Goal: Task Accomplishment & Management: Complete application form

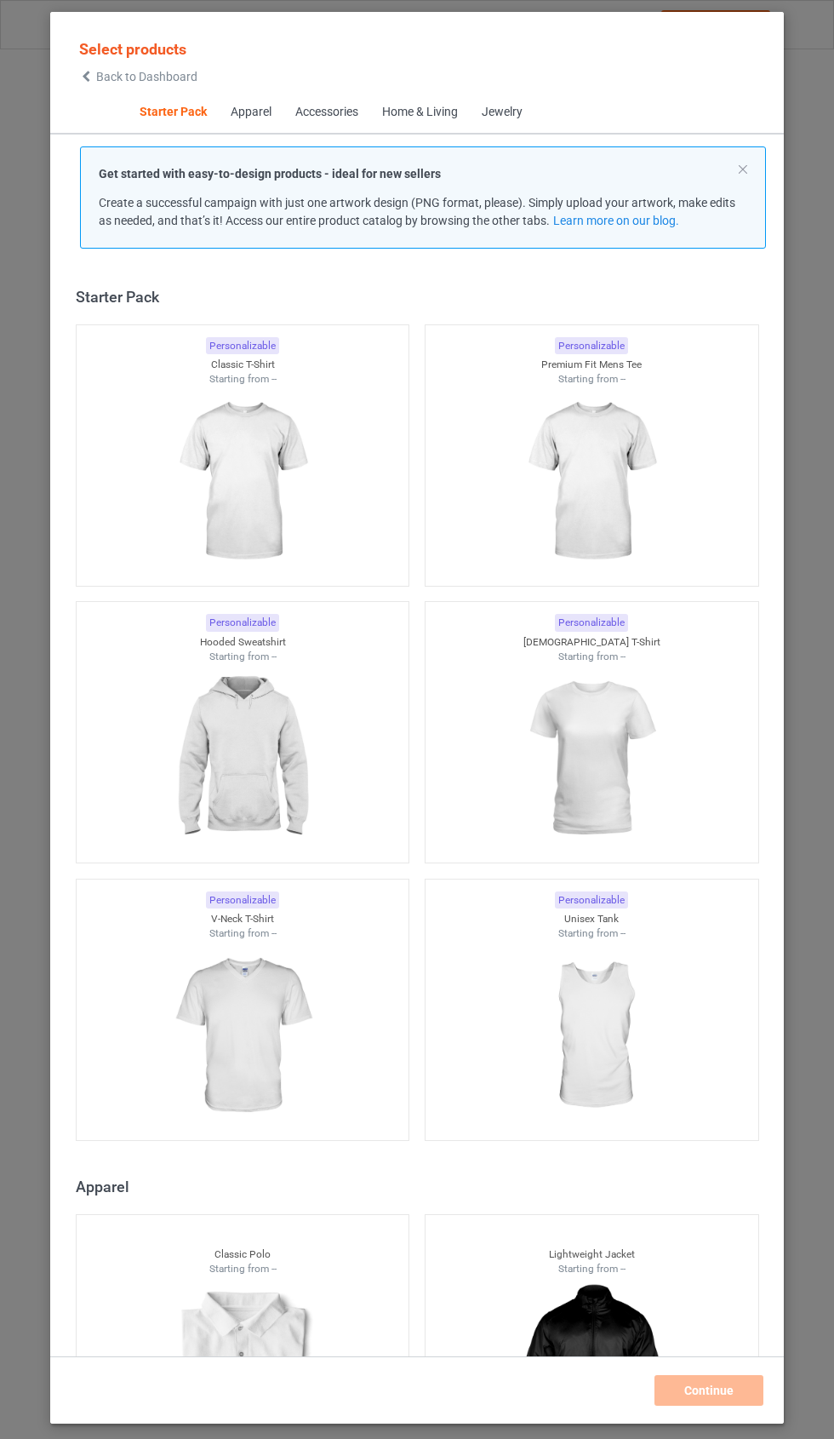
scroll to position [21, 0]
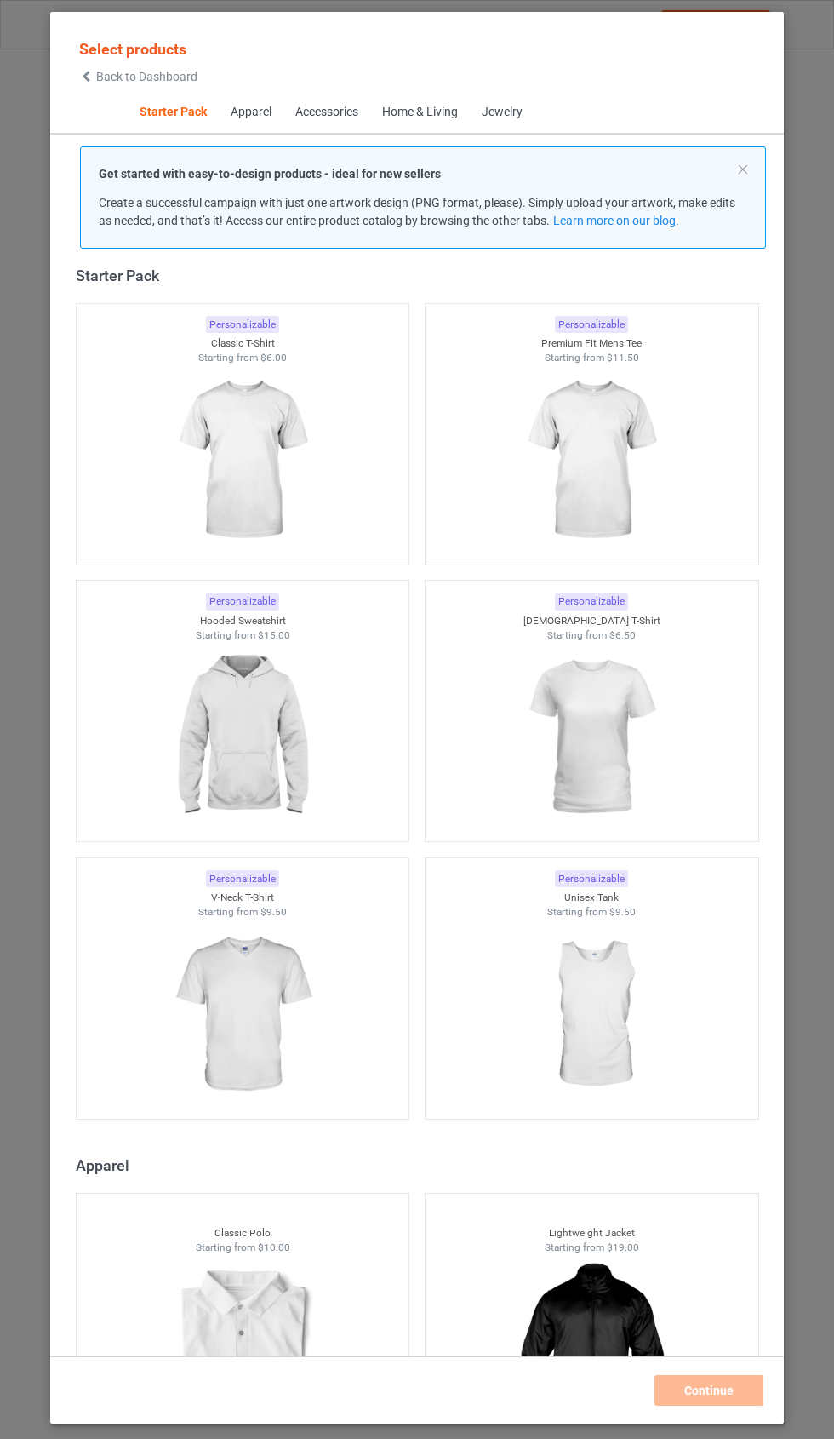
click at [268, 461] on img at bounding box center [242, 460] width 152 height 191
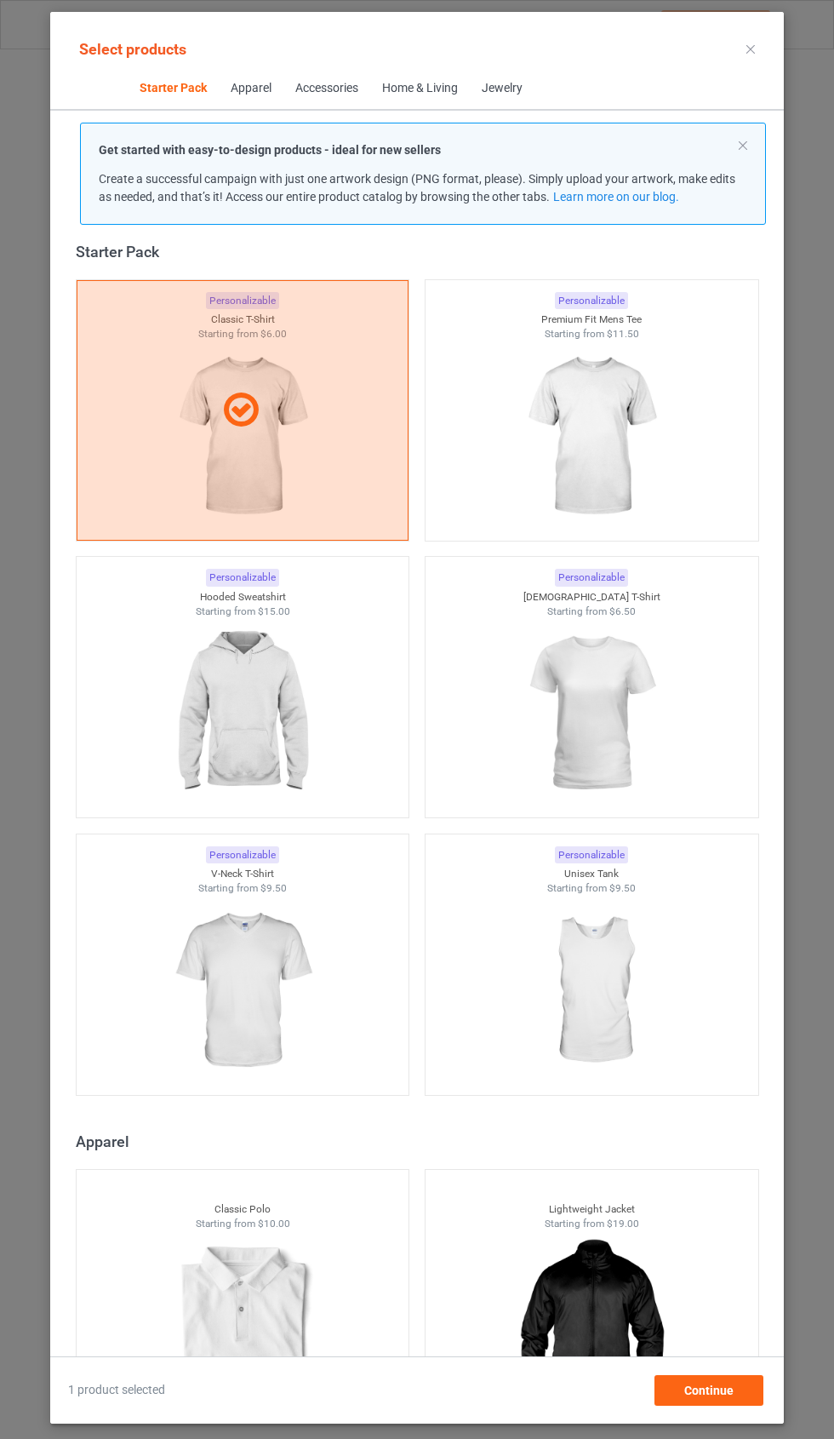
click at [631, 436] on img at bounding box center [591, 436] width 152 height 191
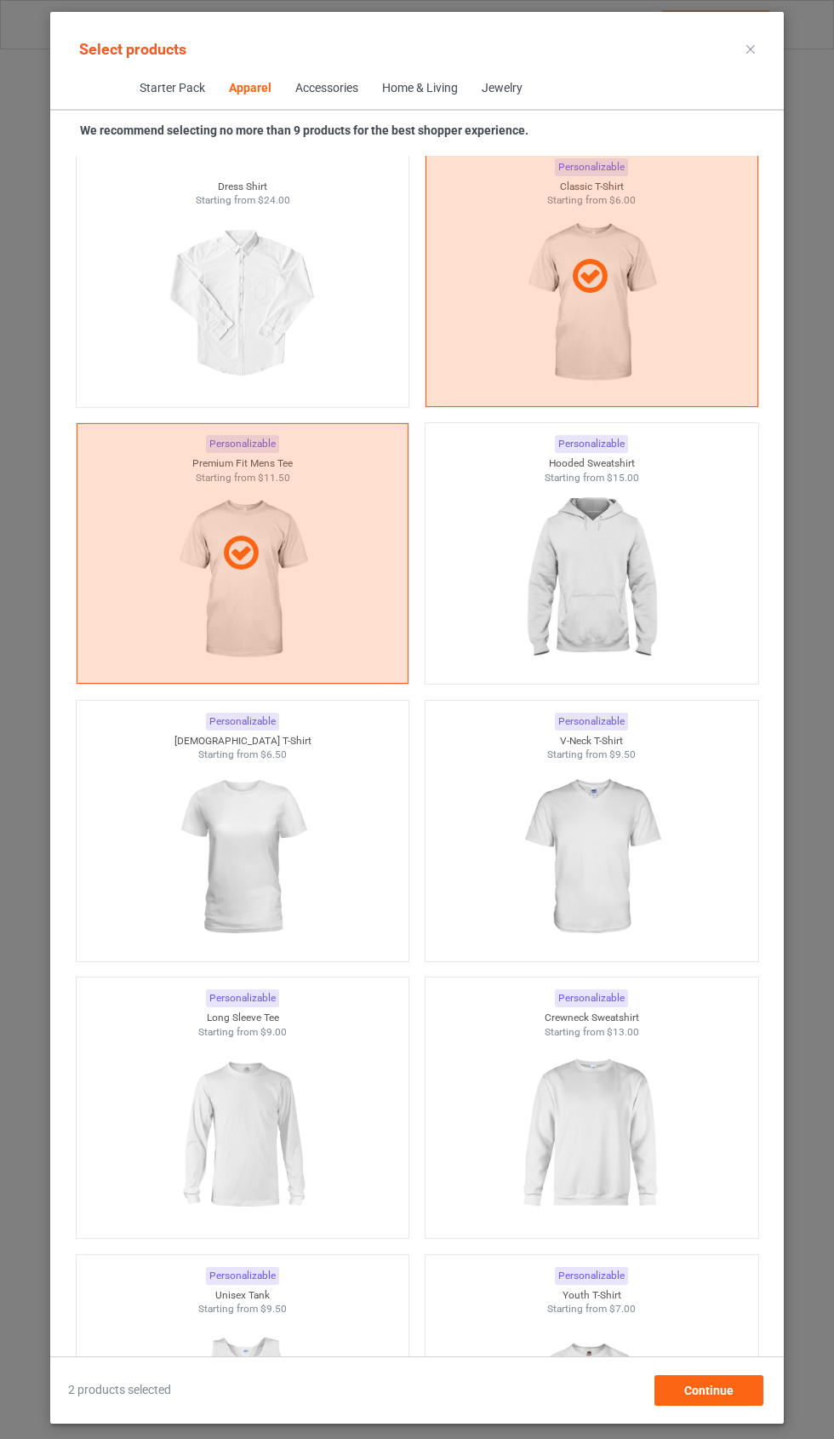
scroll to position [1238, 0]
click at [602, 582] on img at bounding box center [591, 578] width 152 height 191
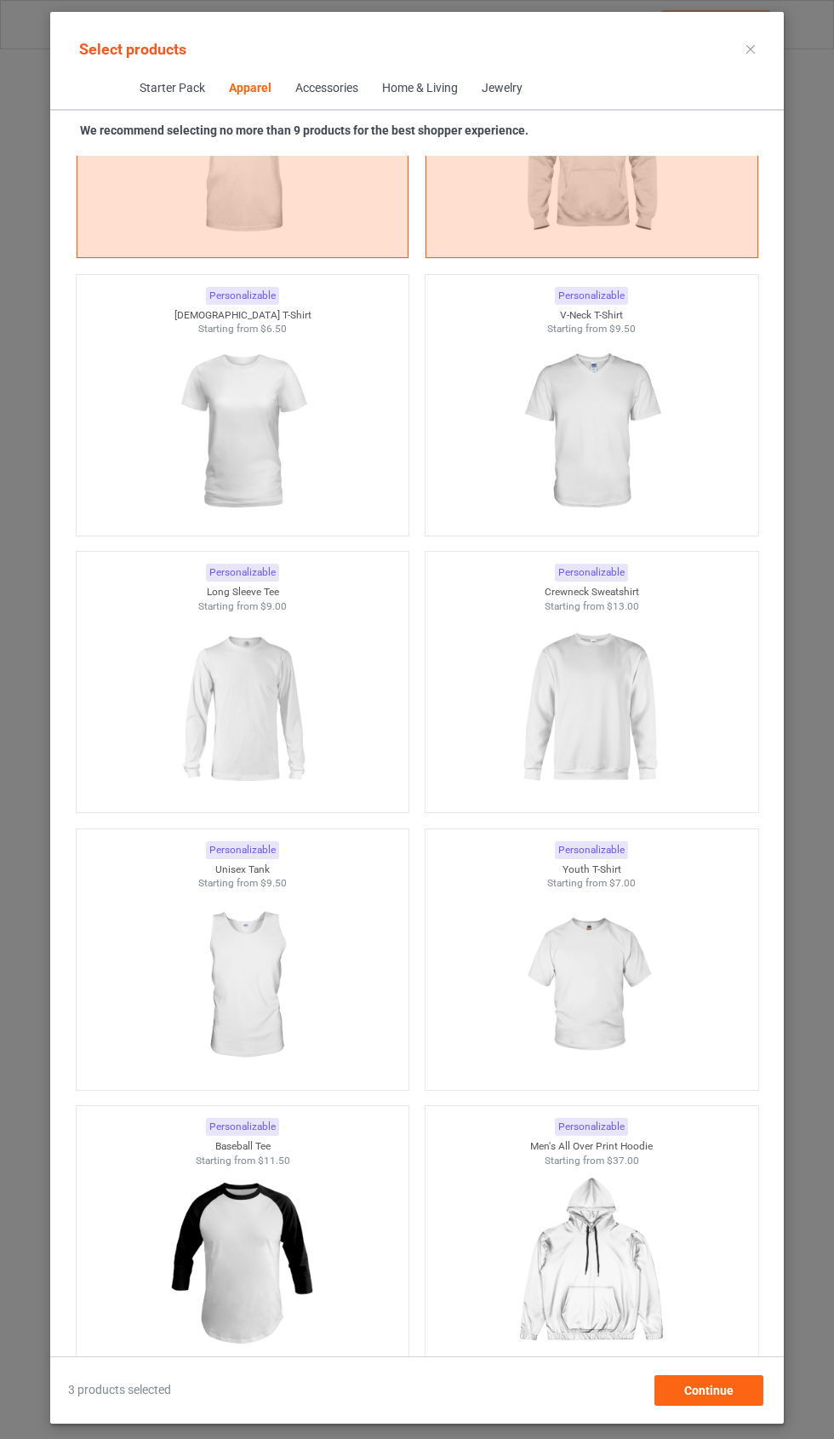
scroll to position [1660, 0]
click at [644, 712] on img at bounding box center [591, 710] width 152 height 191
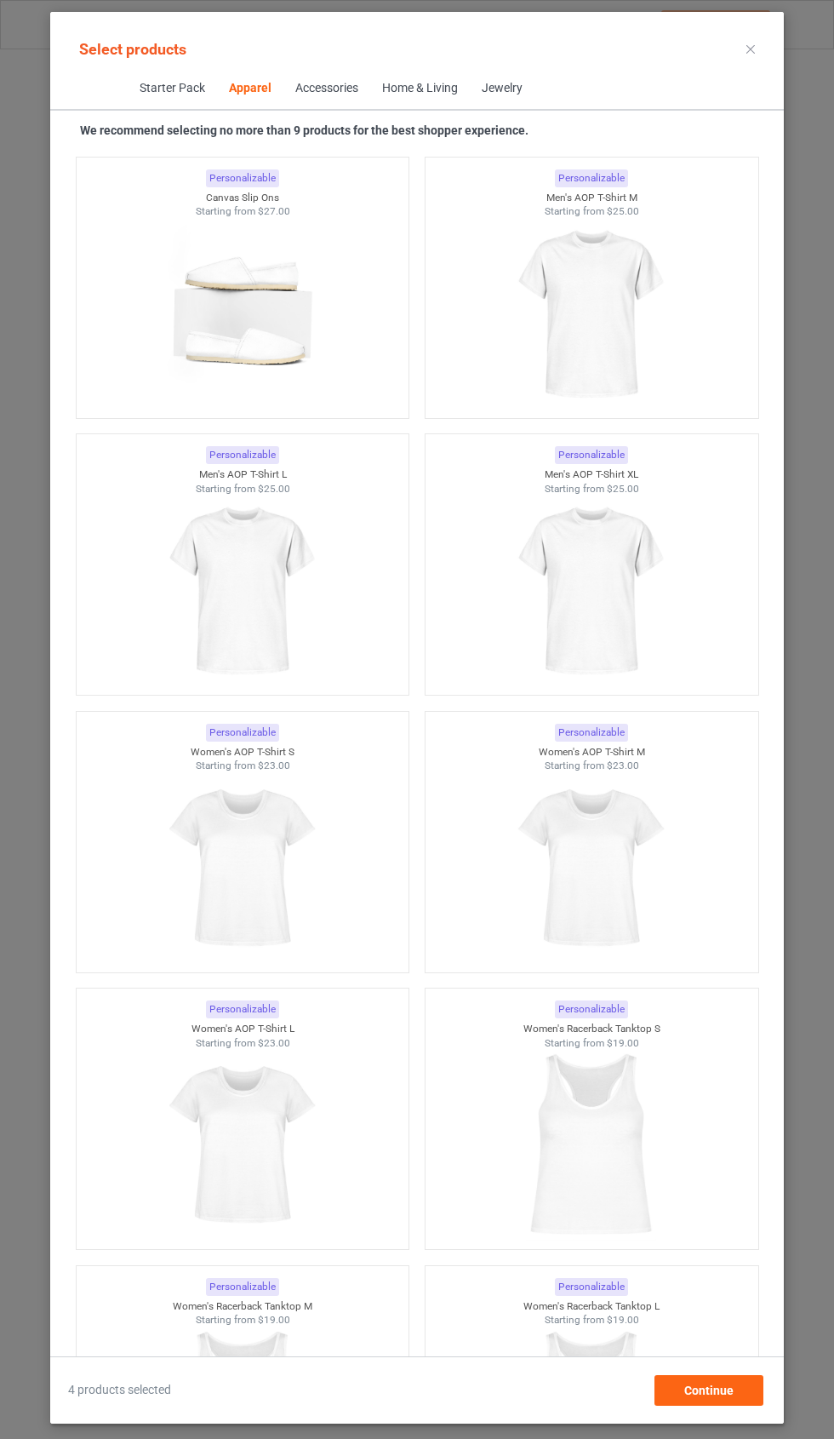
scroll to position [5107, 0]
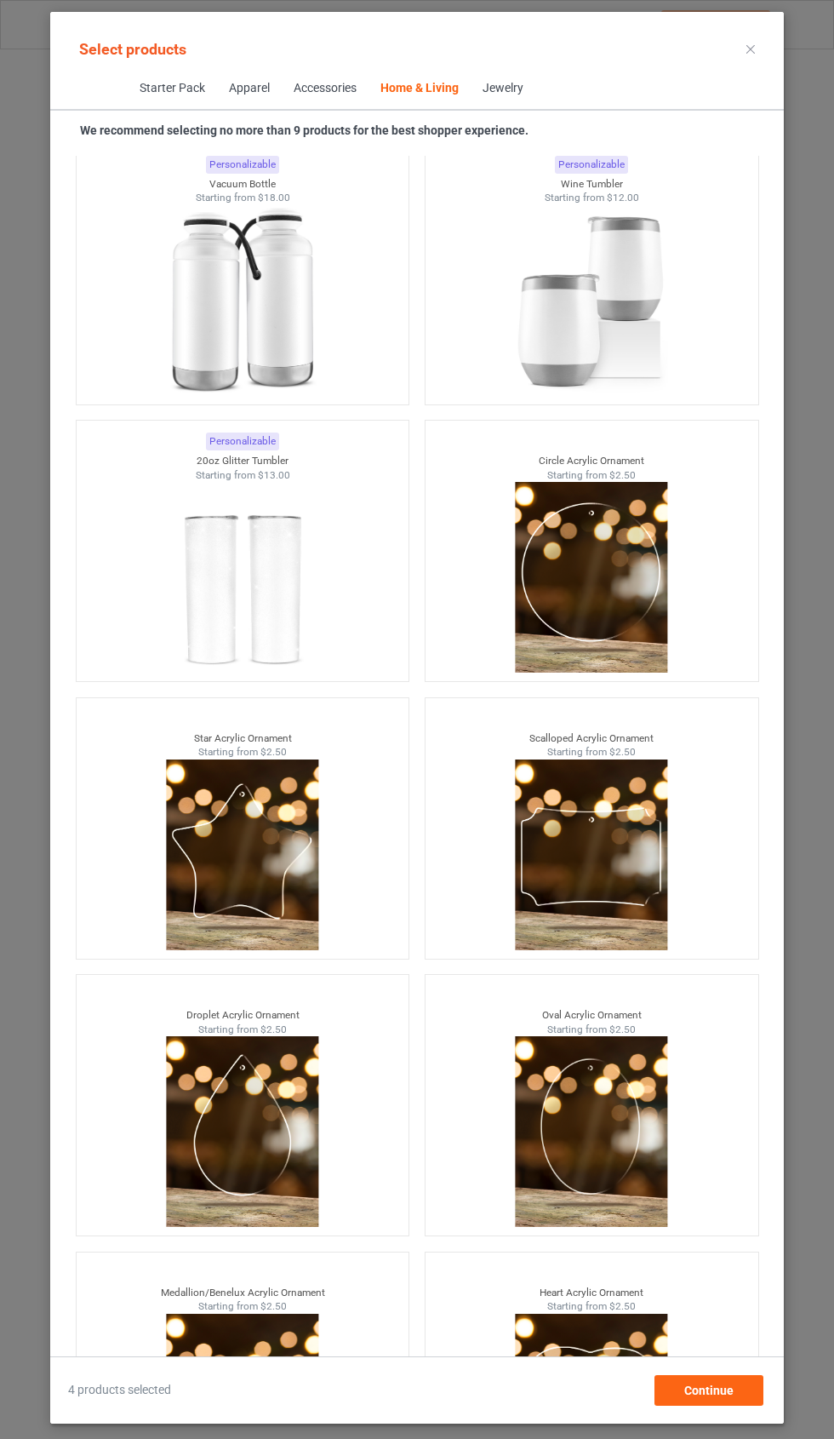
scroll to position [160, 0]
click at [729, 1395] on span "Continue" at bounding box center [709, 1391] width 49 height 14
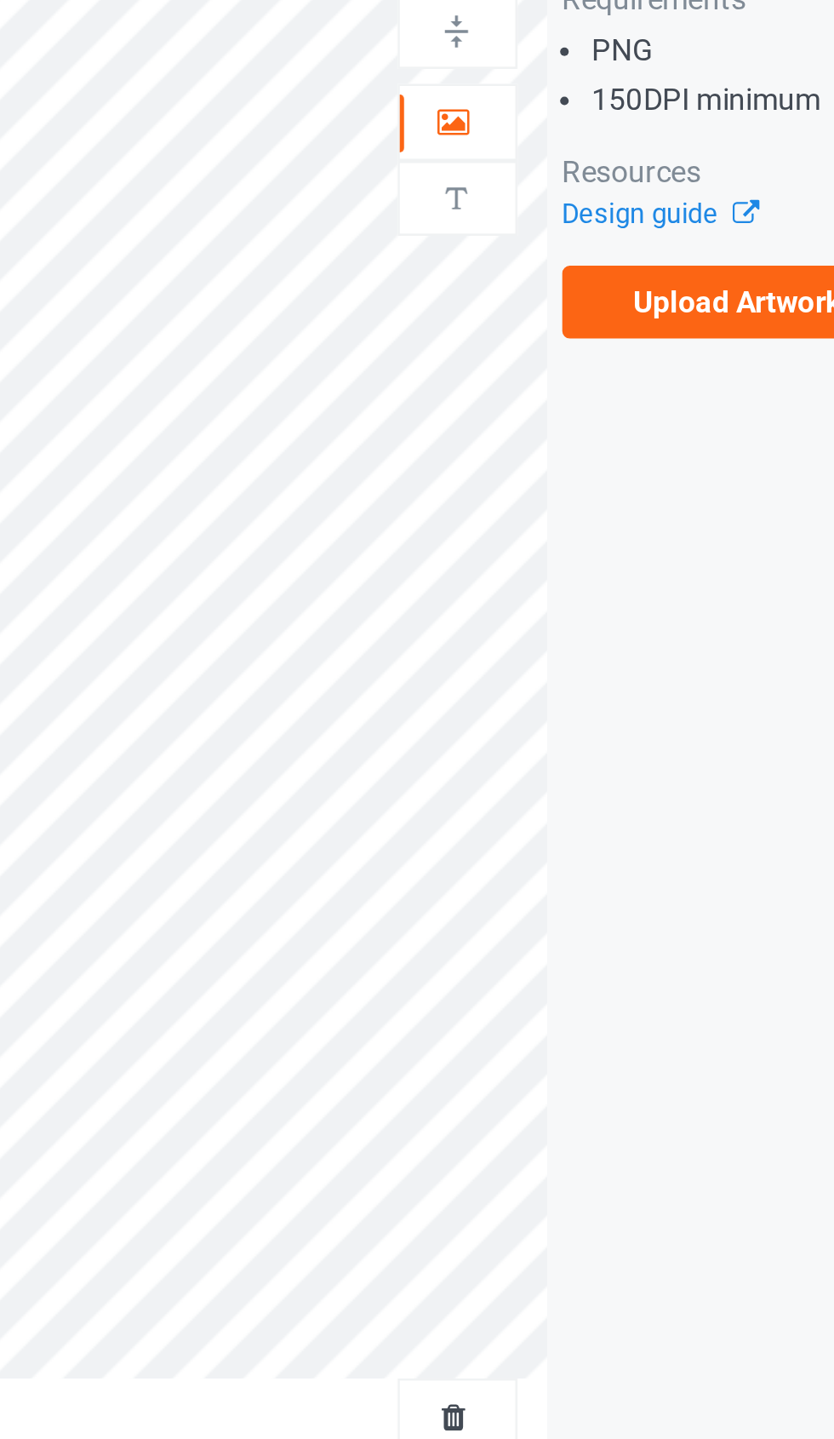
click at [529, 201] on img at bounding box center [537, 209] width 16 height 16
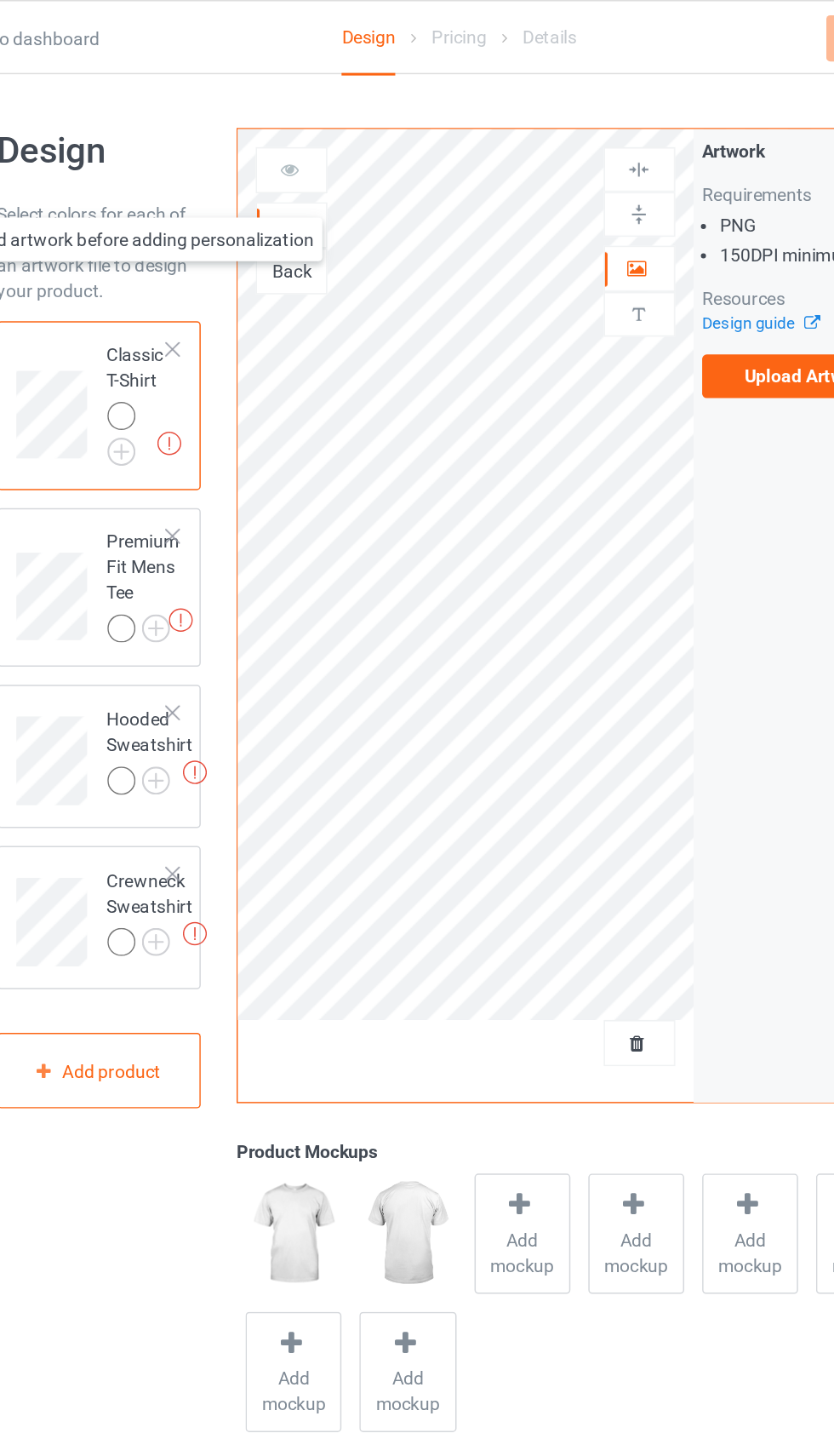
click at [123, 354] on td at bounding box center [148, 391] width 51 height 93
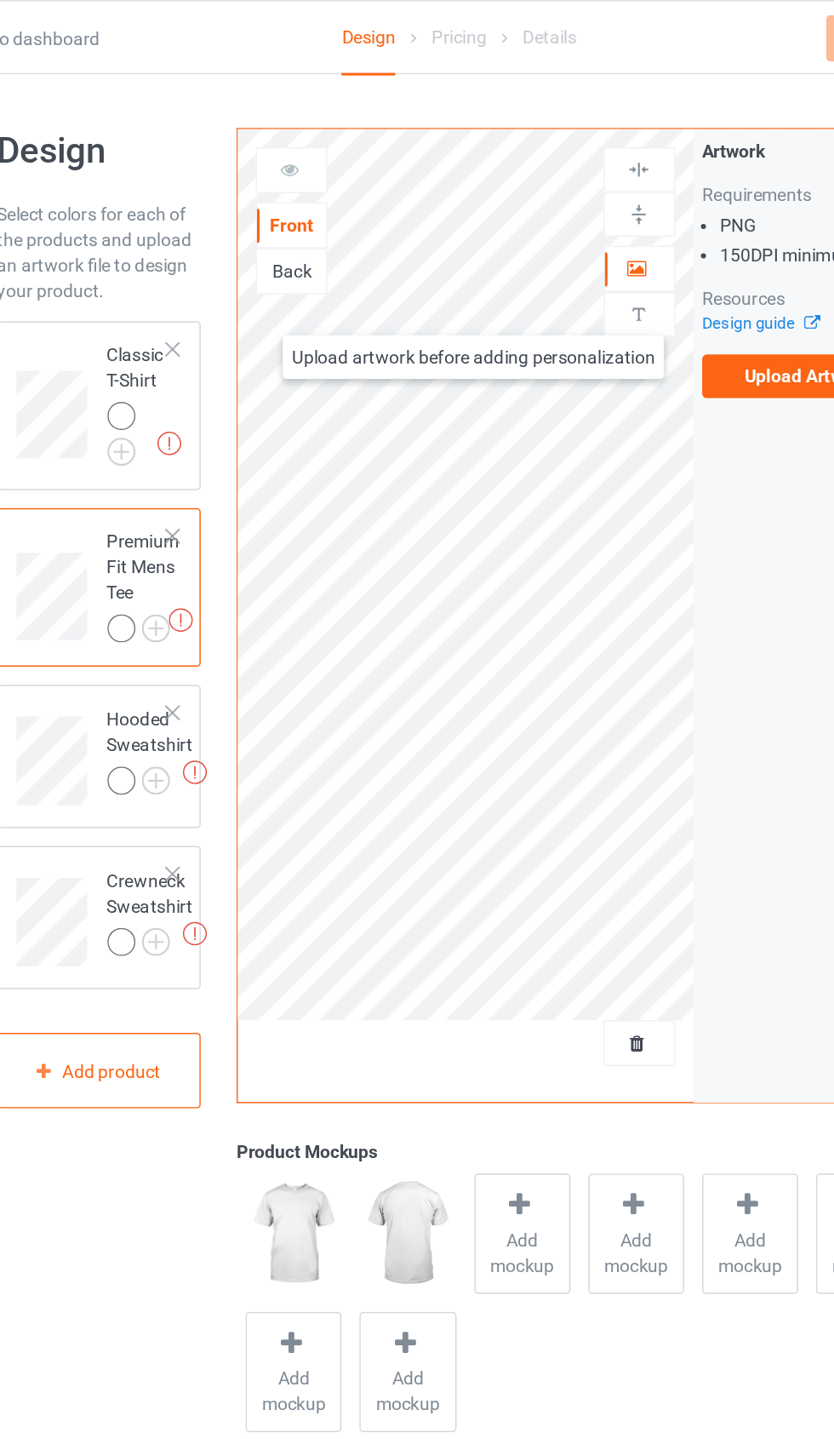
click at [529, 206] on img at bounding box center [537, 209] width 16 height 16
click at [529, 209] on img at bounding box center [537, 209] width 16 height 16
click at [529, 212] on img at bounding box center [537, 209] width 16 height 16
click at [529, 204] on img at bounding box center [537, 209] width 16 height 16
click at [283, 175] on div "Back" at bounding box center [306, 180] width 46 height 17
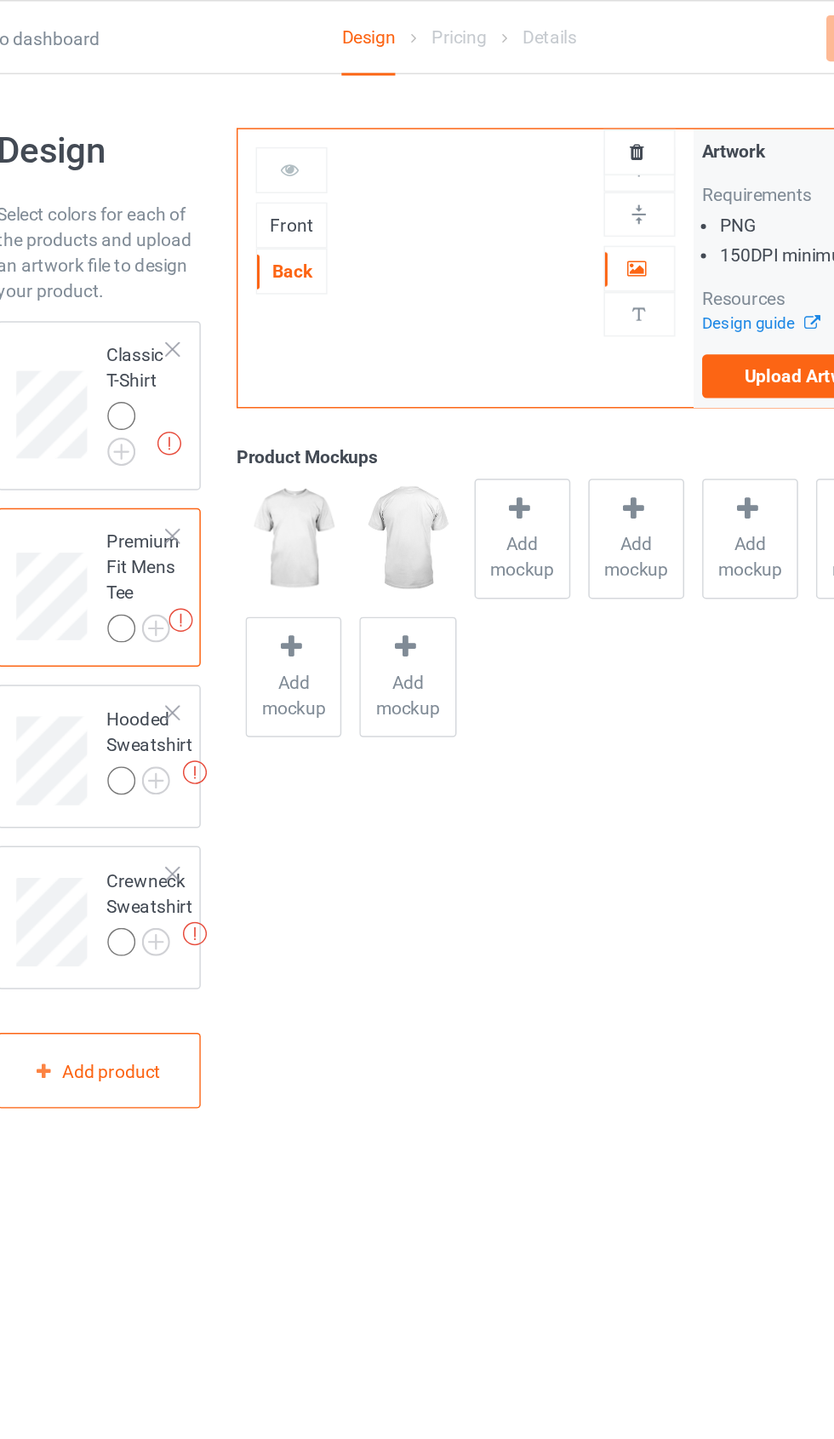
click at [529, 206] on img at bounding box center [537, 209] width 16 height 16
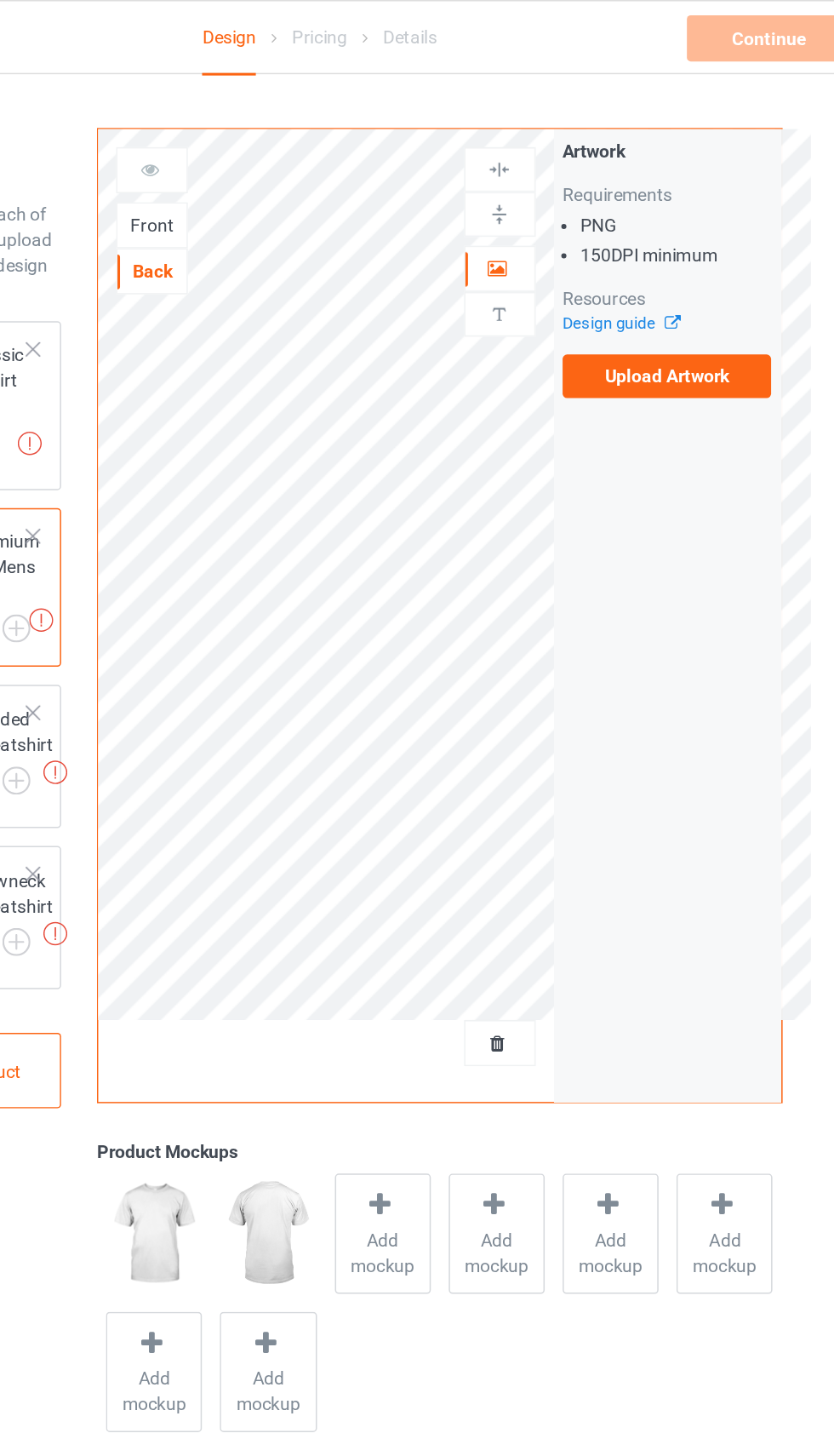
click at [579, 254] on label "Upload Artwork" at bounding box center [649, 250] width 140 height 29
click at [0, 0] on input "Upload Artwork" at bounding box center [0, 0] width 0 height 0
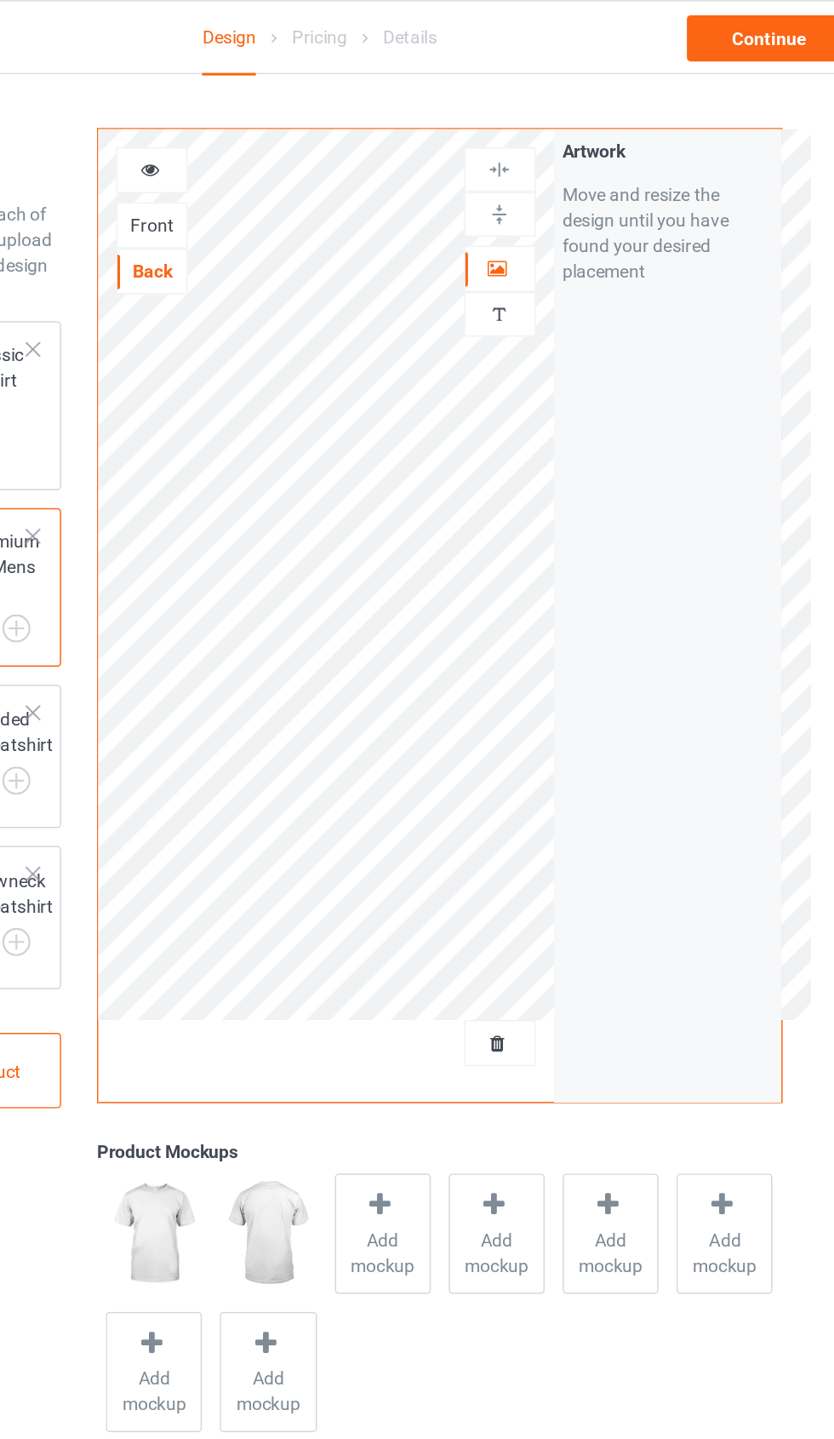
click at [283, 111] on div at bounding box center [306, 113] width 46 height 17
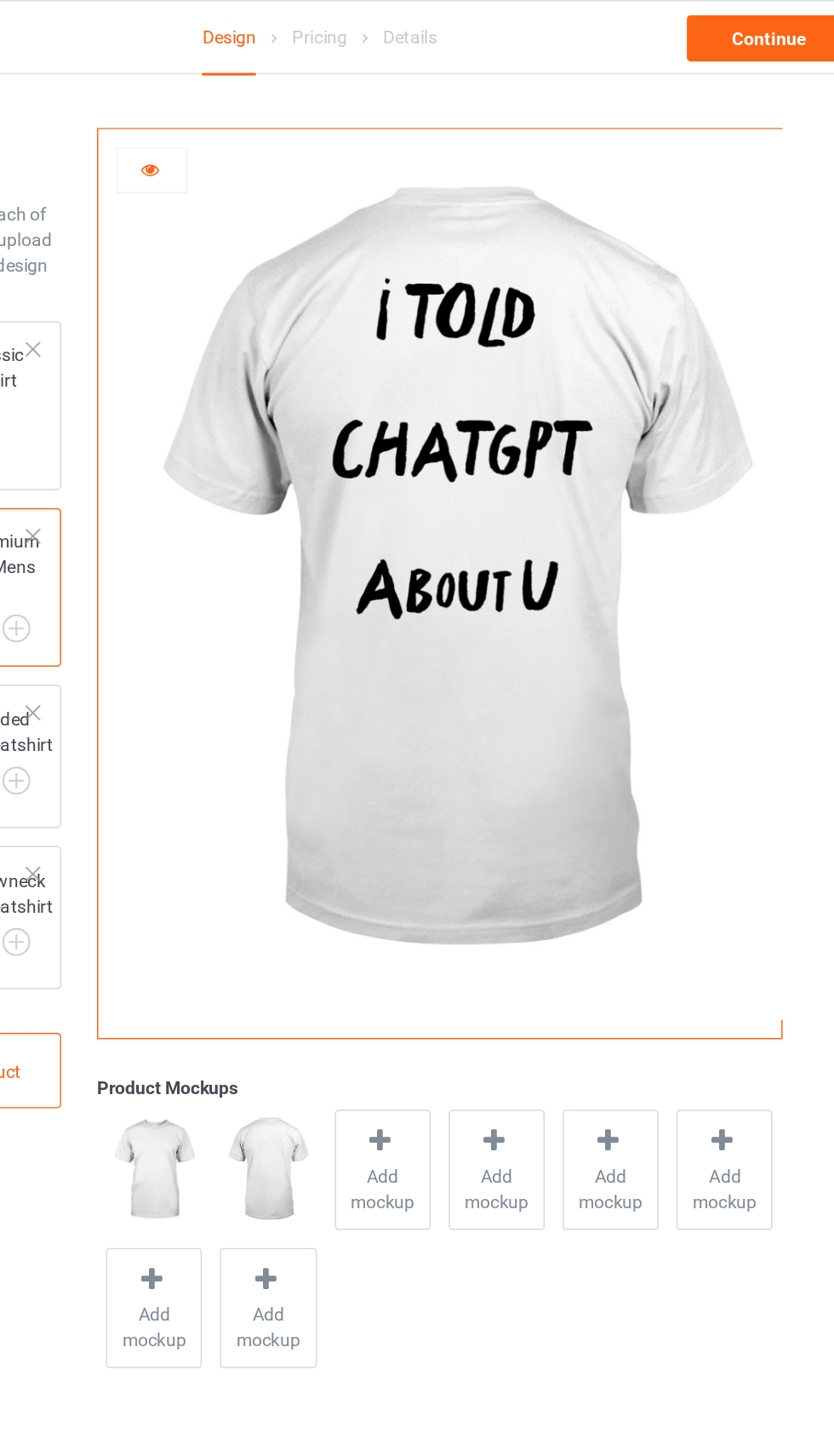
click at [297, 113] on icon at bounding box center [304, 111] width 14 height 12
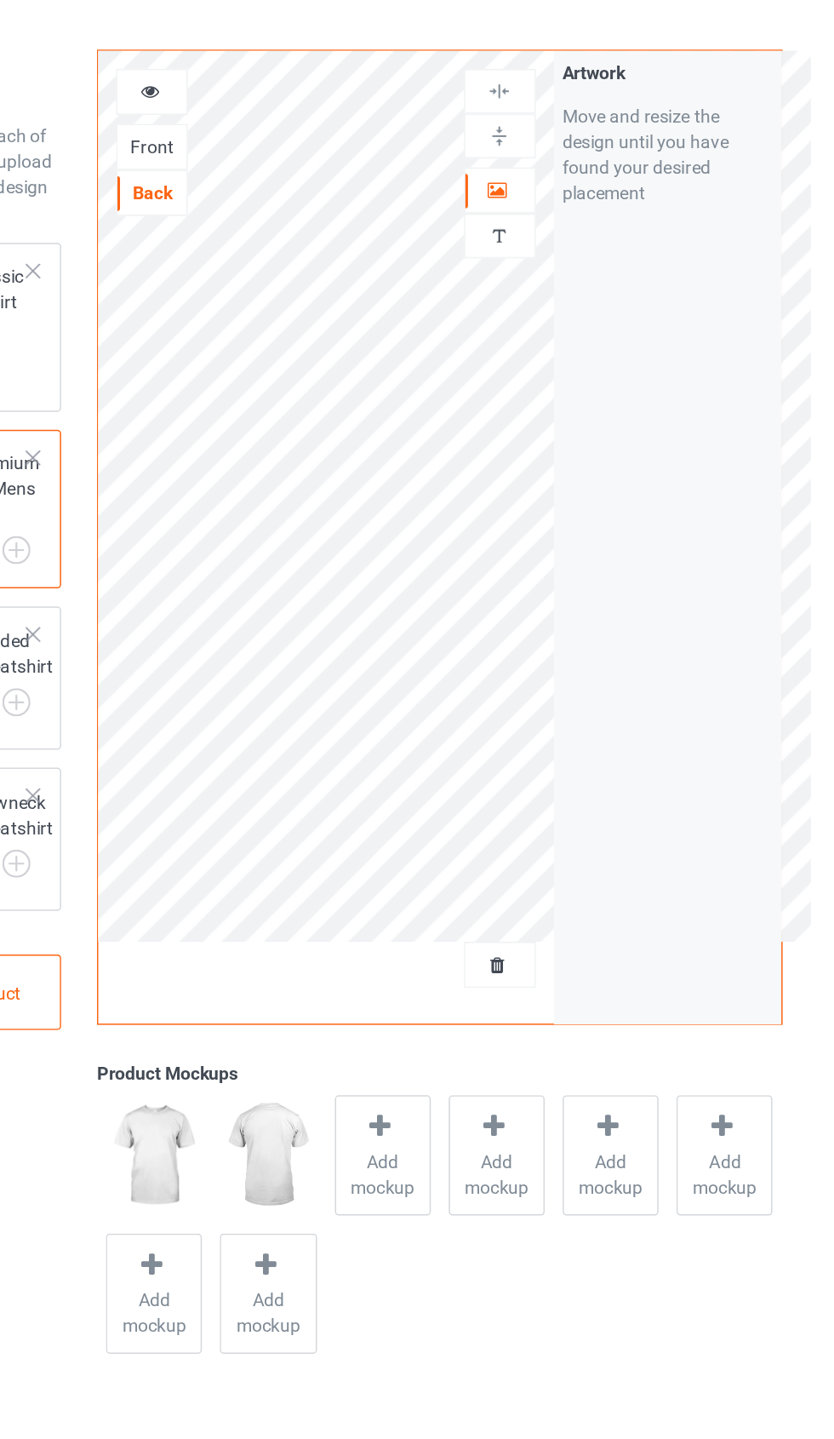
click at [283, 141] on div "Front" at bounding box center [306, 149] width 46 height 17
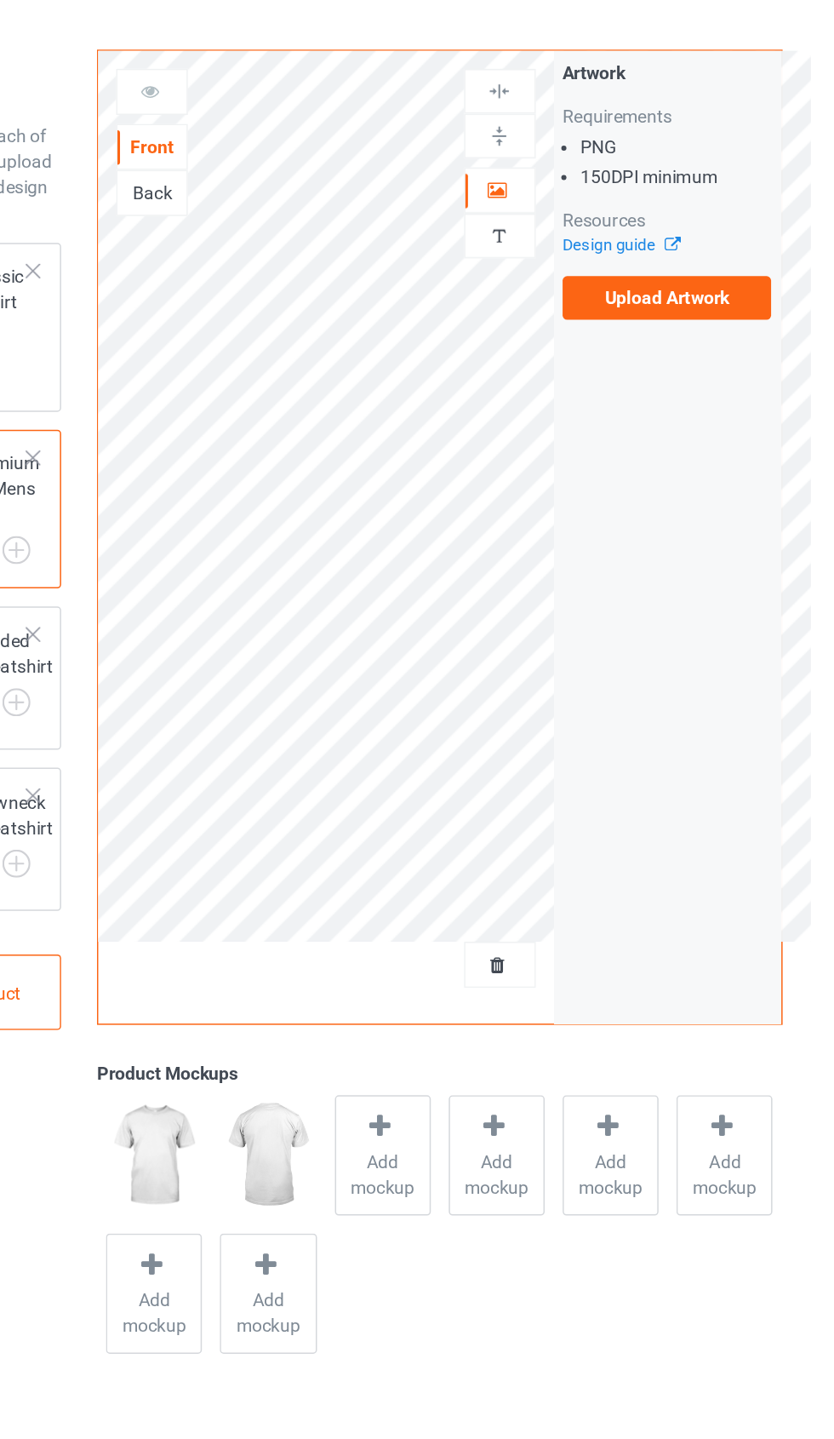
click at [283, 172] on div "Back" at bounding box center [306, 180] width 46 height 17
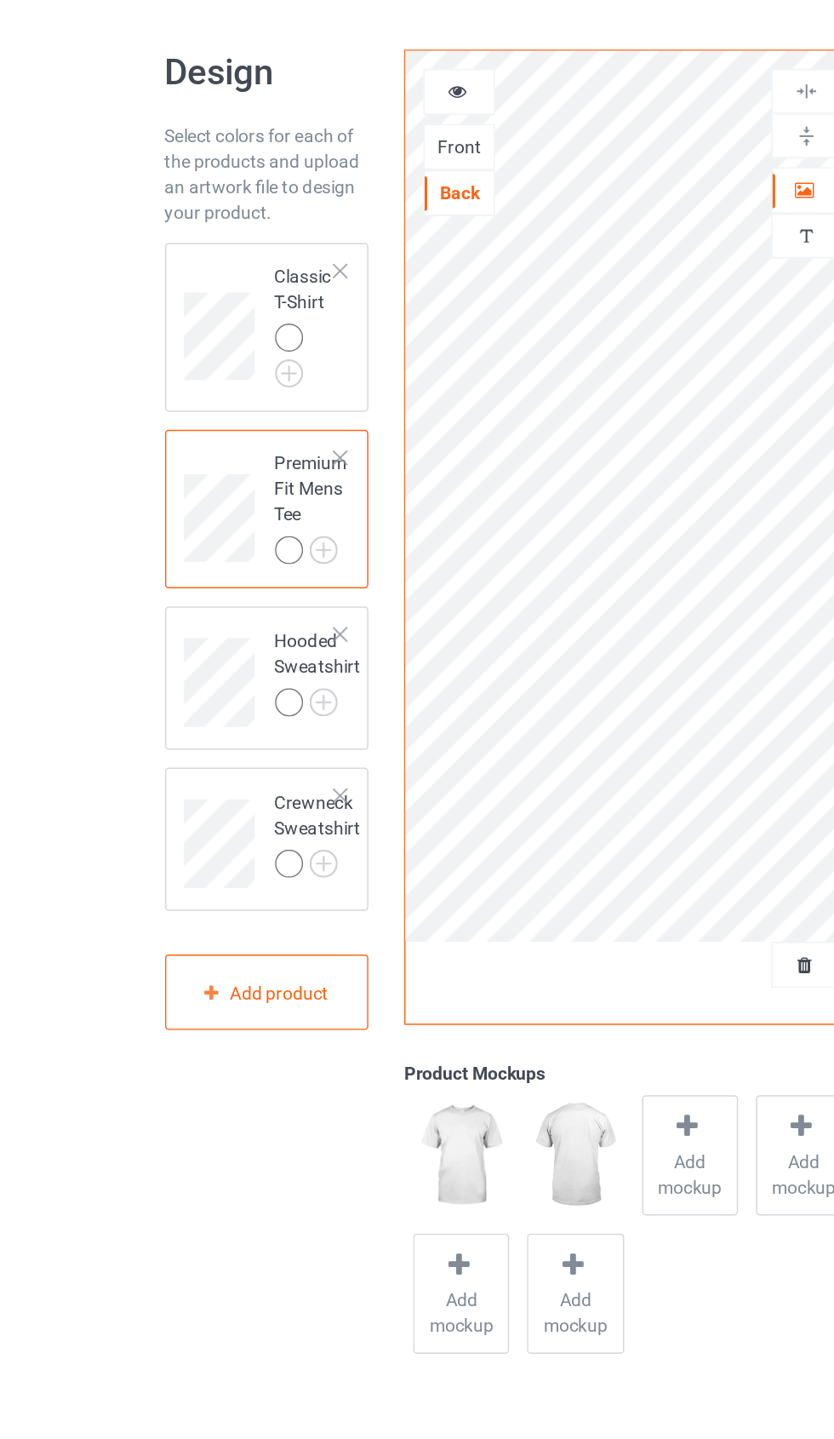
click at [135, 221] on td at bounding box center [148, 270] width 51 height 99
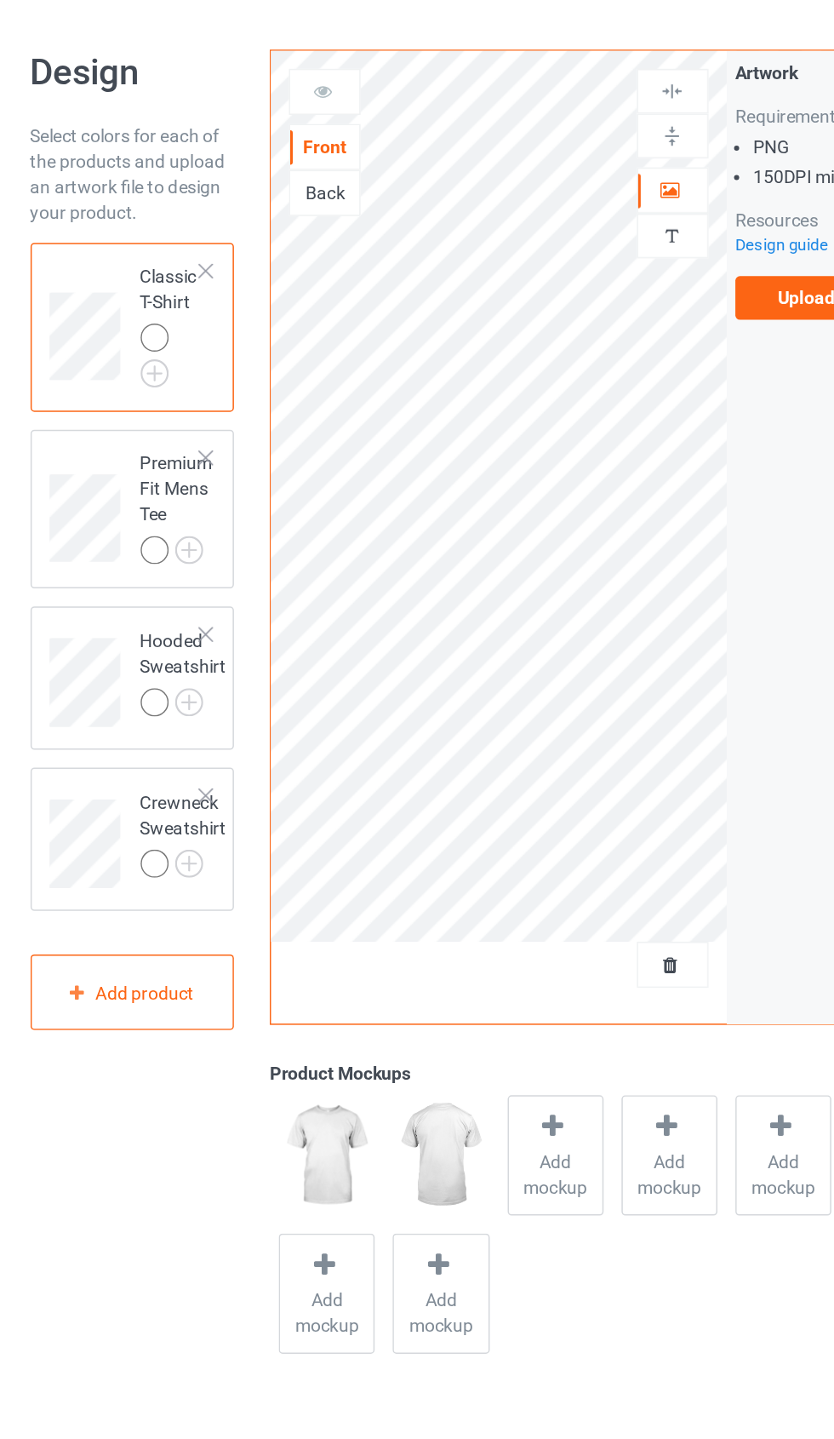
click at [579, 236] on label "Upload Artwork" at bounding box center [649, 250] width 140 height 29
click at [0, 0] on input "Upload Artwork" at bounding box center [0, 0] width 0 height 0
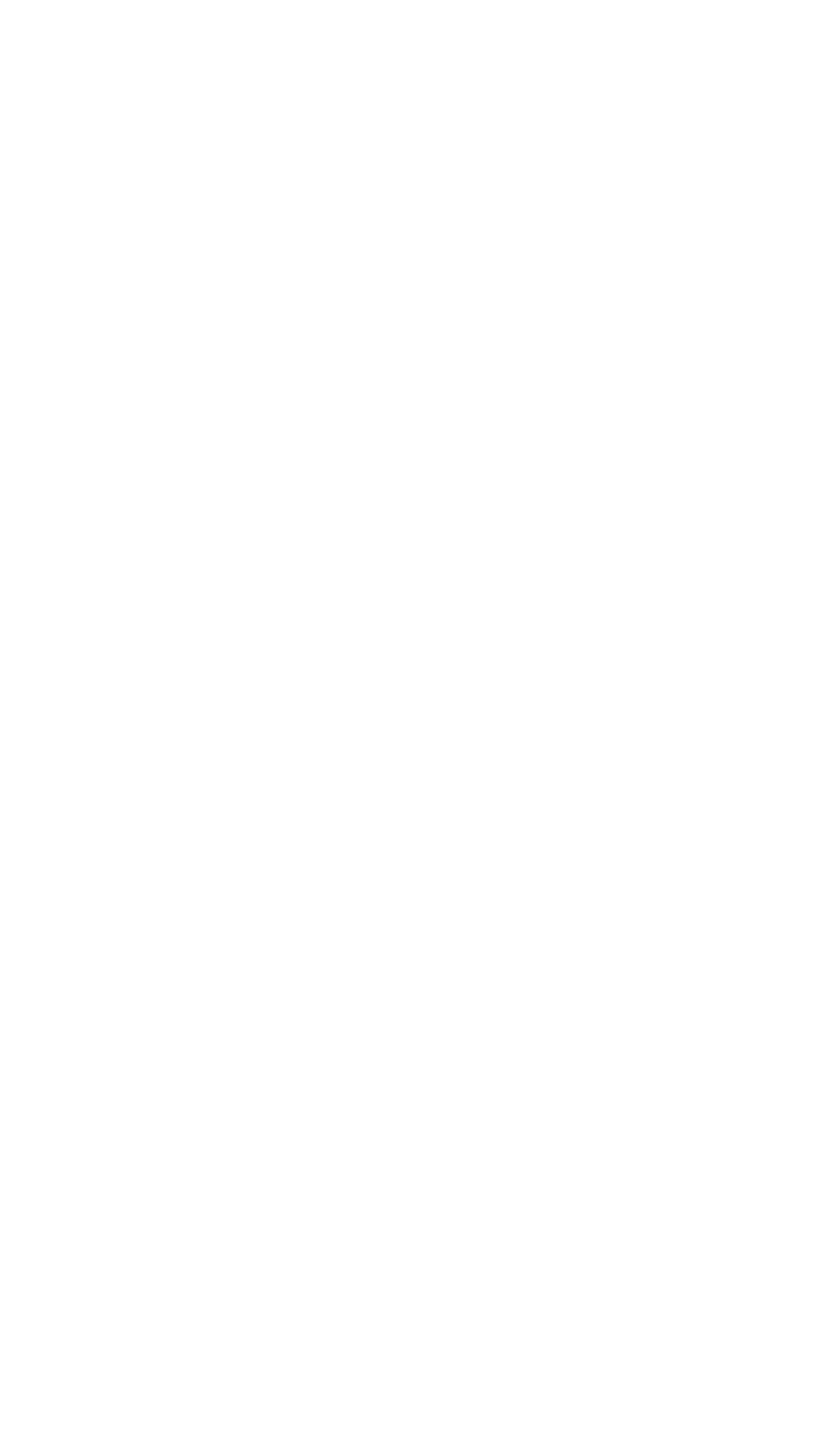
click at [741, 341] on body "{"managerGroup":{"_id":"587d0d41cee36fd012c64a69","pricingId":"58b3d0d06f49dc58…" at bounding box center [417, 719] width 834 height 1439
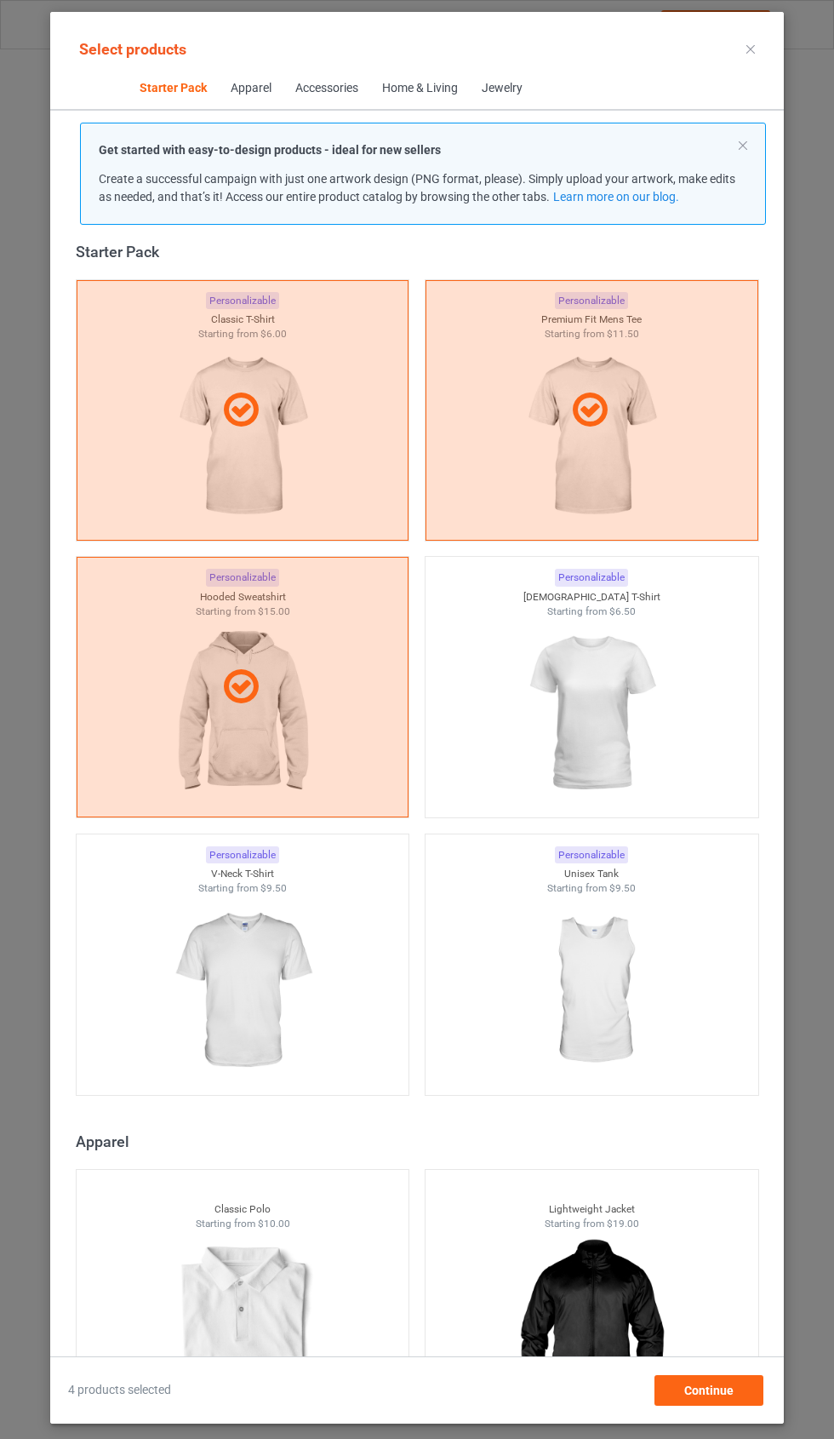
scroll to position [160, 0]
click at [723, 1391] on span "Continue" at bounding box center [709, 1391] width 49 height 14
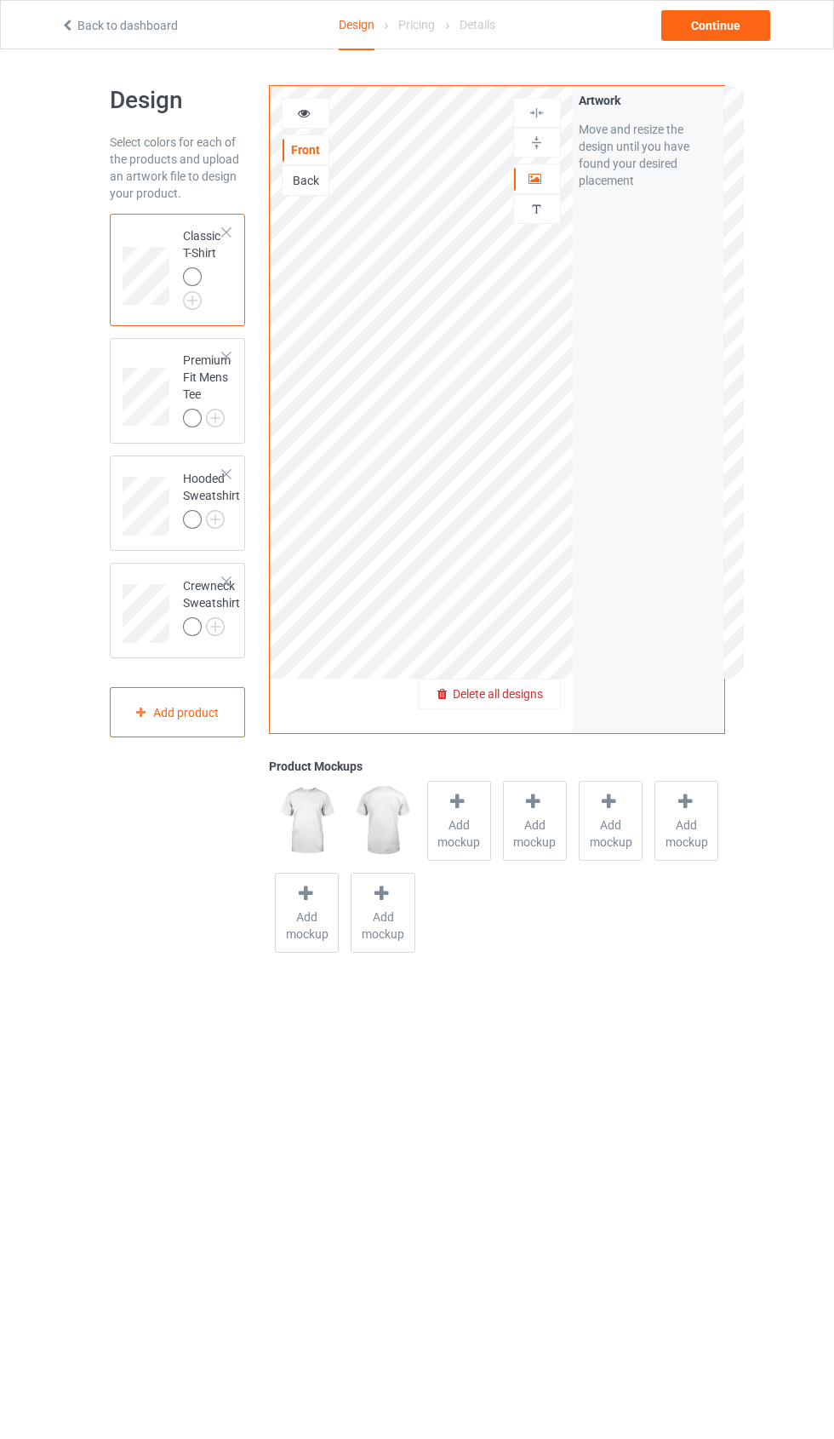
click at [522, 693] on span "Delete all designs" at bounding box center [498, 694] width 90 height 14
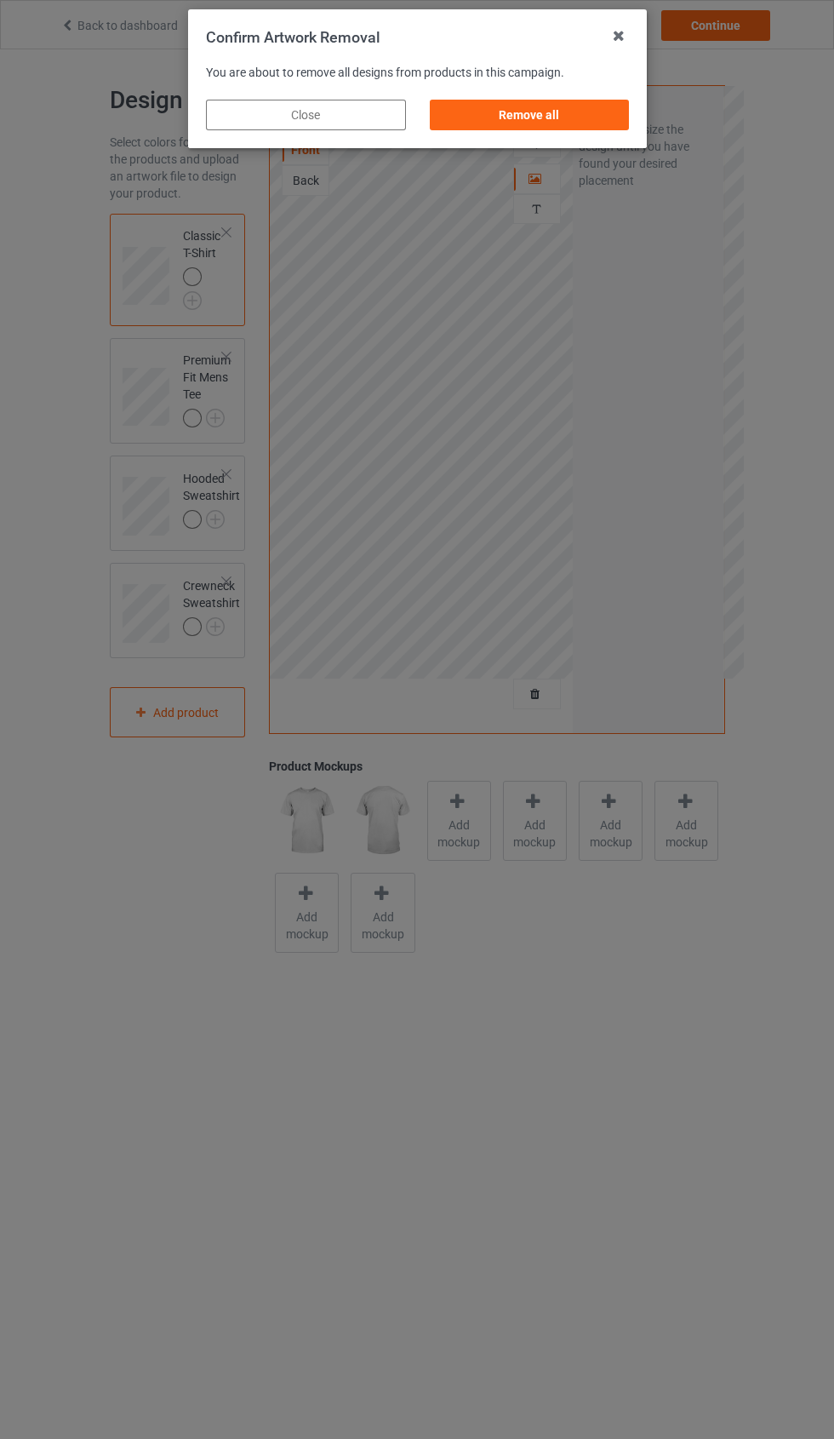
click at [568, 108] on div "Remove all" at bounding box center [529, 115] width 200 height 31
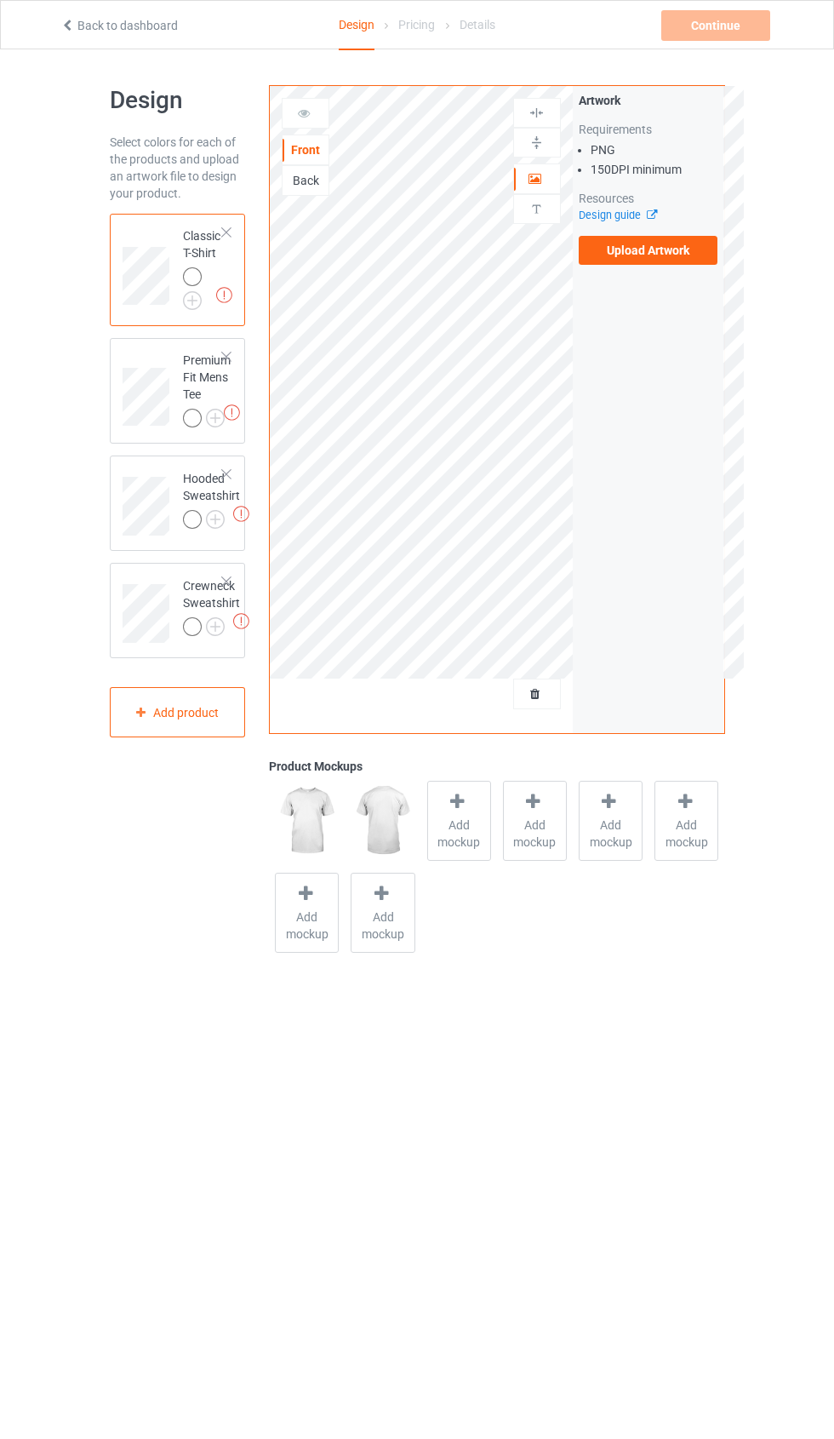
click at [309, 178] on div "Back" at bounding box center [306, 180] width 46 height 17
click at [672, 259] on label "Upload Artwork" at bounding box center [649, 250] width 140 height 29
click at [0, 0] on input "Upload Artwork" at bounding box center [0, 0] width 0 height 0
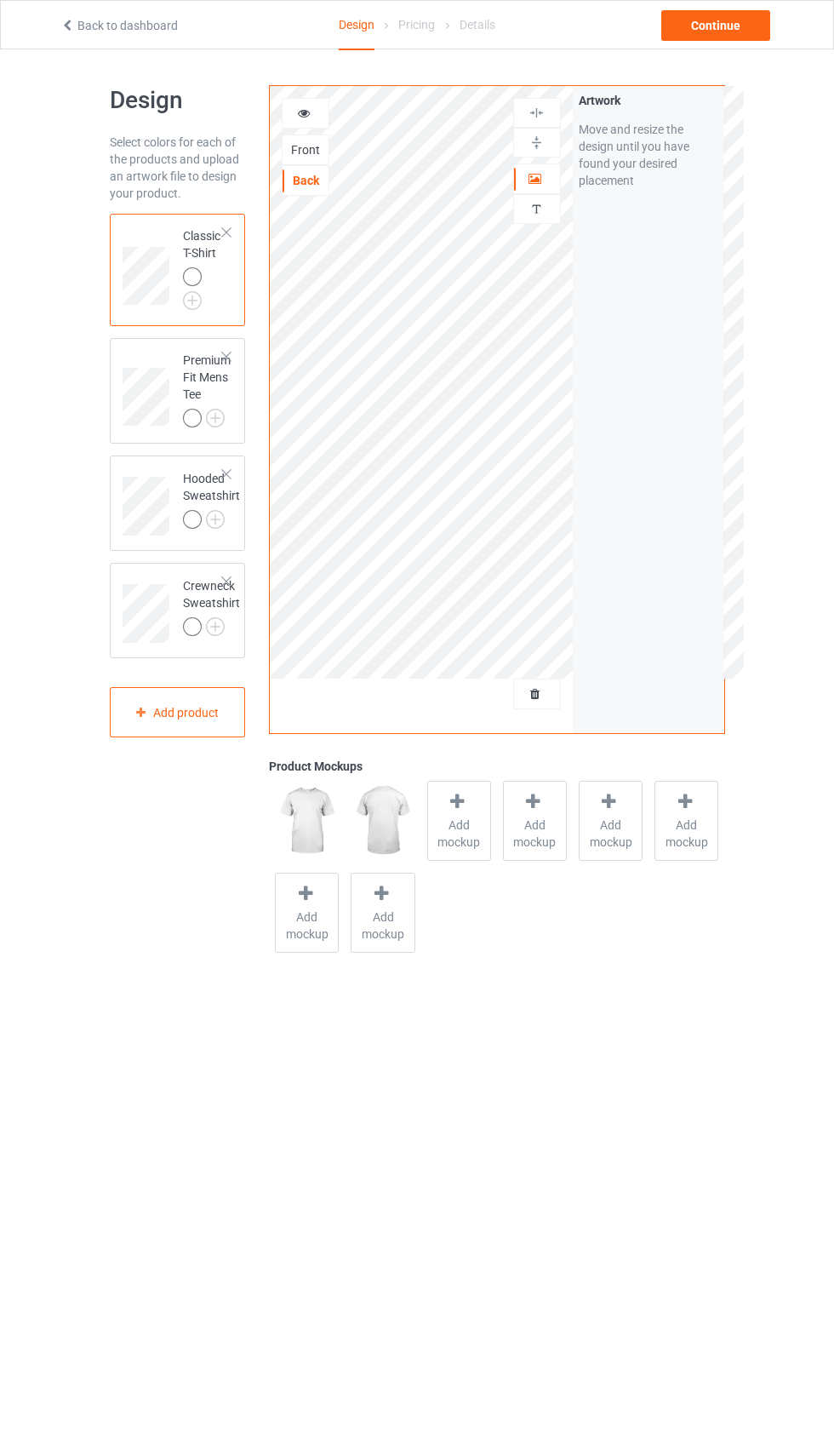
click at [545, 145] on img at bounding box center [537, 143] width 16 height 16
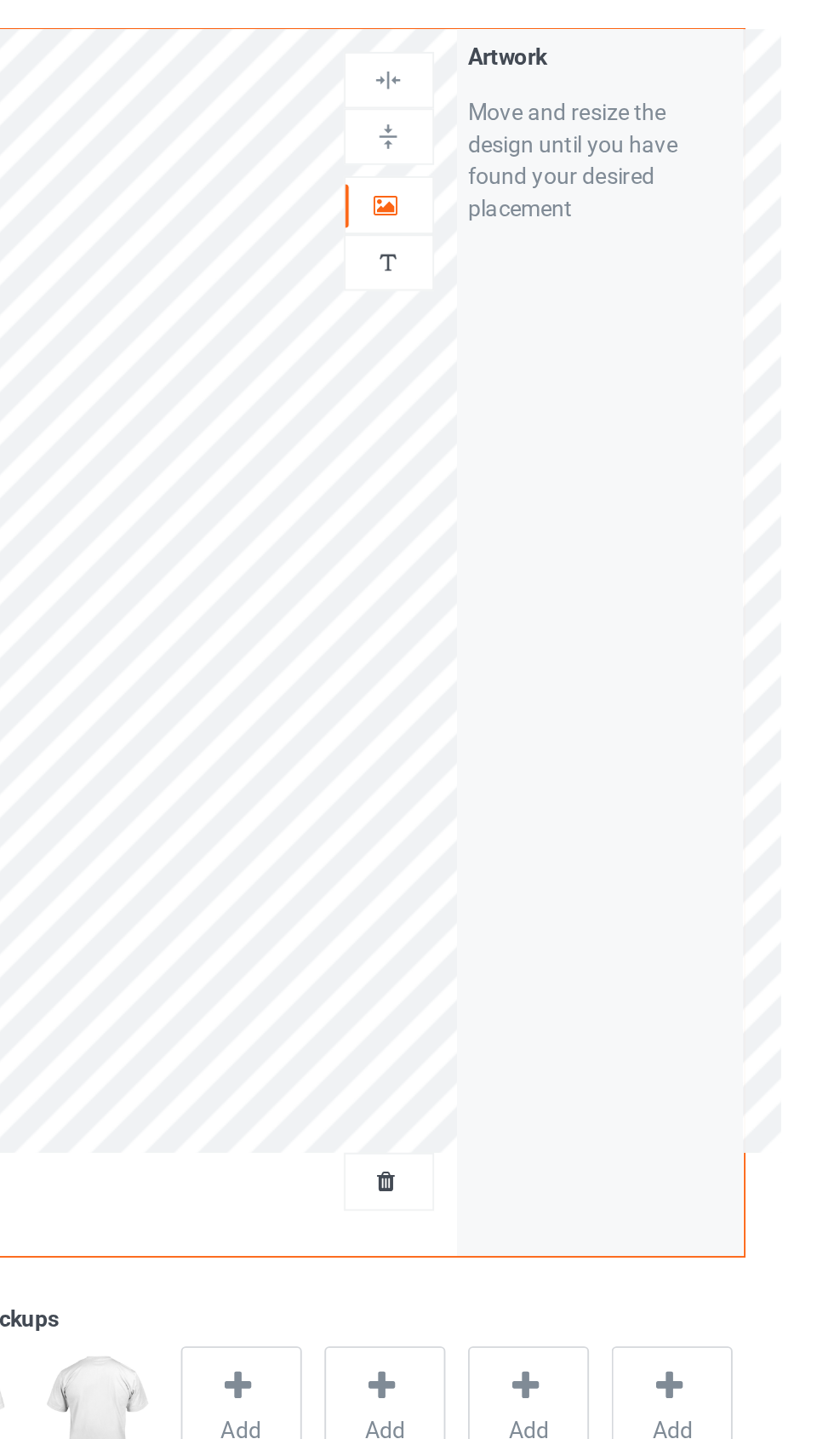
click at [529, 135] on img at bounding box center [537, 143] width 16 height 16
click at [529, 105] on img at bounding box center [537, 113] width 16 height 16
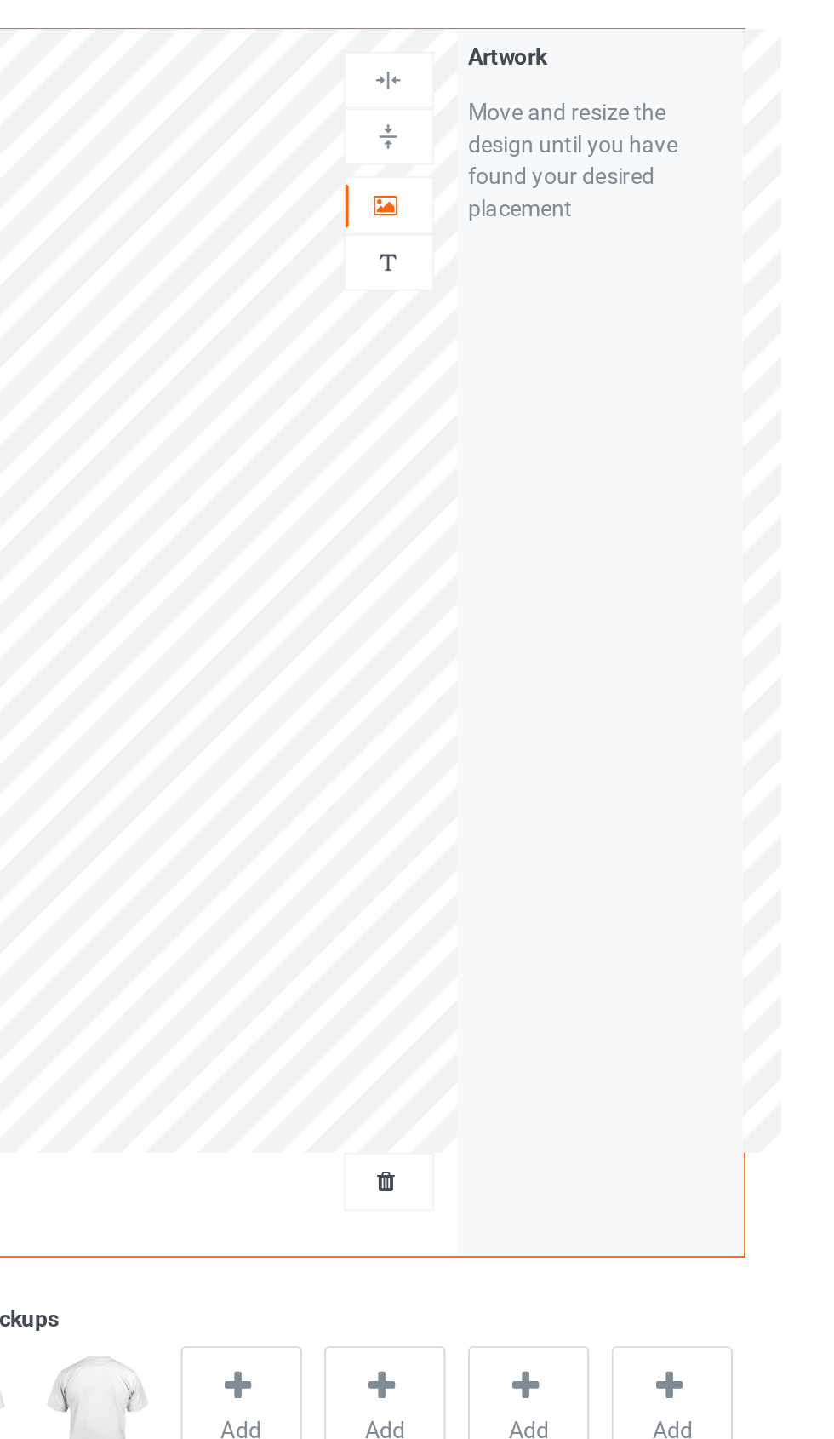
click at [529, 135] on img at bounding box center [537, 143] width 16 height 16
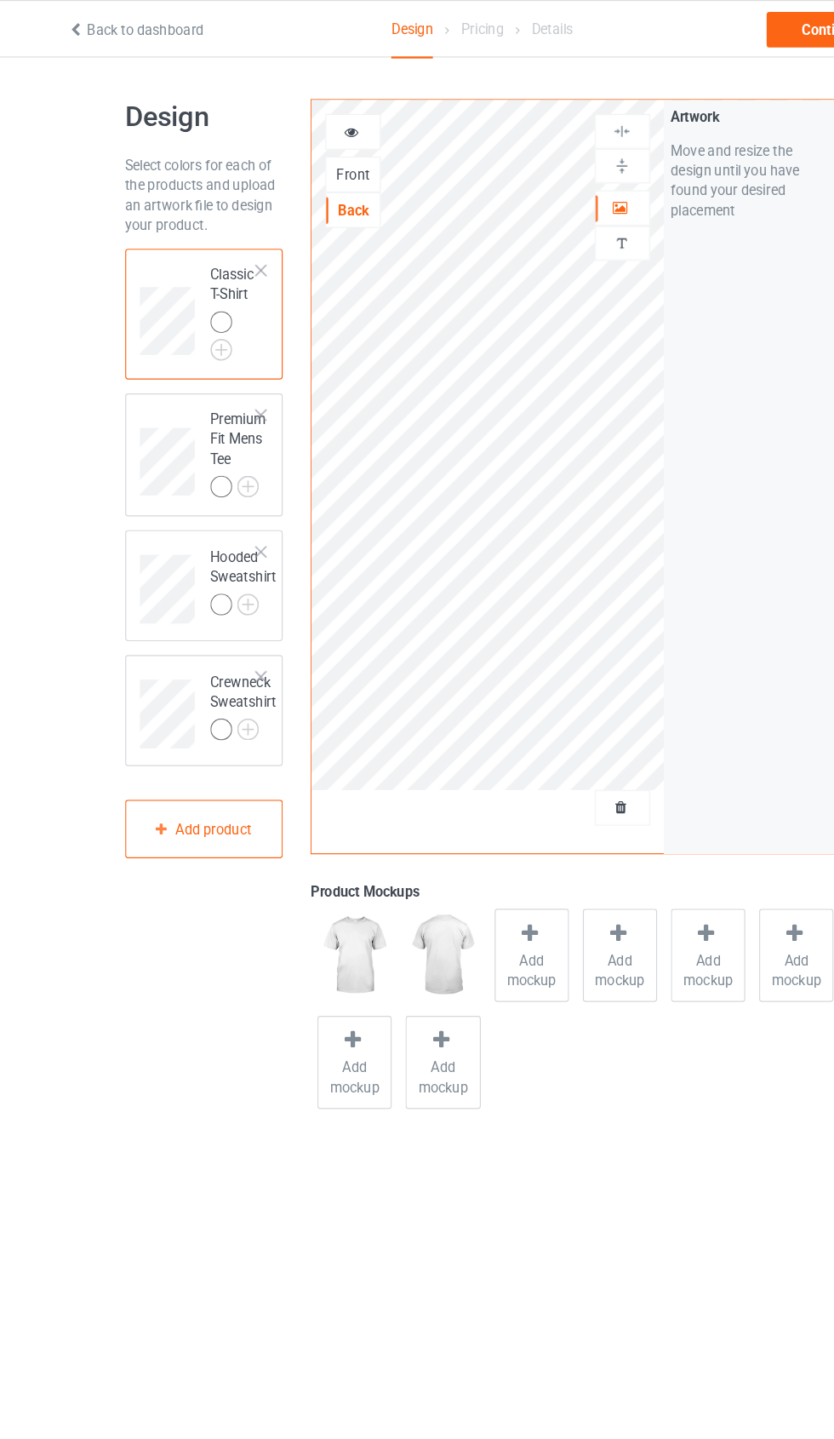
click at [131, 347] on td at bounding box center [148, 391] width 51 height 93
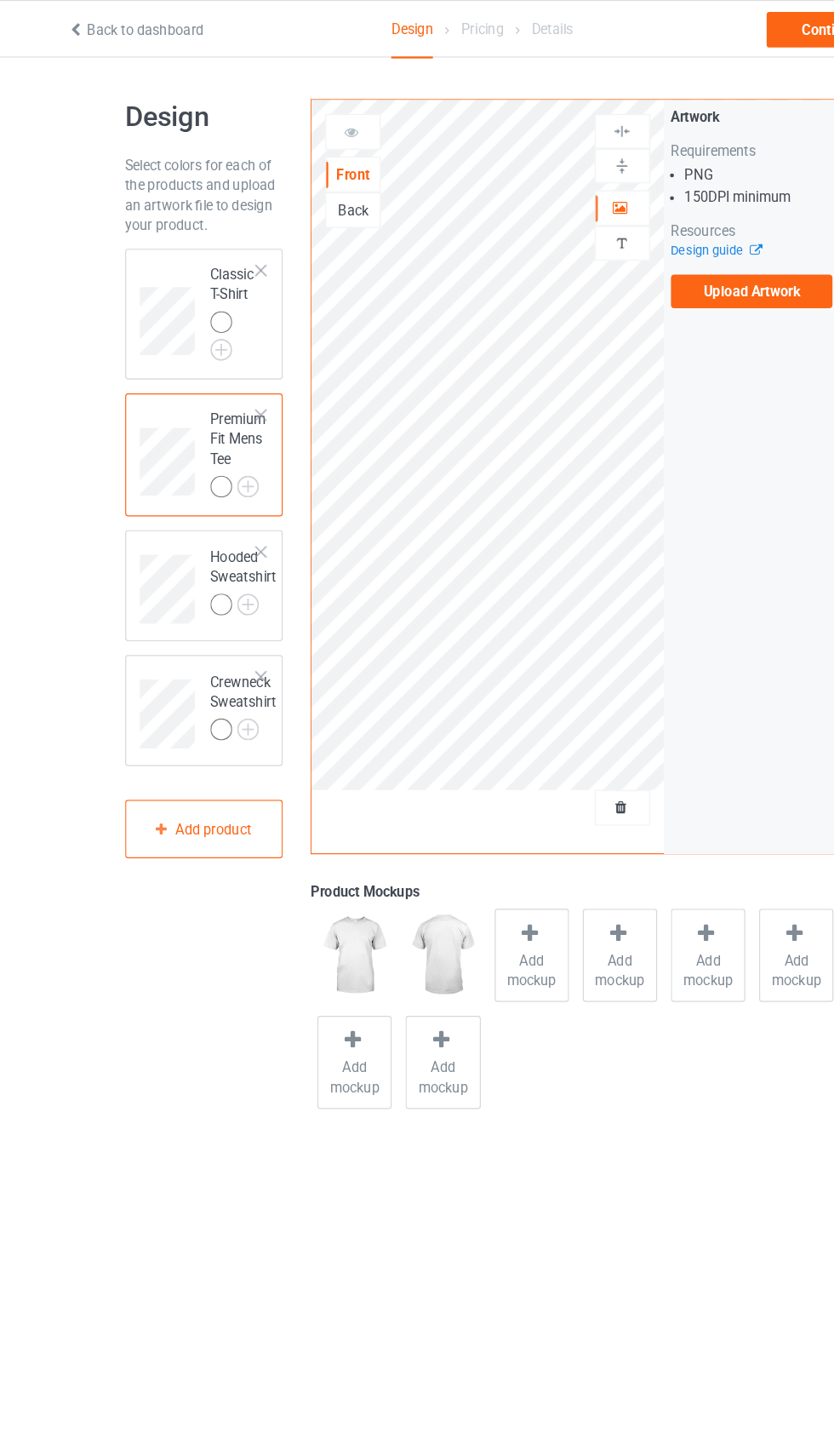
click at [312, 181] on div "Back" at bounding box center [306, 180] width 46 height 17
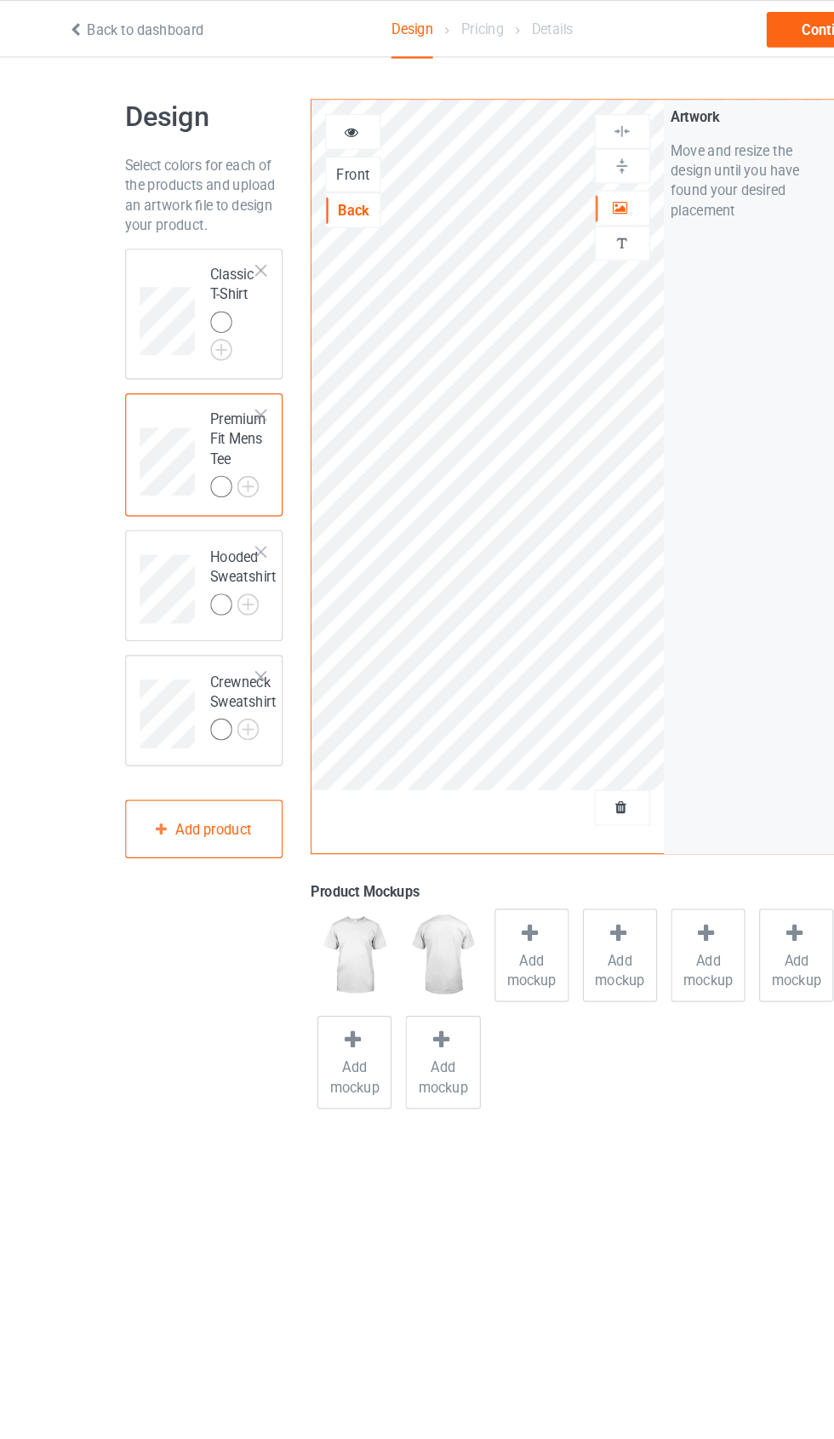
click at [542, 142] on img at bounding box center [537, 143] width 16 height 16
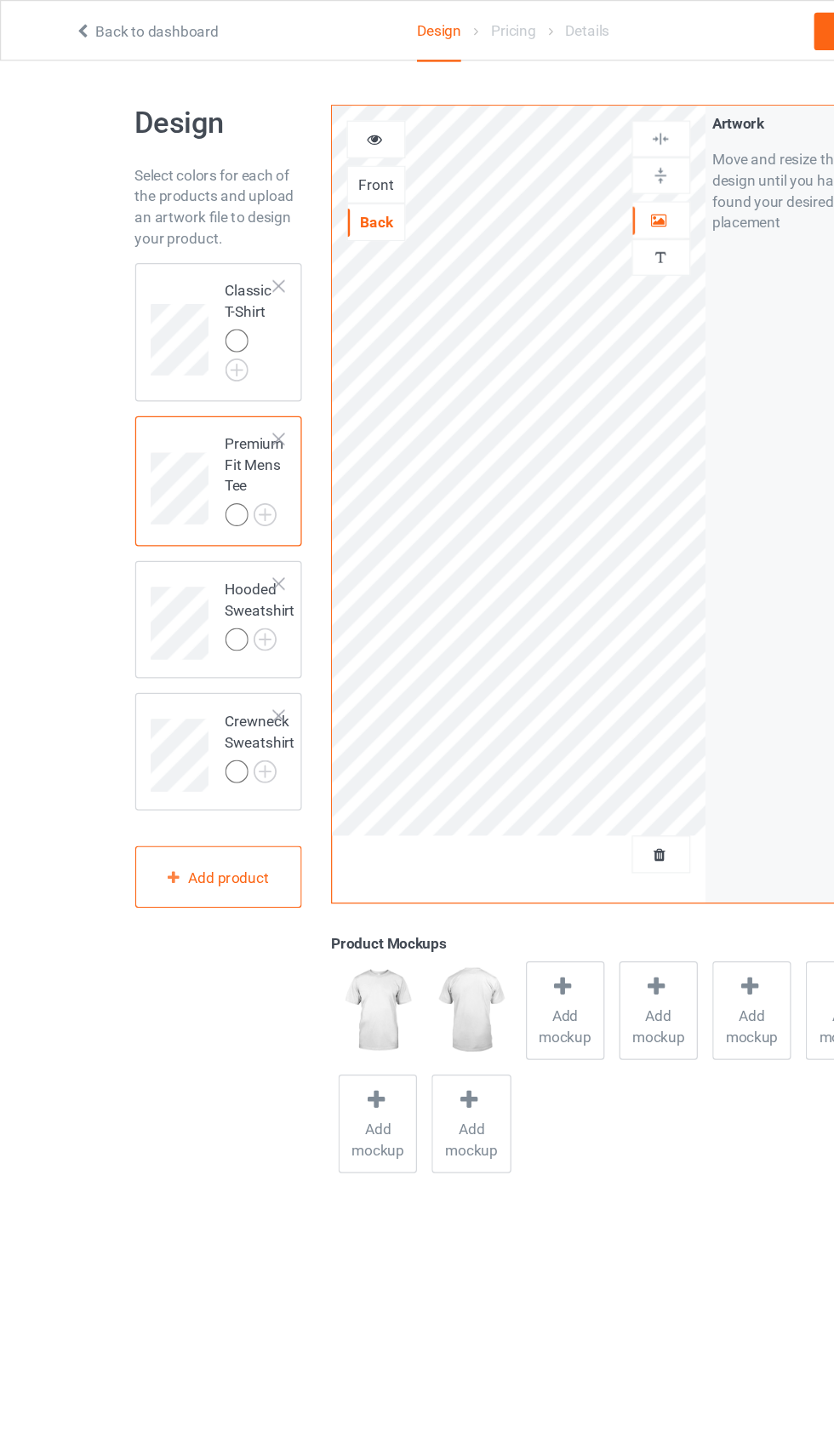
click at [136, 456] on div "Hooded Sweatshirt" at bounding box center [178, 503] width 136 height 95
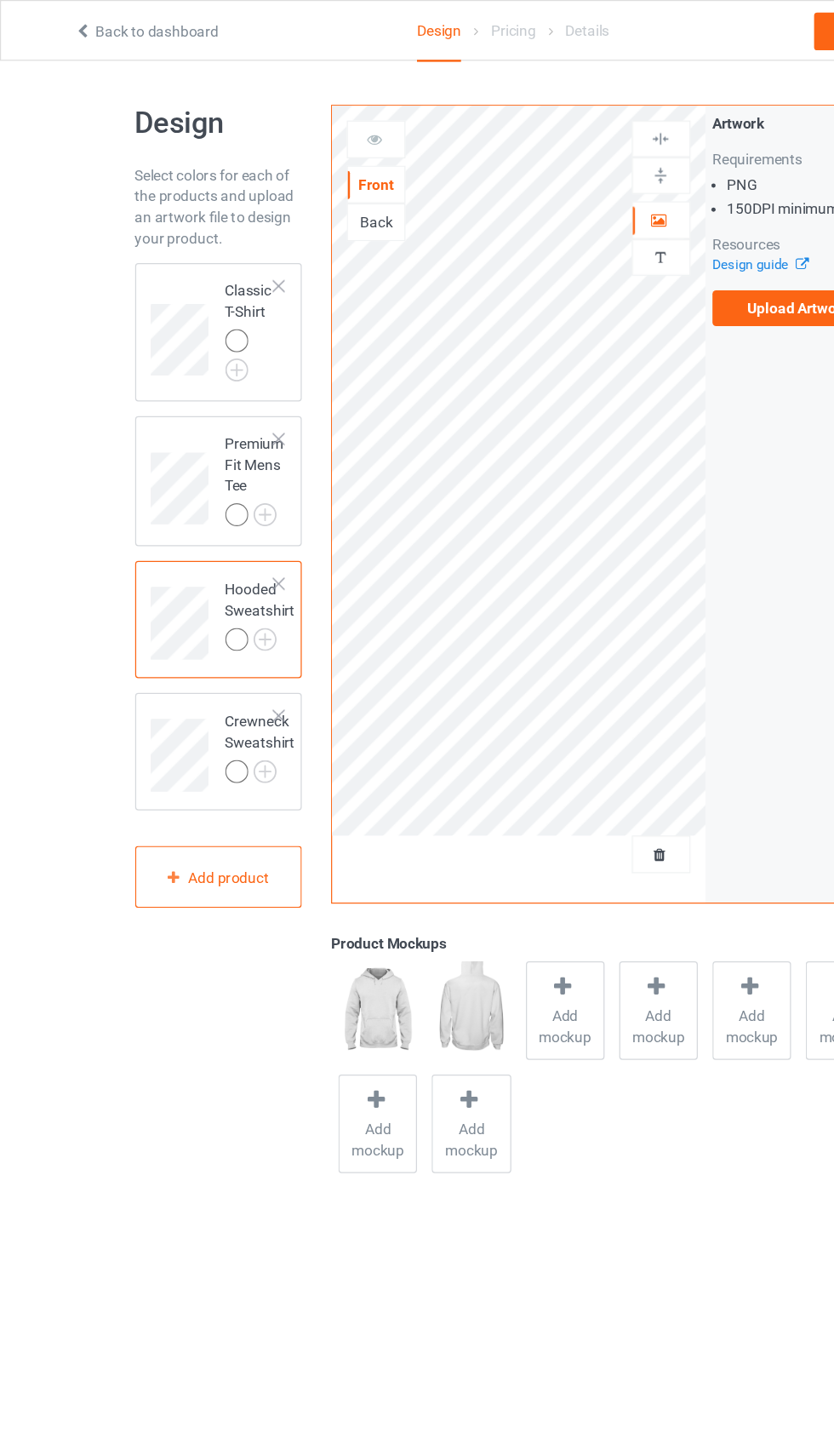
click at [314, 181] on div "Back" at bounding box center [306, 180] width 46 height 17
click at [542, 144] on img at bounding box center [537, 143] width 16 height 16
click at [544, 112] on img at bounding box center [537, 113] width 16 height 16
click at [545, 120] on img at bounding box center [537, 113] width 16 height 16
click at [182, 570] on td "Crewneck Sweatshirt" at bounding box center [212, 608] width 76 height 76
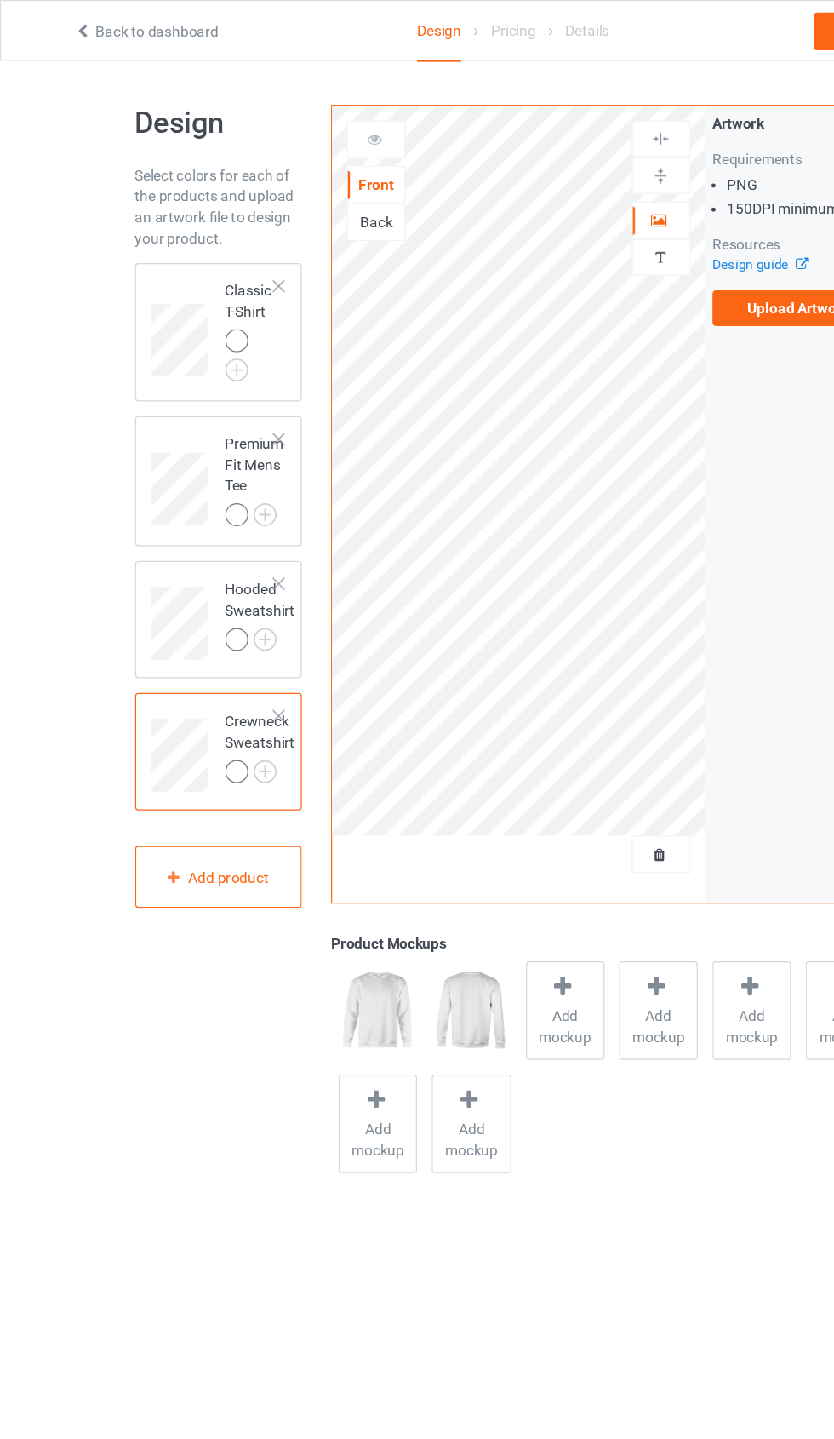
click at [315, 184] on div "Back" at bounding box center [306, 180] width 46 height 17
click at [535, 137] on img at bounding box center [537, 143] width 16 height 16
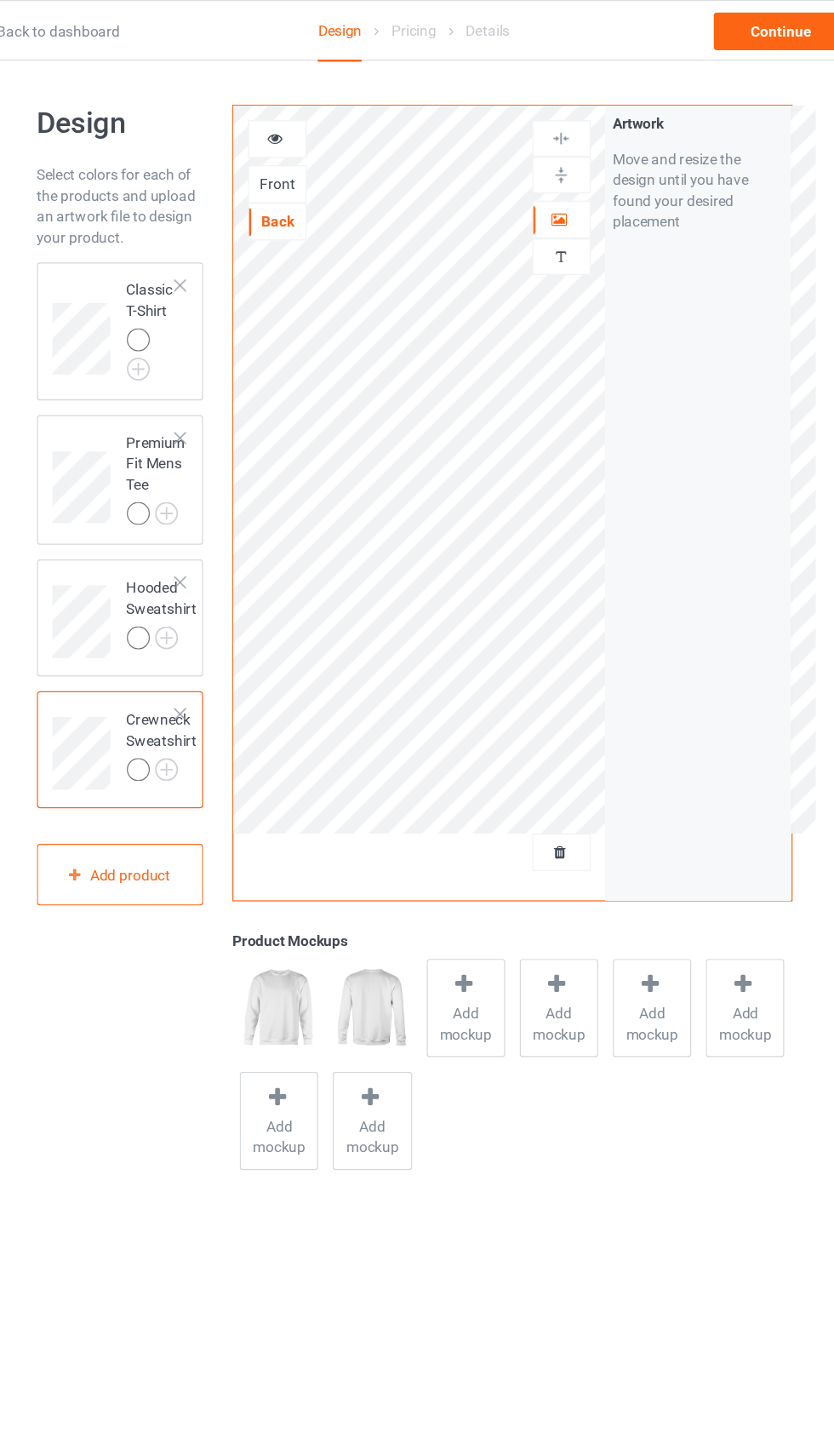
click at [110, 214] on div "Classic T-Shirt" at bounding box center [178, 270] width 136 height 112
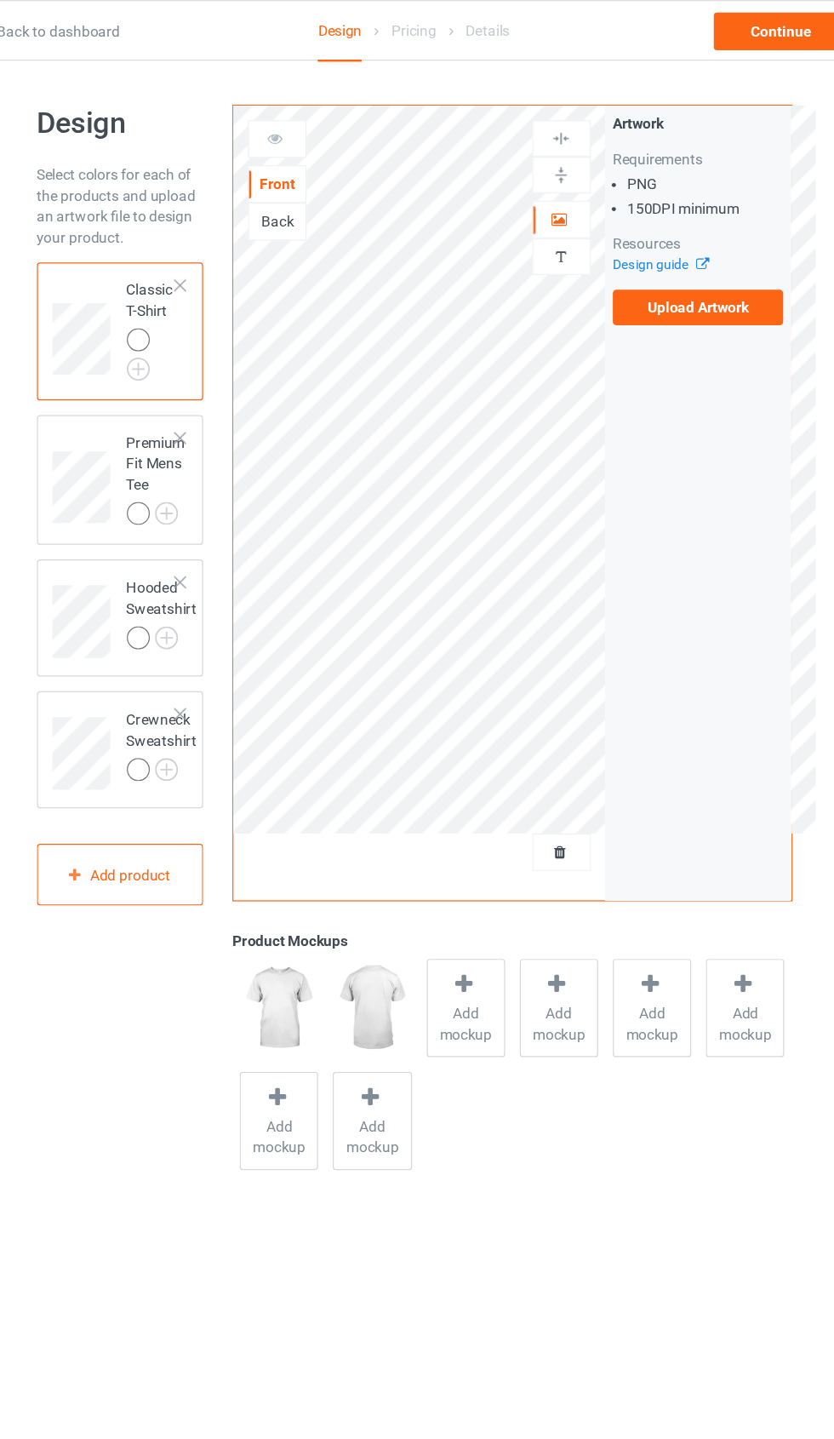
click at [0, 0] on img at bounding box center [0, 0] width 0 height 0
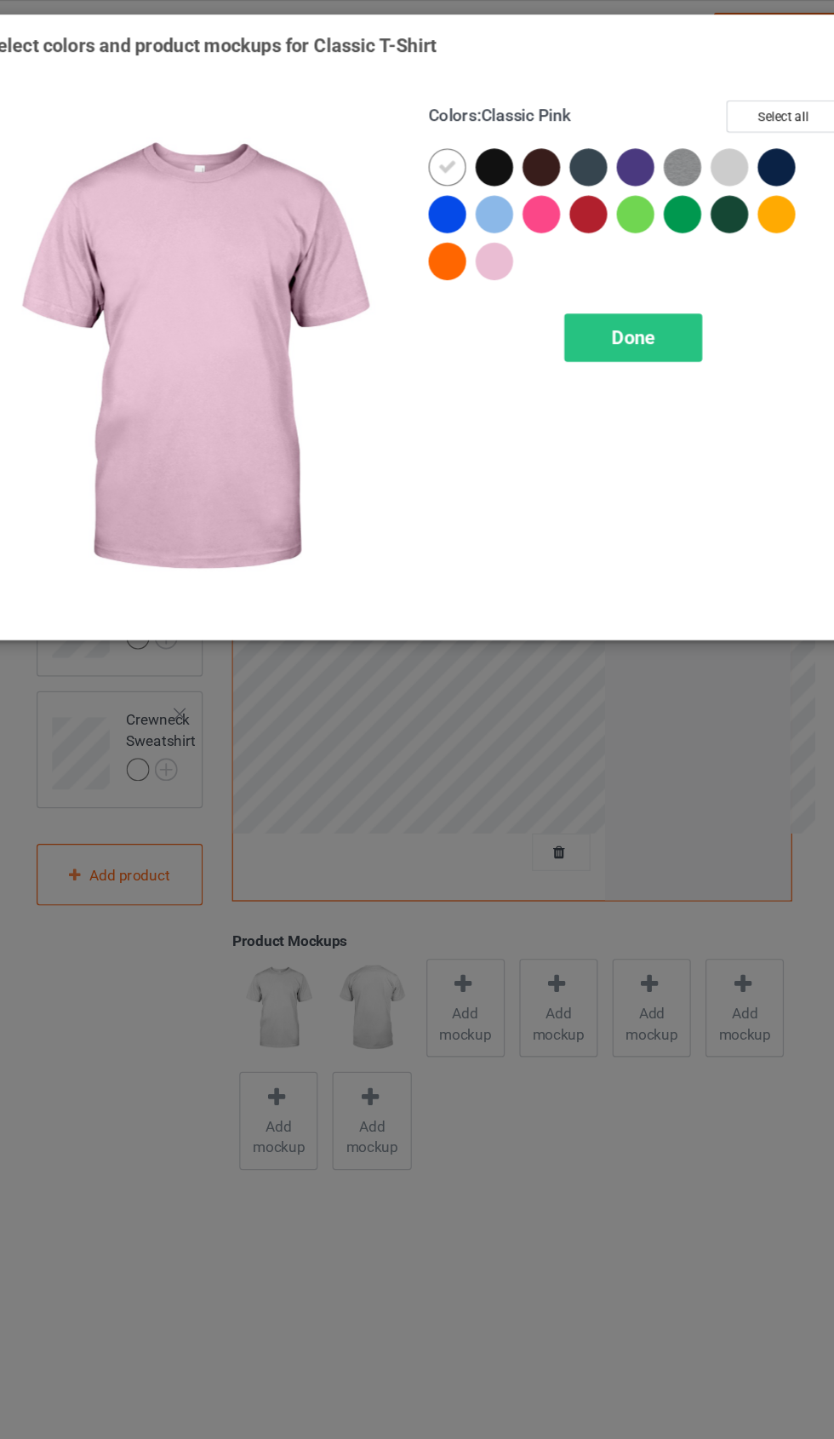
click at [467, 215] on div at bounding box center [482, 213] width 31 height 31
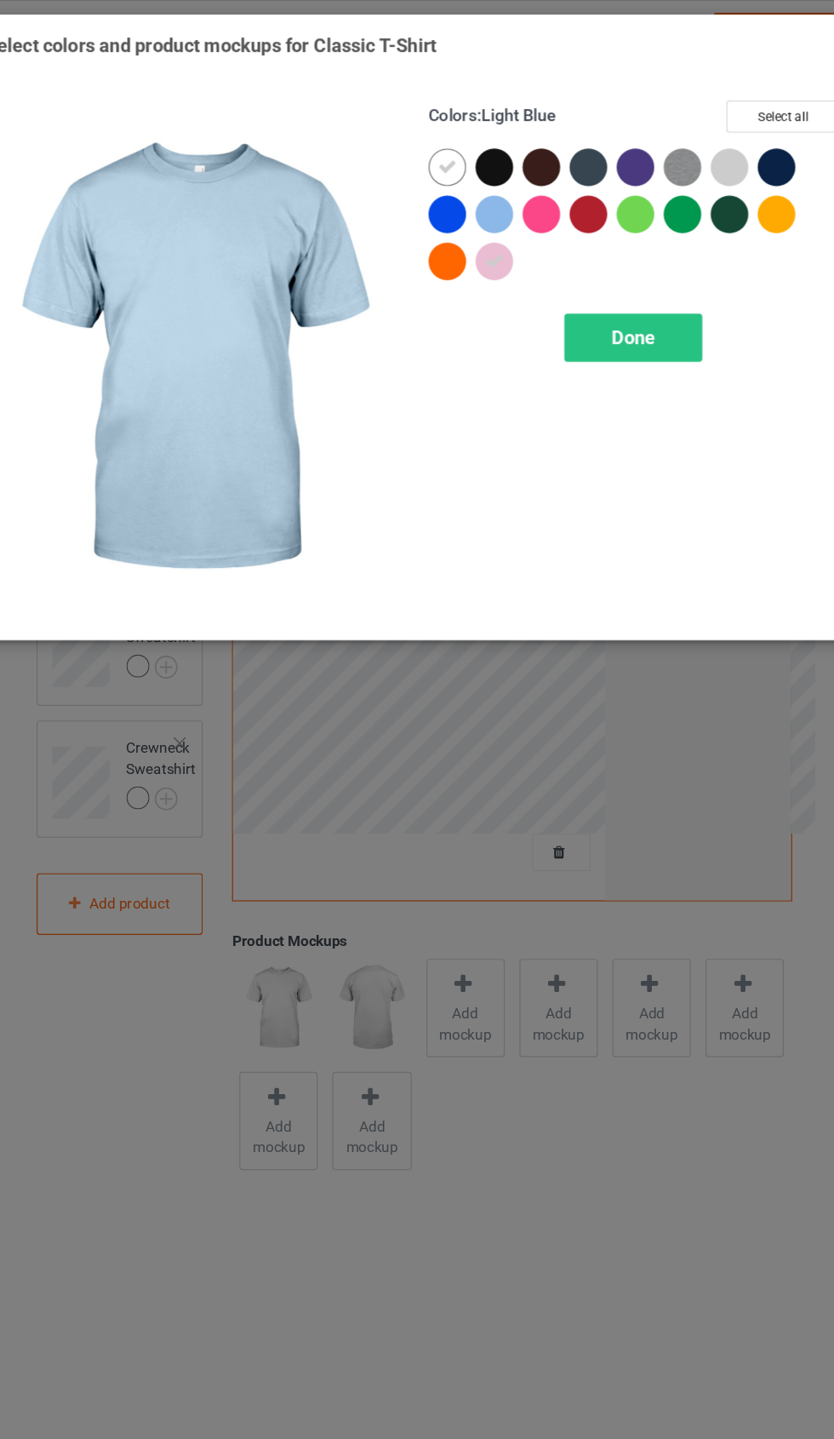
click at [467, 173] on div at bounding box center [482, 174] width 31 height 31
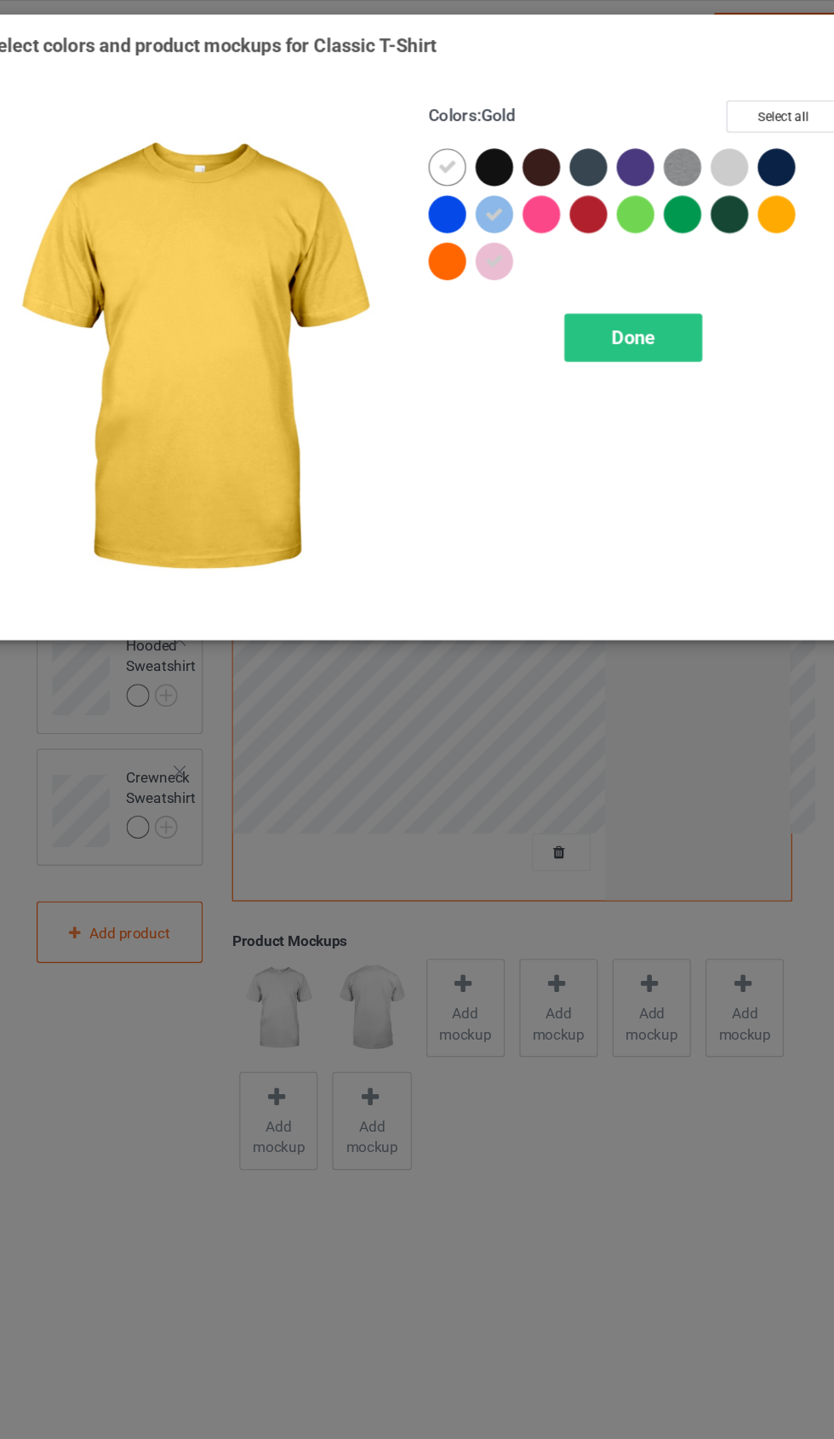
click at [697, 177] on div at bounding box center [712, 174] width 31 height 31
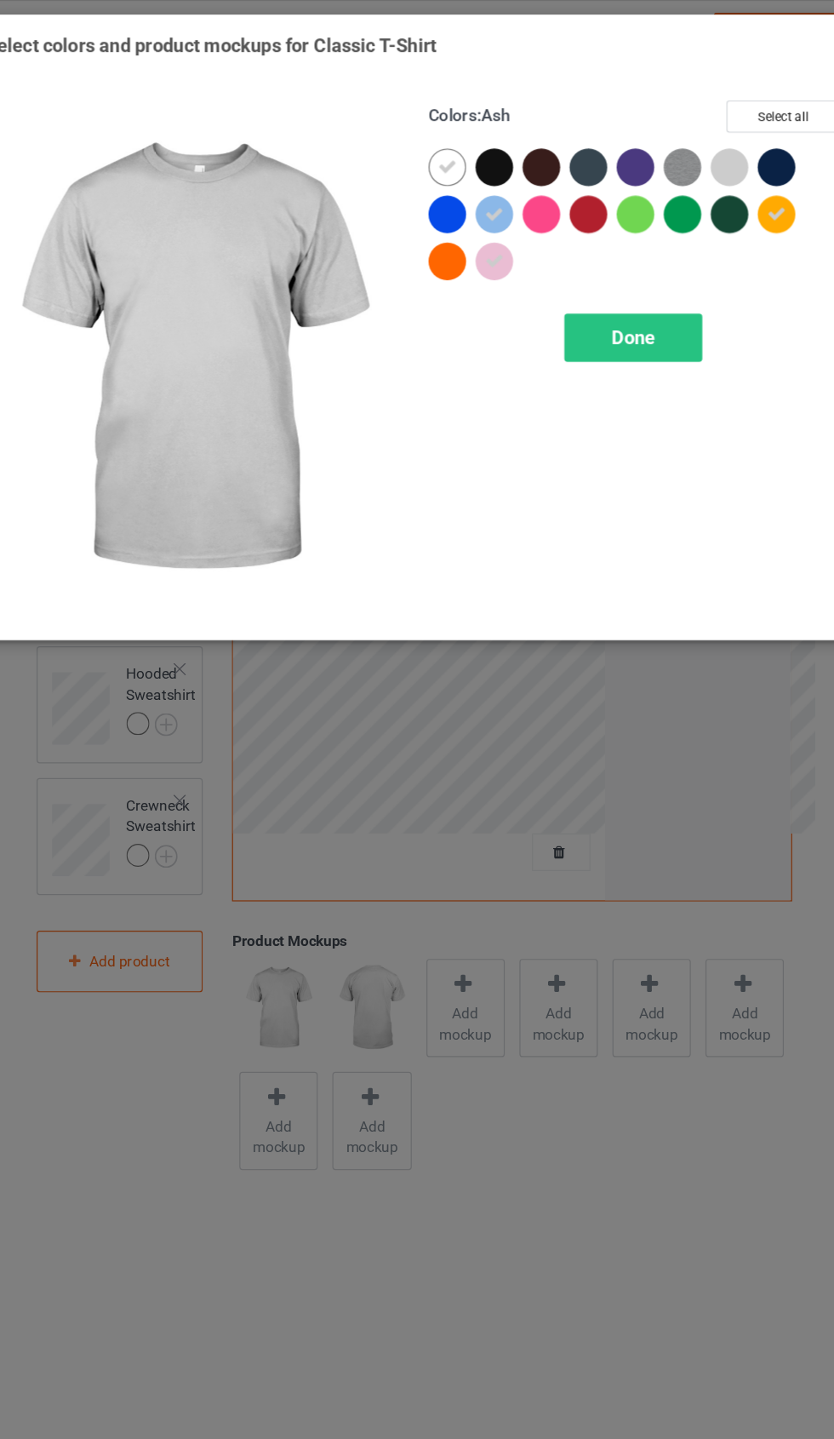
click at [659, 139] on div at bounding box center [674, 136] width 31 height 31
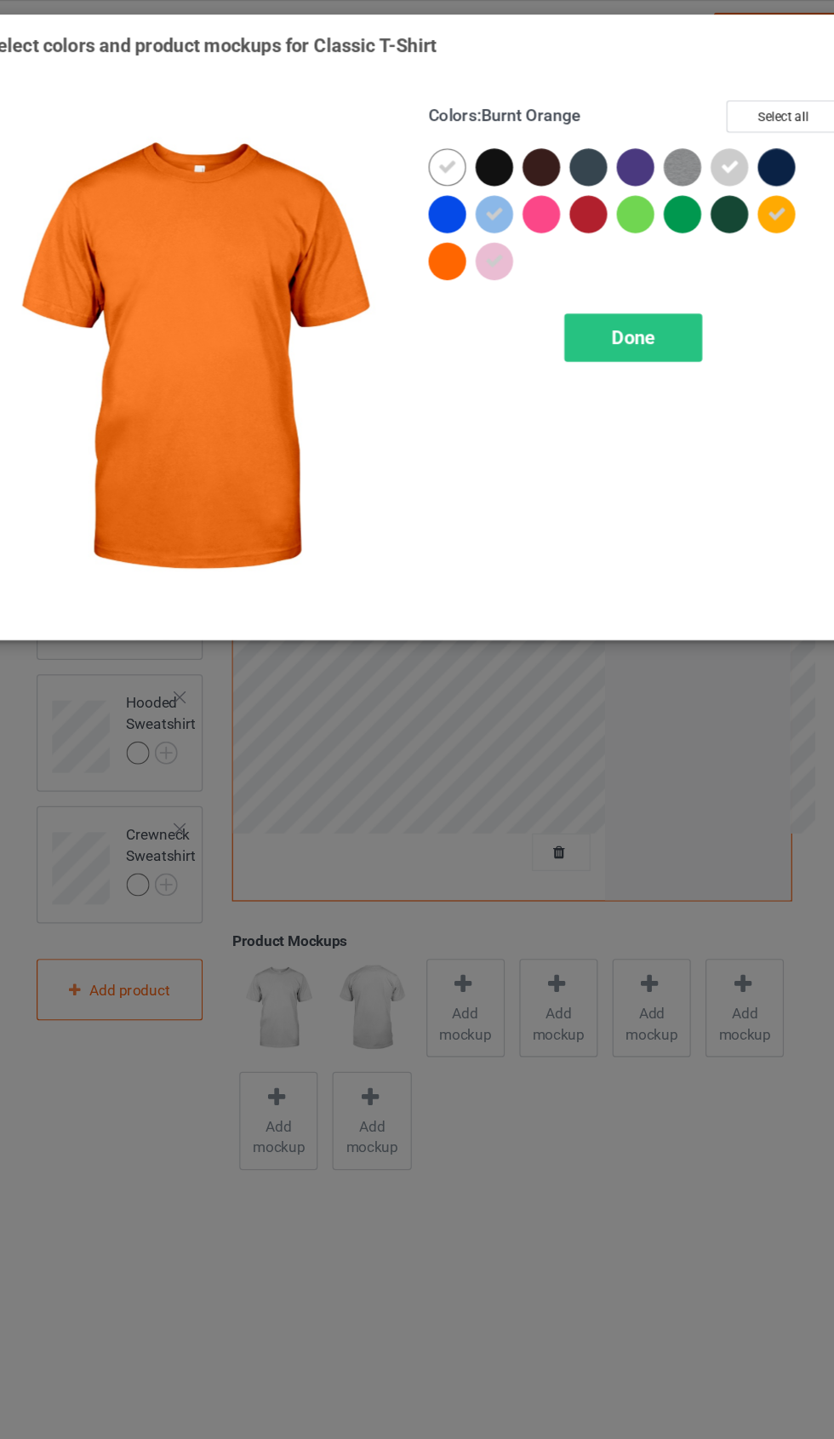
click at [429, 221] on div at bounding box center [444, 213] width 31 height 31
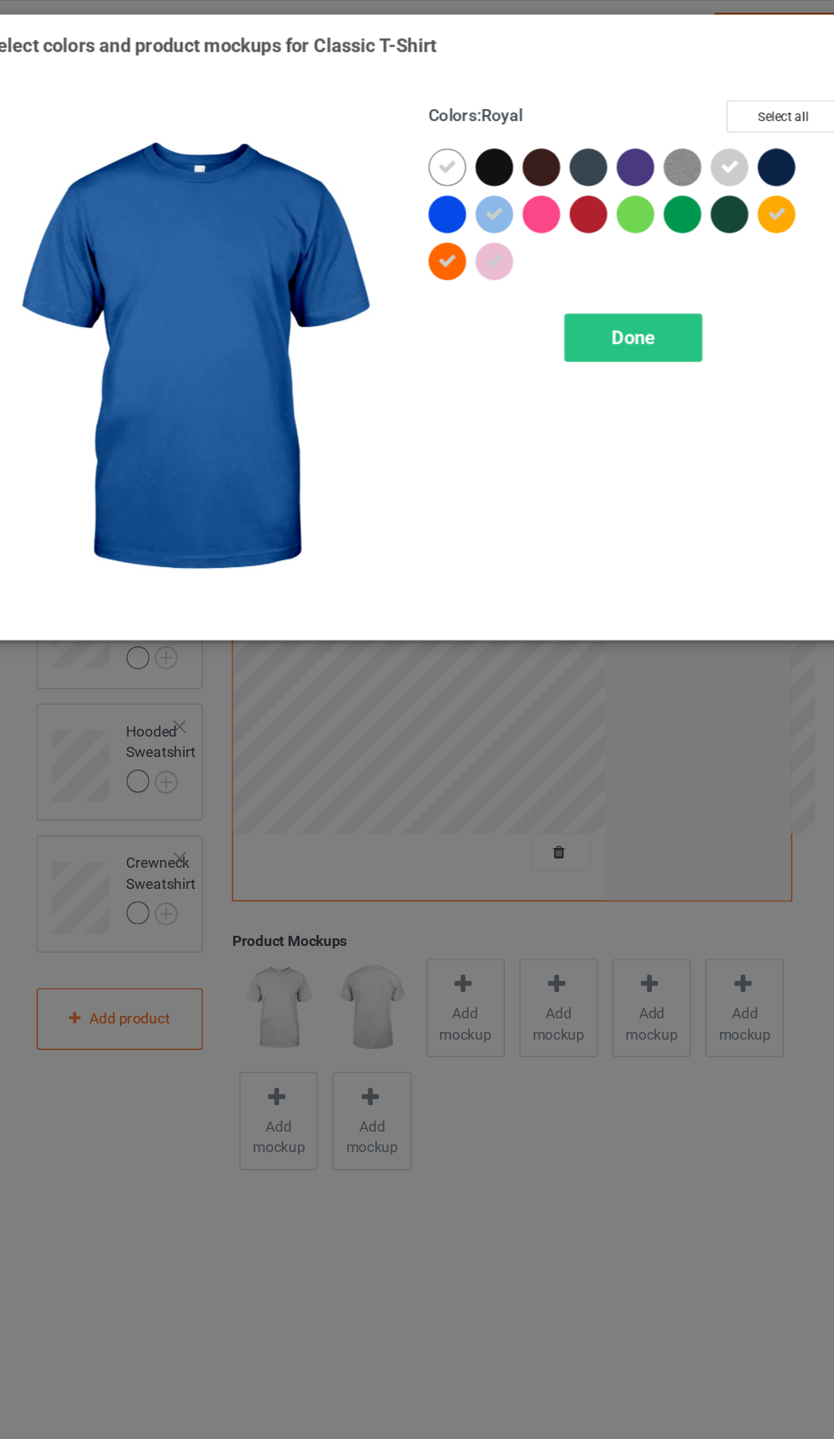
click at [429, 181] on div at bounding box center [444, 174] width 31 height 31
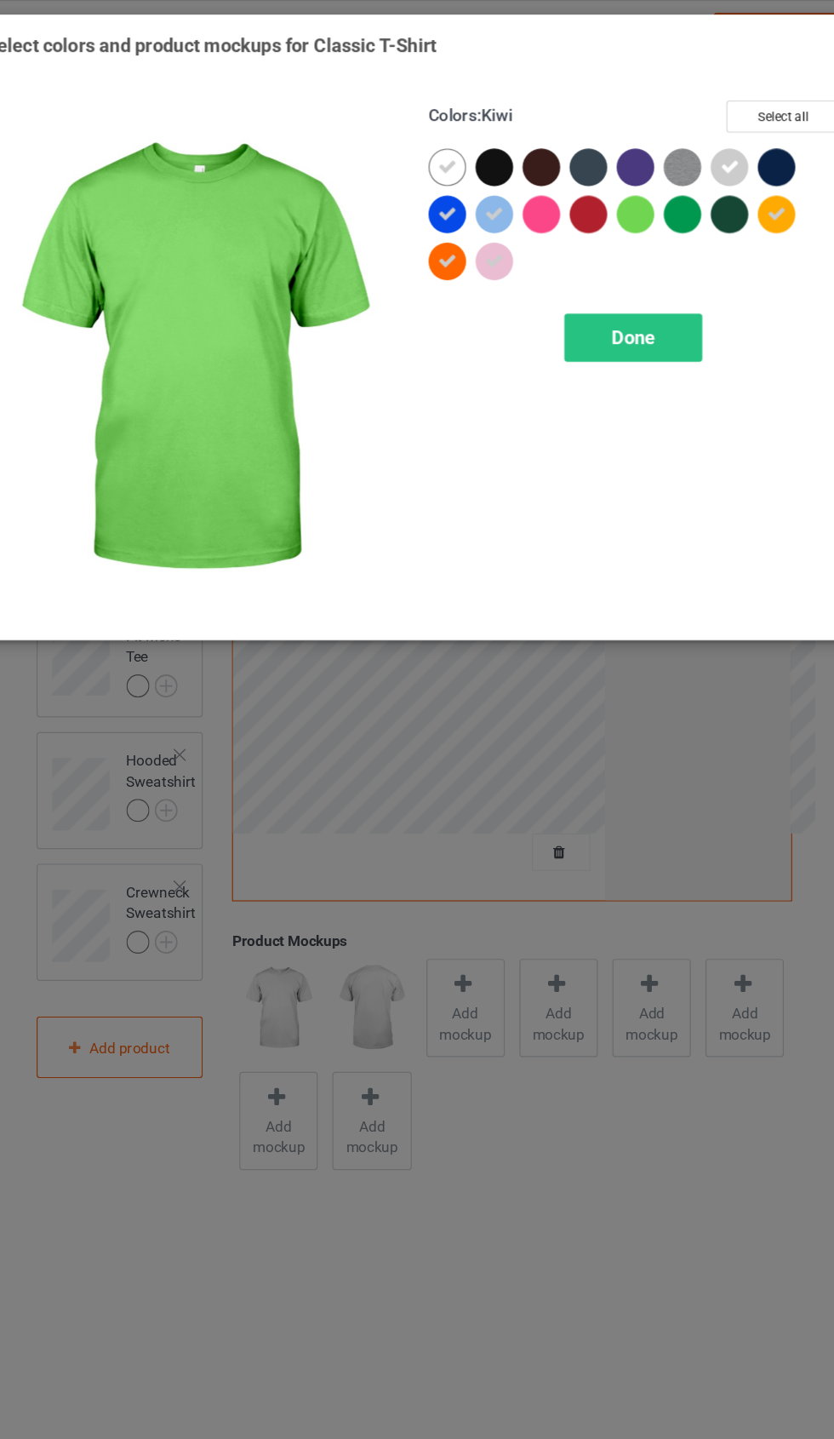
click at [582, 181] on div at bounding box center [597, 174] width 31 height 31
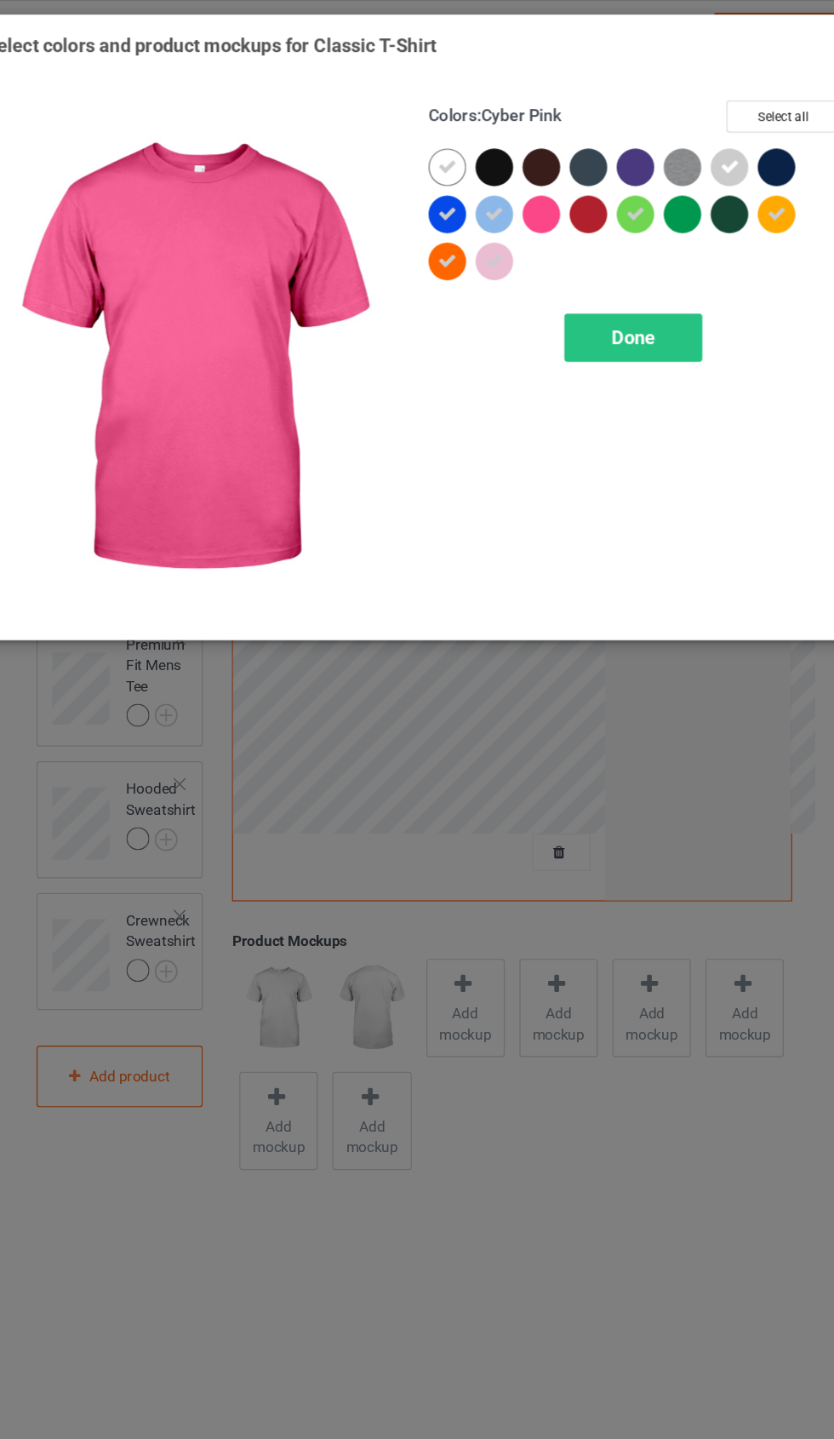
click at [506, 181] on div at bounding box center [521, 174] width 31 height 31
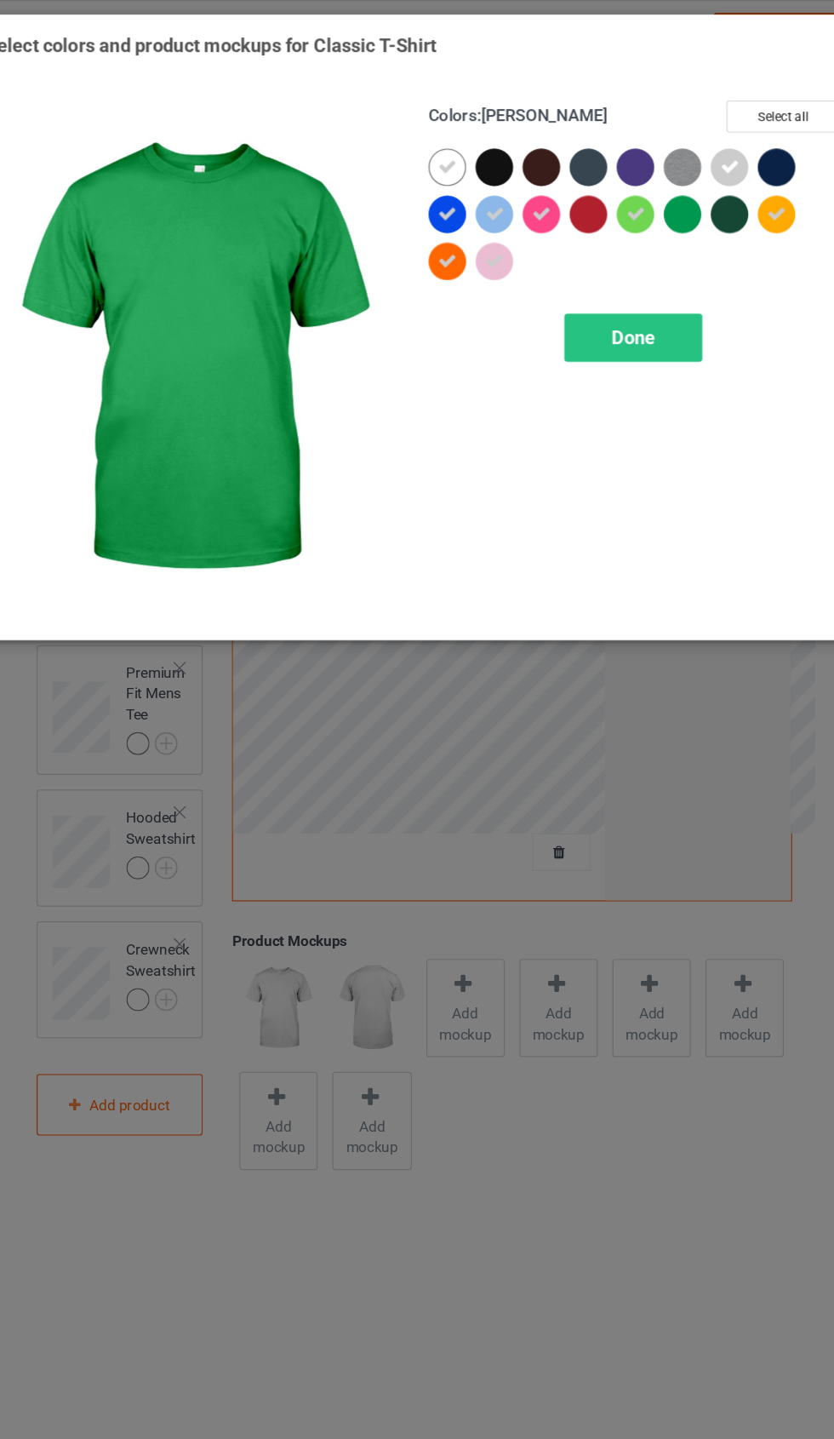
click at [621, 178] on div at bounding box center [636, 174] width 31 height 31
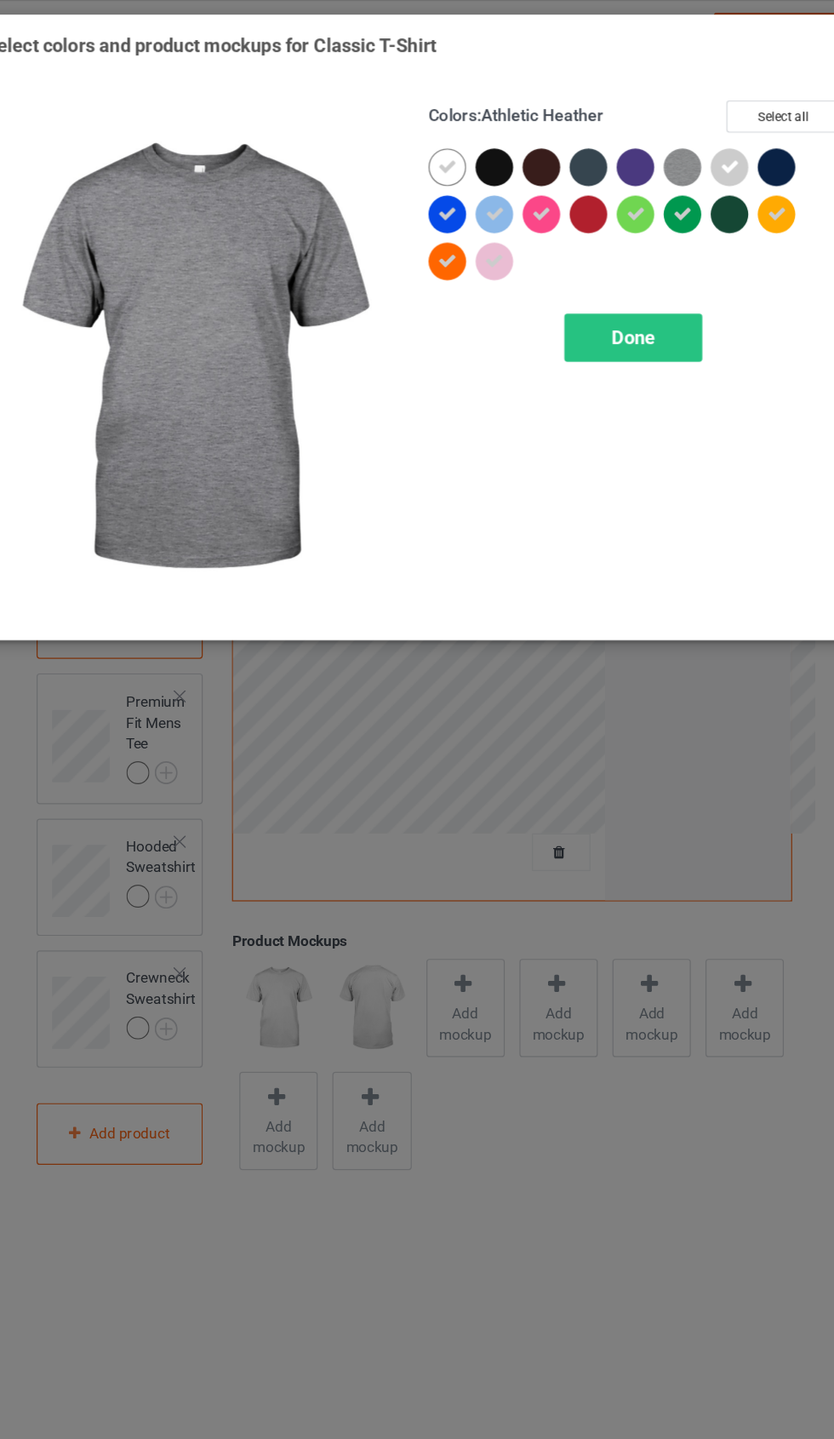
click at [621, 141] on img at bounding box center [636, 136] width 31 height 31
click at [540, 285] on div "Done" at bounding box center [596, 274] width 112 height 39
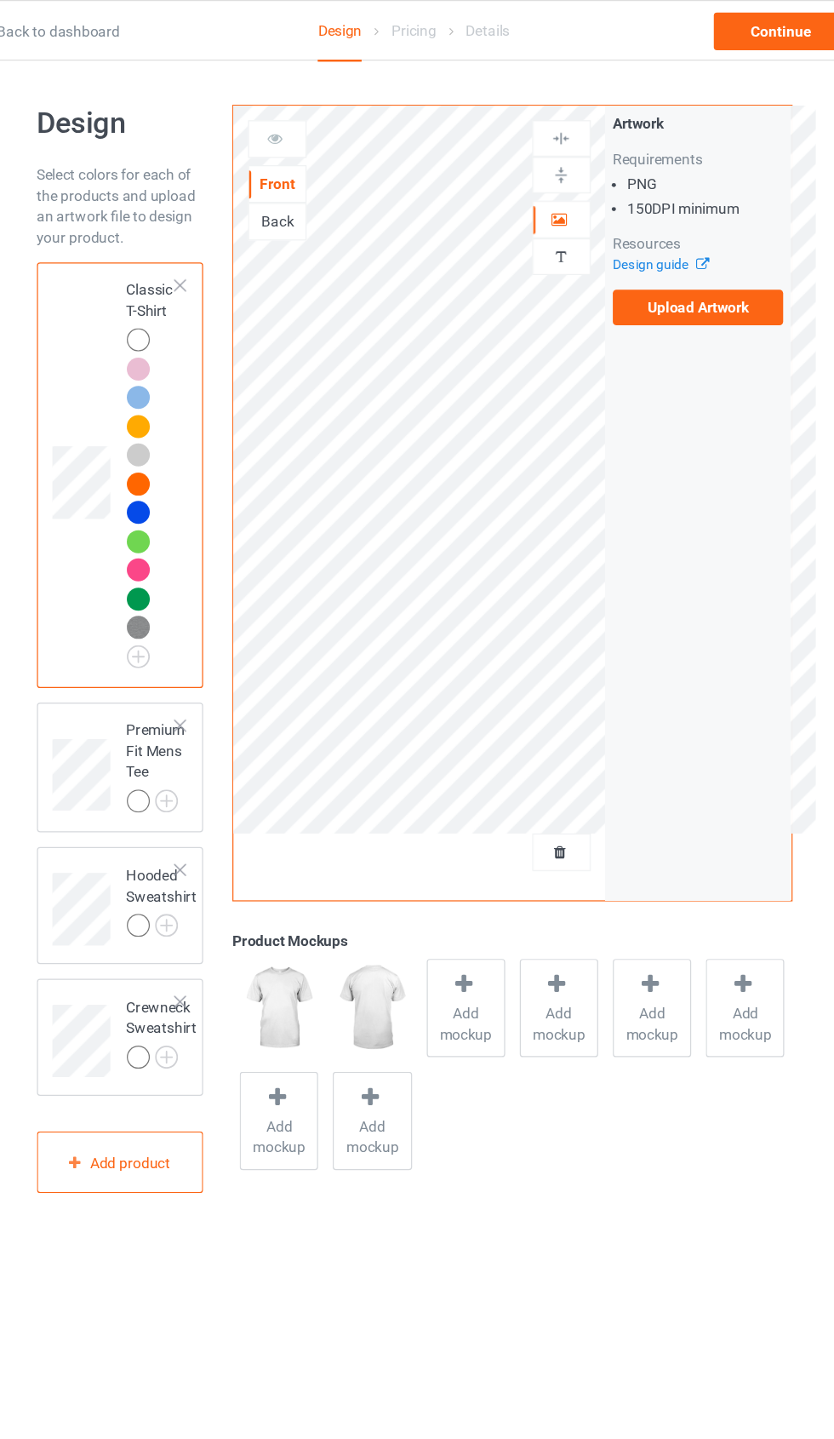
click at [174, 637] on td "Premium Fit Mens Tee" at bounding box center [207, 625] width 66 height 93
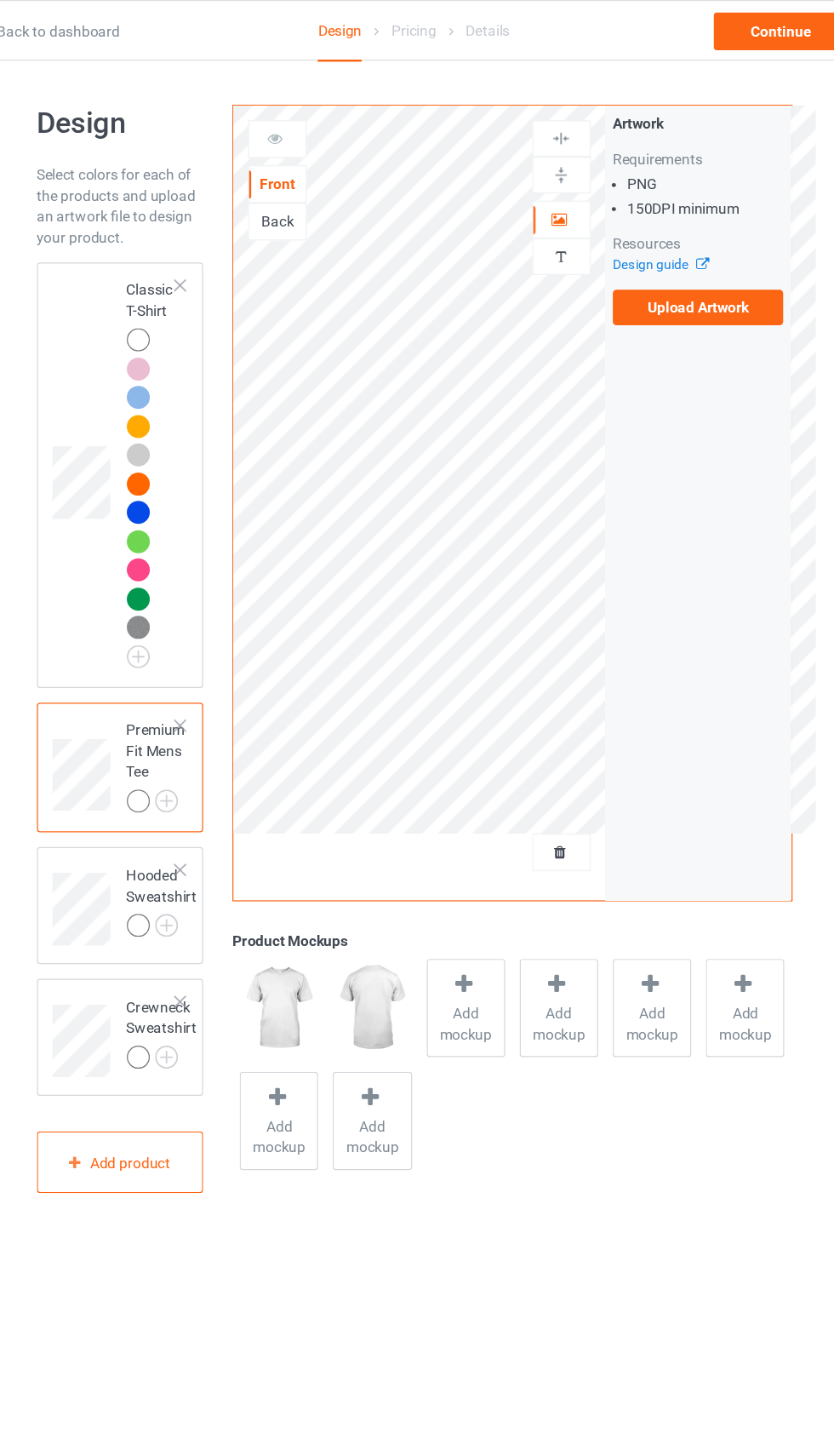
click at [0, 0] on img at bounding box center [0, 0] width 0 height 0
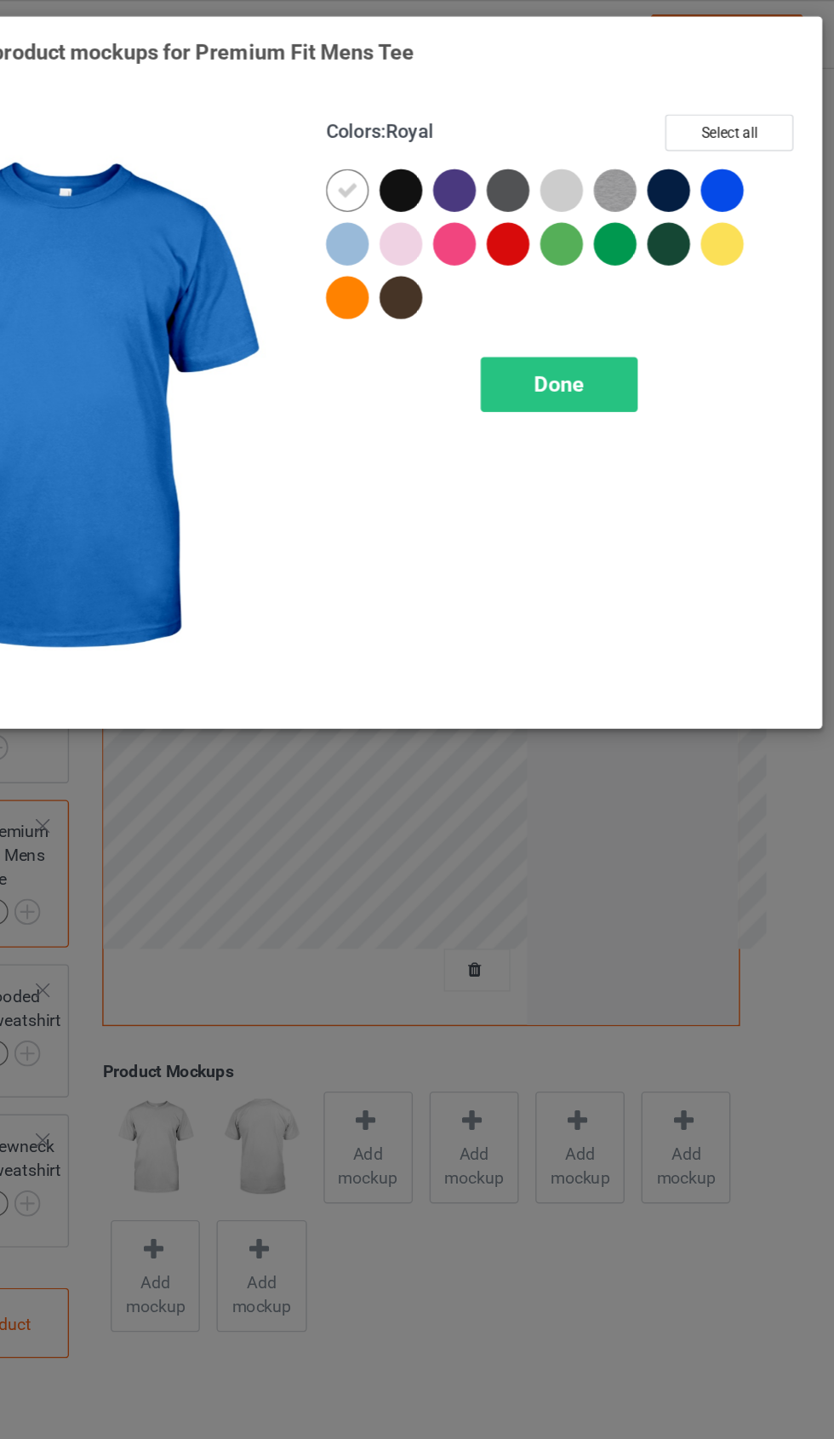
click at [697, 140] on div at bounding box center [716, 140] width 38 height 38
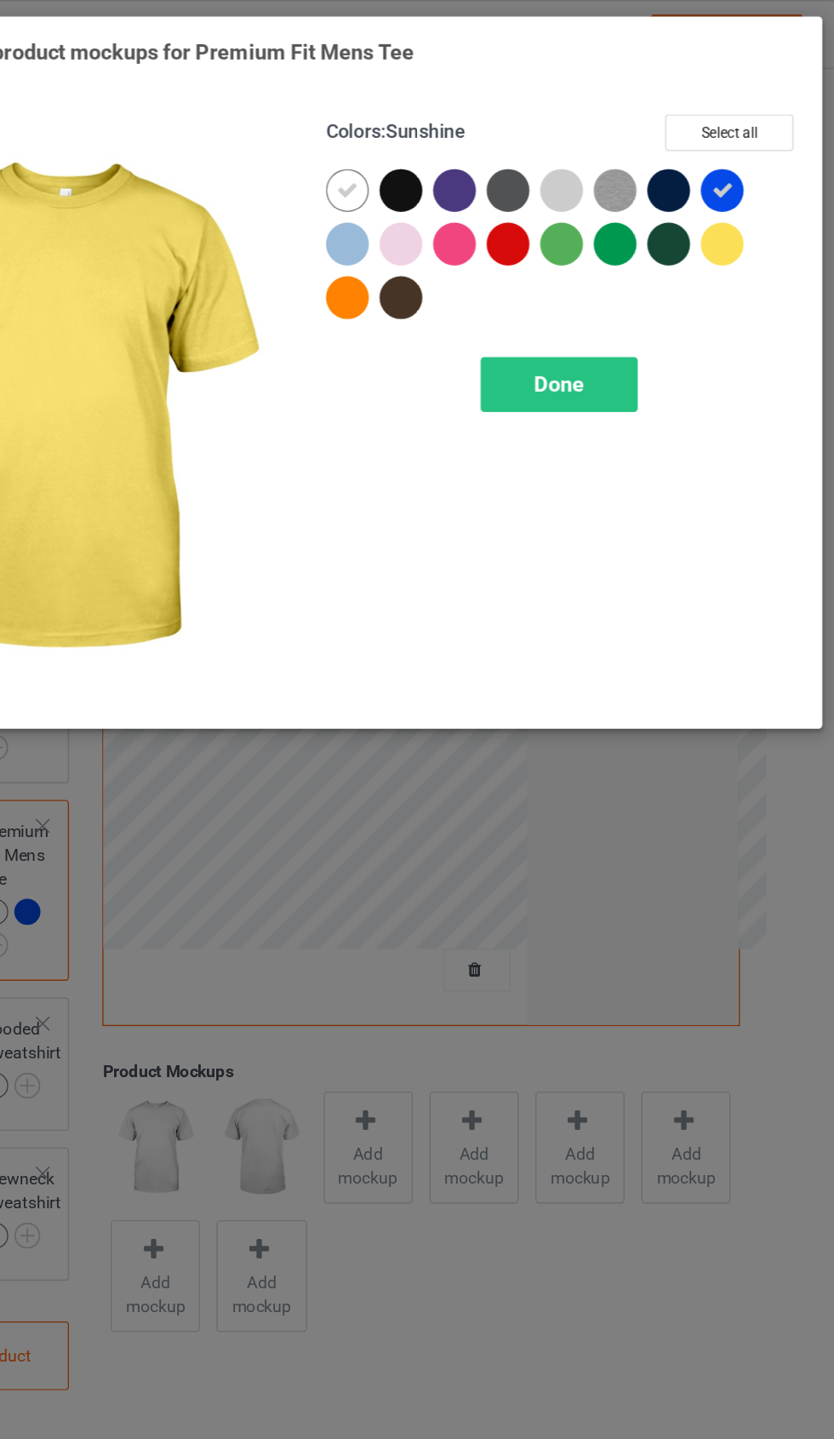
click at [697, 171] on div at bounding box center [712, 174] width 31 height 31
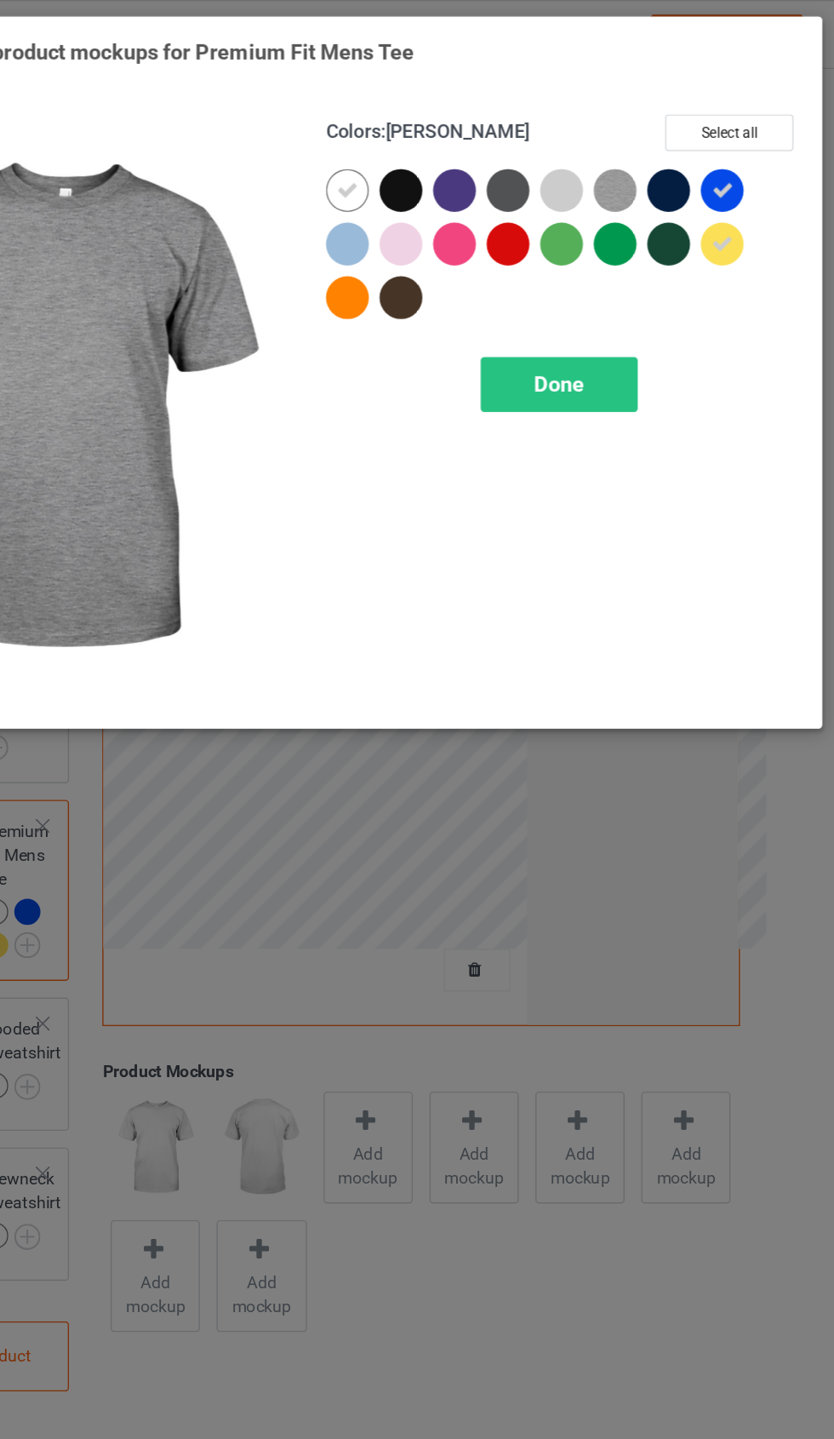
click at [621, 136] on img at bounding box center [636, 136] width 31 height 31
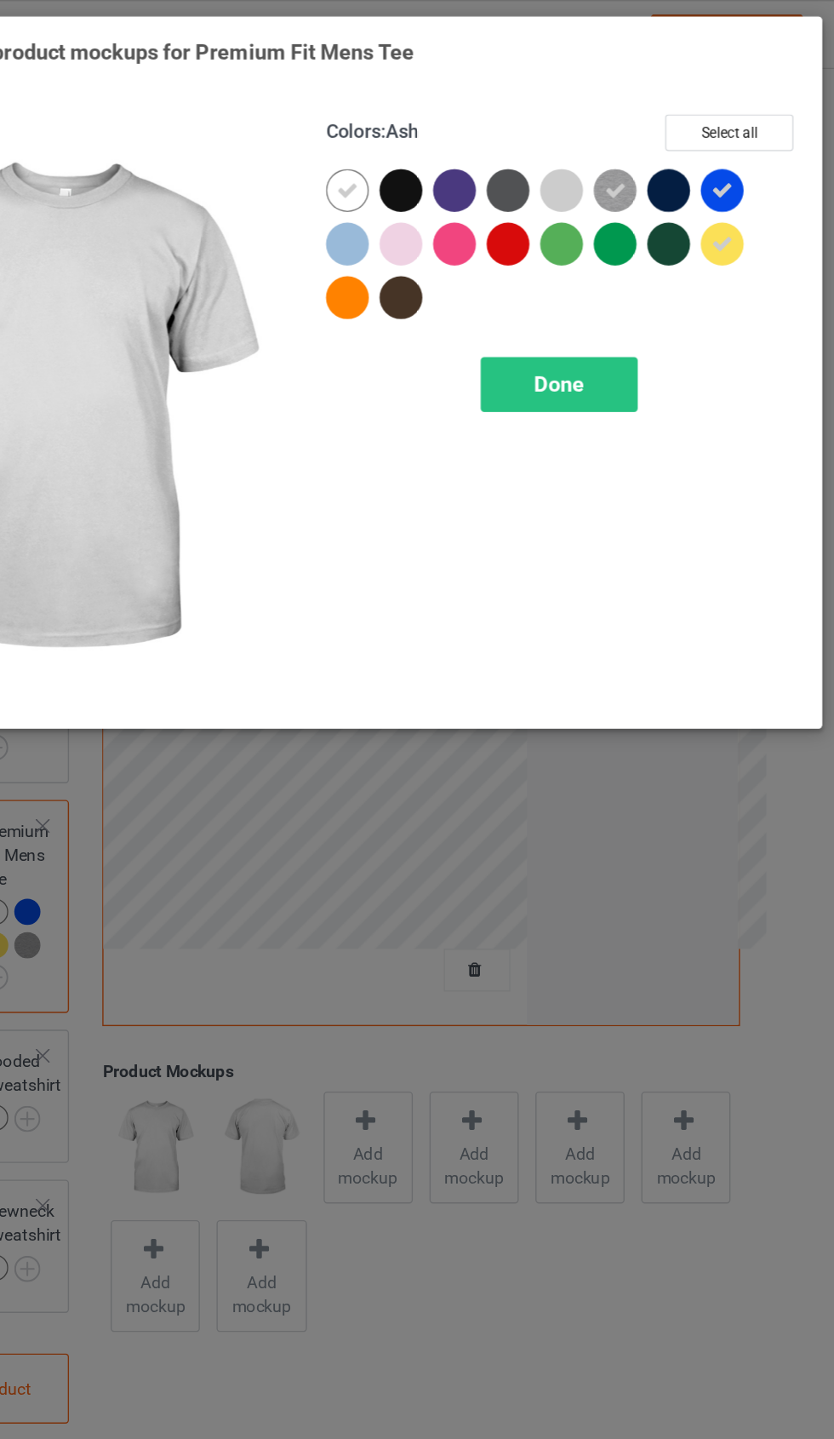
click at [582, 129] on div at bounding box center [601, 140] width 38 height 38
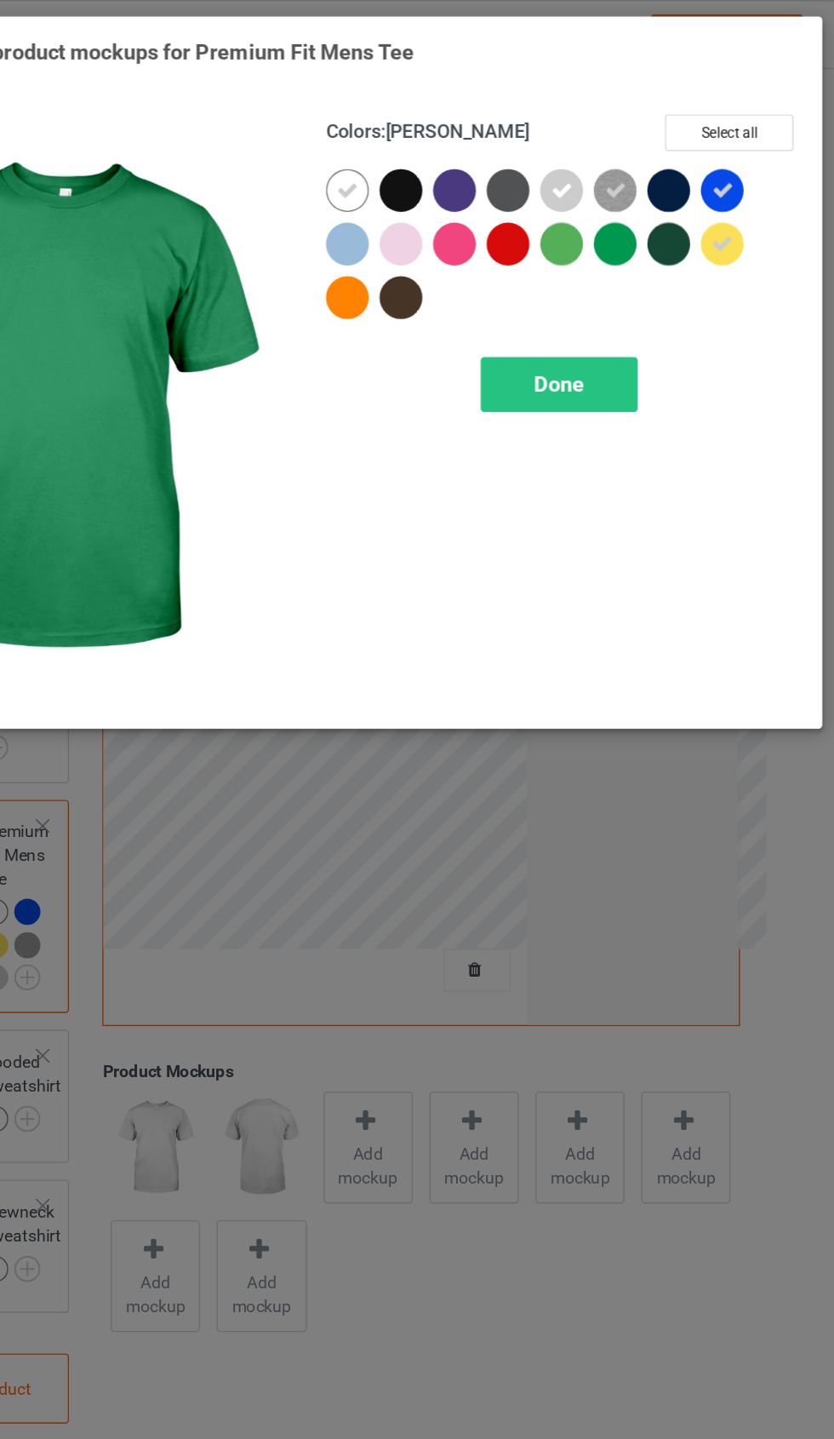
click at [621, 175] on div at bounding box center [636, 174] width 31 height 31
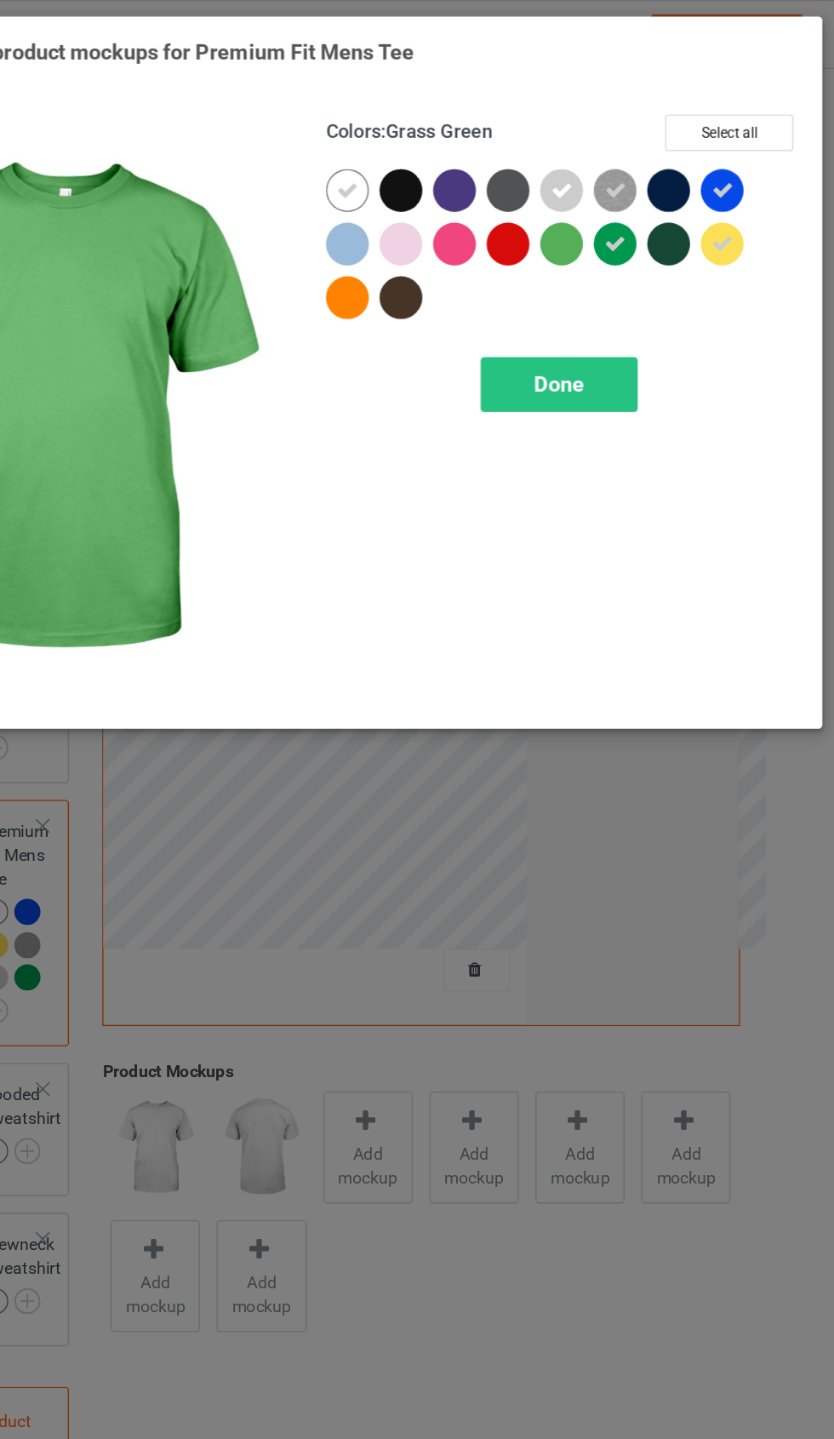
click at [582, 175] on div at bounding box center [601, 178] width 38 height 38
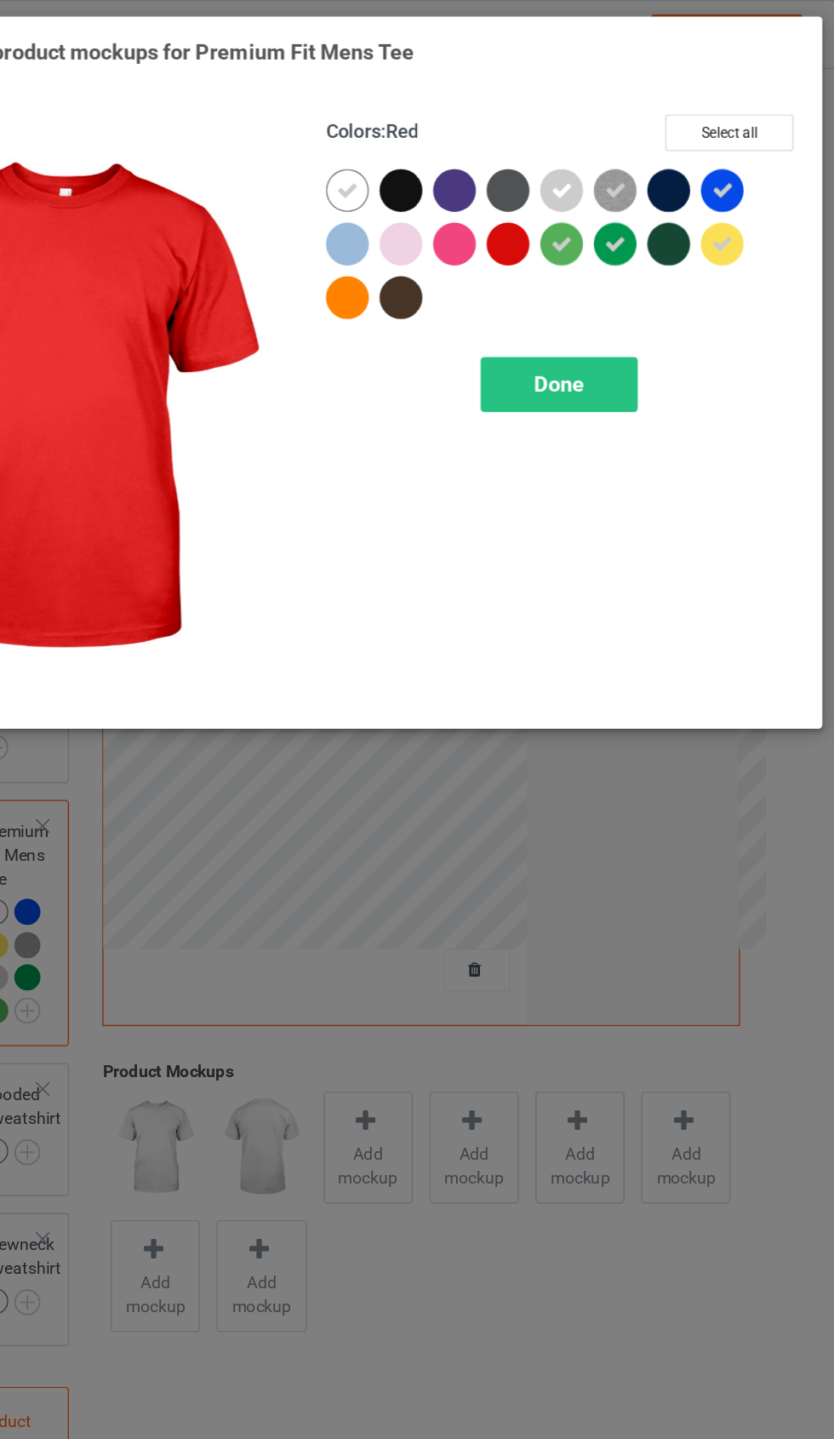
click at [544, 175] on div at bounding box center [563, 178] width 38 height 38
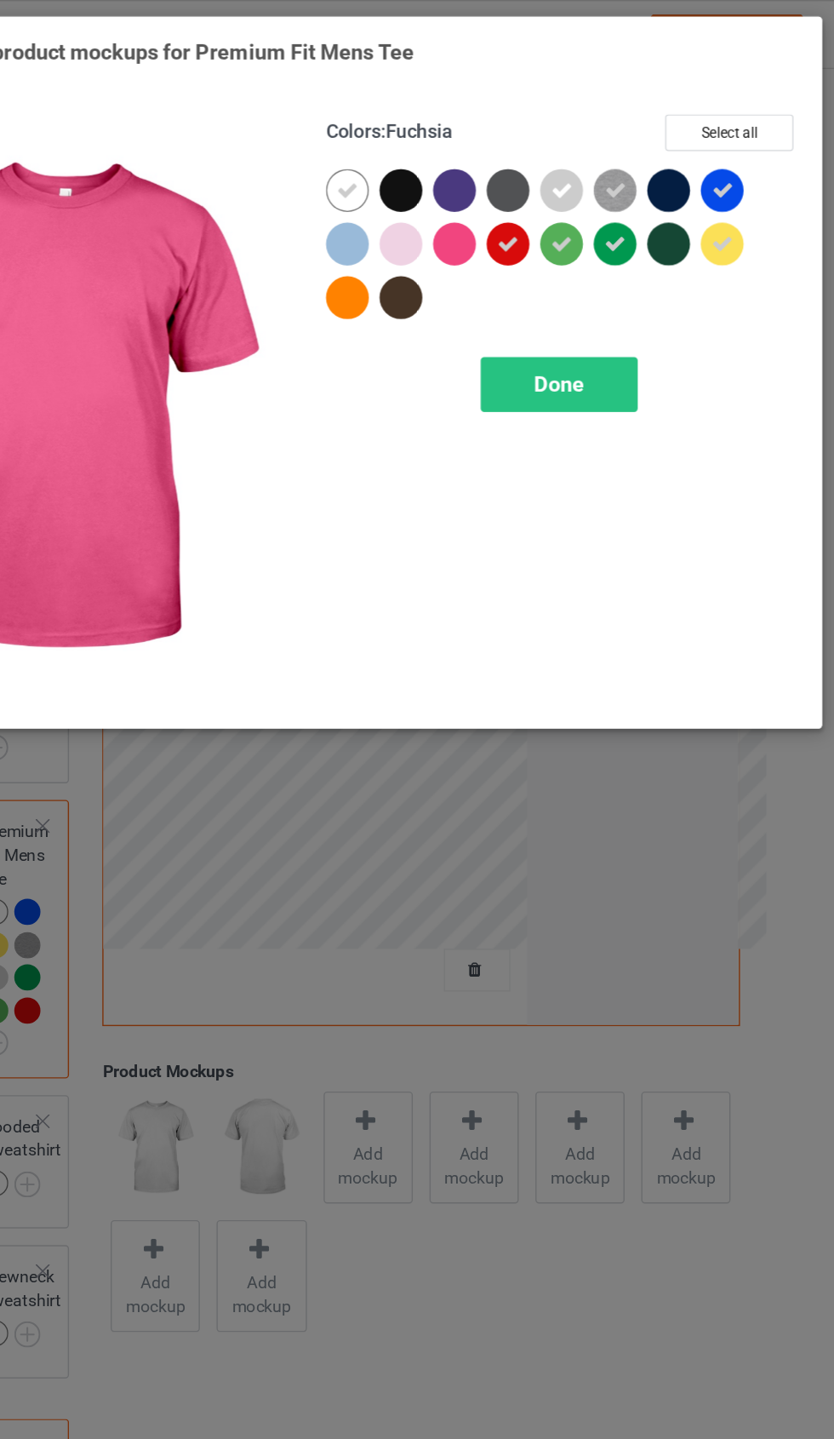
click at [506, 179] on div at bounding box center [525, 178] width 38 height 38
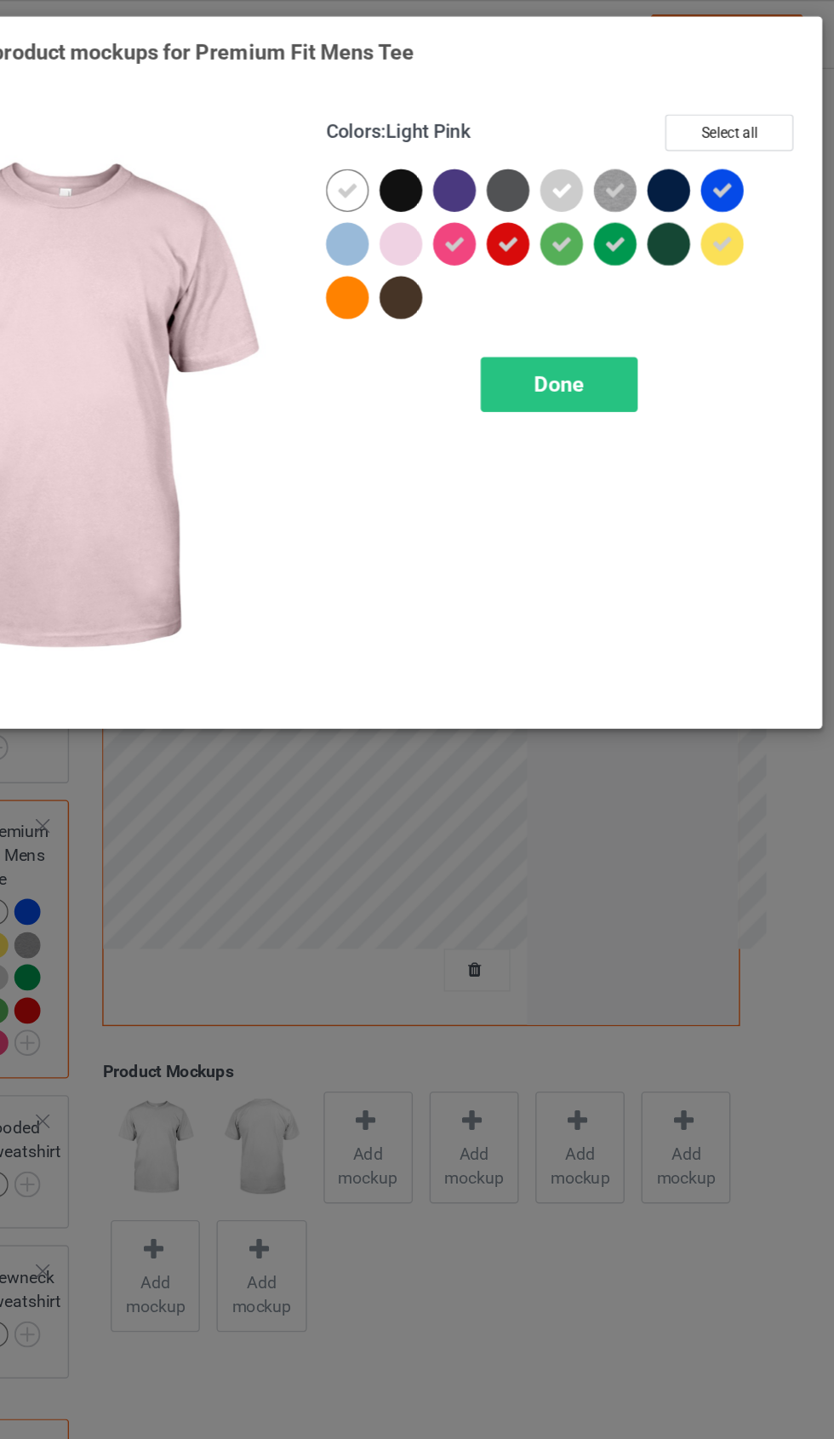
click at [467, 179] on div at bounding box center [486, 178] width 38 height 38
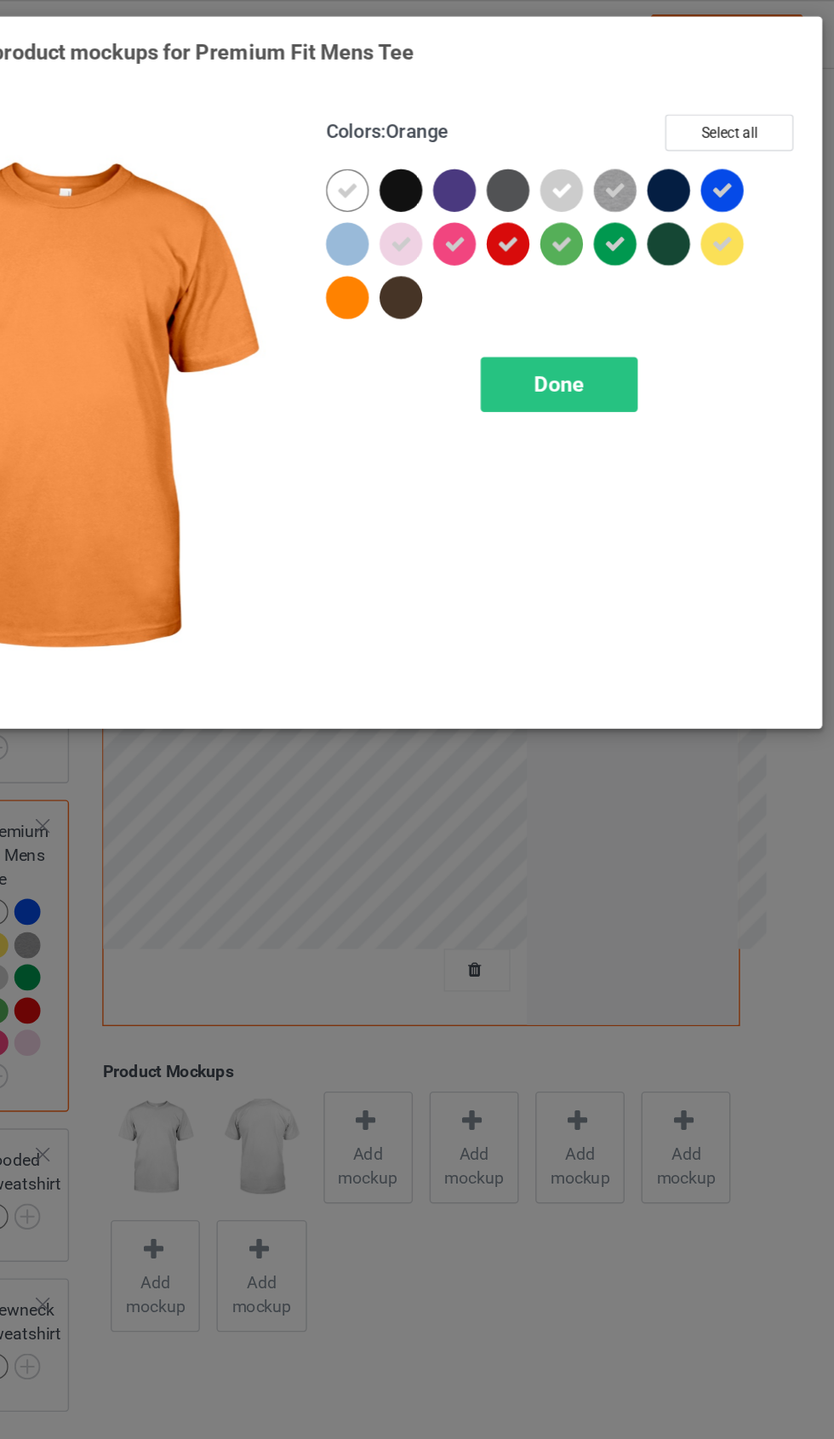
click at [429, 215] on div at bounding box center [444, 213] width 31 height 31
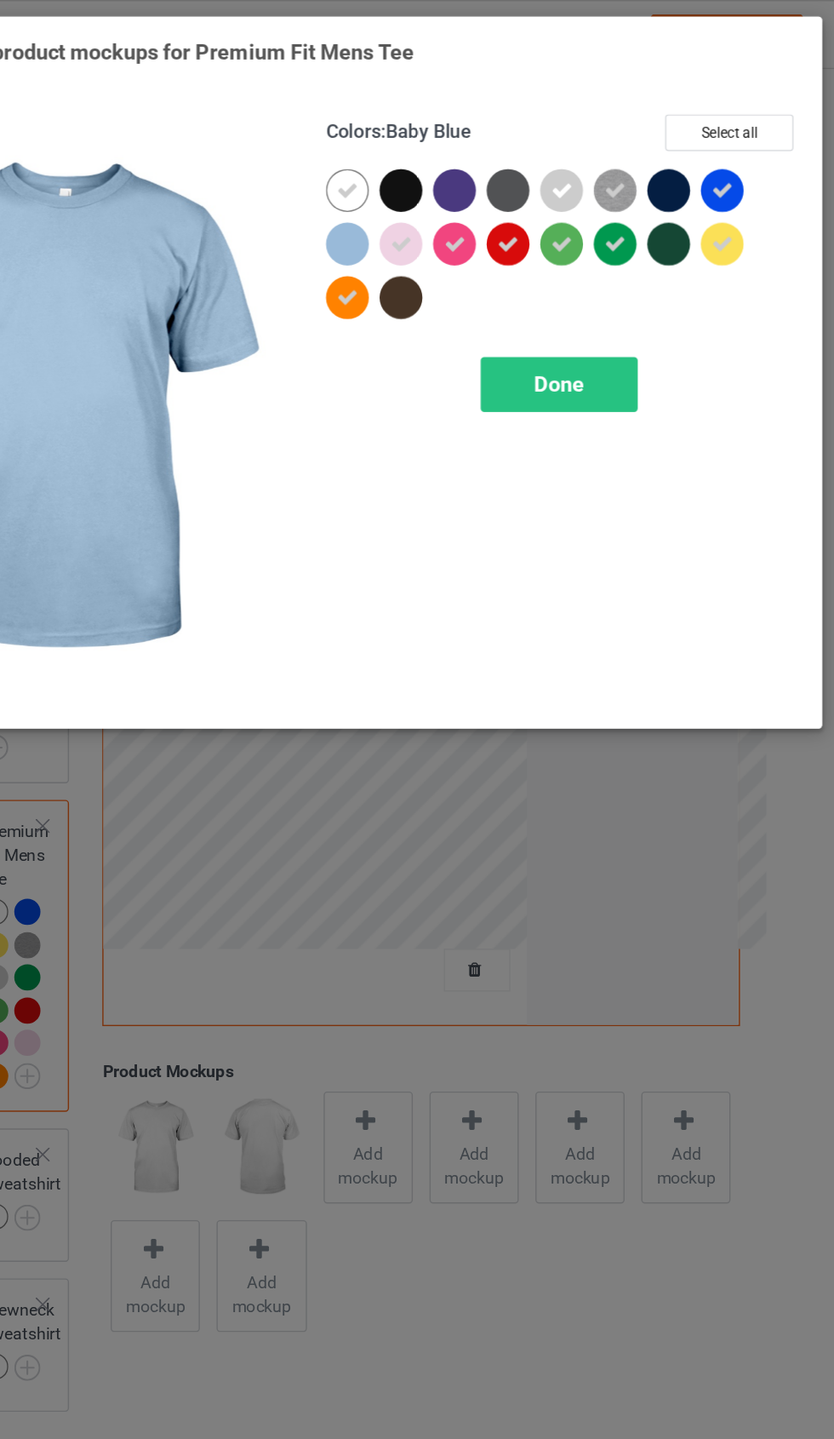
click at [429, 174] on div at bounding box center [444, 174] width 31 height 31
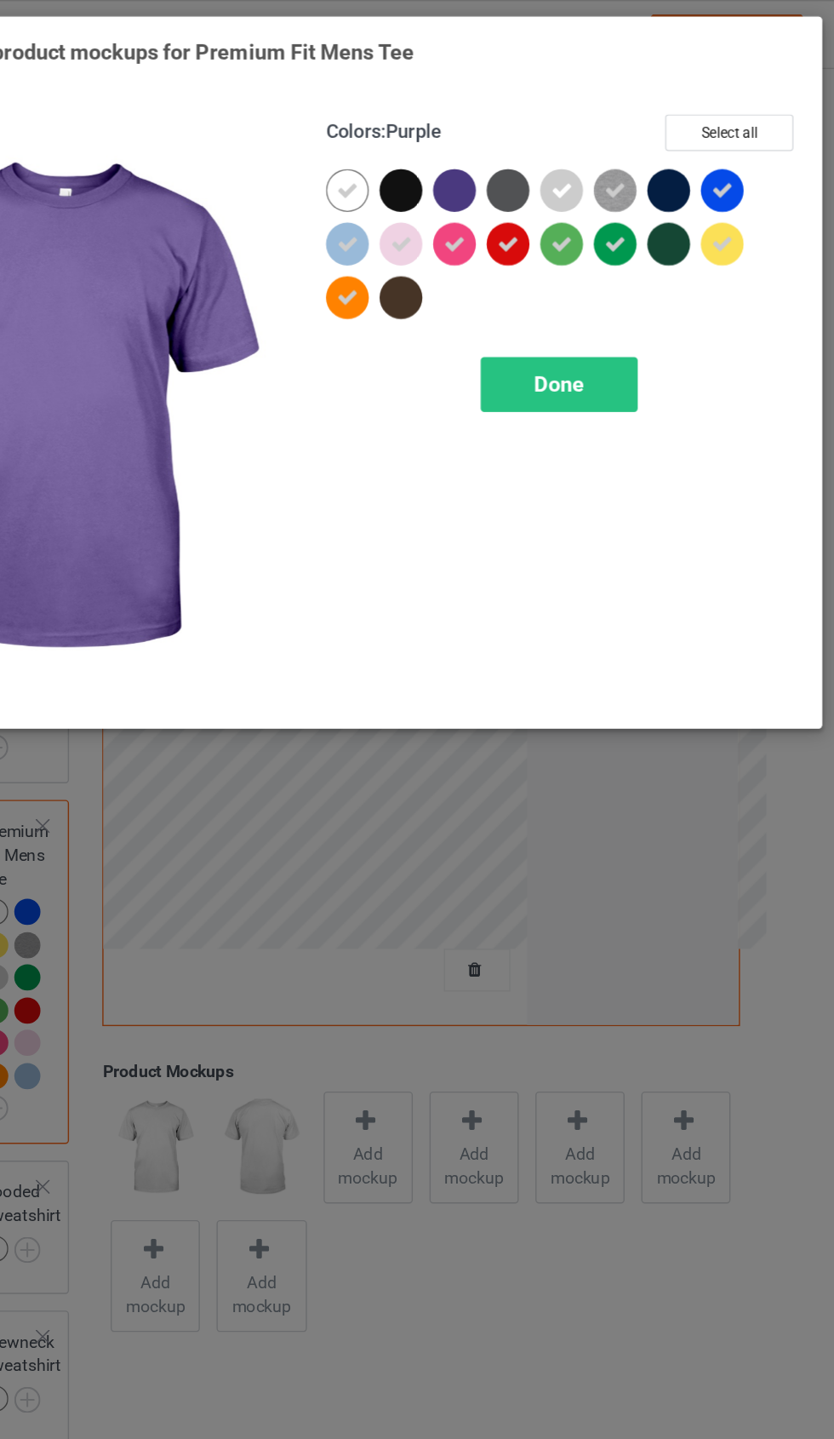
click at [506, 135] on div at bounding box center [521, 136] width 31 height 31
click at [540, 280] on div "Done" at bounding box center [596, 274] width 112 height 39
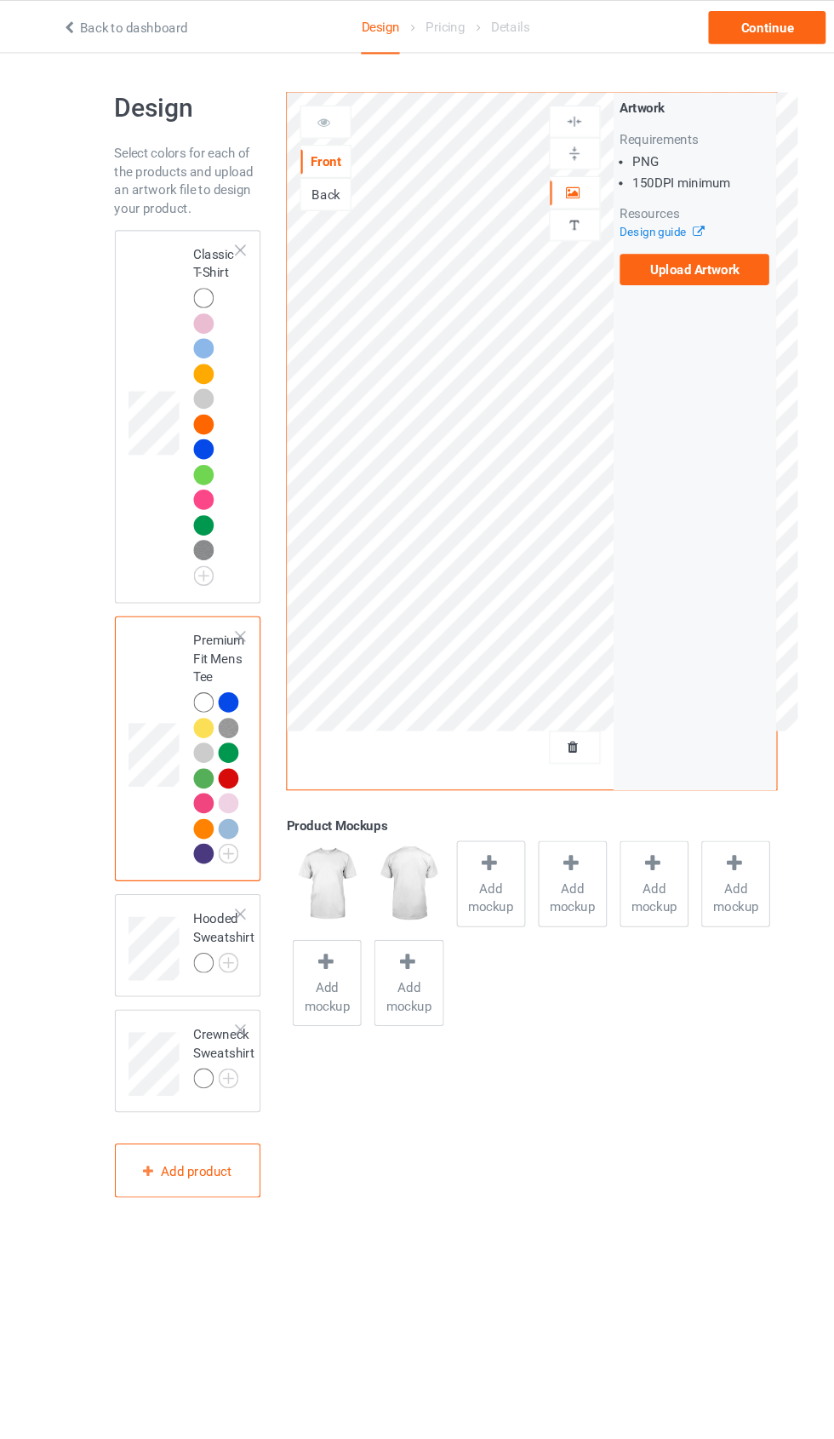
click at [0, 0] on img at bounding box center [0, 0] width 0 height 0
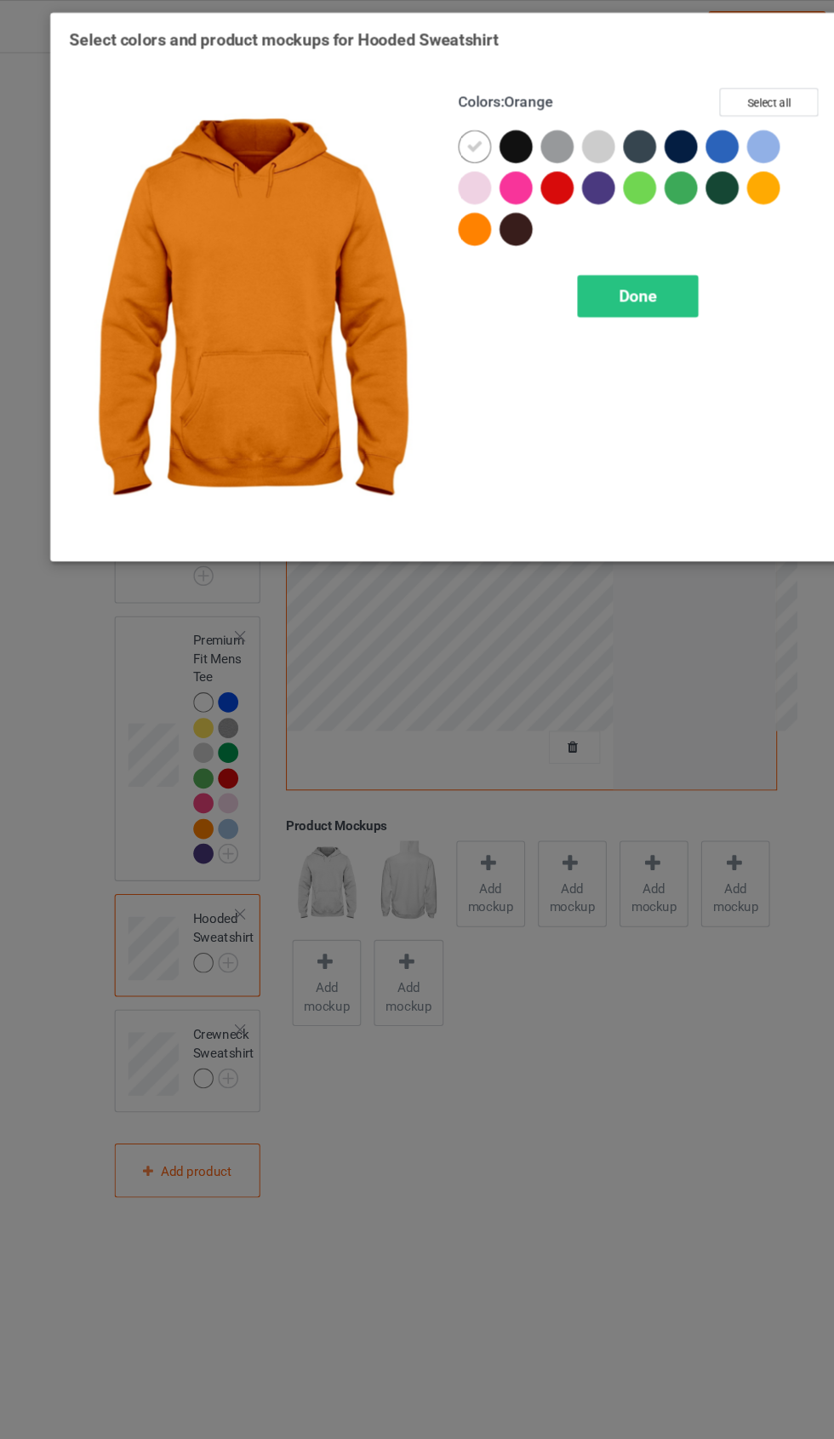
click at [450, 210] on div at bounding box center [444, 213] width 31 height 31
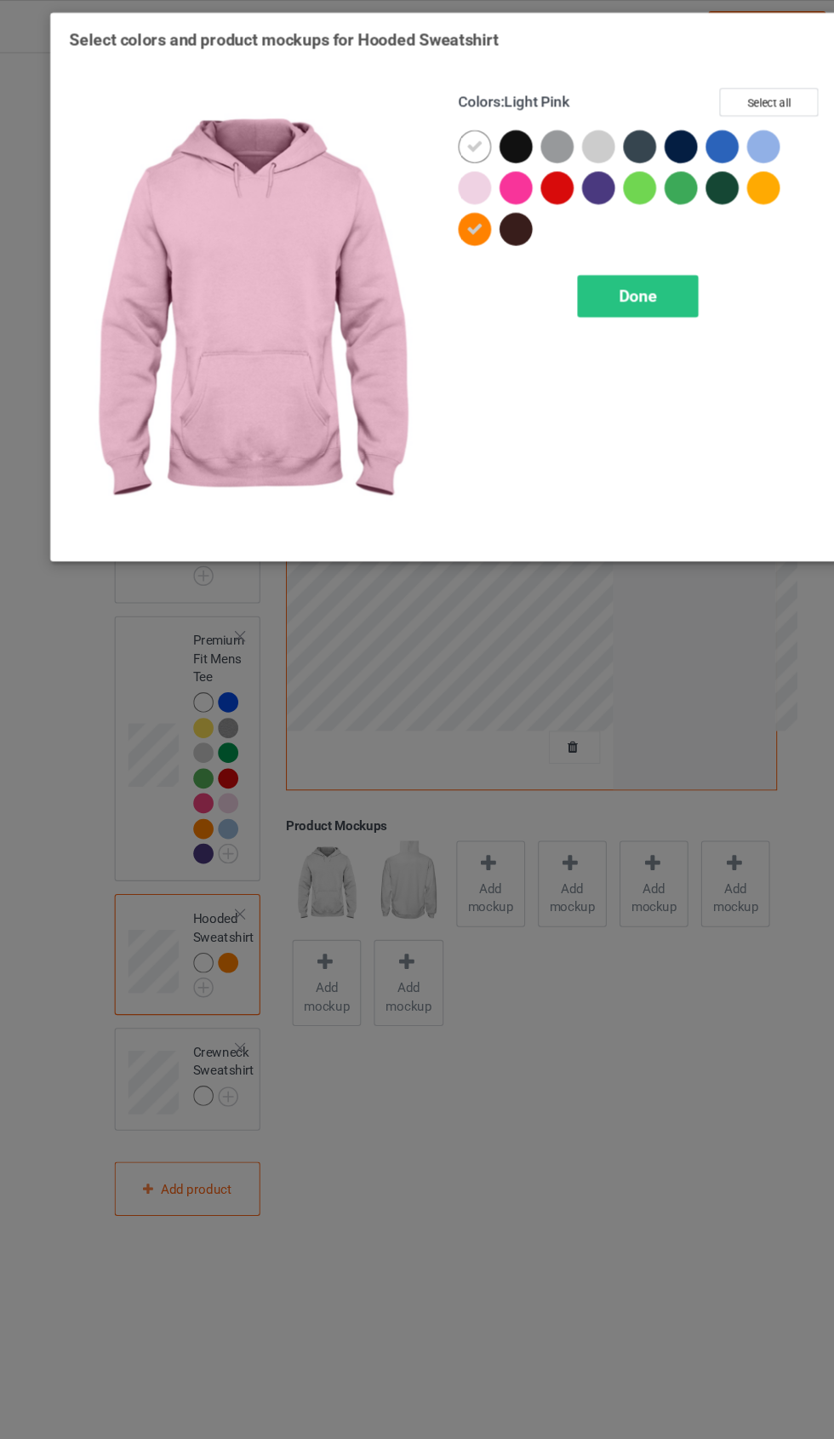
click at [453, 177] on div at bounding box center [444, 174] width 31 height 31
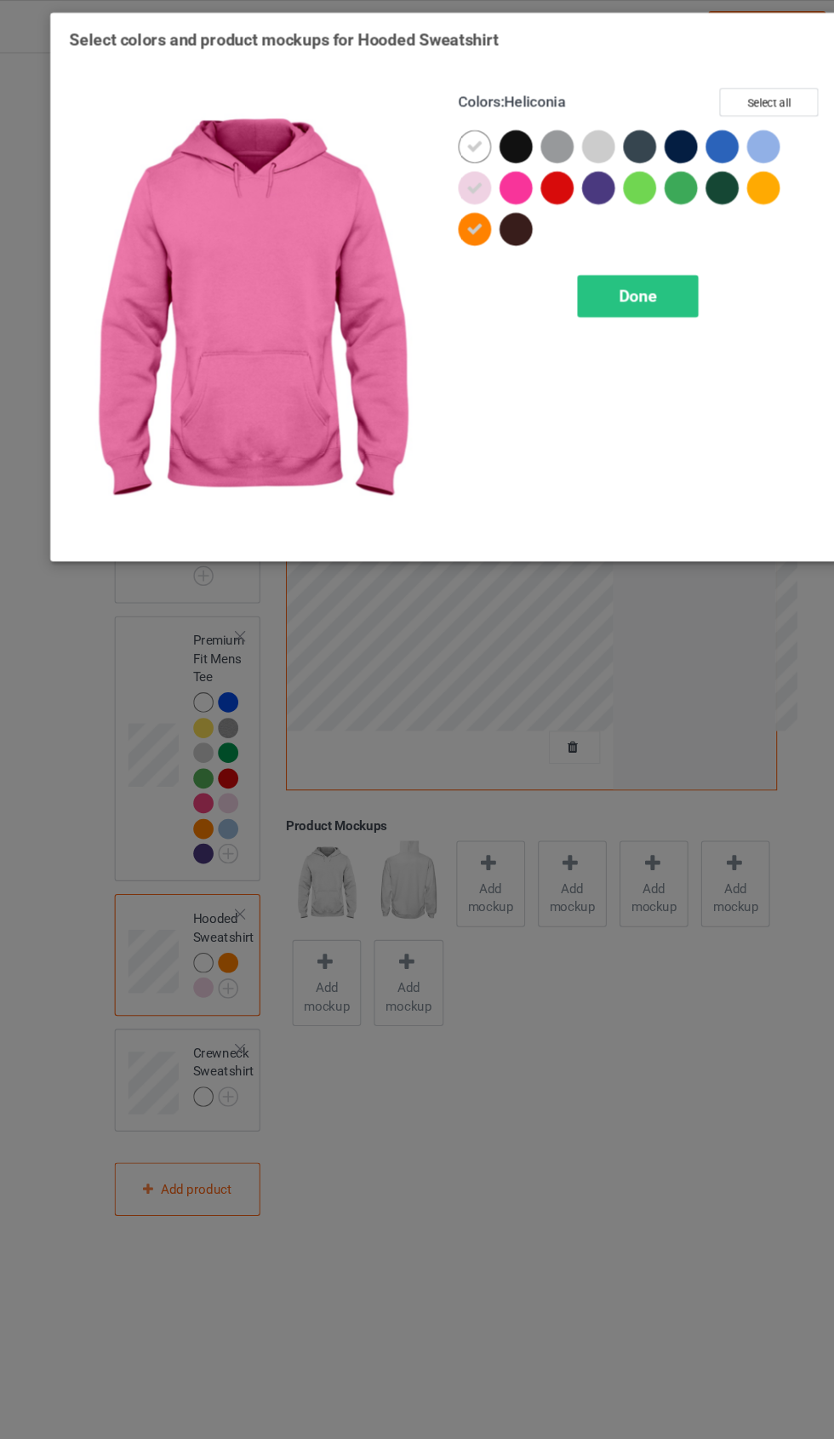
click at [491, 179] on div at bounding box center [482, 174] width 31 height 31
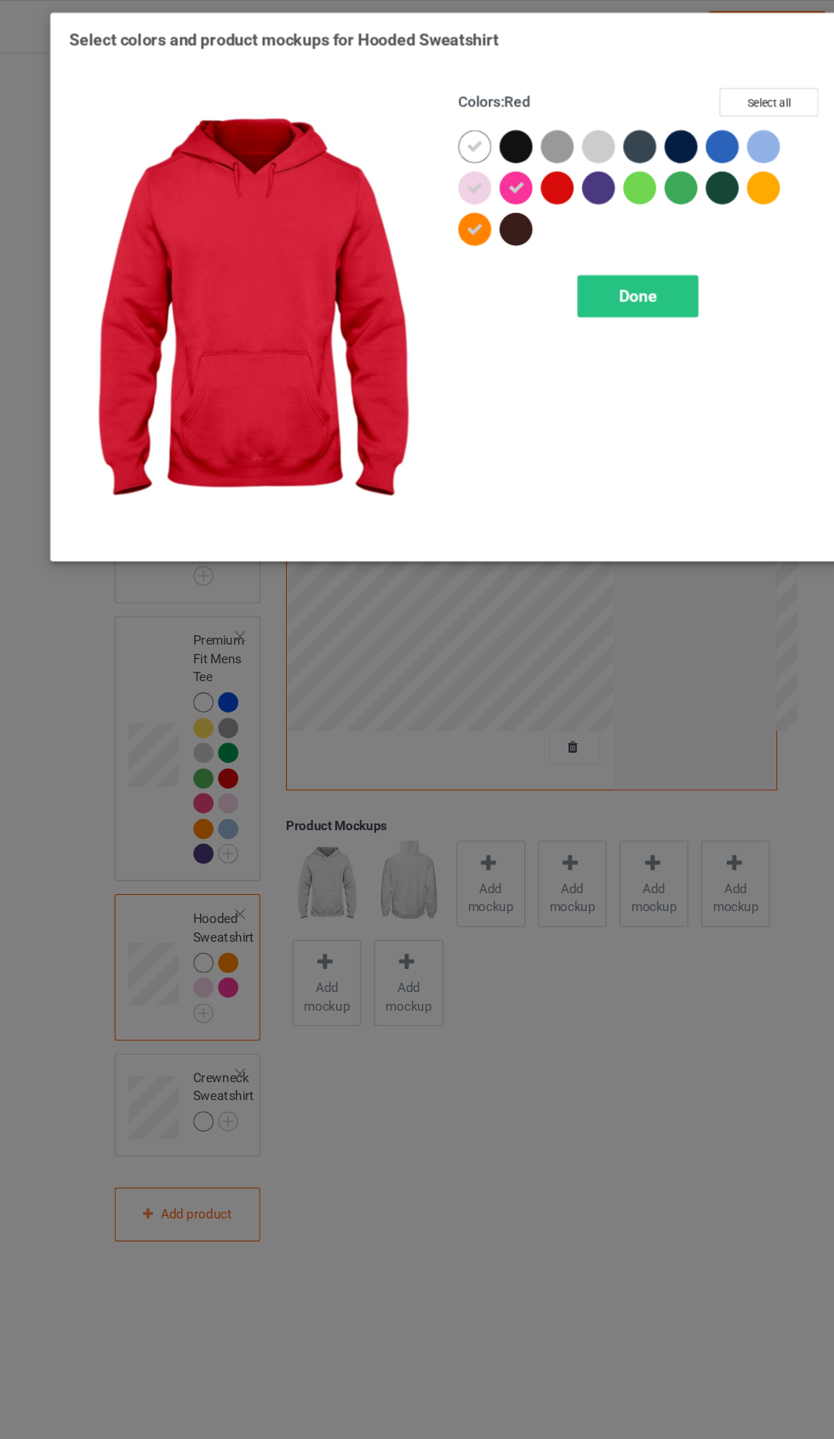
click at [529, 180] on div at bounding box center [521, 174] width 31 height 31
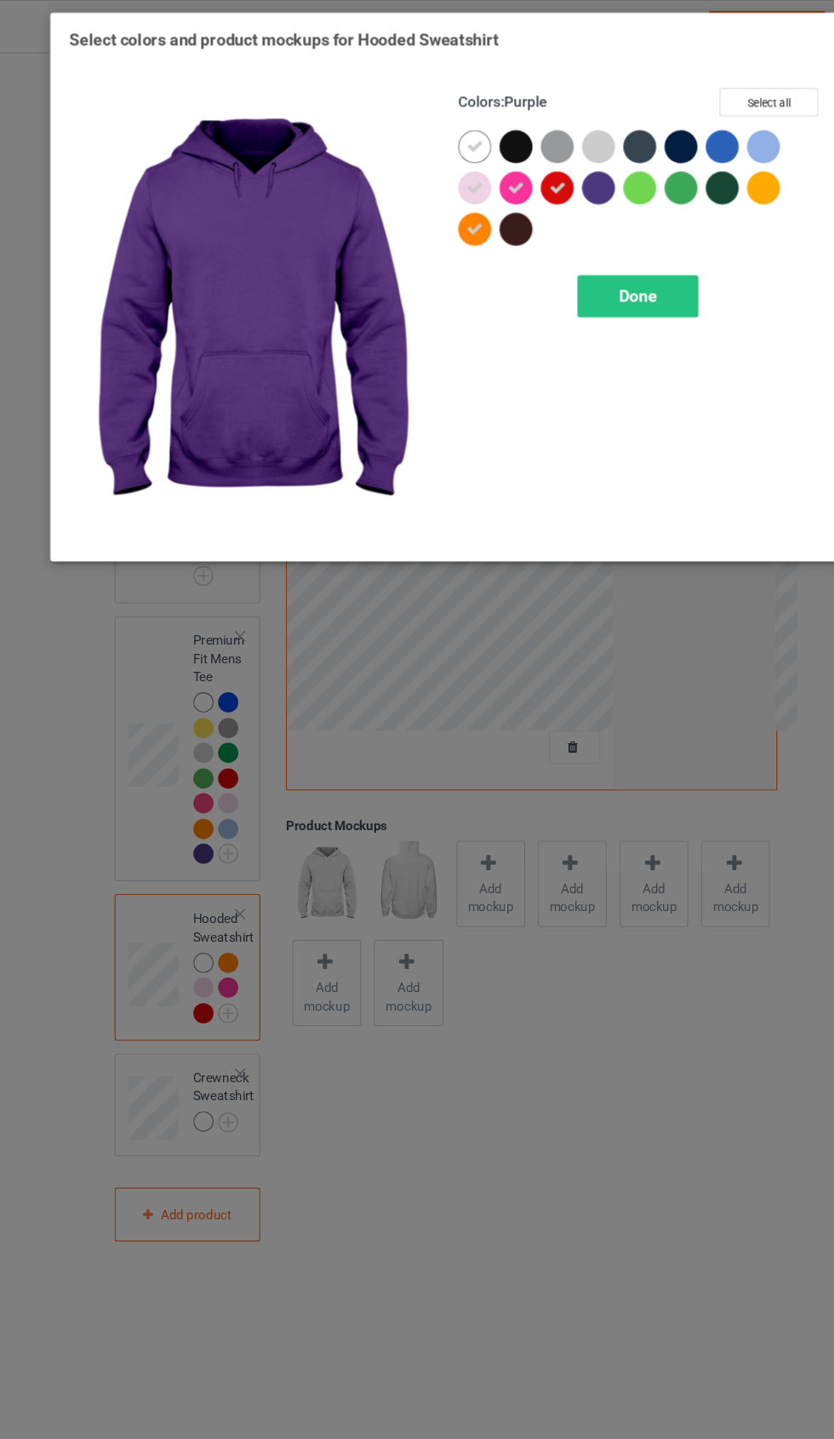
click at [552, 172] on div at bounding box center [559, 174] width 31 height 31
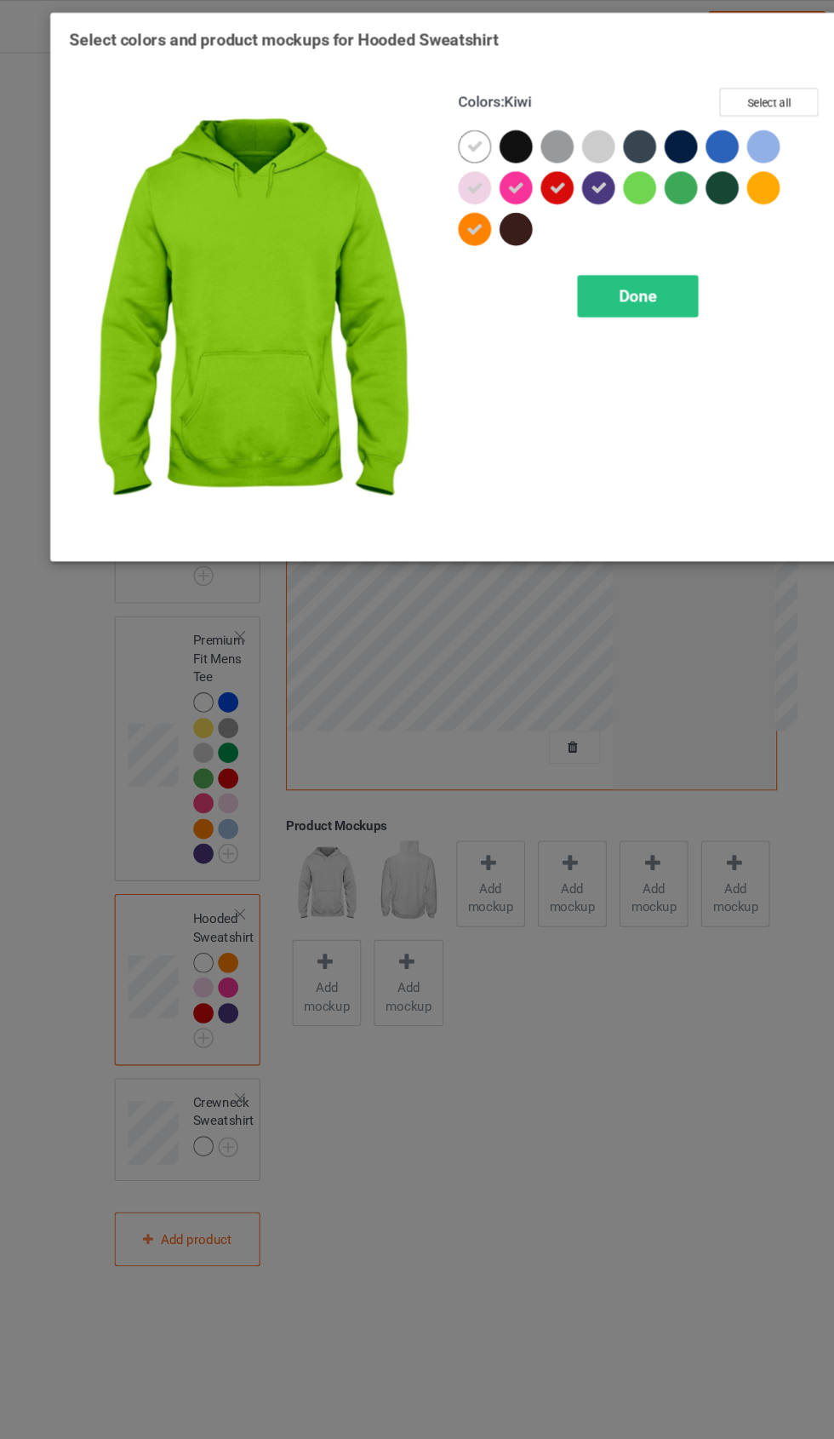
click at [606, 183] on div at bounding box center [597, 174] width 31 height 31
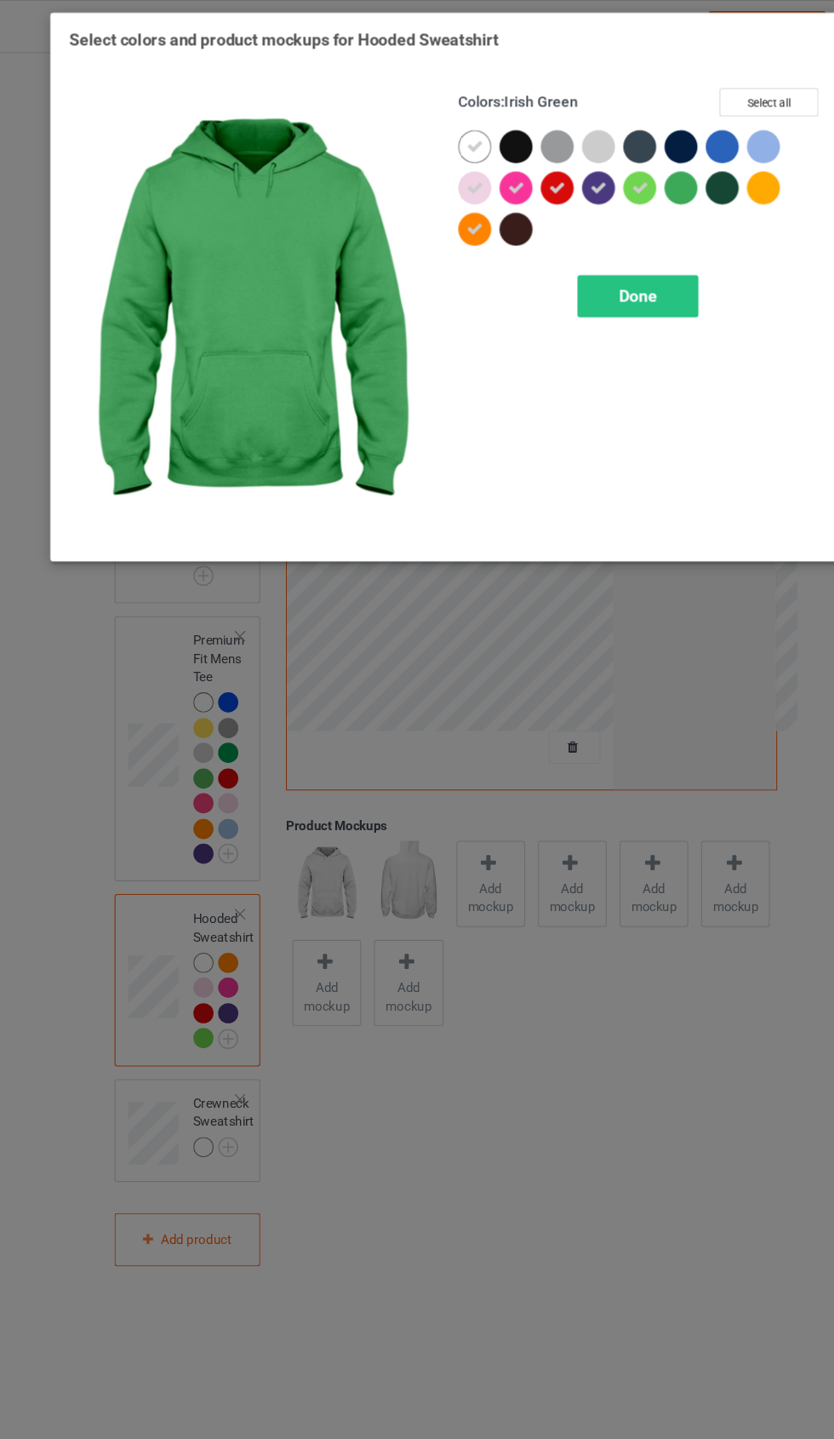
click at [634, 181] on div at bounding box center [636, 174] width 31 height 31
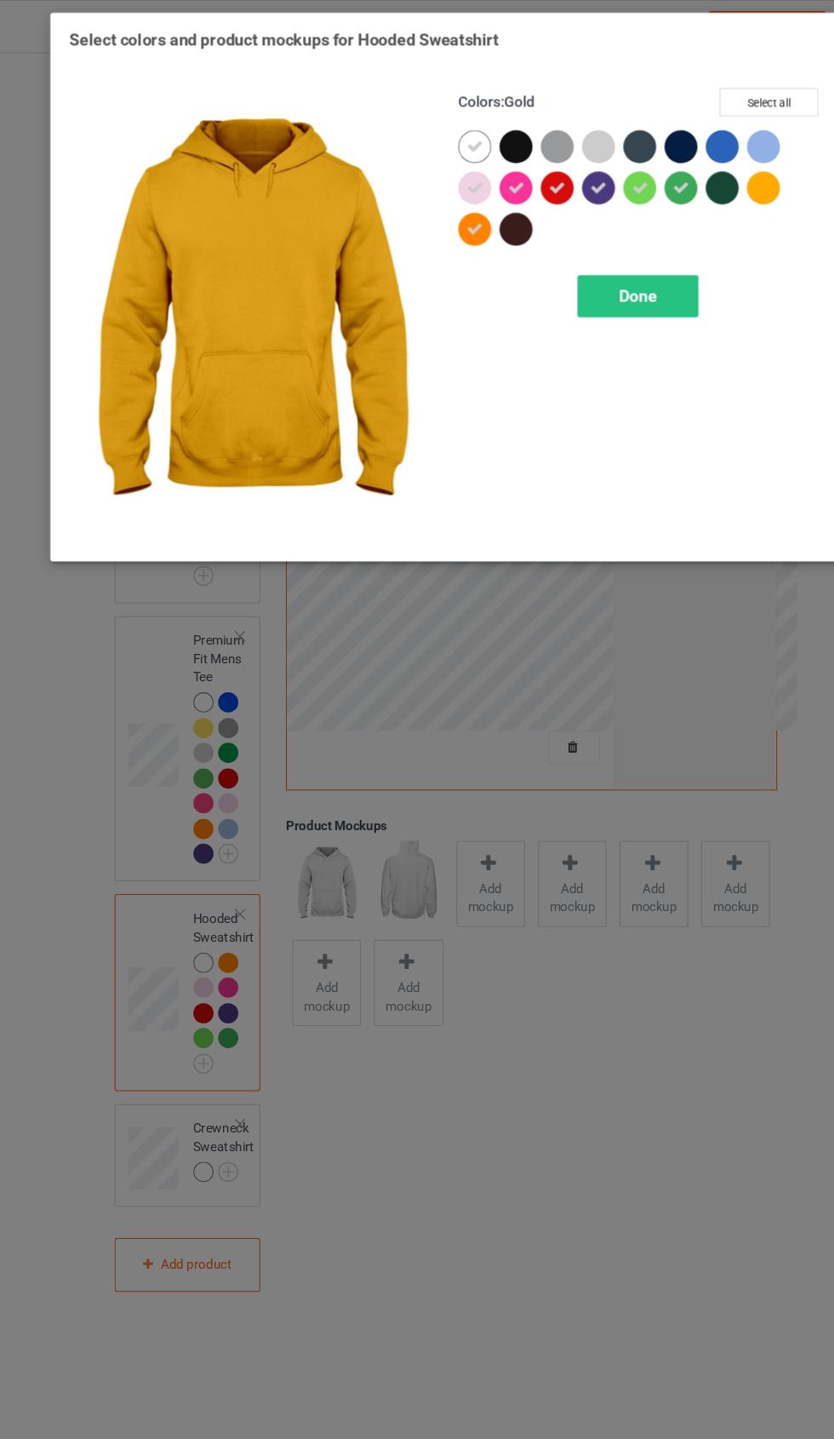
click at [714, 186] on div at bounding box center [712, 174] width 31 height 31
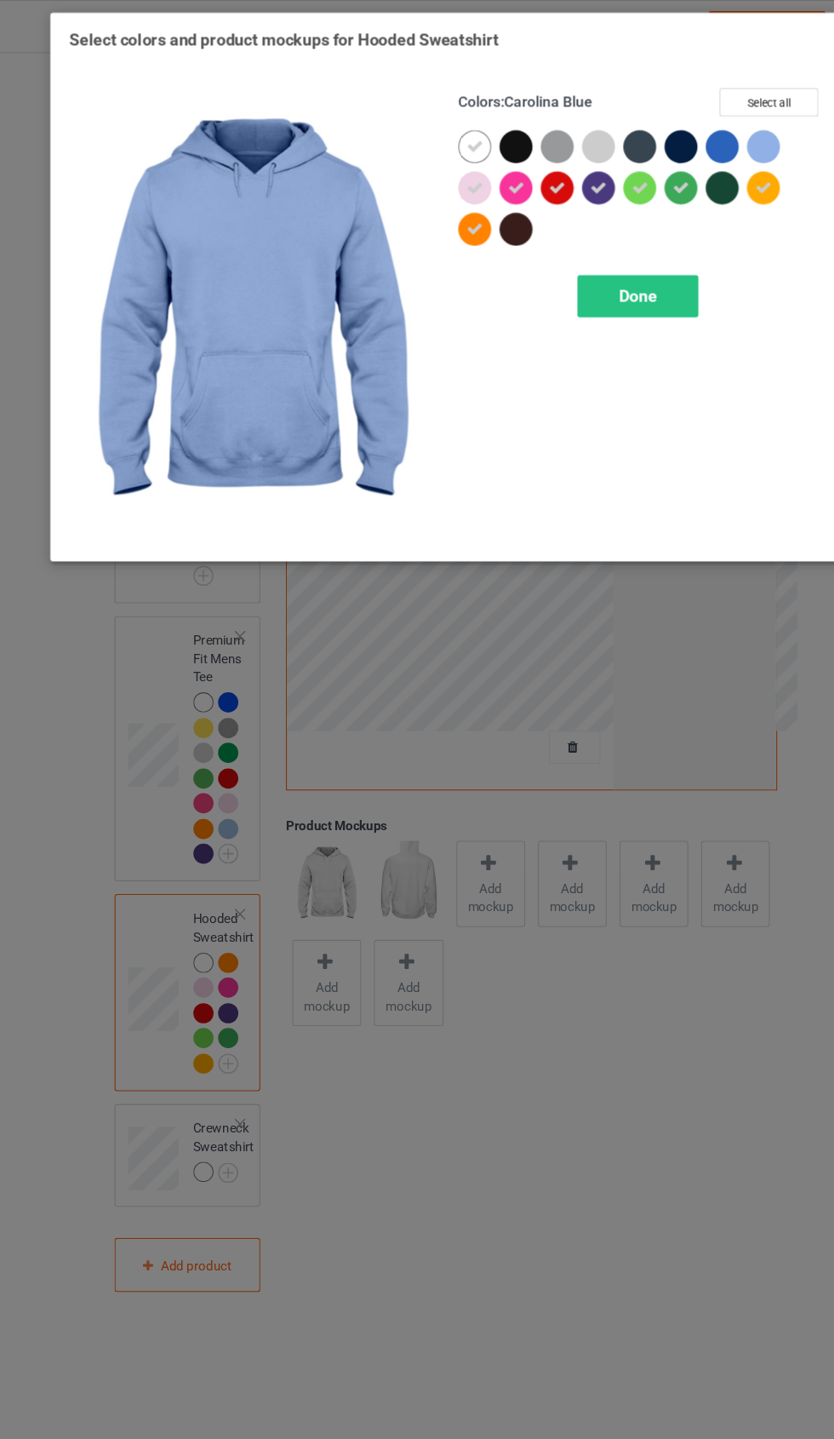
click at [708, 150] on div at bounding box center [712, 136] width 31 height 31
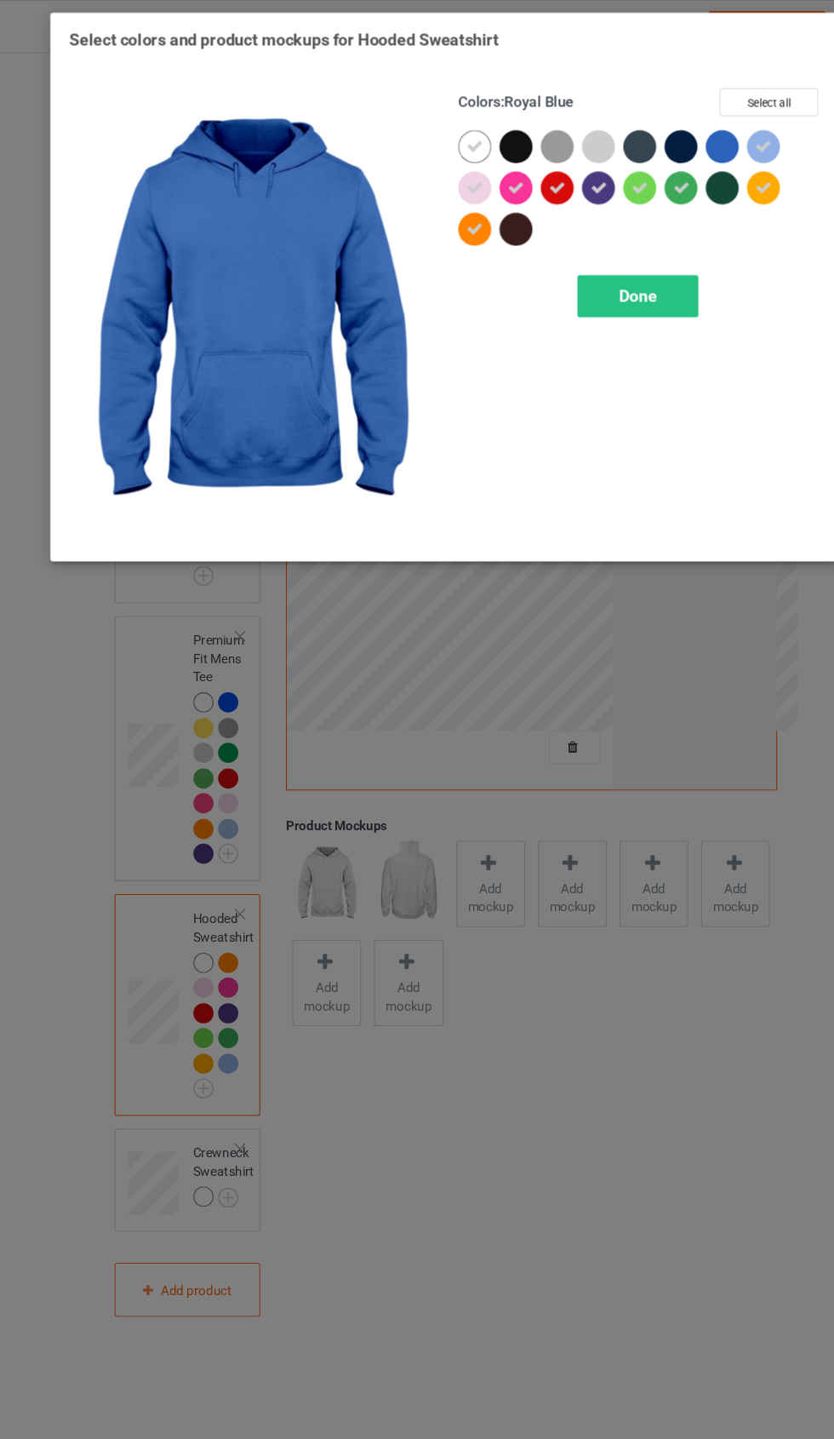
click at [674, 148] on div at bounding box center [674, 136] width 31 height 31
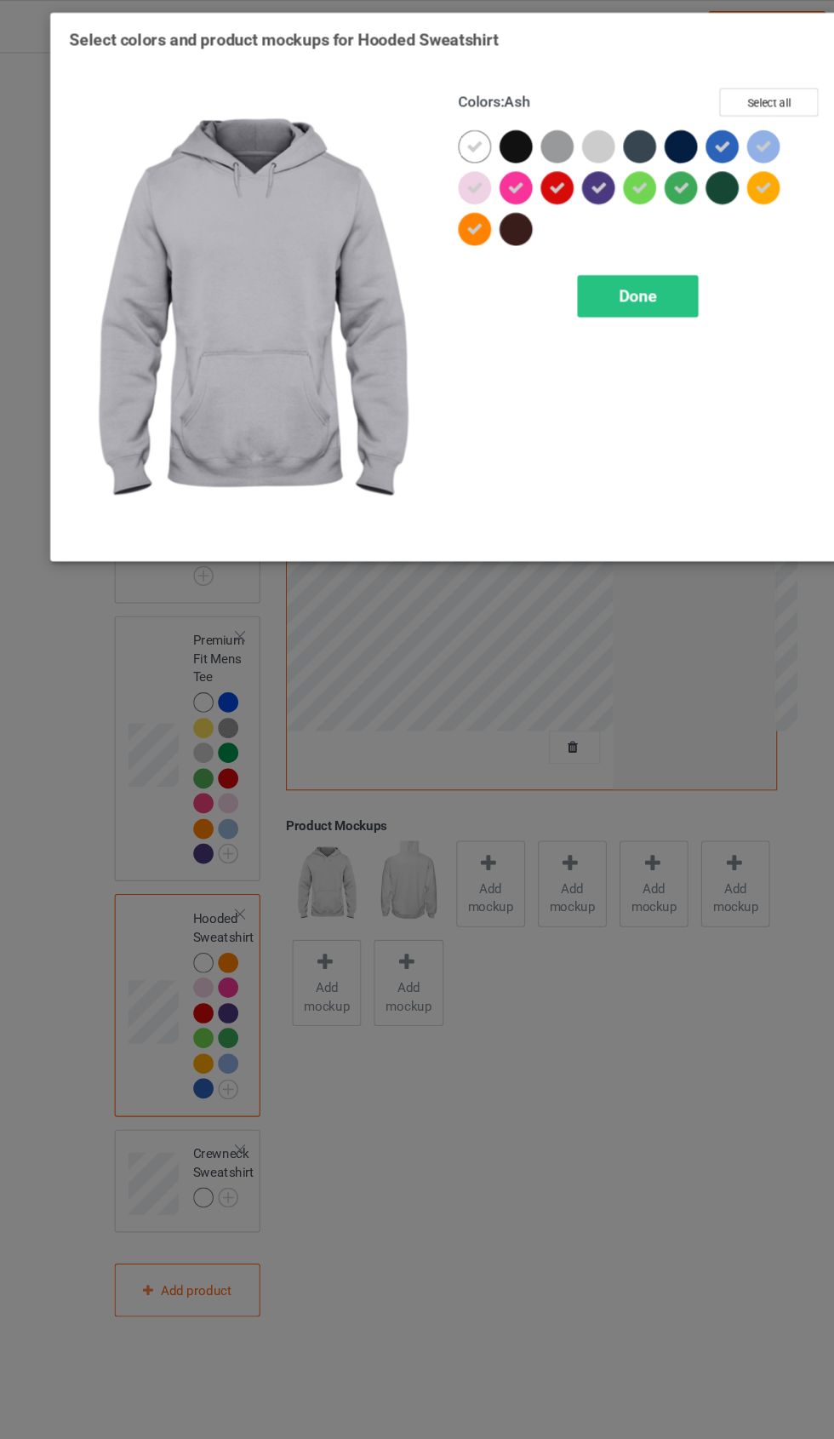
click at [568, 136] on div at bounding box center [559, 136] width 31 height 31
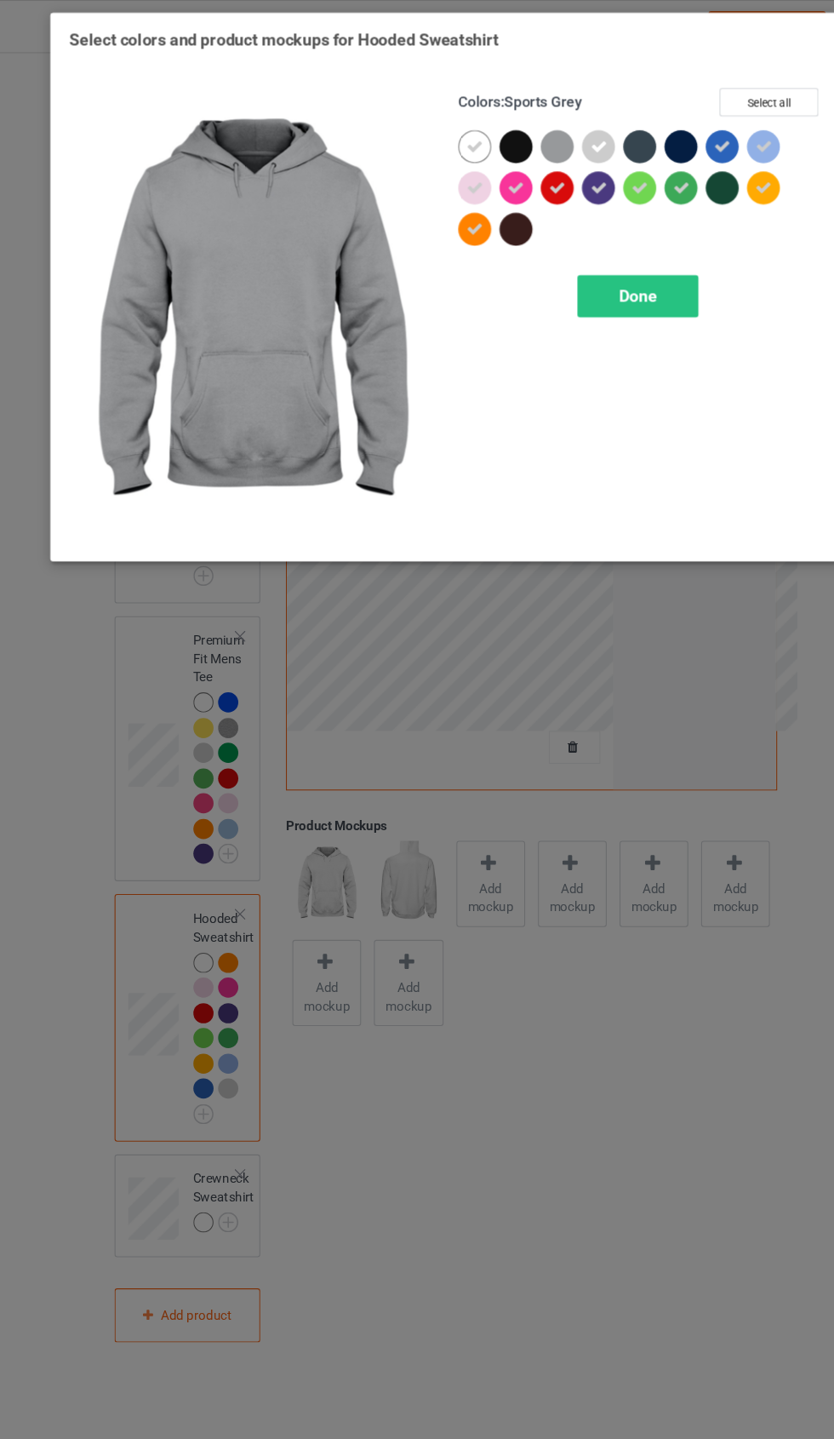
click at [533, 144] on div at bounding box center [525, 140] width 38 height 38
click at [630, 293] on div "Done" at bounding box center [596, 274] width 112 height 39
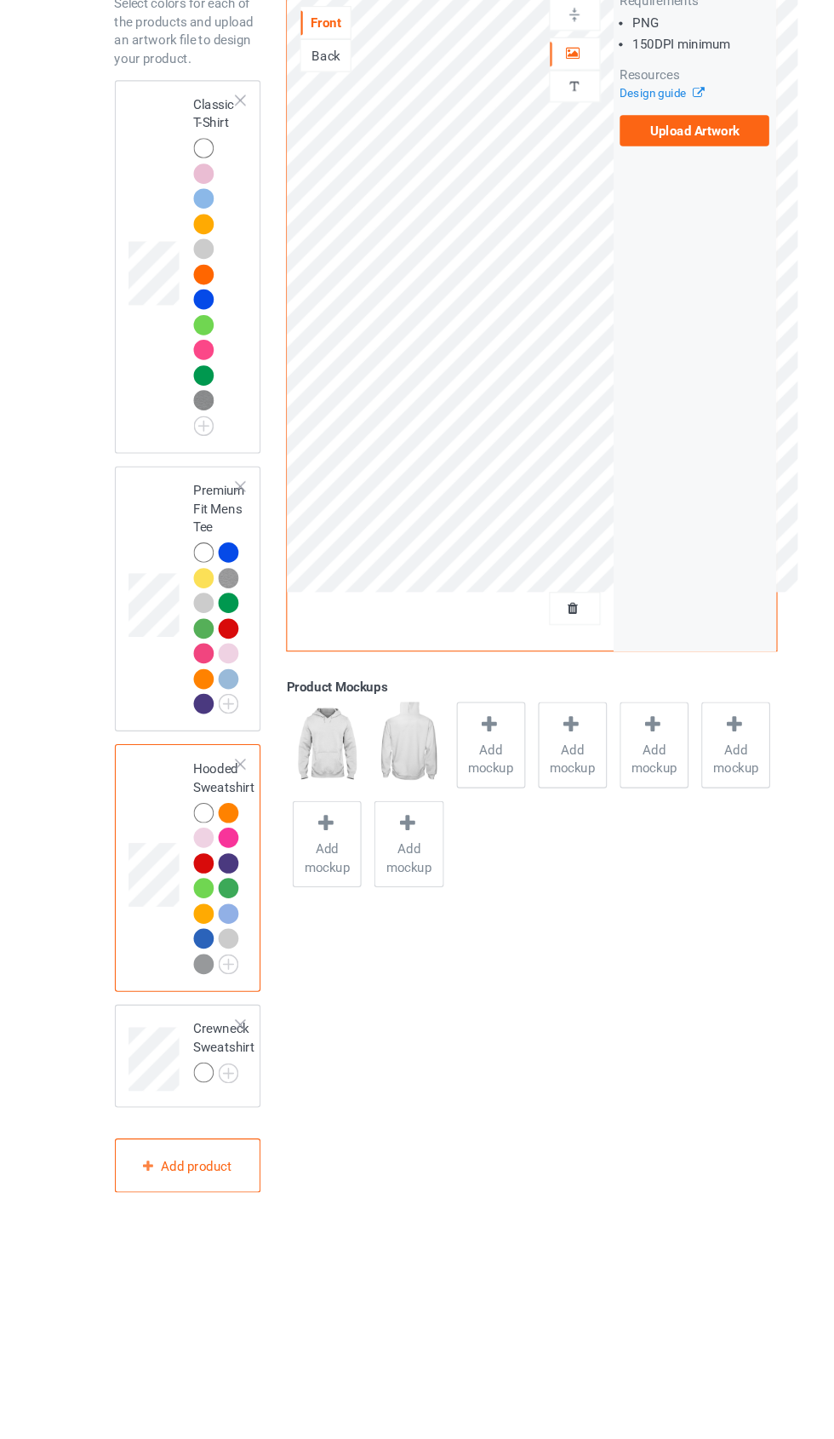
scroll to position [49, 0]
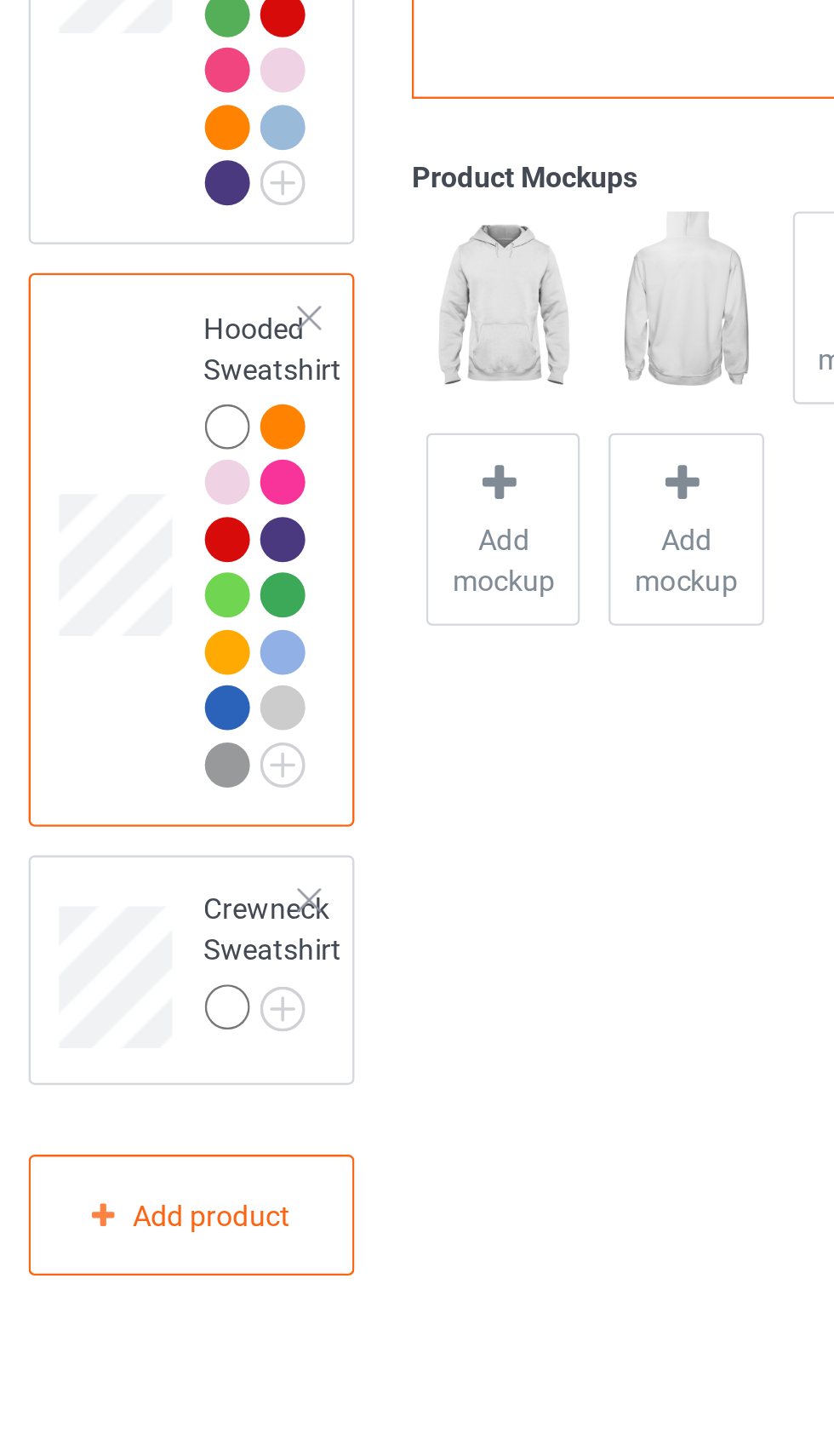
click at [0, 0] on img at bounding box center [0, 0] width 0 height 0
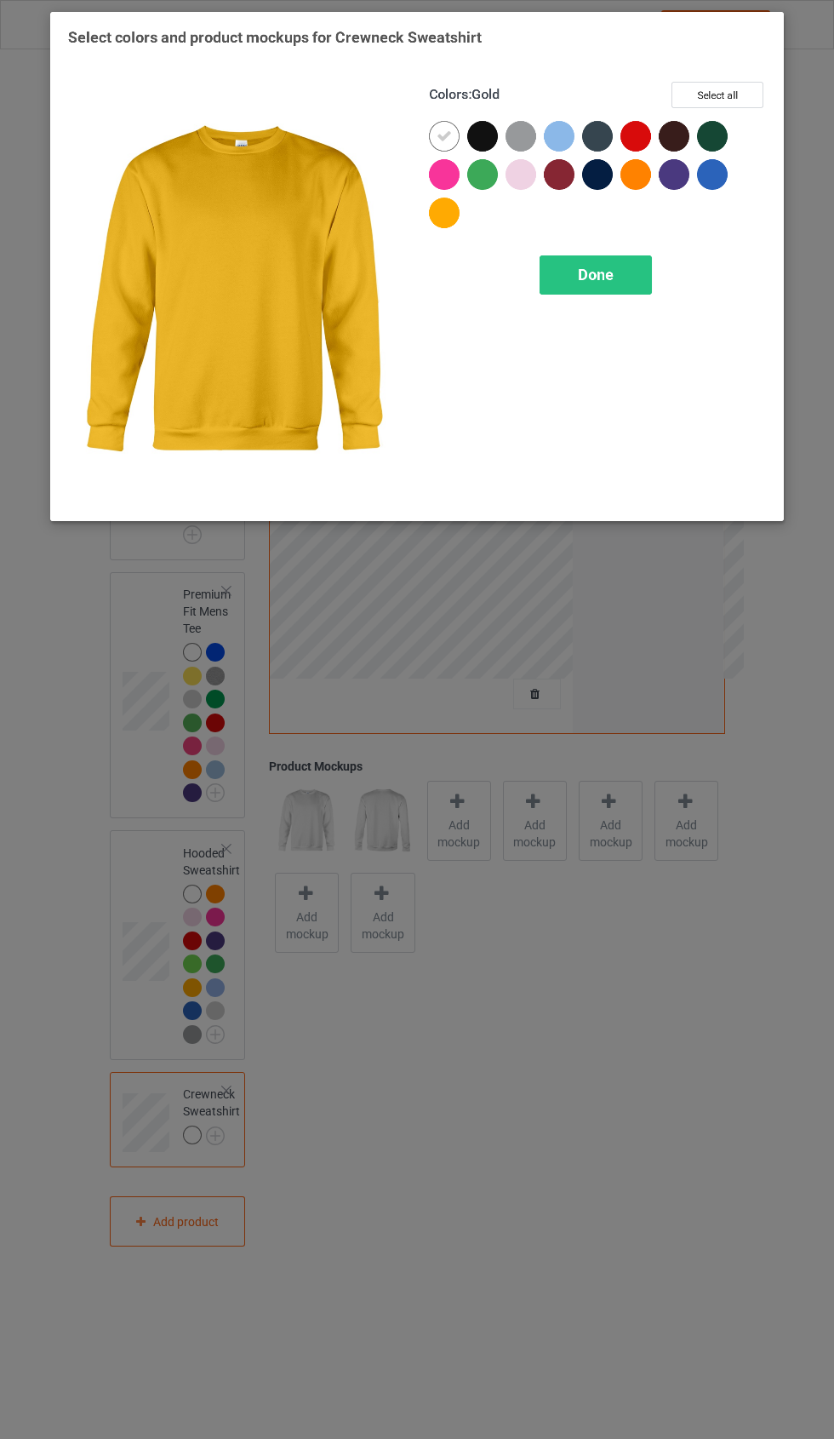
click at [456, 218] on div at bounding box center [444, 213] width 31 height 31
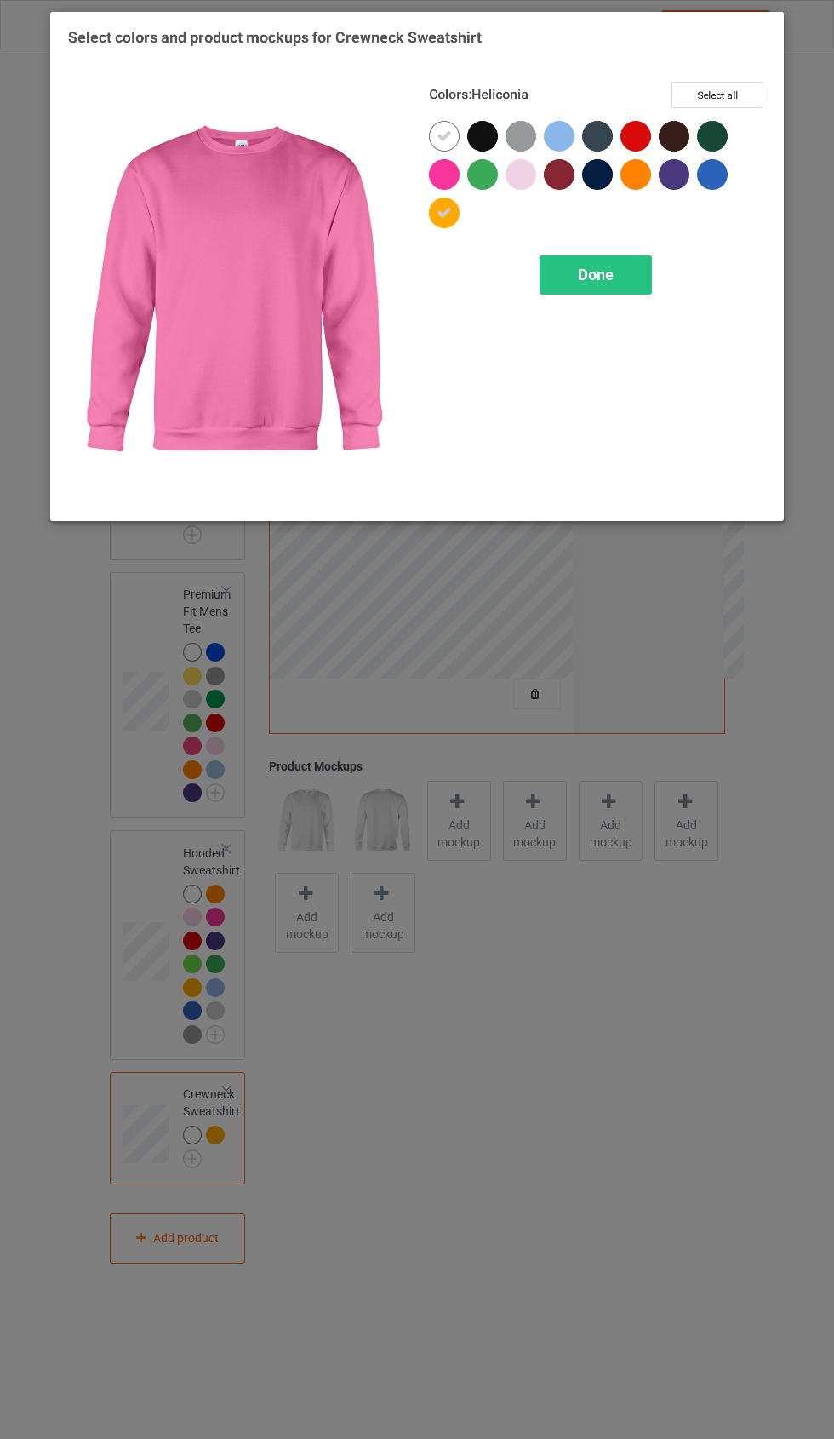
click at [450, 163] on div at bounding box center [444, 174] width 31 height 31
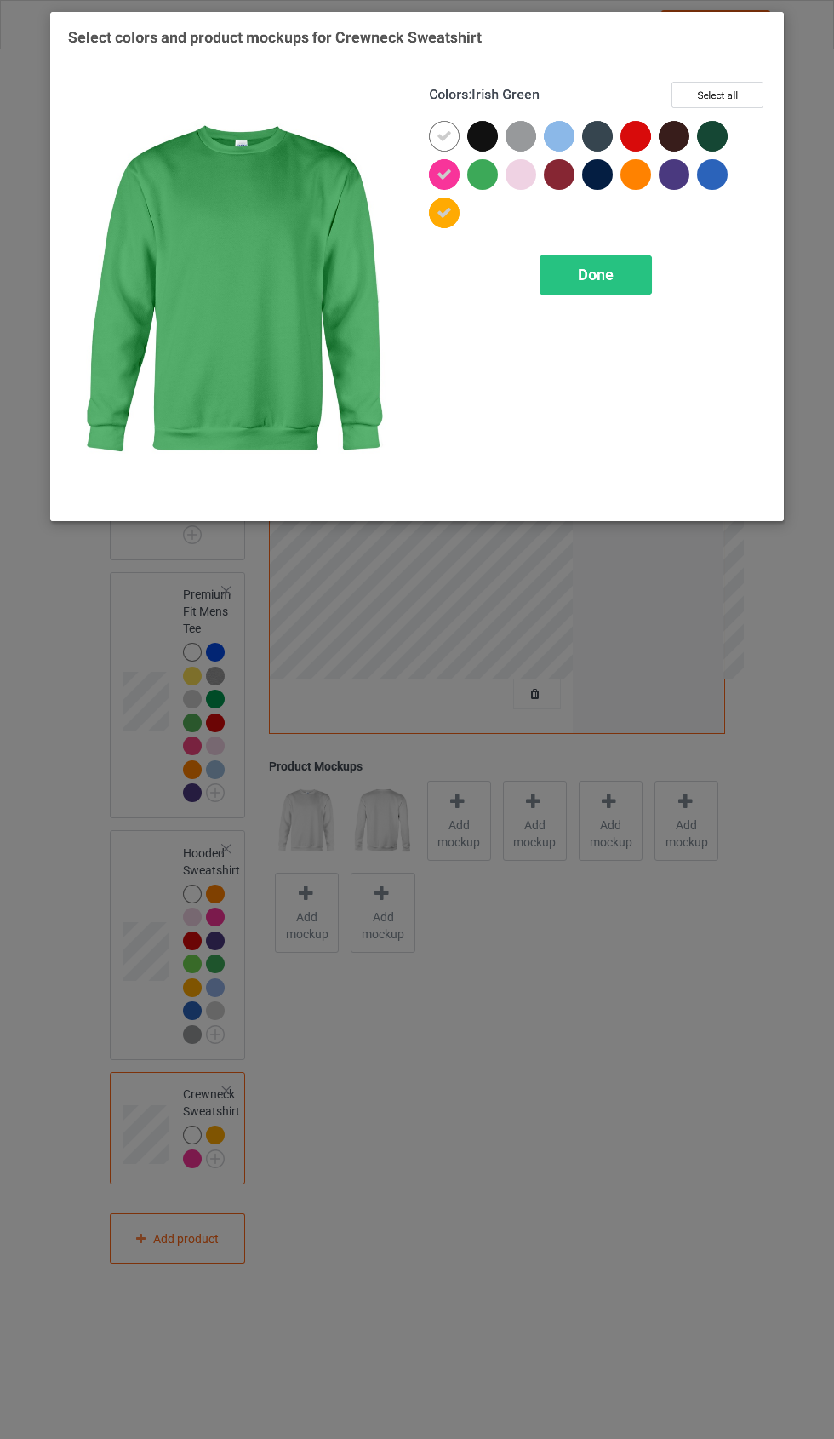
click at [503, 169] on div at bounding box center [486, 178] width 38 height 38
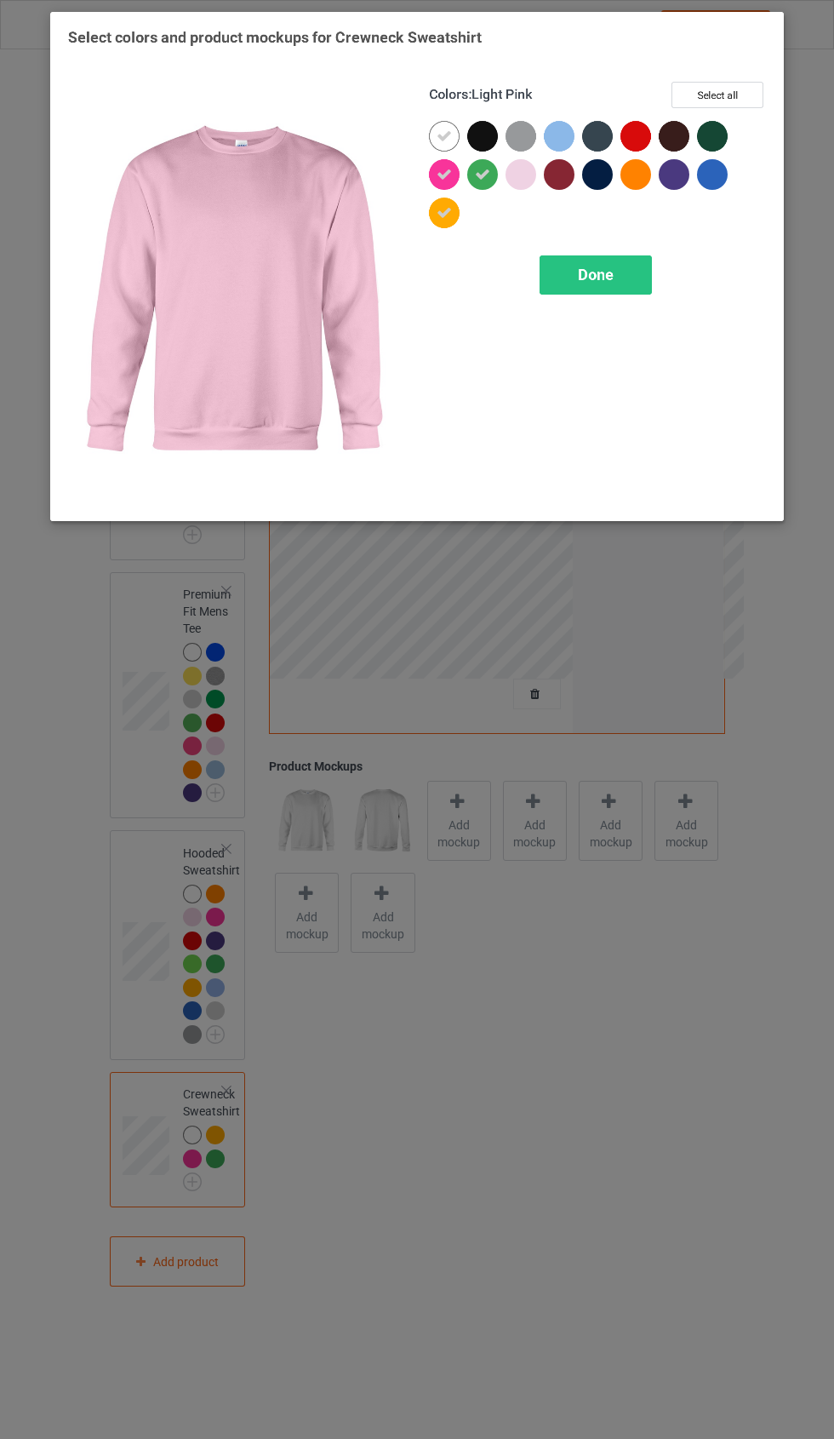
click at [534, 189] on div at bounding box center [525, 178] width 38 height 38
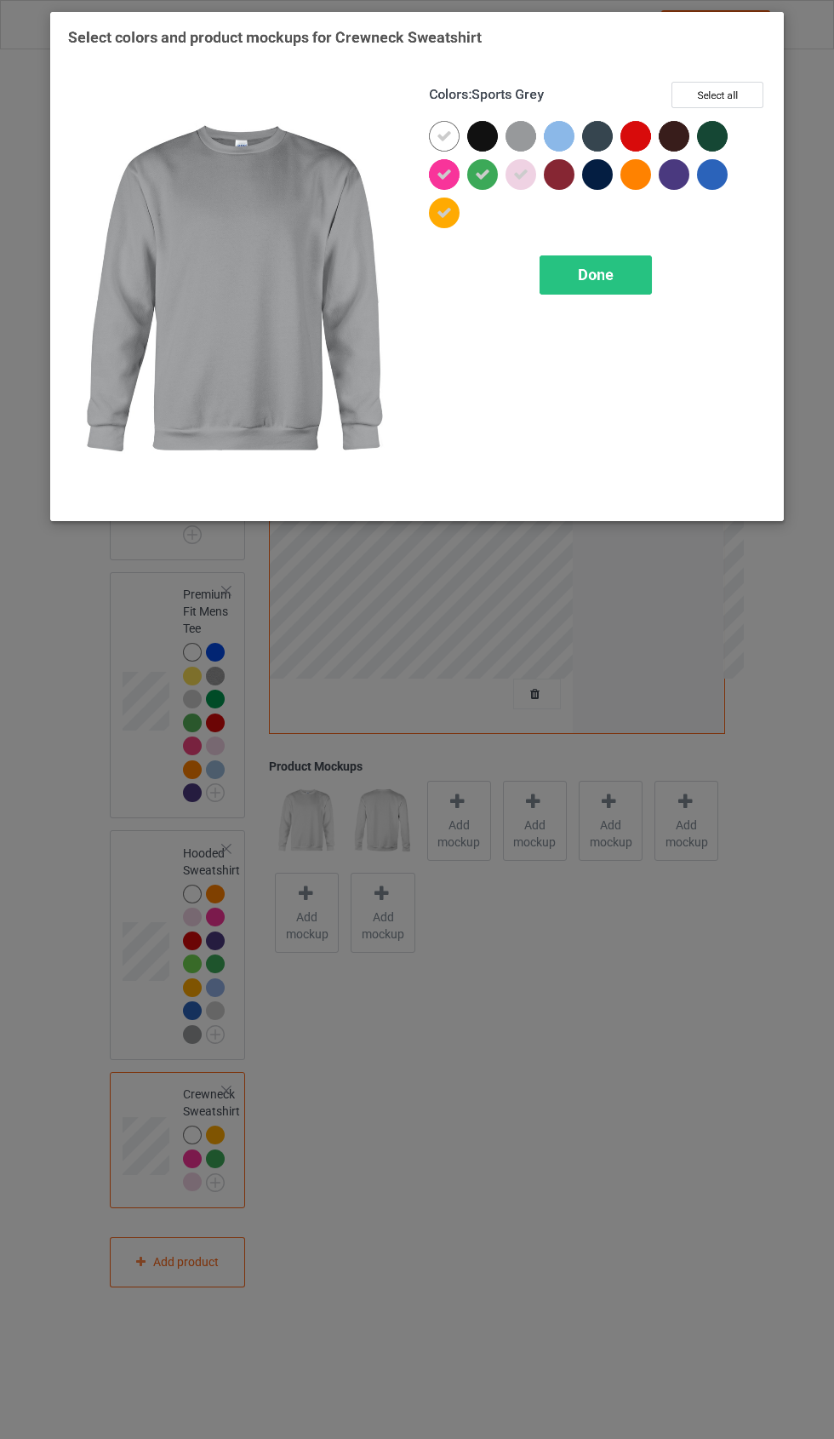
click at [539, 146] on div at bounding box center [525, 140] width 38 height 38
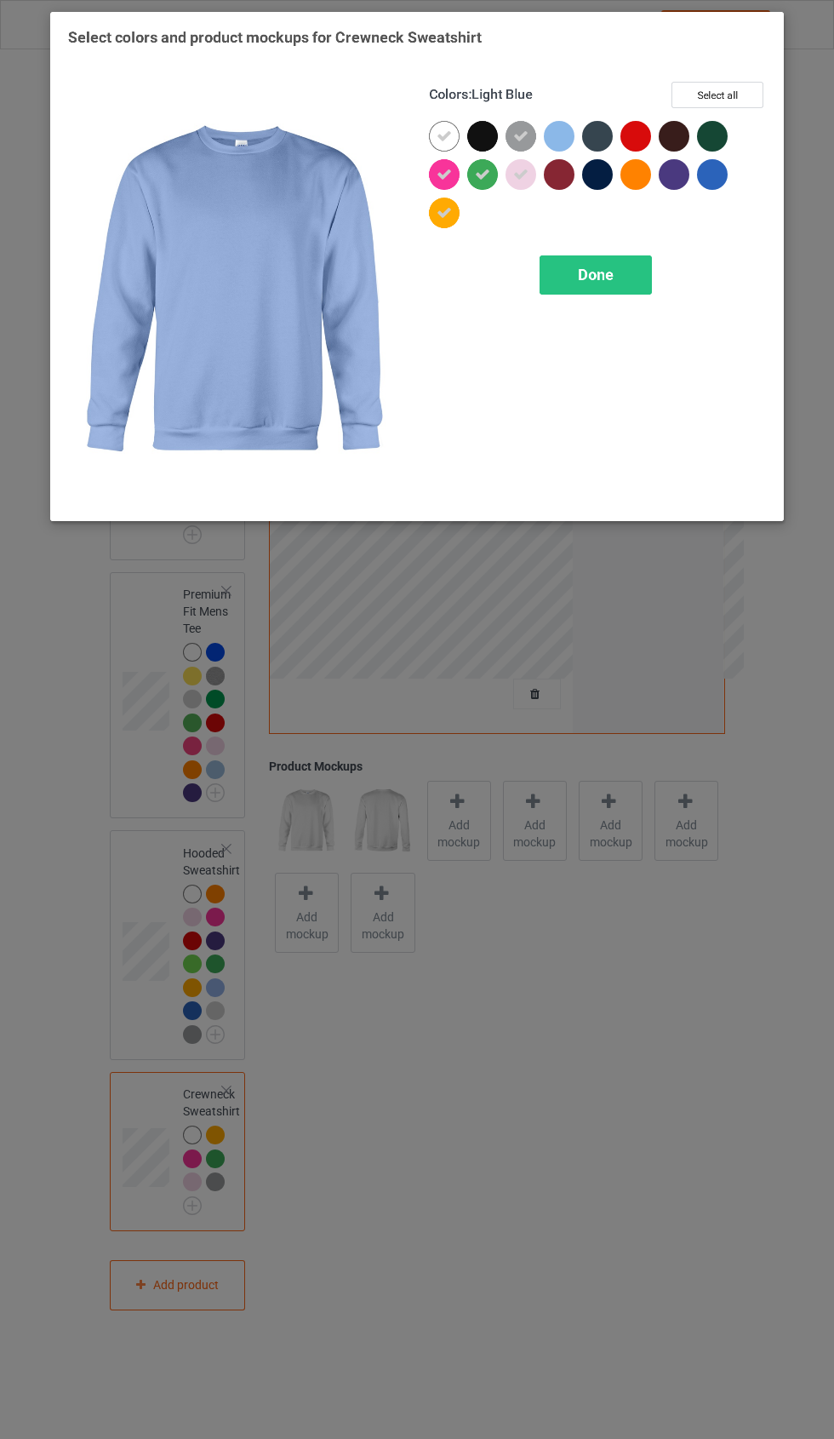
click at [575, 130] on div at bounding box center [563, 140] width 38 height 38
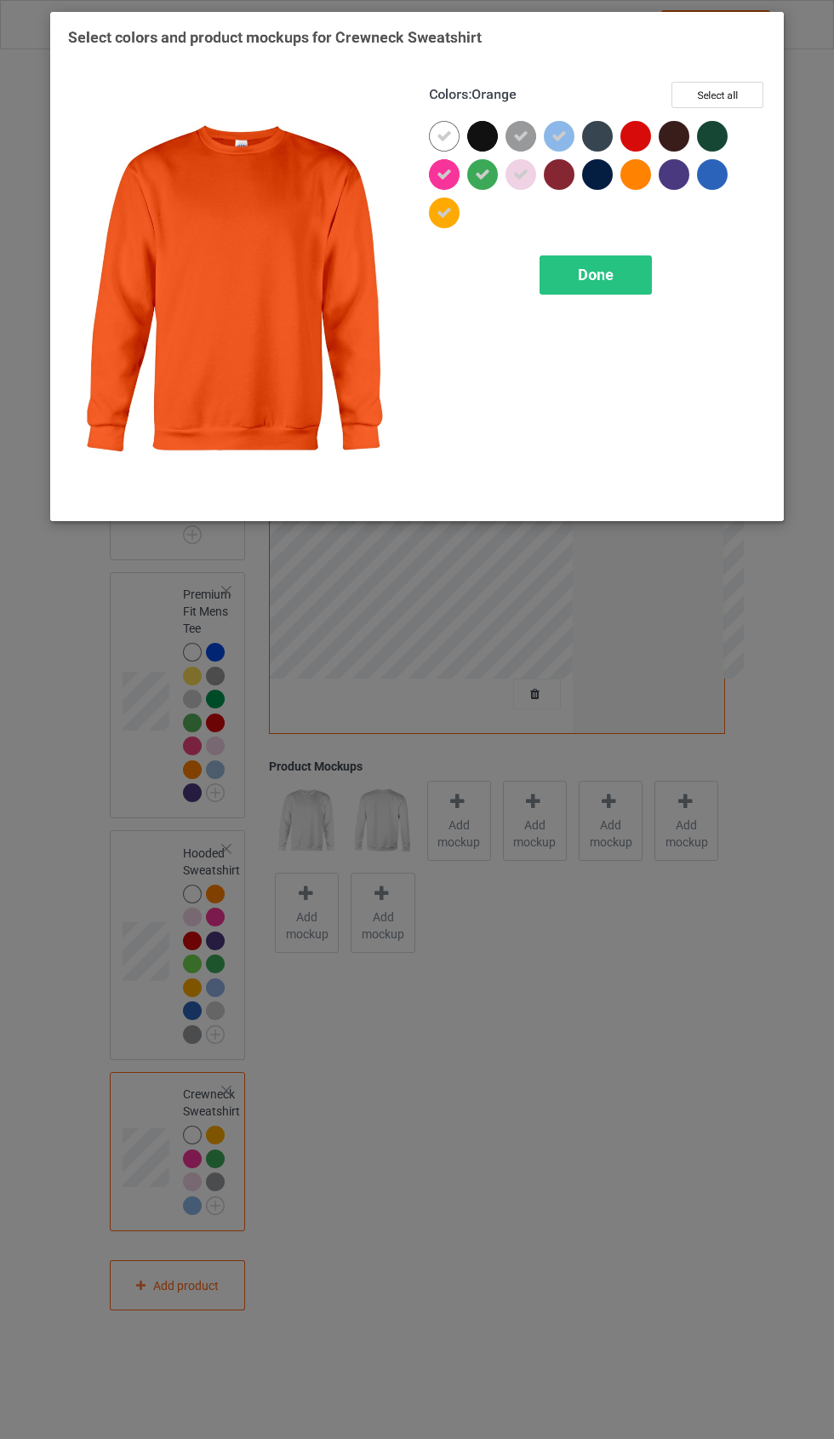
click at [646, 175] on div at bounding box center [636, 174] width 31 height 31
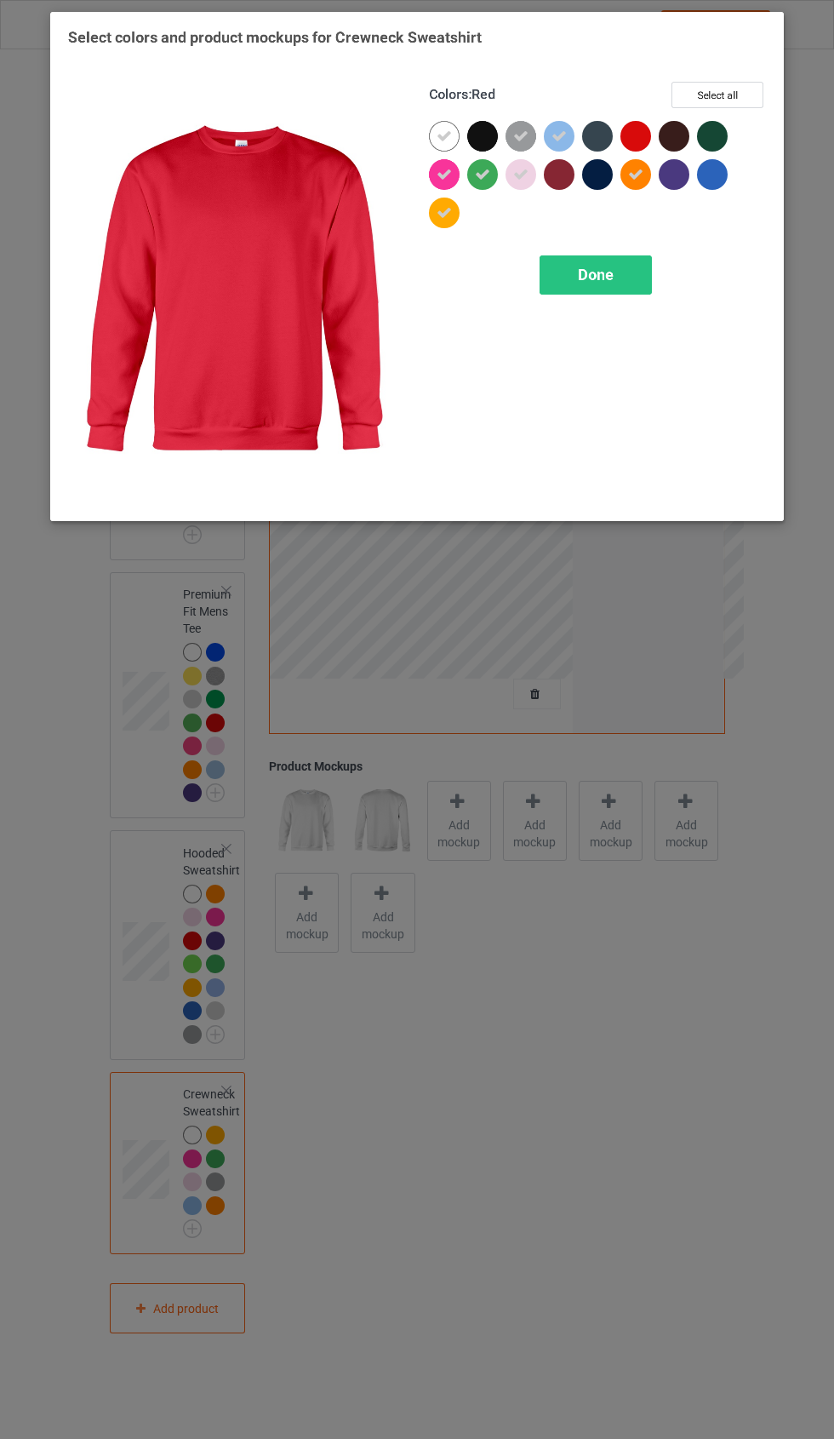
click at [645, 127] on div at bounding box center [636, 136] width 31 height 31
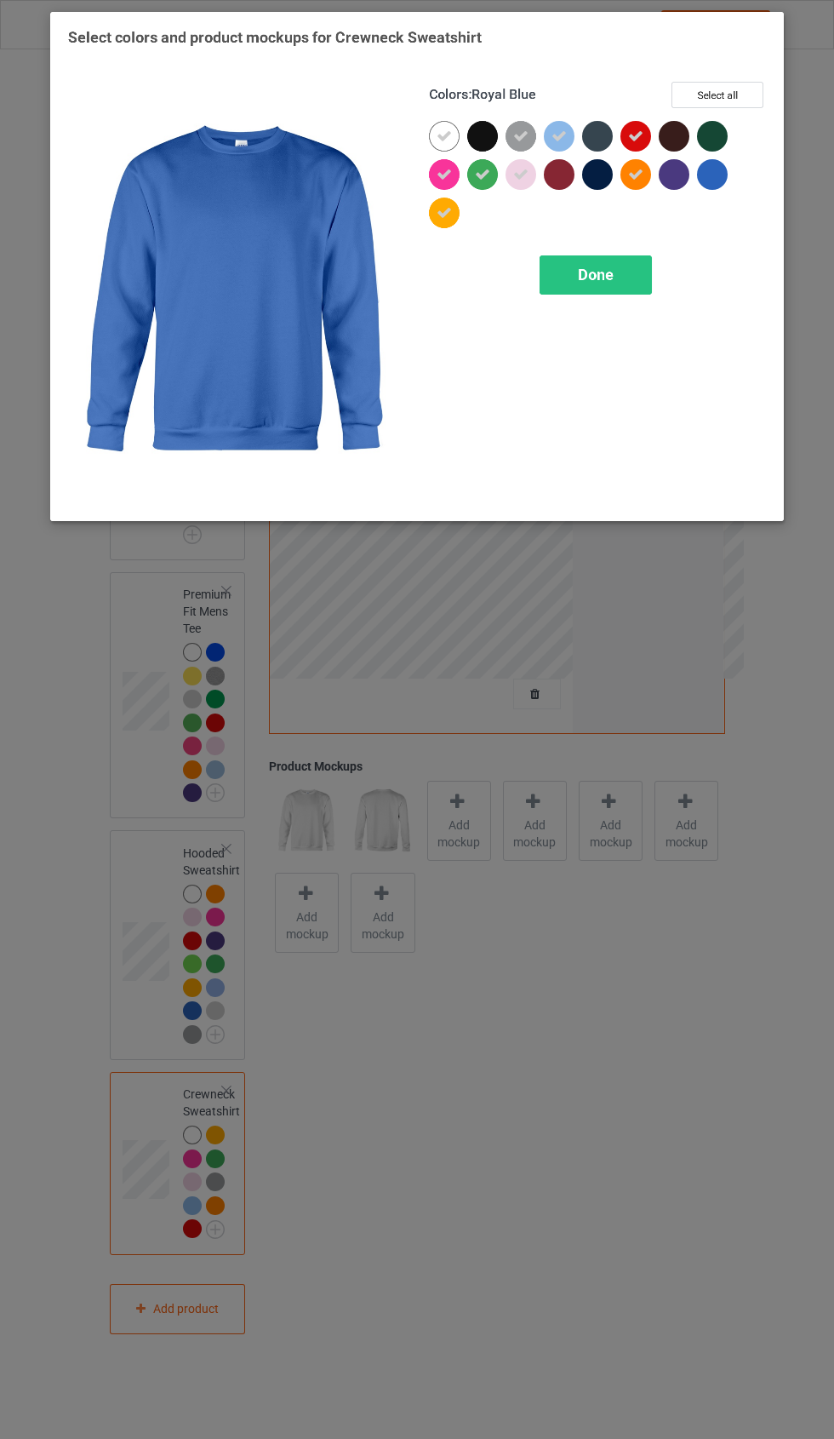
click at [731, 192] on div at bounding box center [716, 178] width 38 height 38
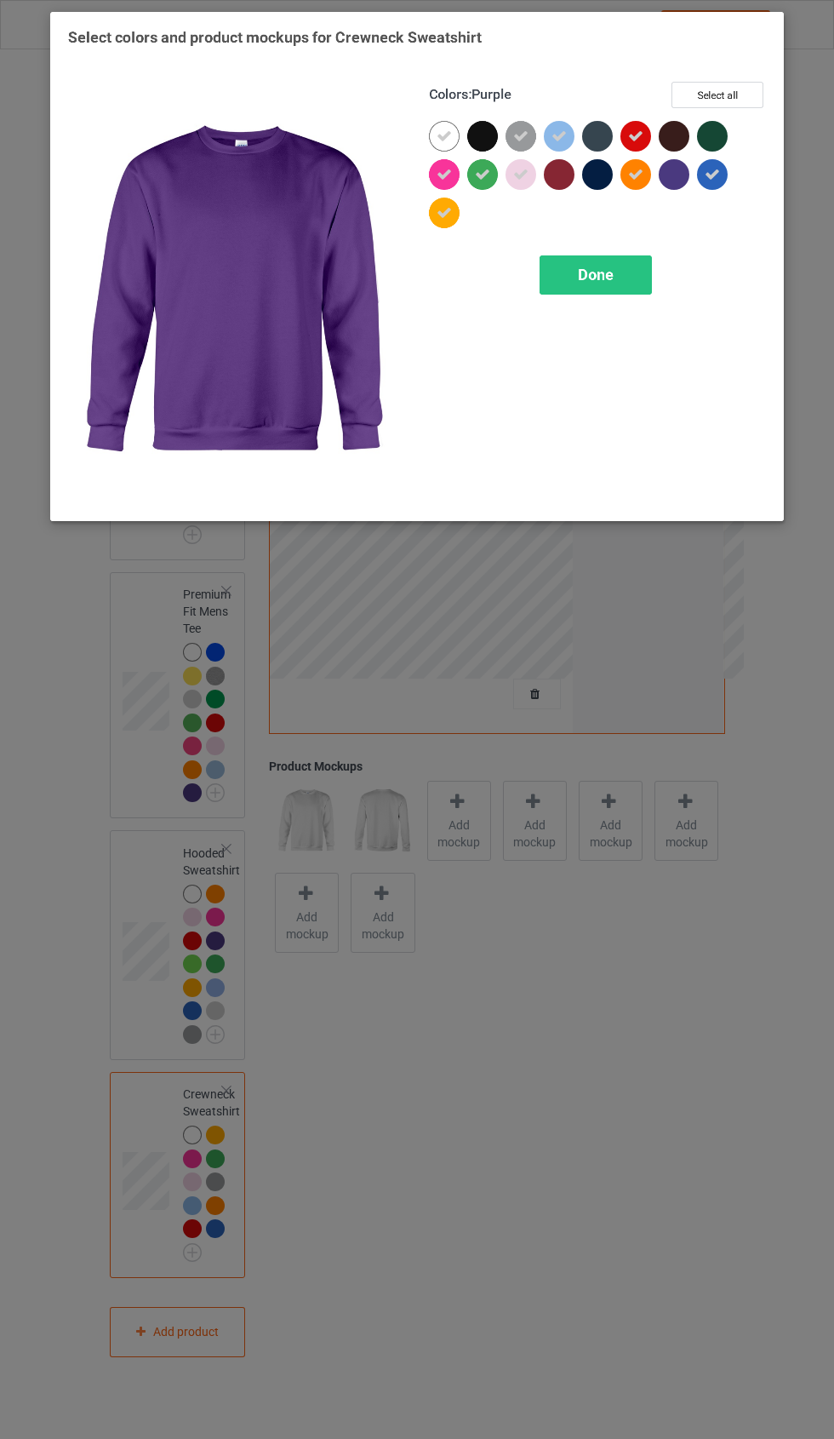
click at [678, 175] on div at bounding box center [674, 174] width 31 height 31
click at [636, 267] on div "Done" at bounding box center [596, 274] width 112 height 39
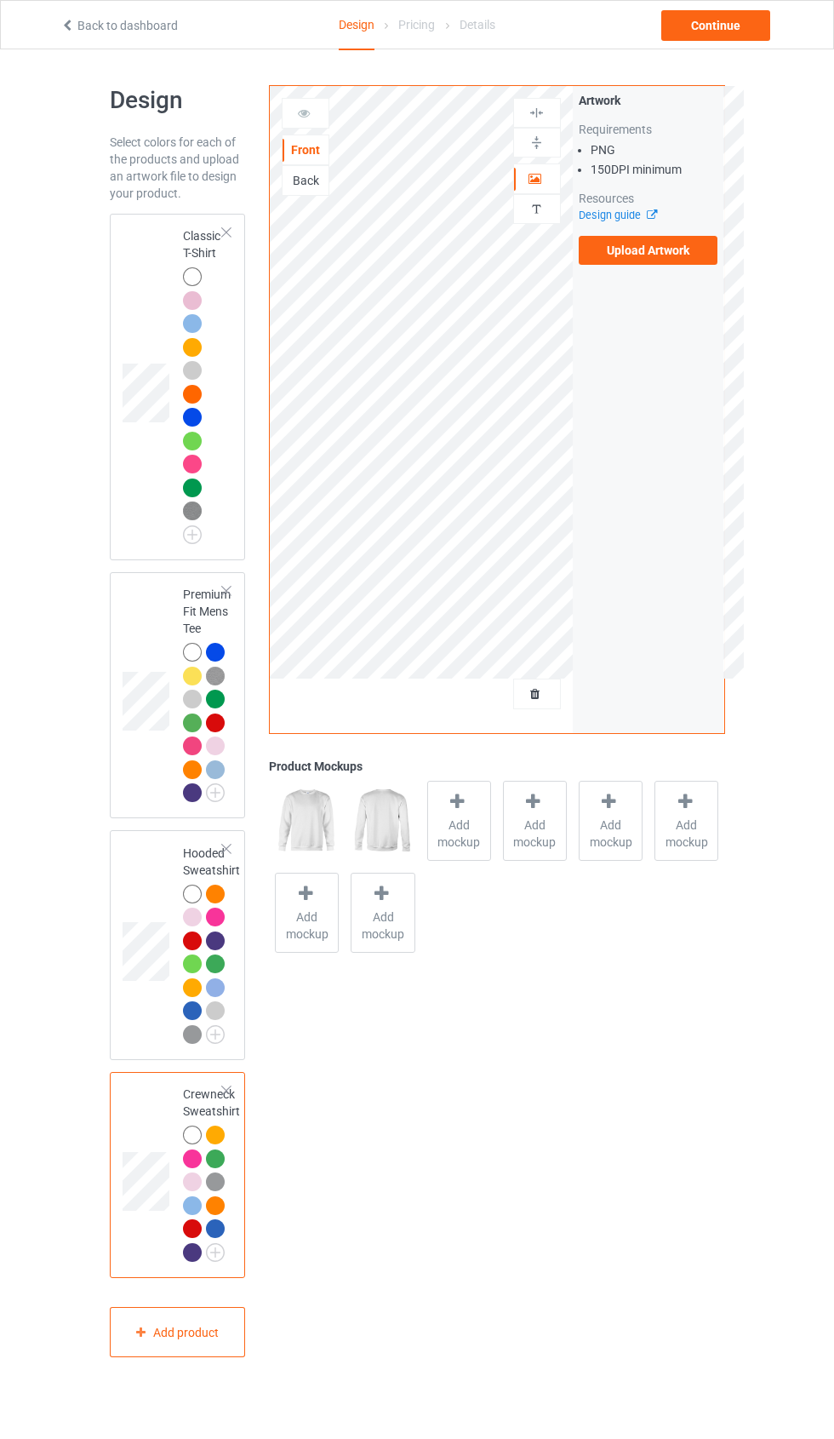
click at [307, 184] on div "Back" at bounding box center [306, 180] width 46 height 17
click at [148, 864] on td at bounding box center [148, 945] width 51 height 216
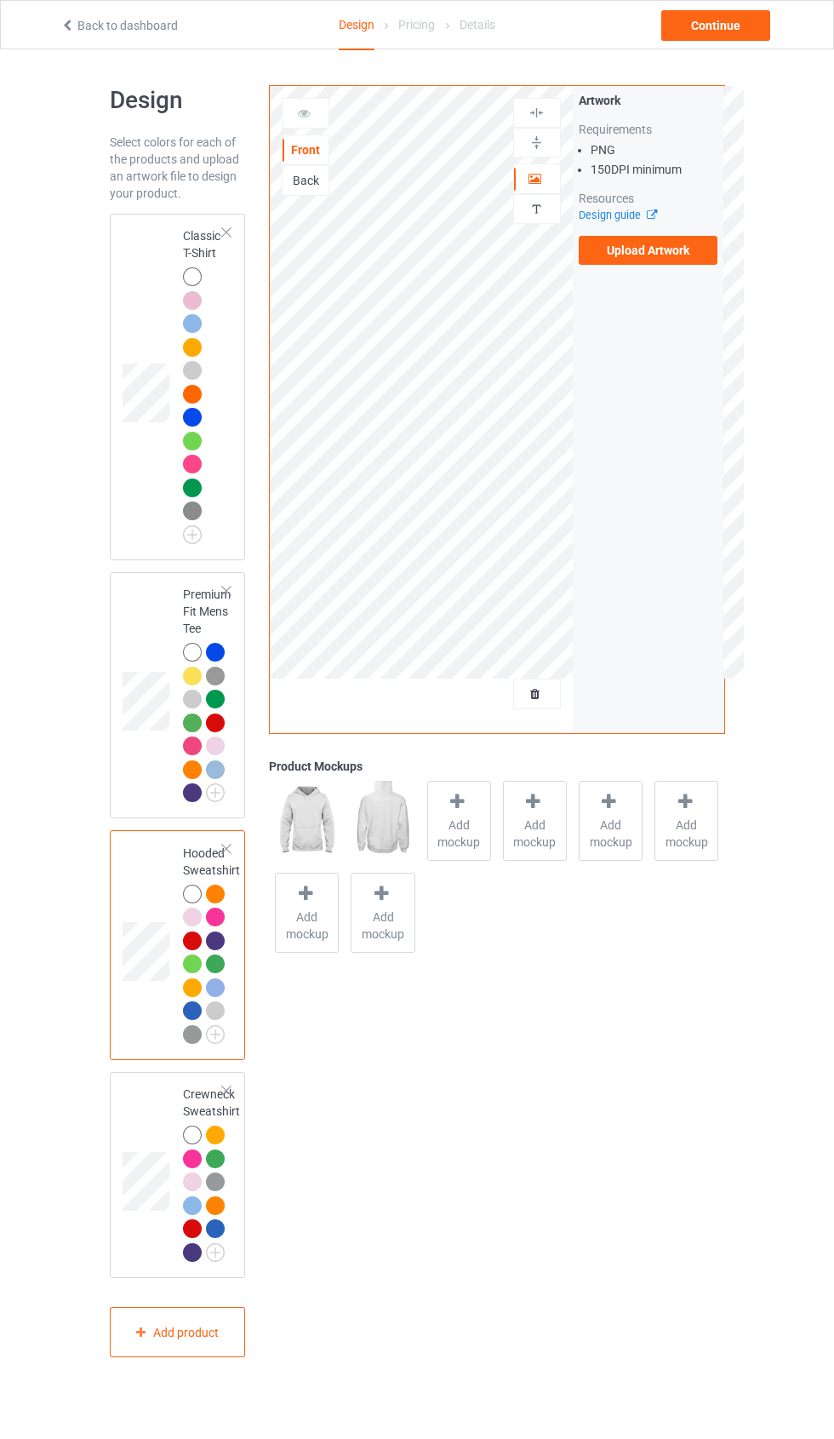
click at [326, 172] on div "Back" at bounding box center [306, 180] width 46 height 17
click at [147, 609] on td at bounding box center [148, 695] width 51 height 233
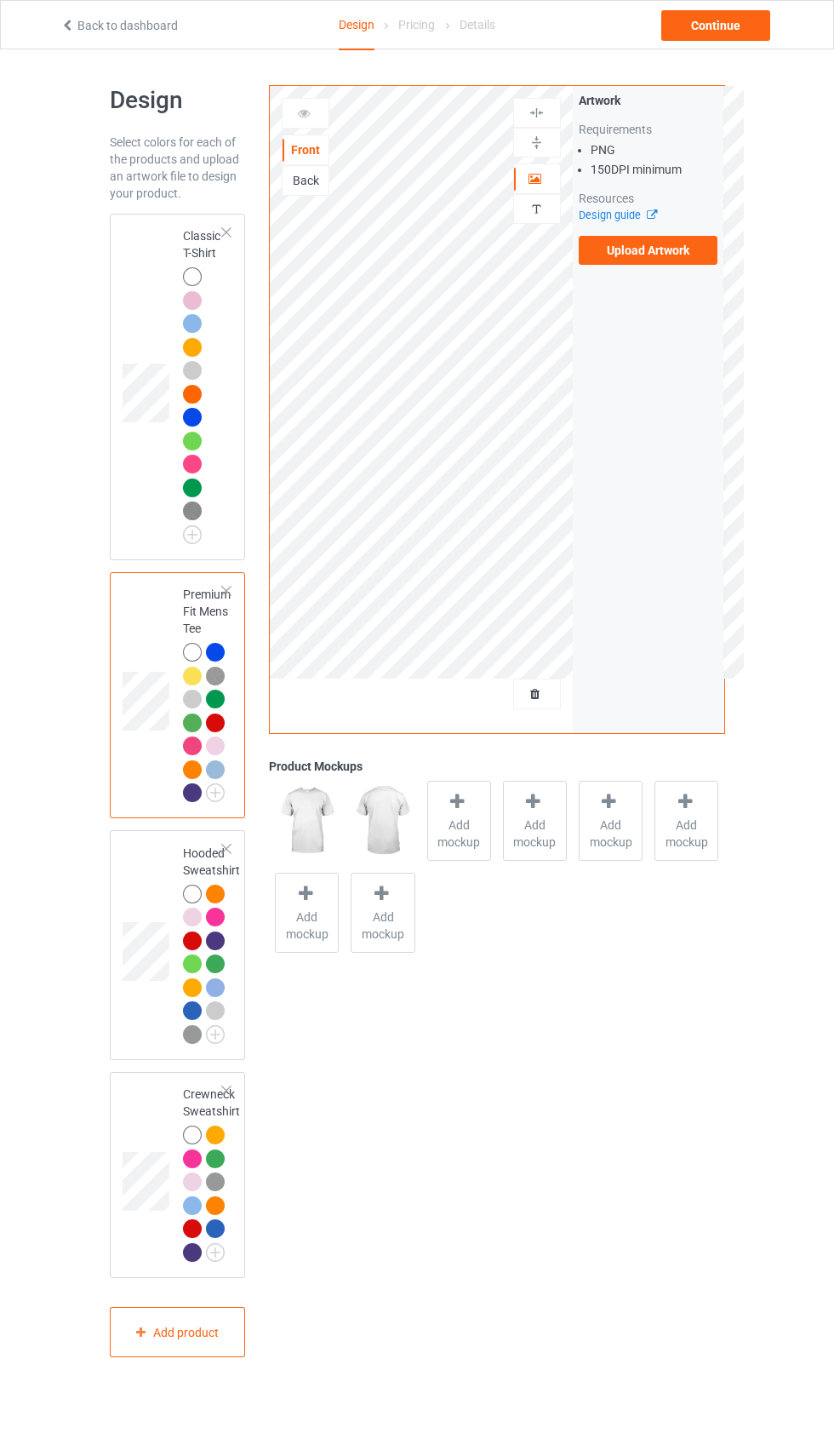
click at [322, 174] on div "Back" at bounding box center [306, 180] width 46 height 17
click at [166, 280] on td at bounding box center [148, 387] width 51 height 333
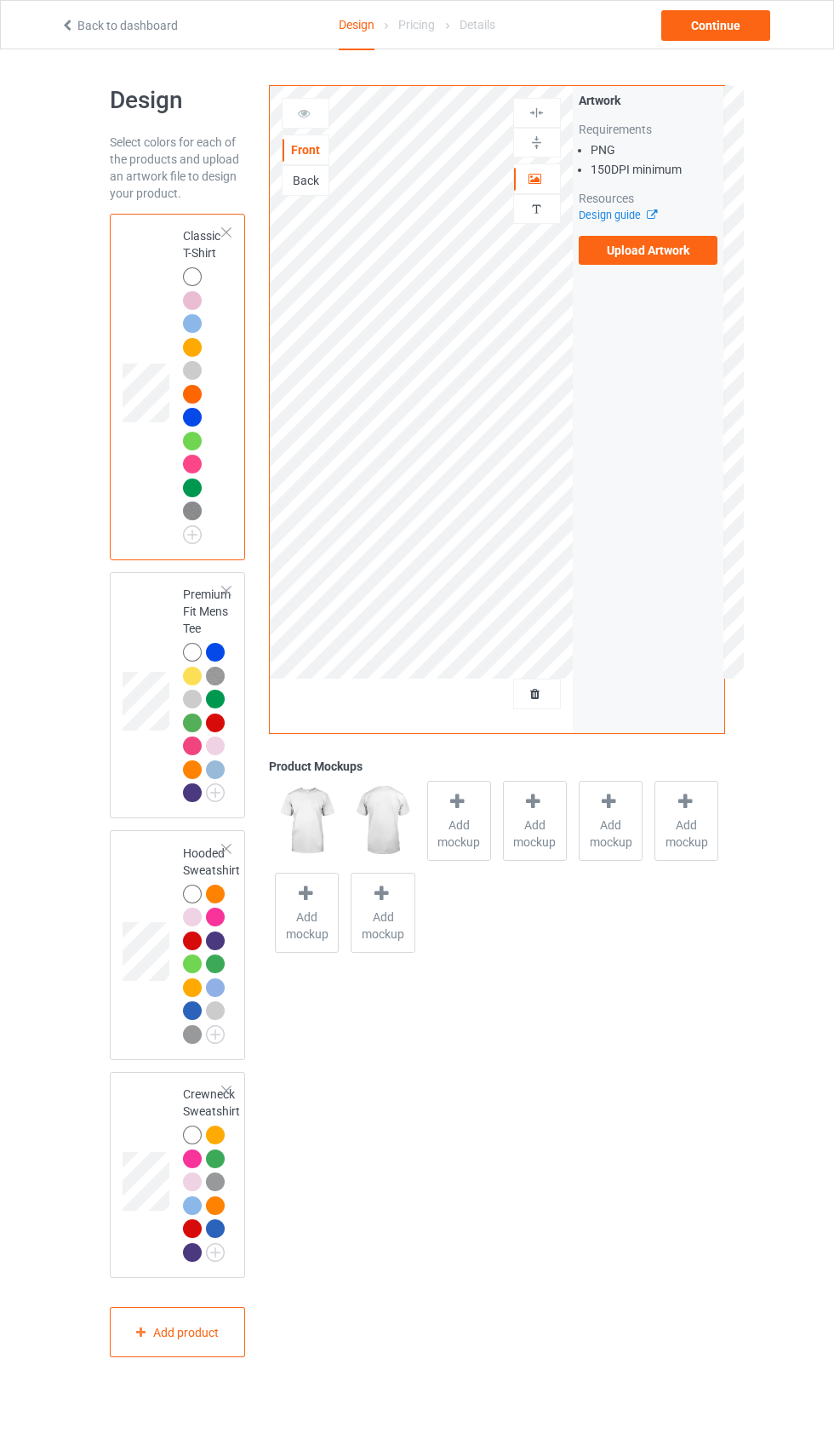
click at [460, 811] on div at bounding box center [459, 804] width 24 height 25
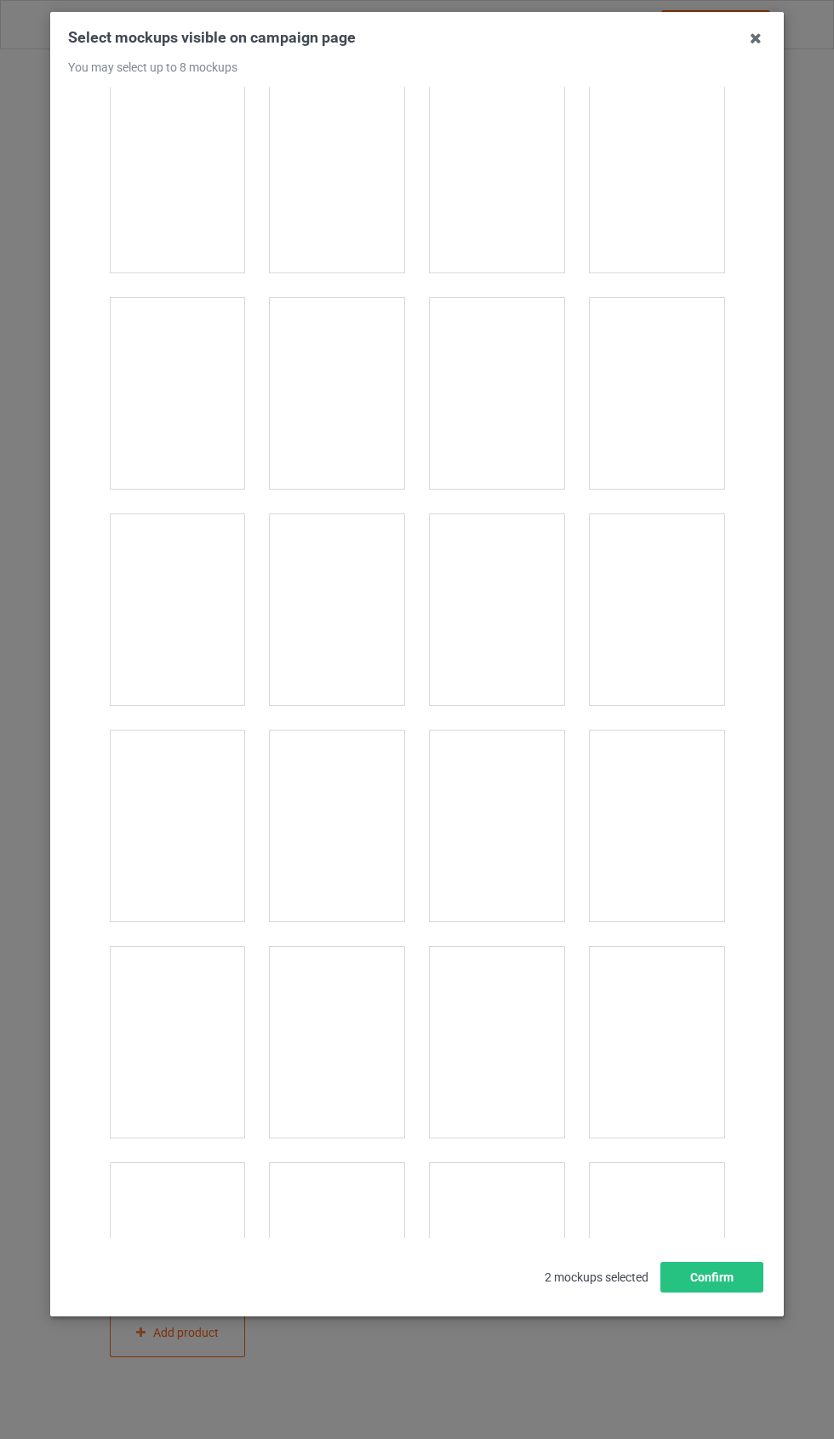
scroll to position [3118, 0]
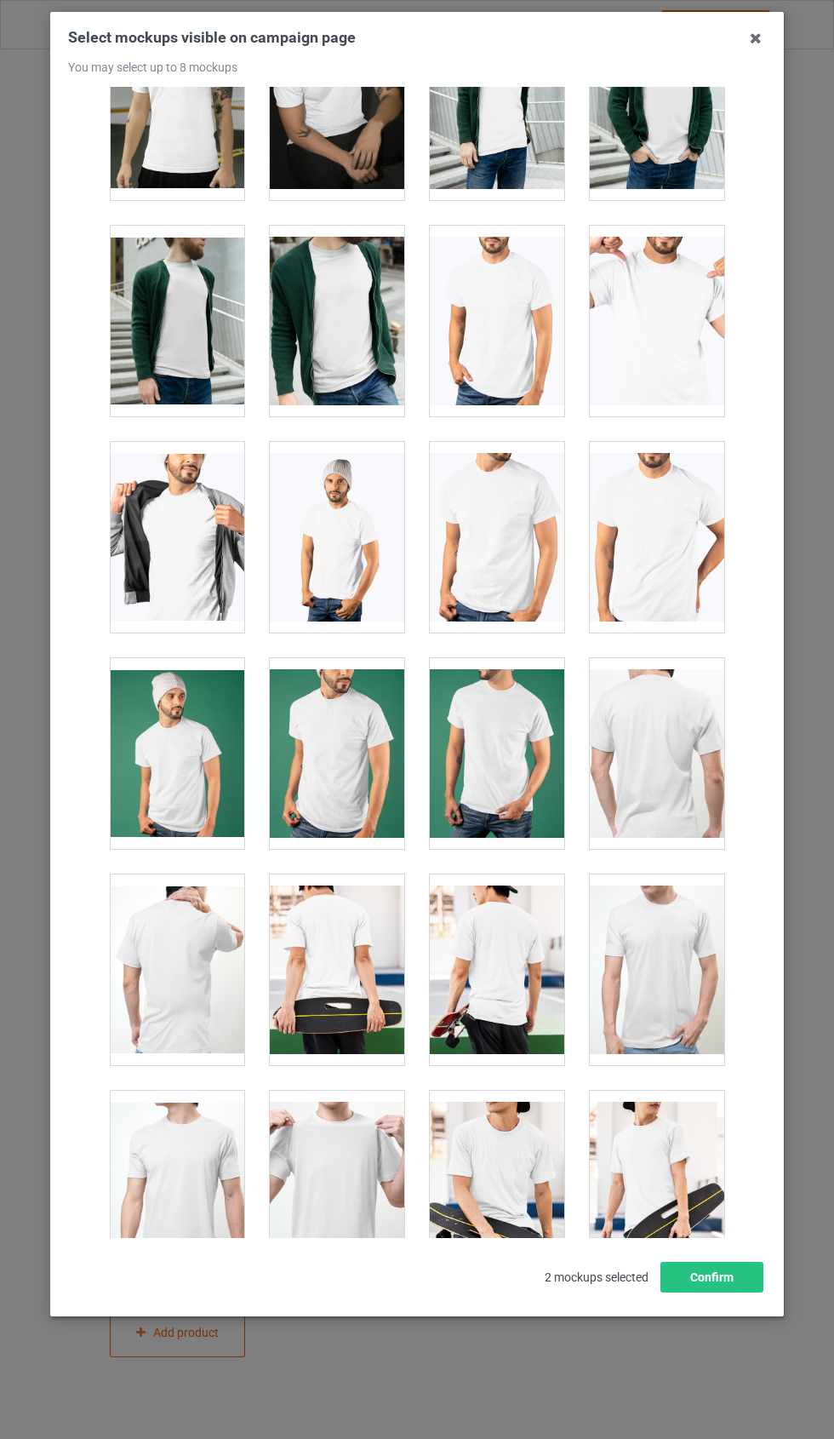
click at [664, 708] on div at bounding box center [657, 753] width 135 height 191
click at [688, 724] on div at bounding box center [657, 753] width 135 height 191
click at [682, 714] on div at bounding box center [657, 753] width 135 height 191
click at [490, 934] on div at bounding box center [497, 969] width 135 height 191
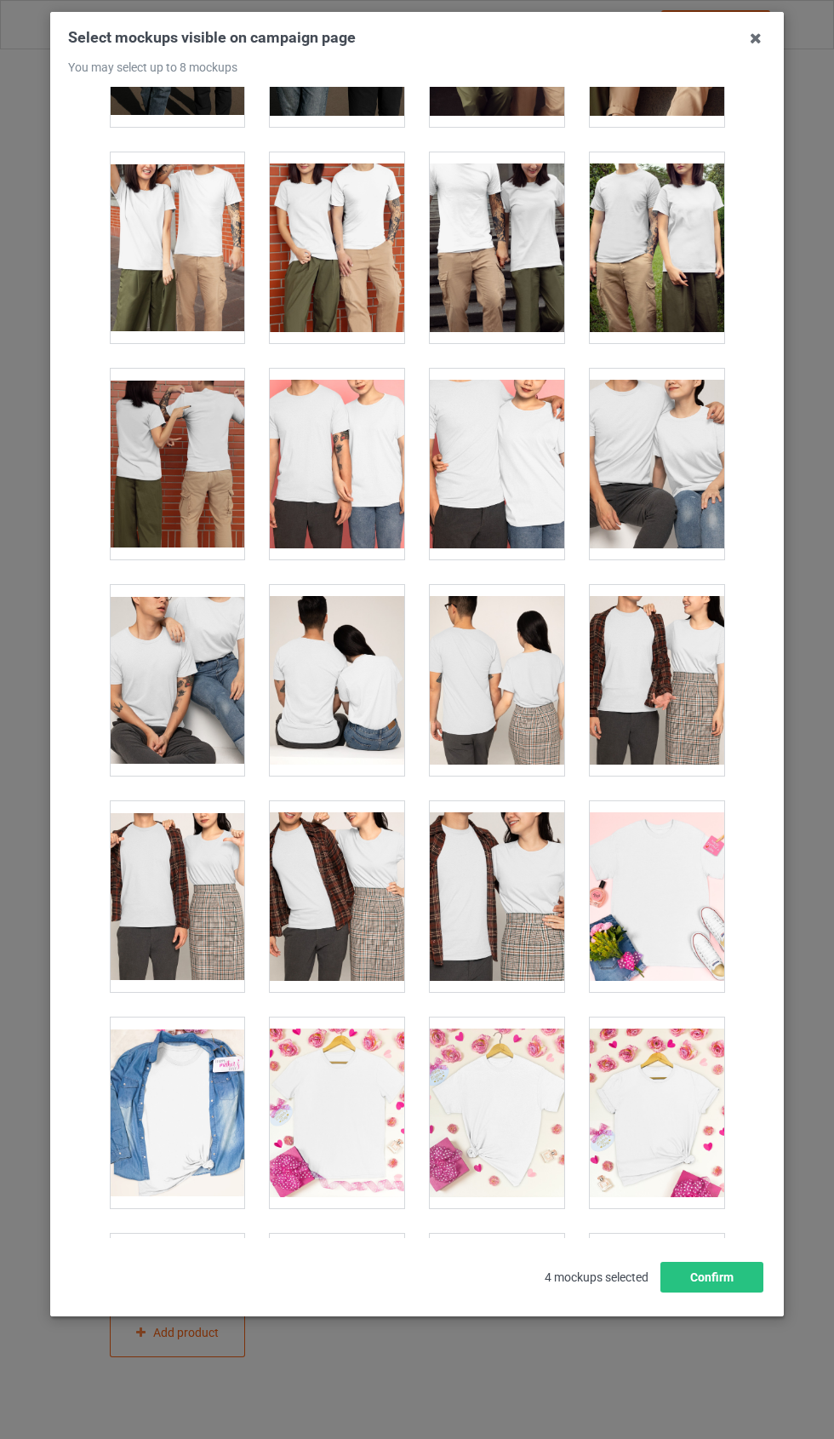
scroll to position [6004, 0]
click at [726, 1293] on button "Confirm" at bounding box center [712, 1277] width 103 height 31
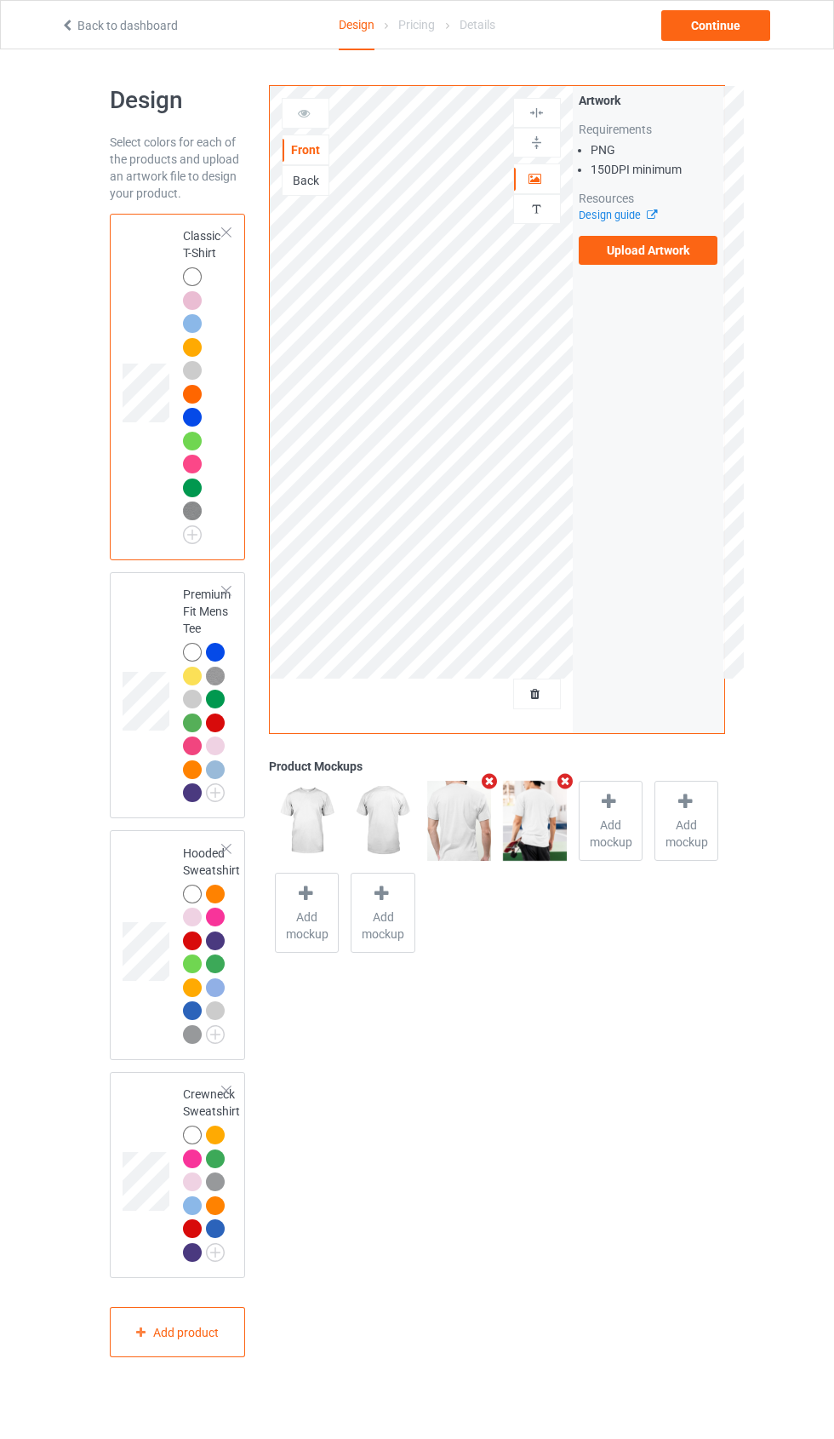
click at [169, 787] on td at bounding box center [148, 695] width 51 height 233
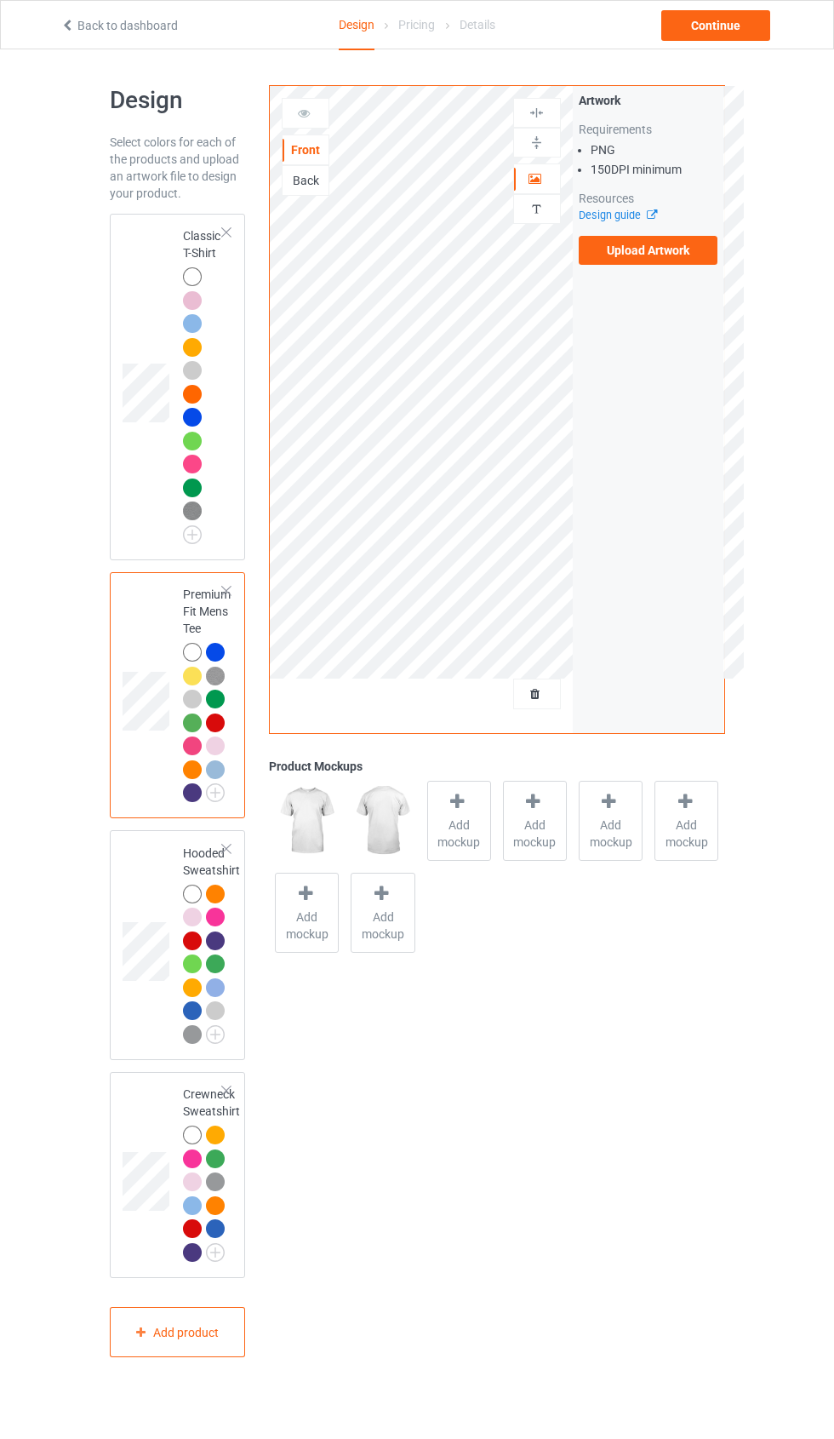
click at [467, 800] on icon at bounding box center [457, 802] width 21 height 18
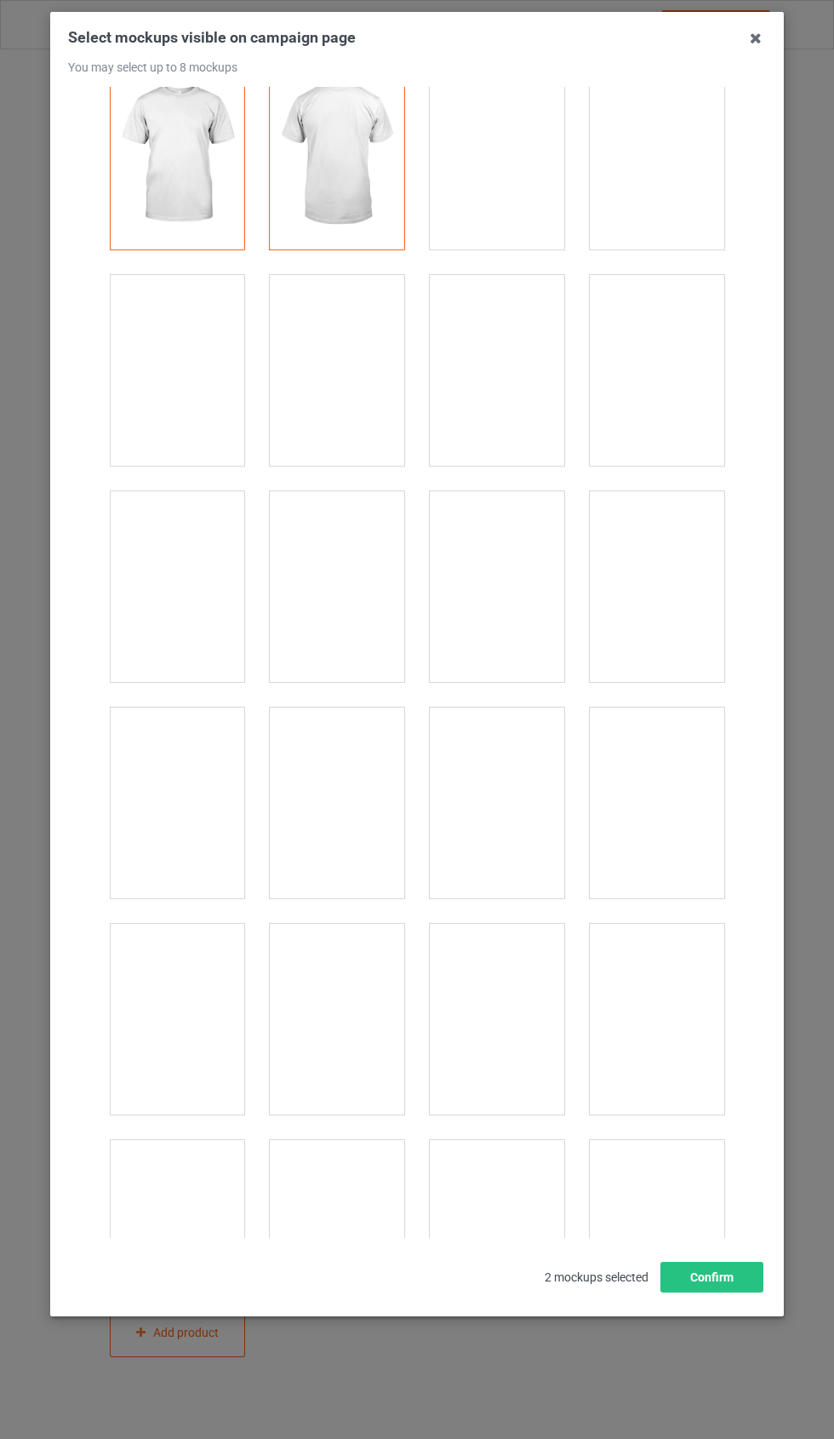
scroll to position [46, 0]
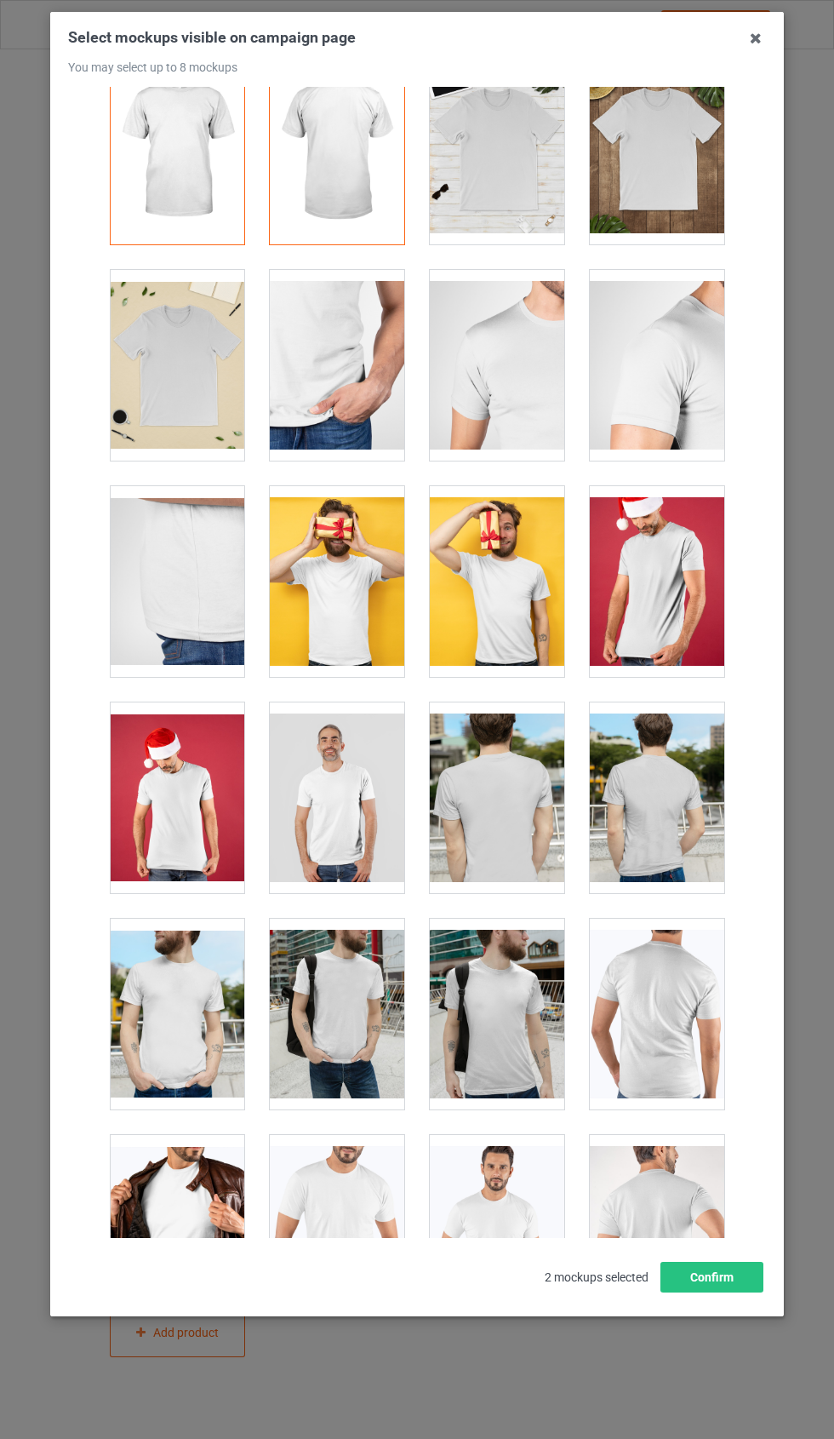
click at [761, 36] on icon at bounding box center [755, 38] width 27 height 27
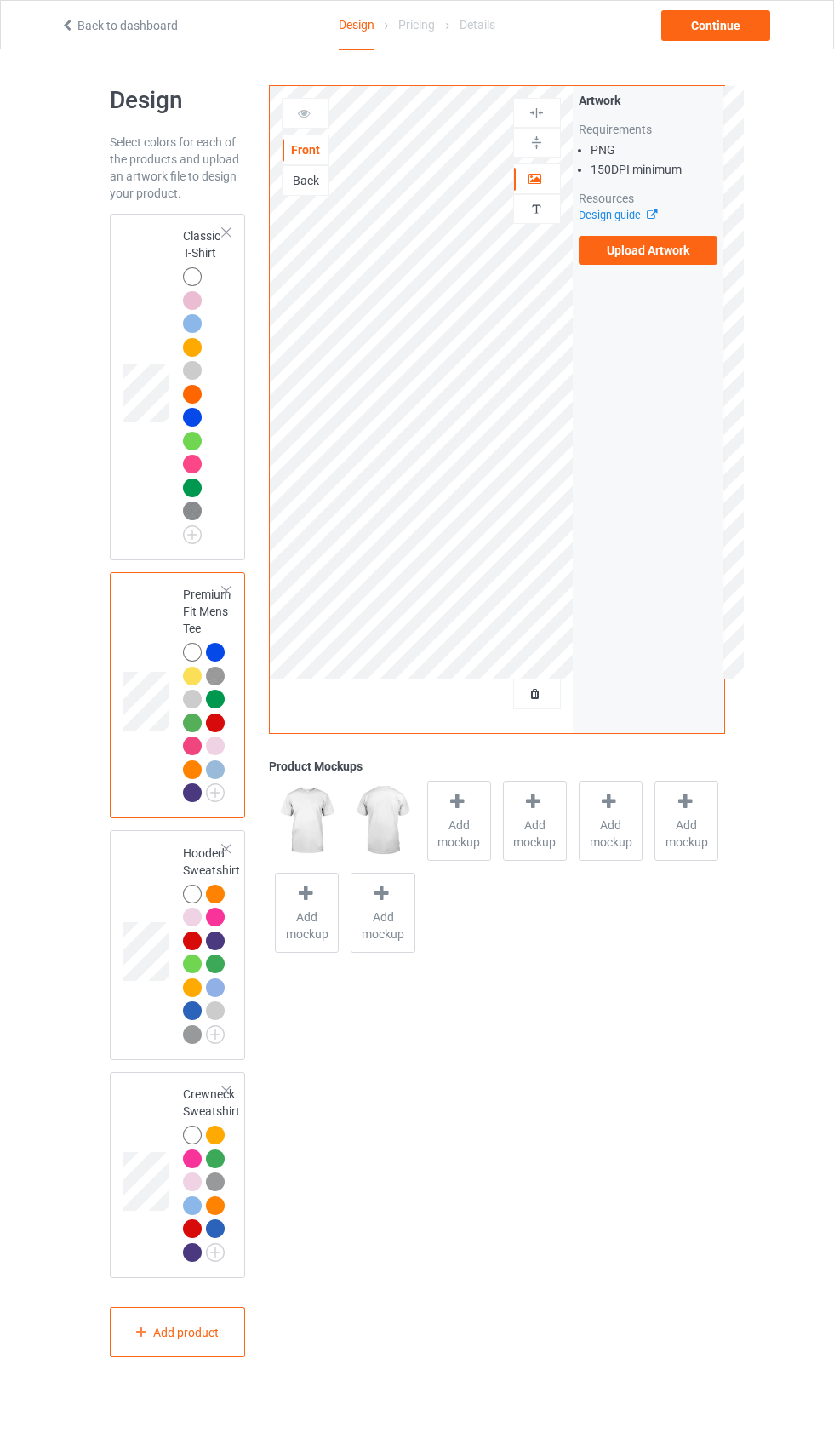
click at [473, 822] on span "Add mockup" at bounding box center [459, 834] width 62 height 34
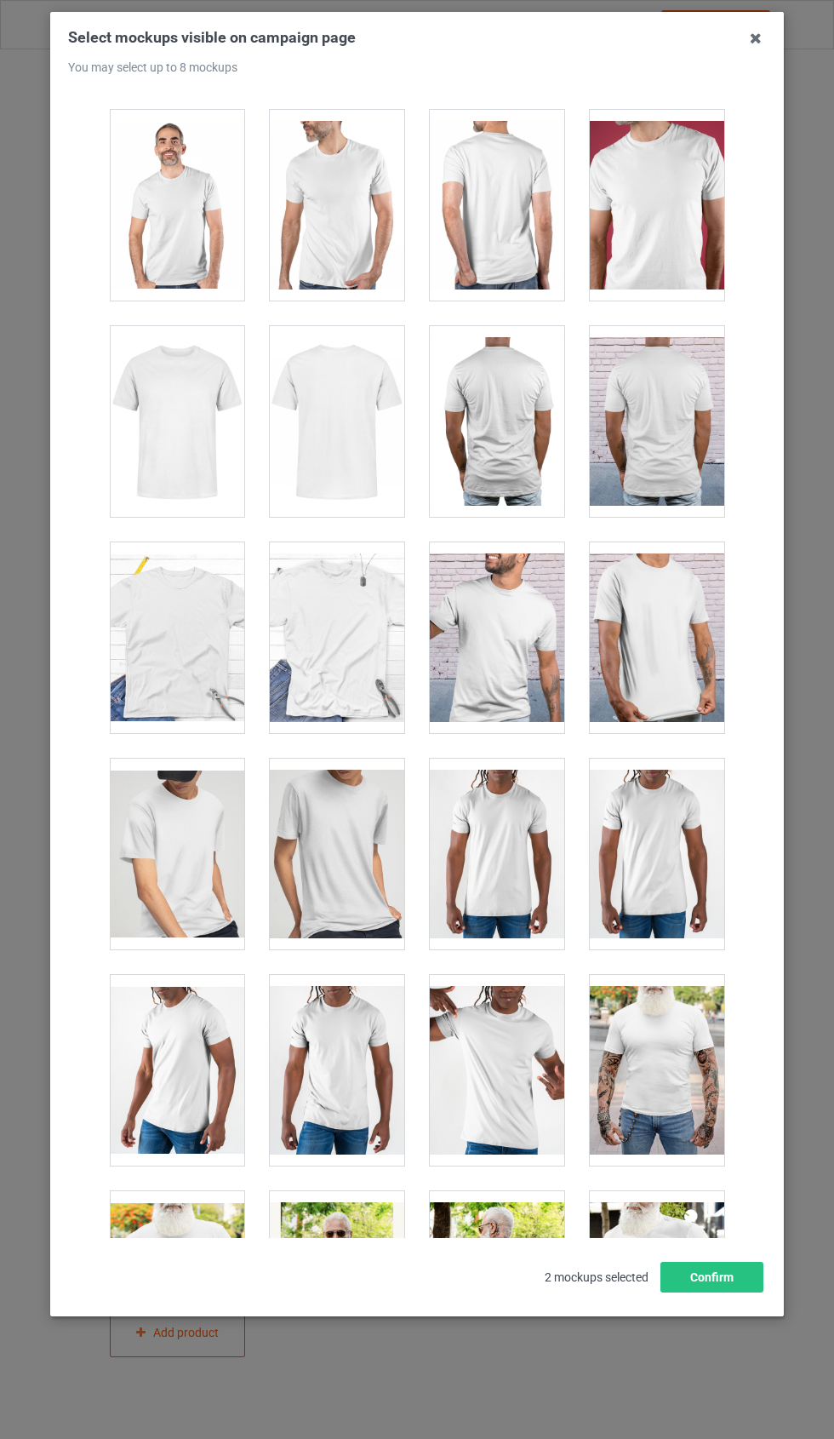
scroll to position [2154, 0]
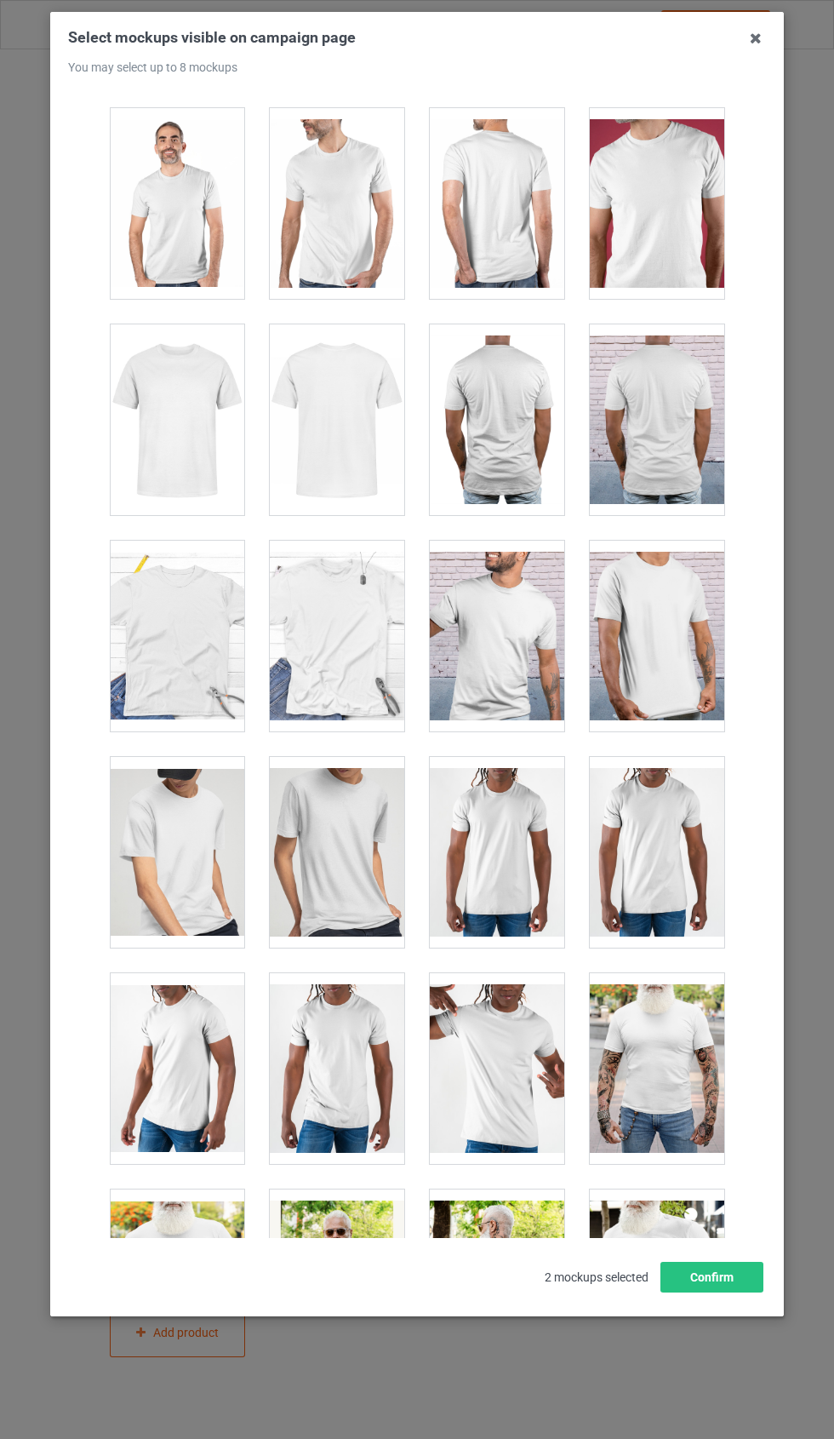
click at [681, 403] on div at bounding box center [657, 419] width 135 height 191
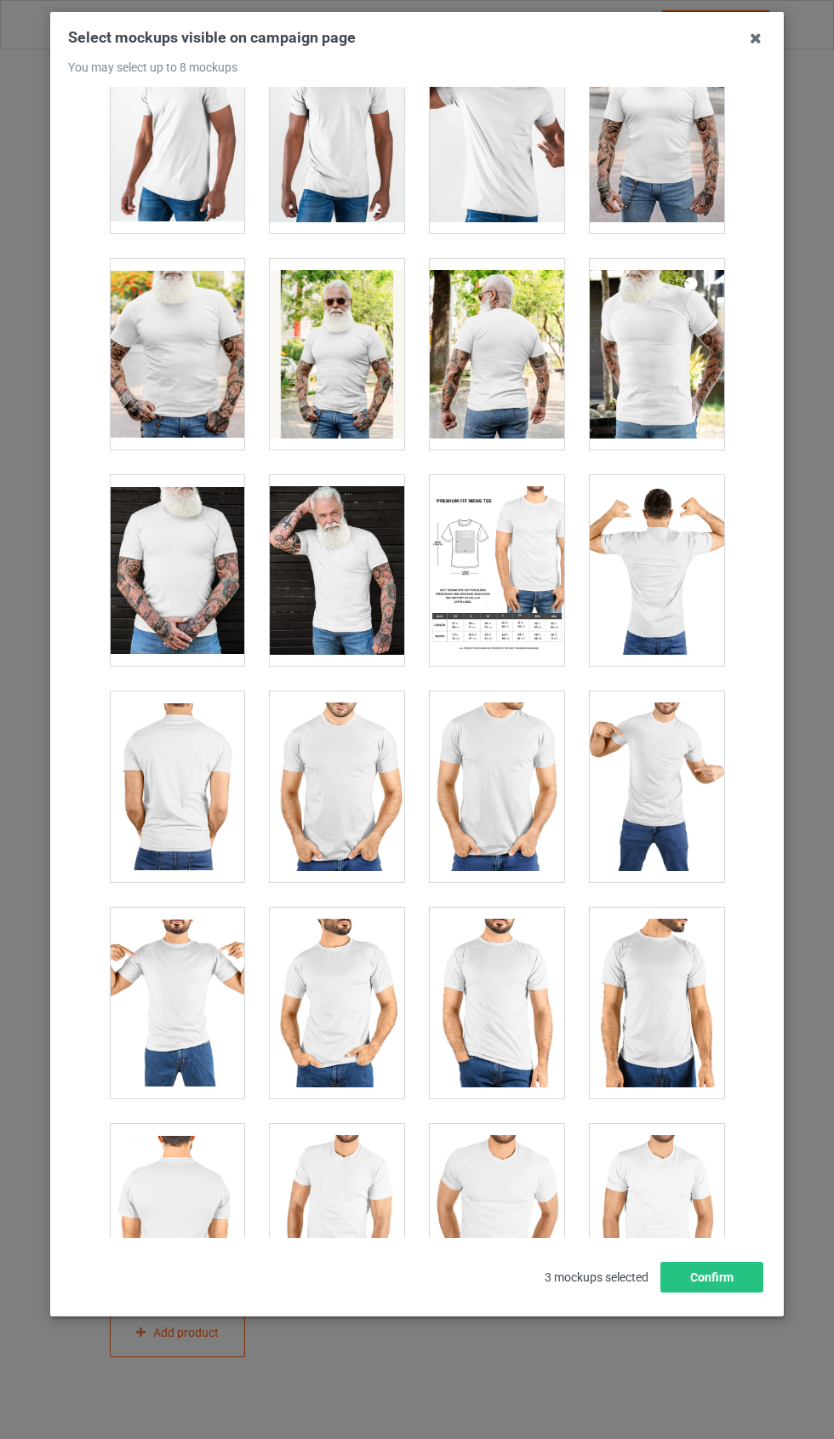
scroll to position [3139, 0]
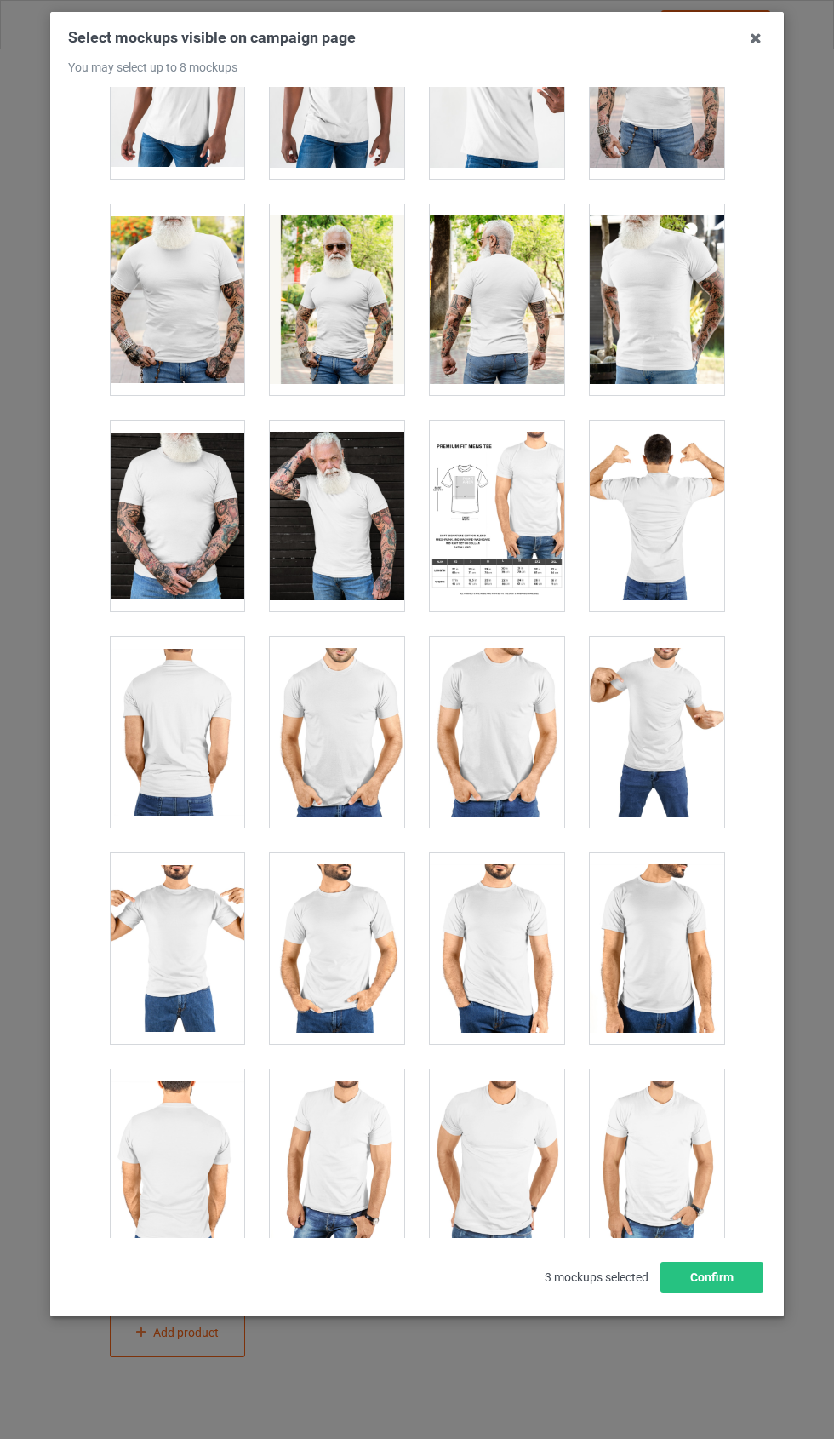
click at [696, 489] on div at bounding box center [657, 516] width 135 height 191
click at [736, 1293] on button "Confirm" at bounding box center [712, 1277] width 103 height 31
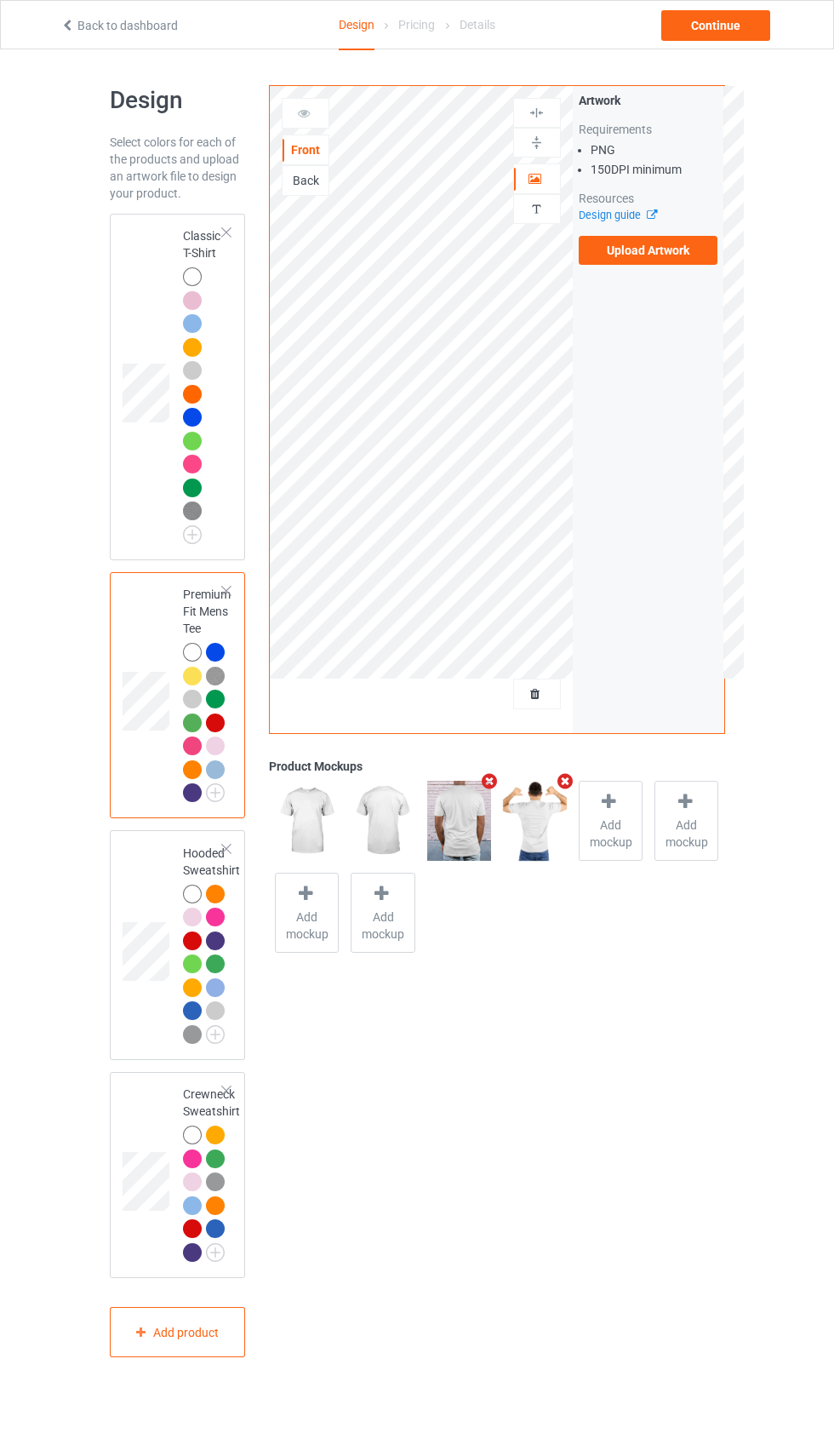
click at [137, 888] on td at bounding box center [148, 945] width 51 height 216
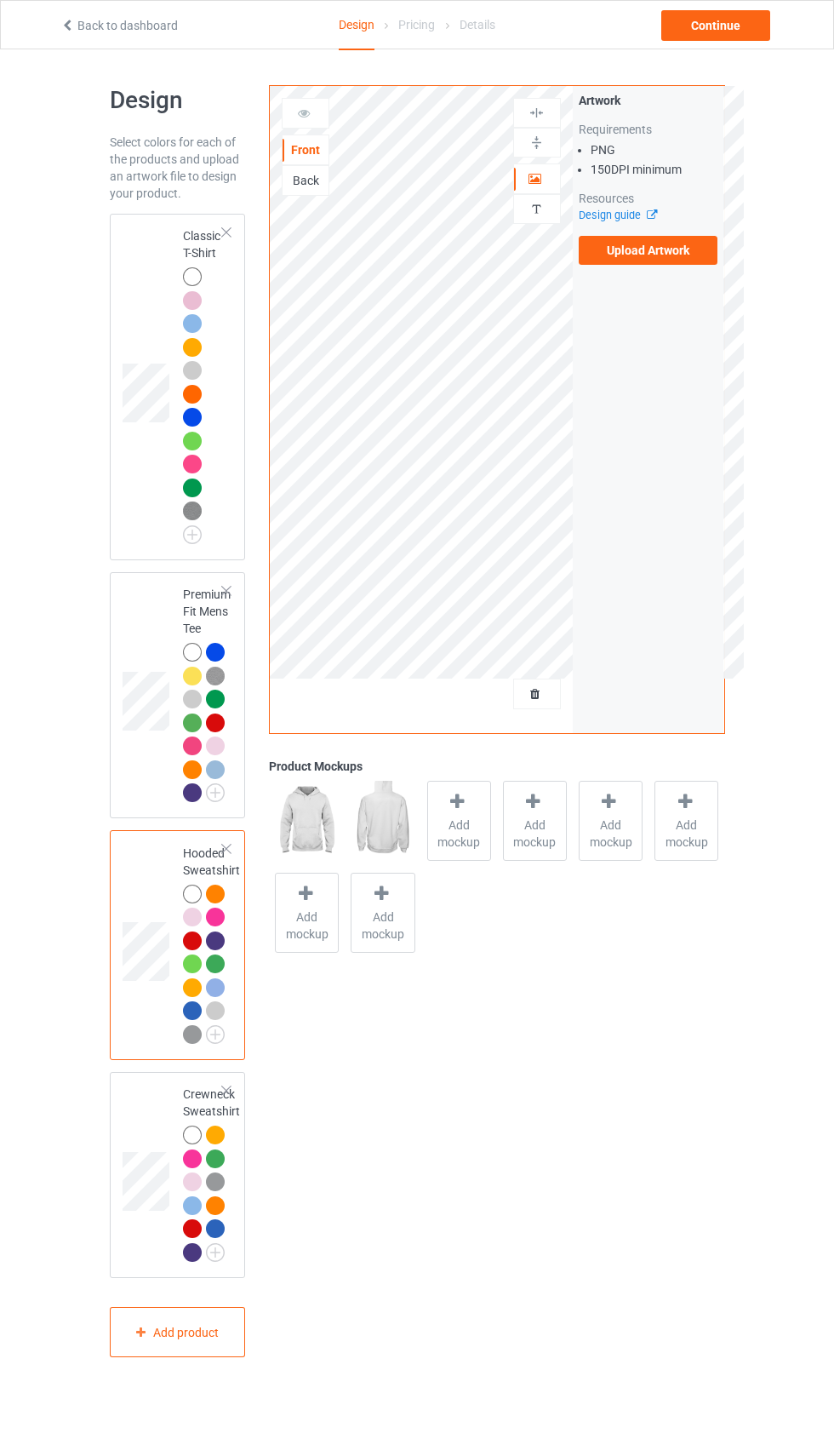
click at [461, 824] on span "Add mockup" at bounding box center [459, 834] width 62 height 34
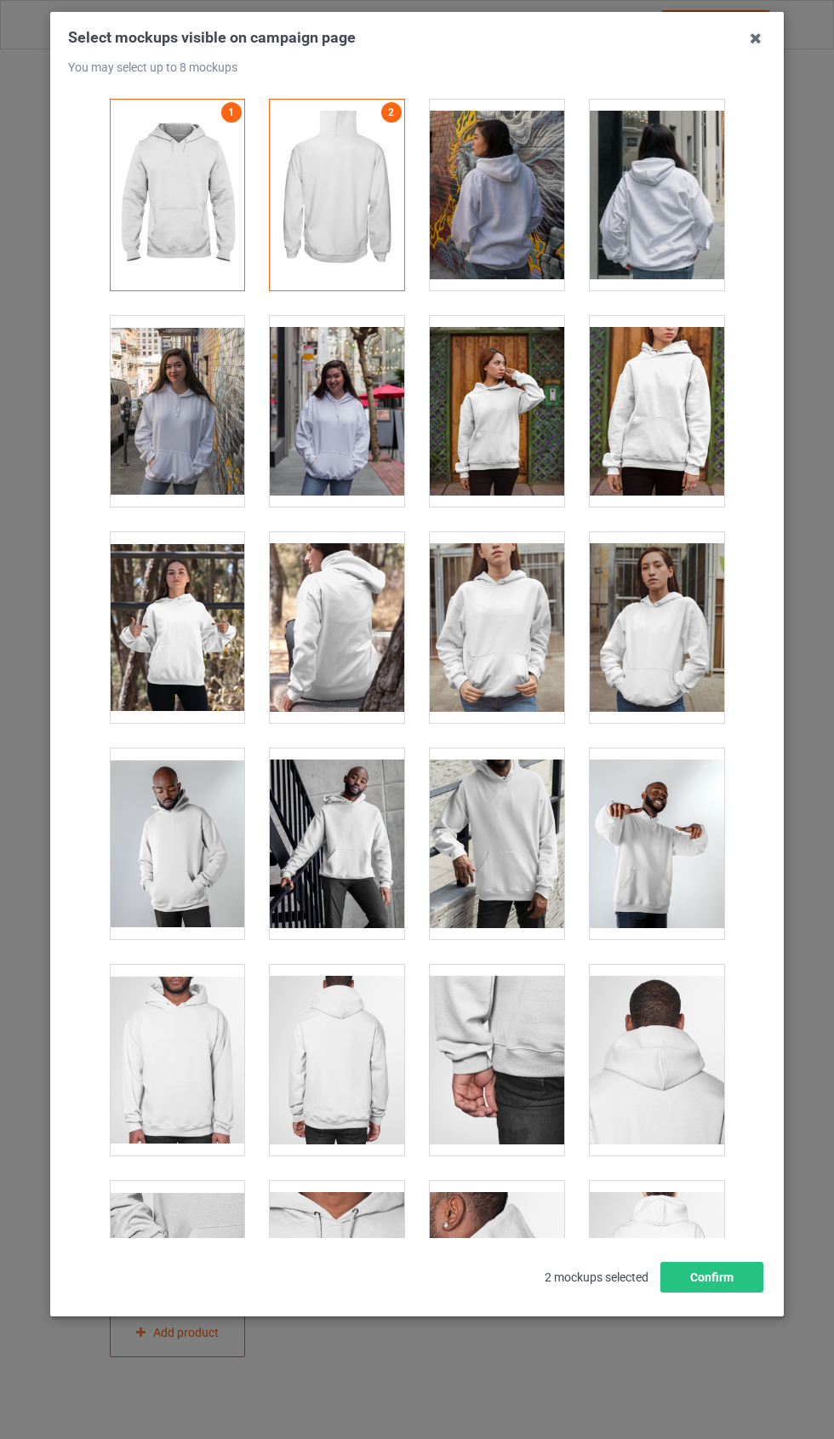
click at [358, 1012] on div at bounding box center [337, 1060] width 135 height 191
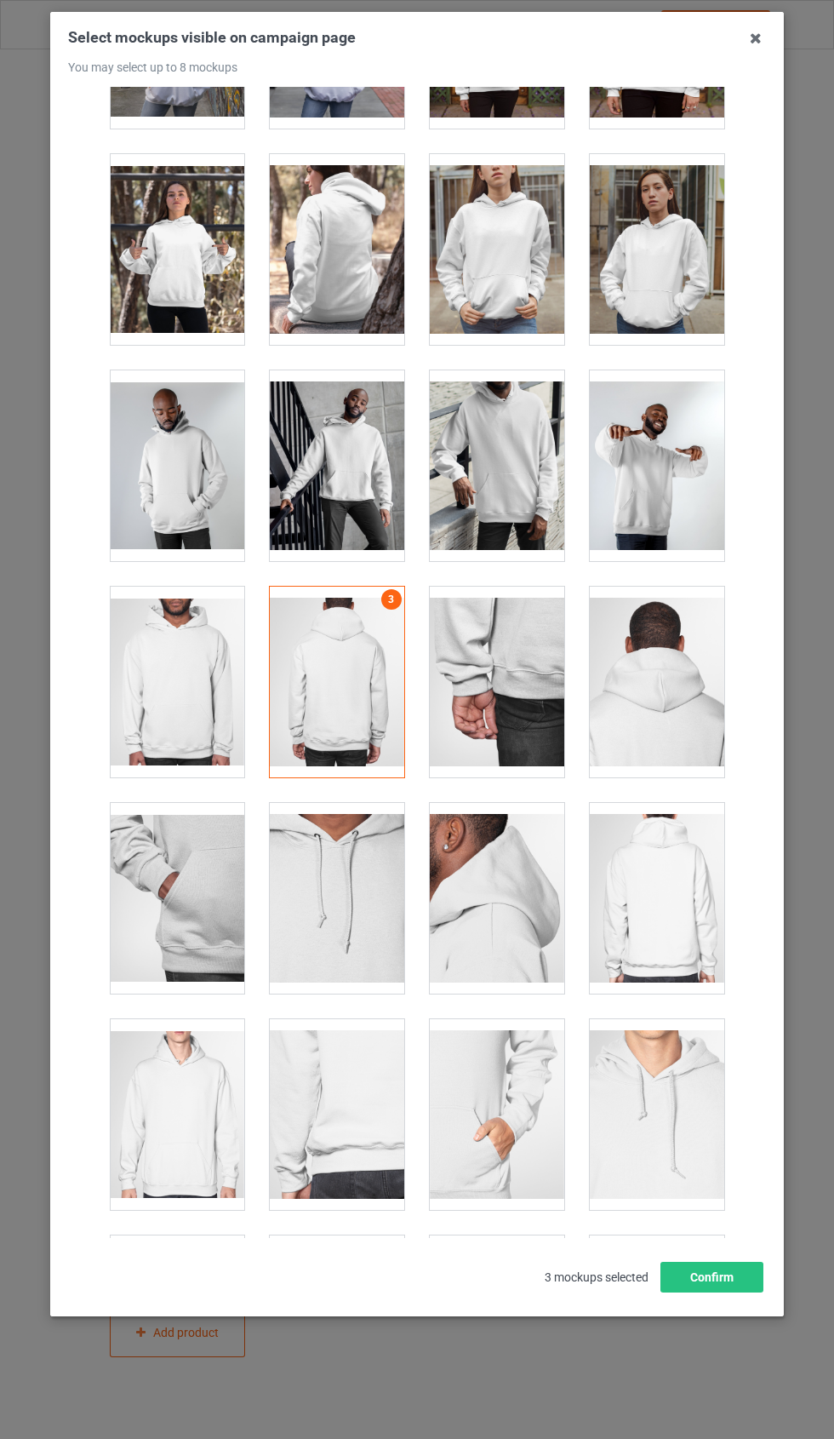
scroll to position [376, 0]
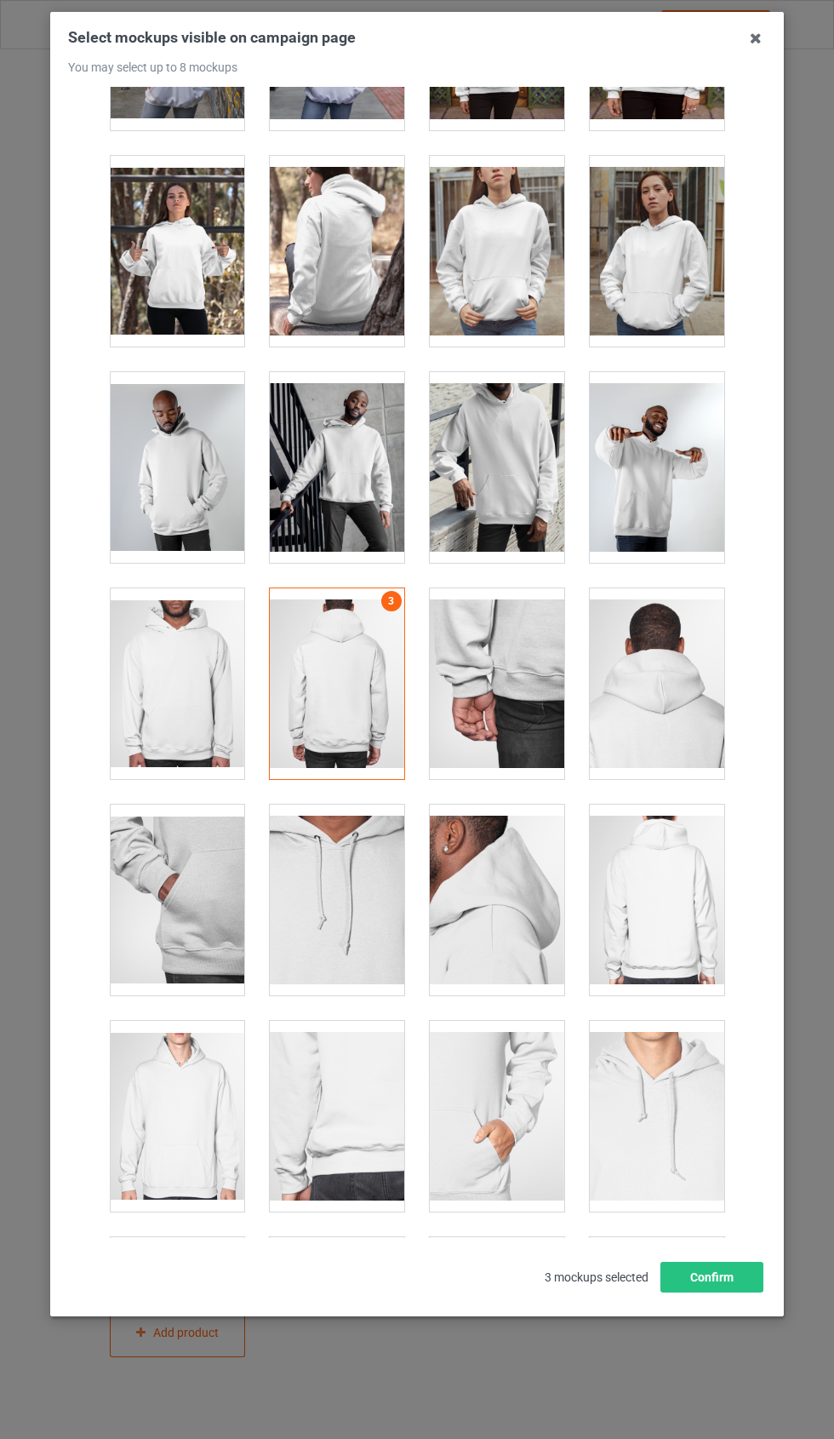
click at [674, 888] on div at bounding box center [657, 900] width 135 height 191
click at [372, 921] on div at bounding box center [337, 900] width 135 height 191
click at [510, 1100] on div at bounding box center [497, 1116] width 135 height 191
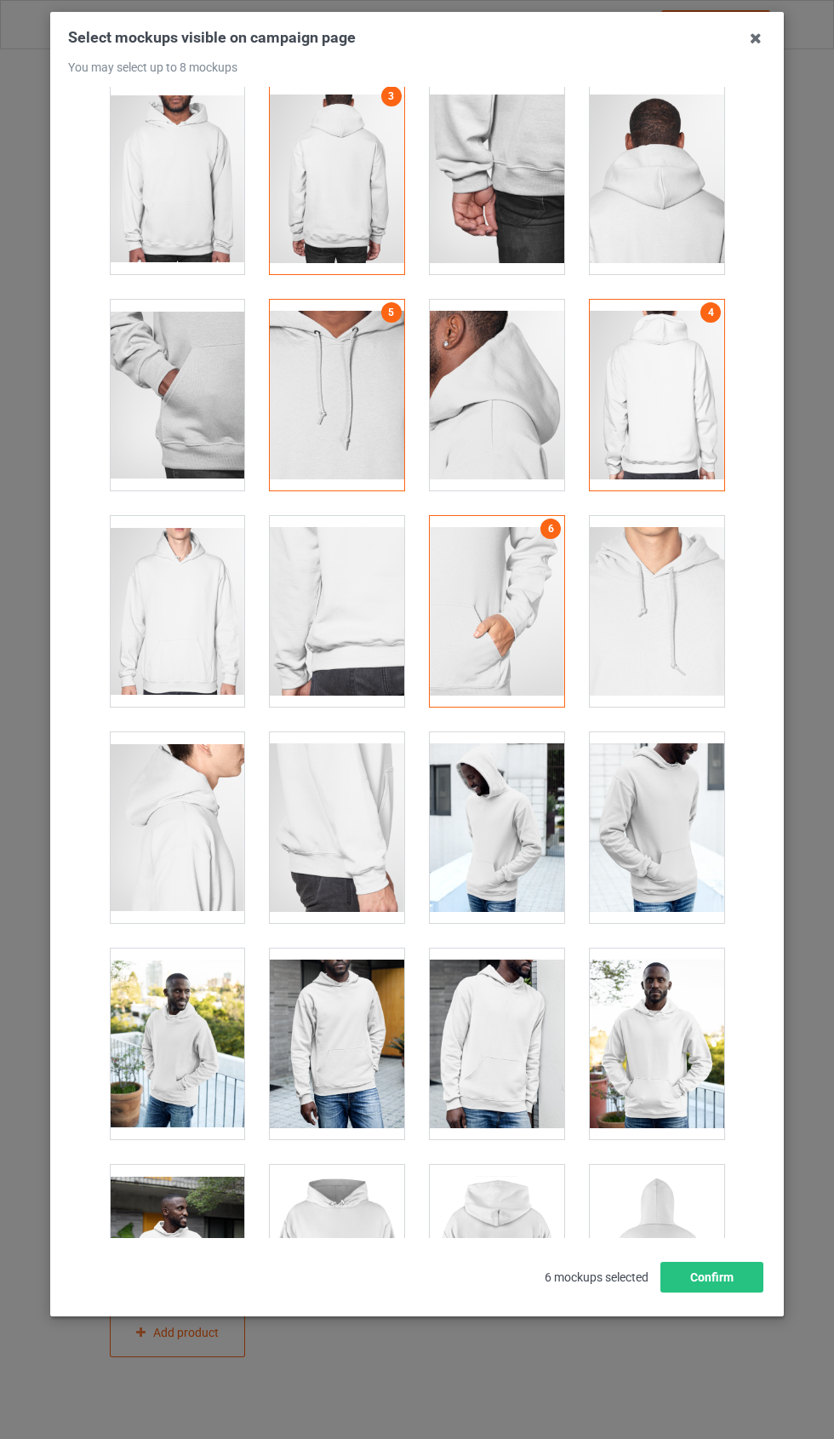
scroll to position [879, 0]
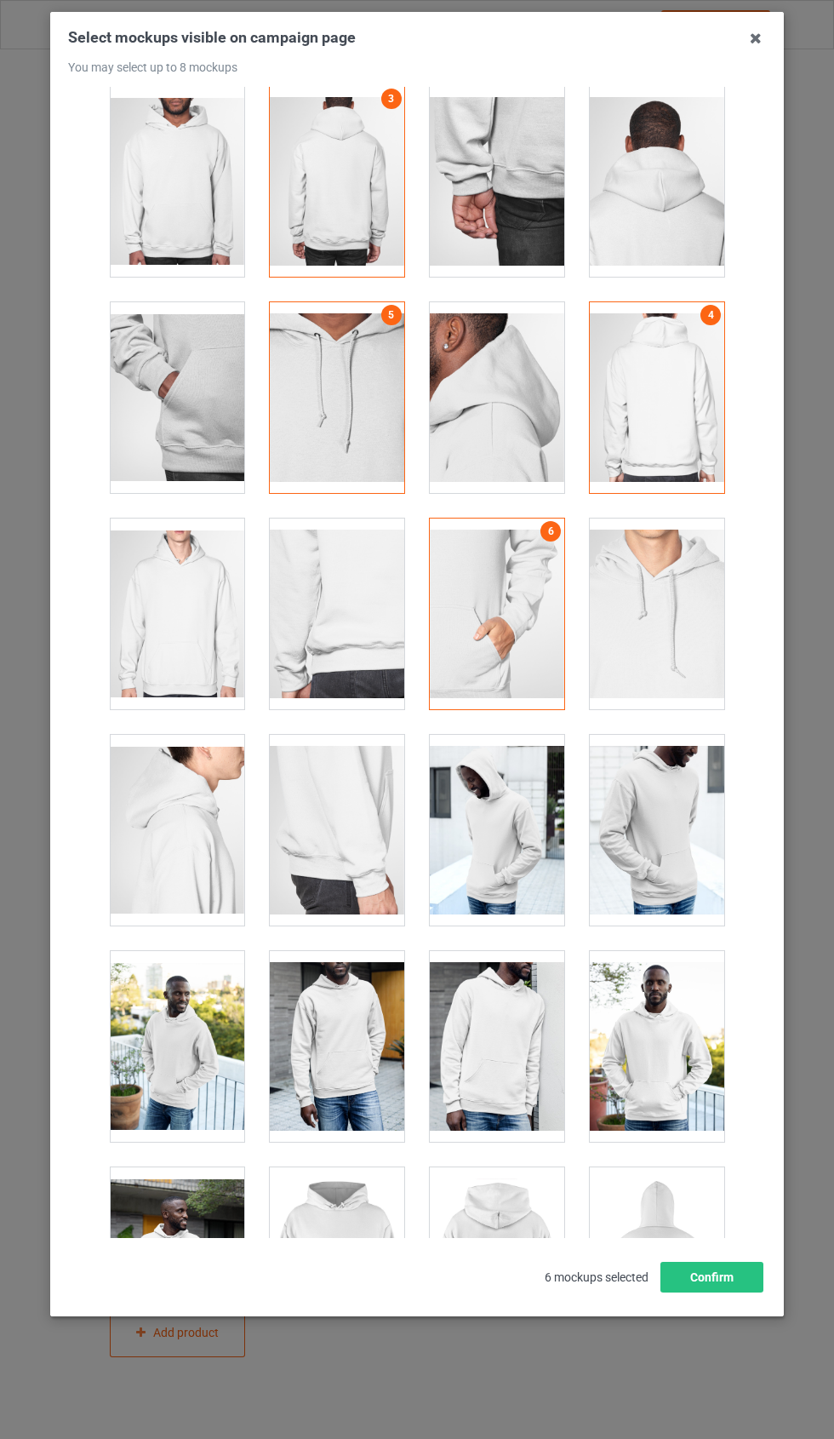
click at [526, 1214] on div at bounding box center [497, 1262] width 135 height 191
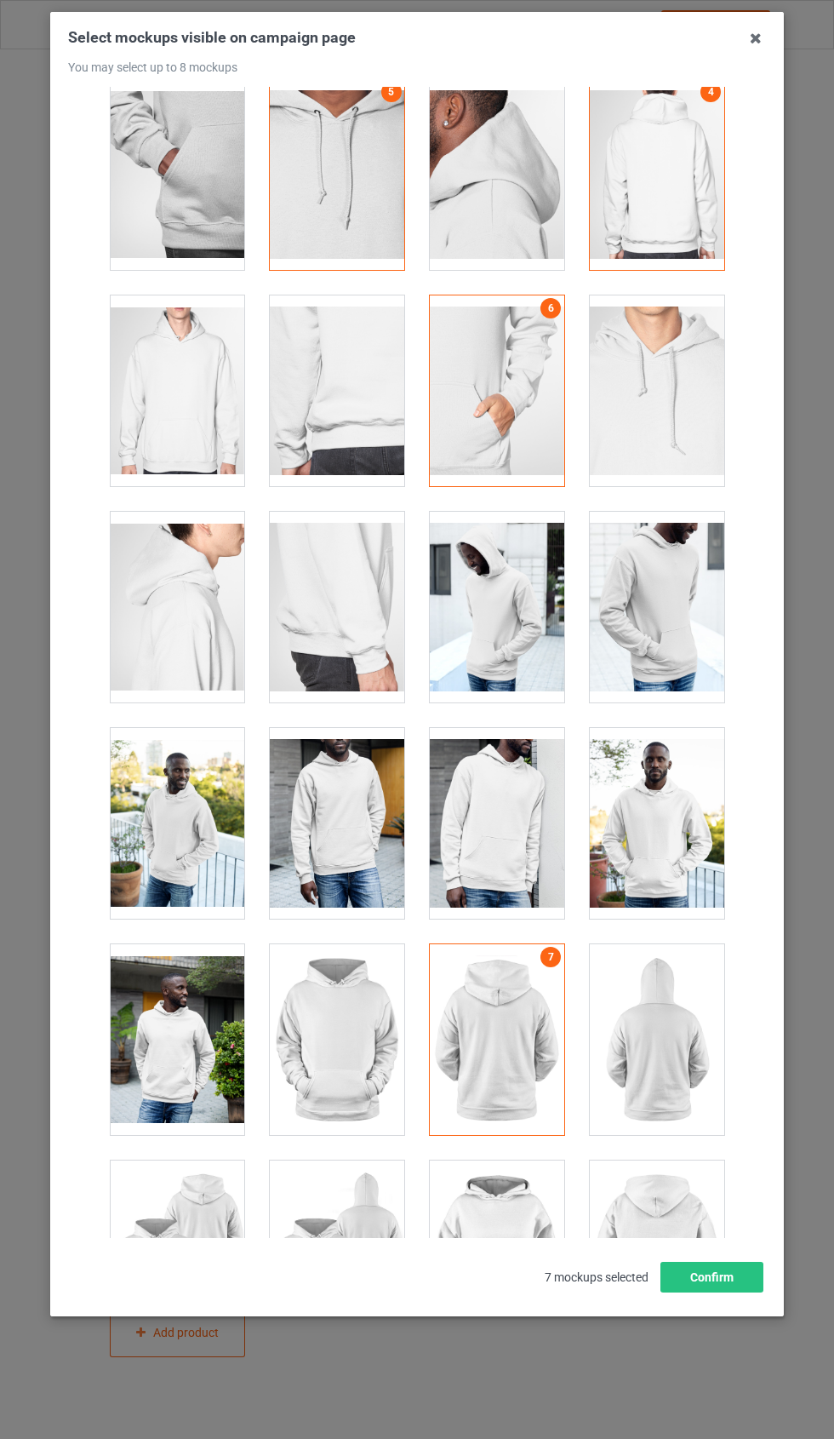
click at [675, 1050] on div at bounding box center [657, 1039] width 135 height 191
click at [735, 1293] on button "Confirm" at bounding box center [712, 1277] width 103 height 31
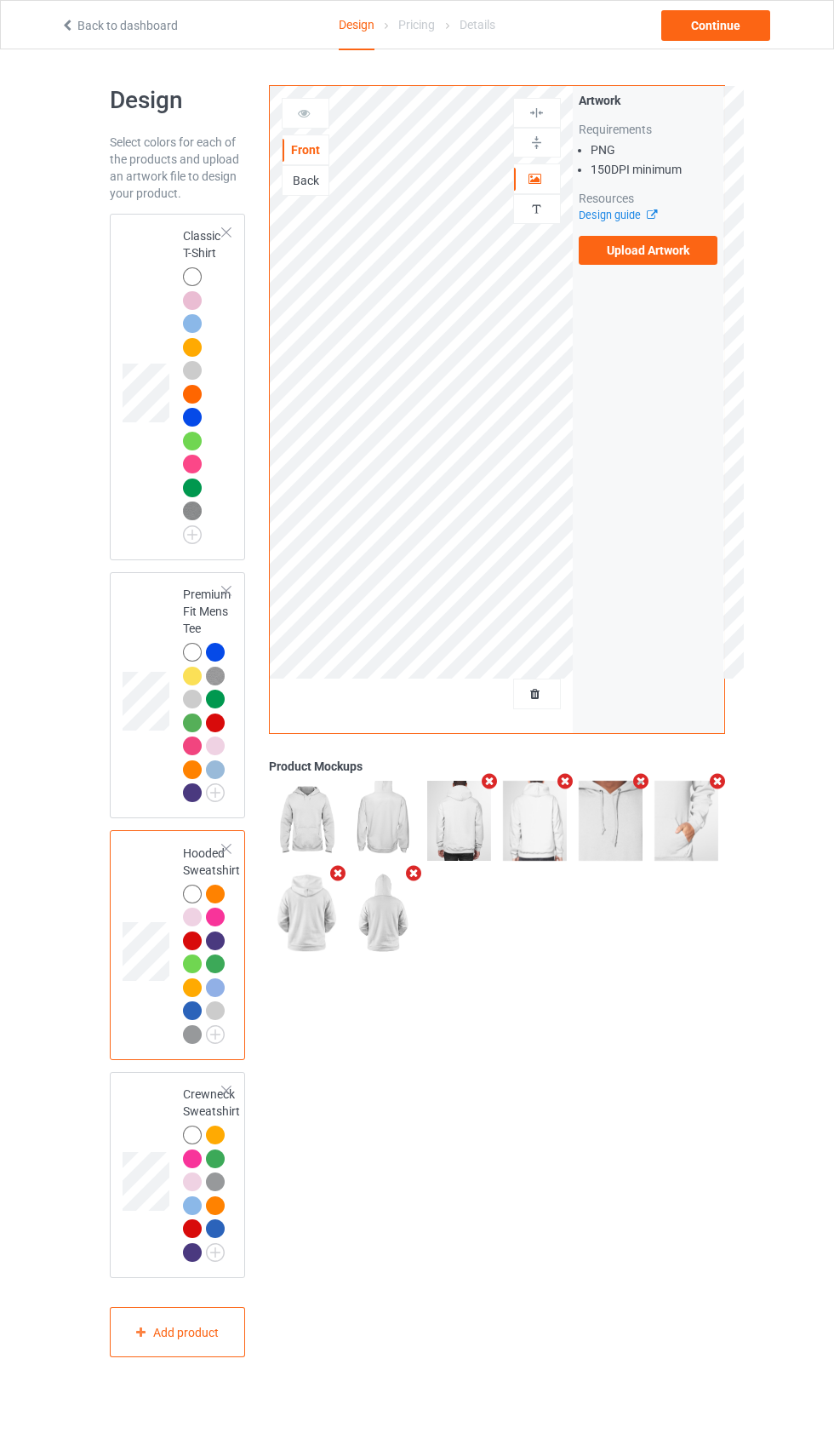
click at [138, 1103] on td at bounding box center [148, 1175] width 51 height 192
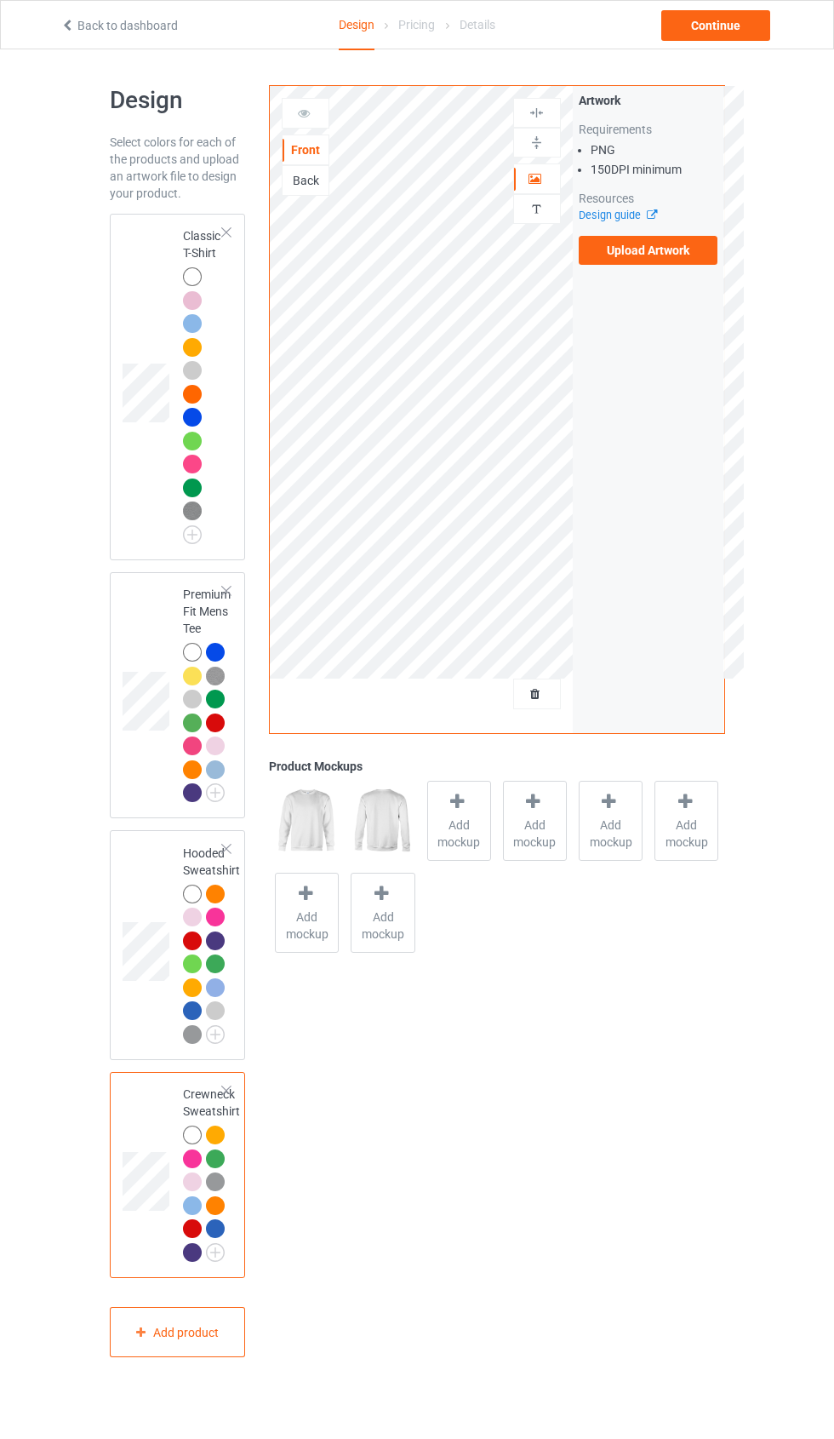
click at [477, 830] on span "Add mockup" at bounding box center [459, 834] width 62 height 34
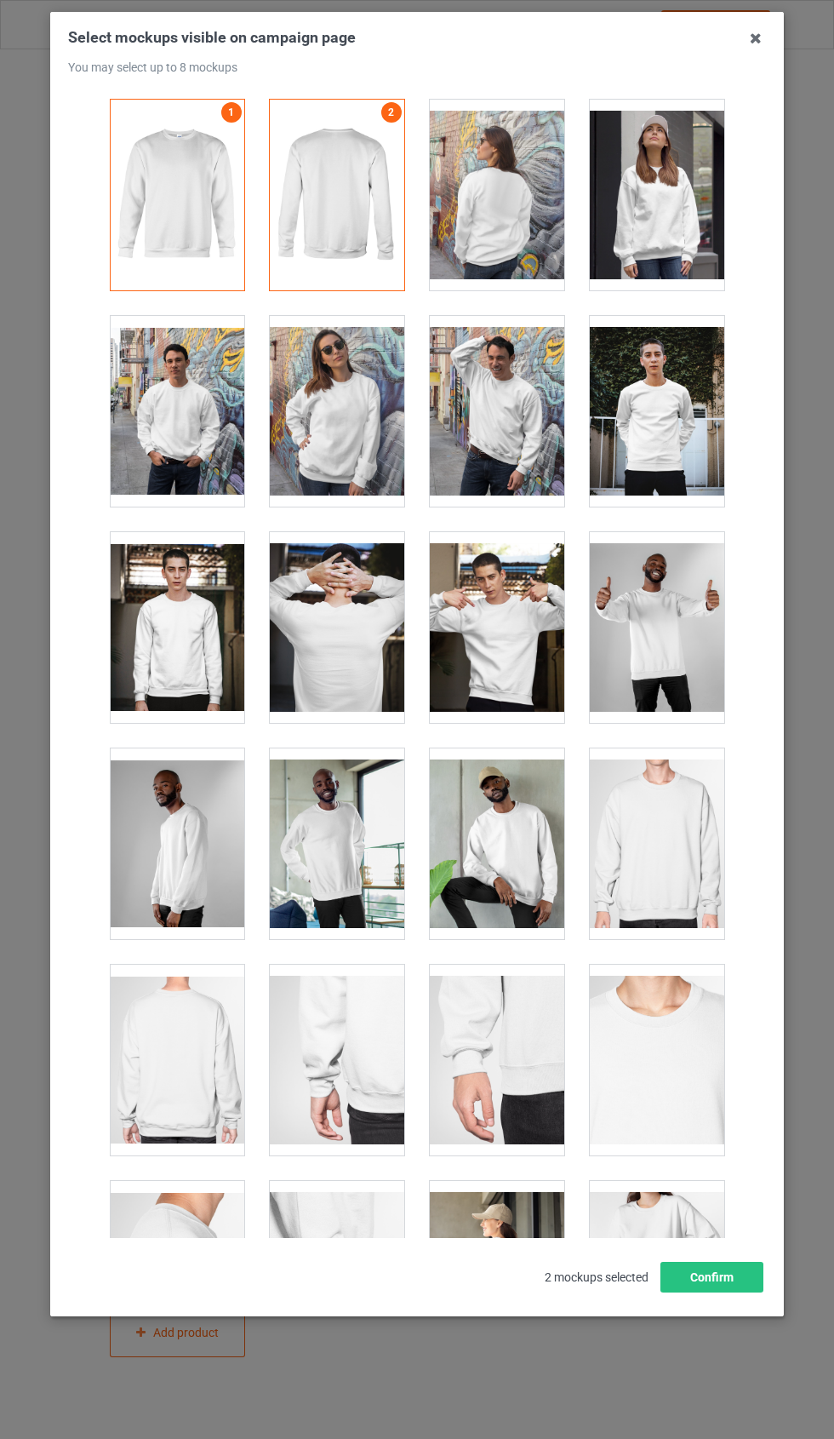
click at [353, 1064] on div at bounding box center [337, 1060] width 135 height 191
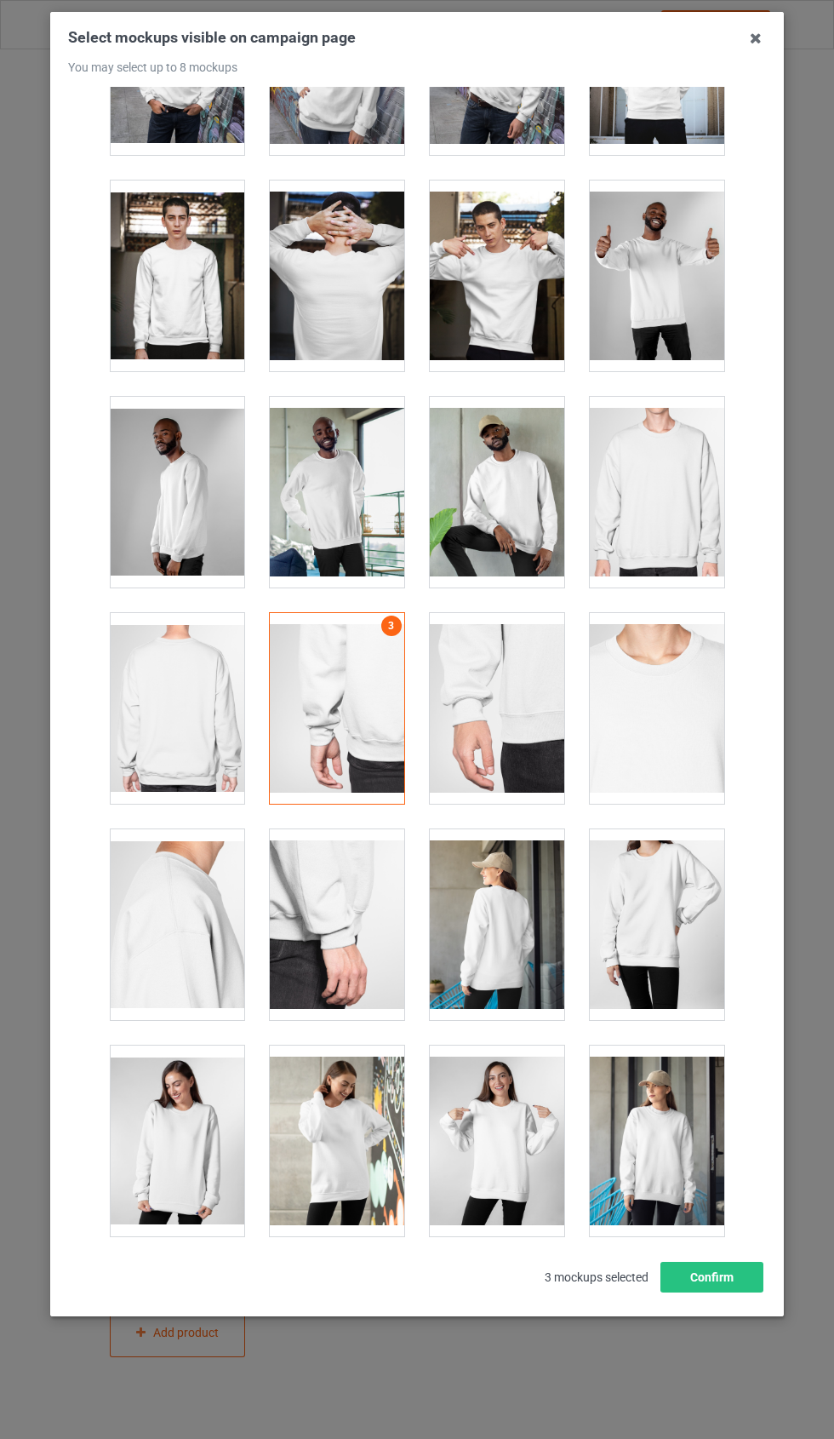
scroll to position [351, 0]
click at [192, 725] on div at bounding box center [177, 709] width 135 height 191
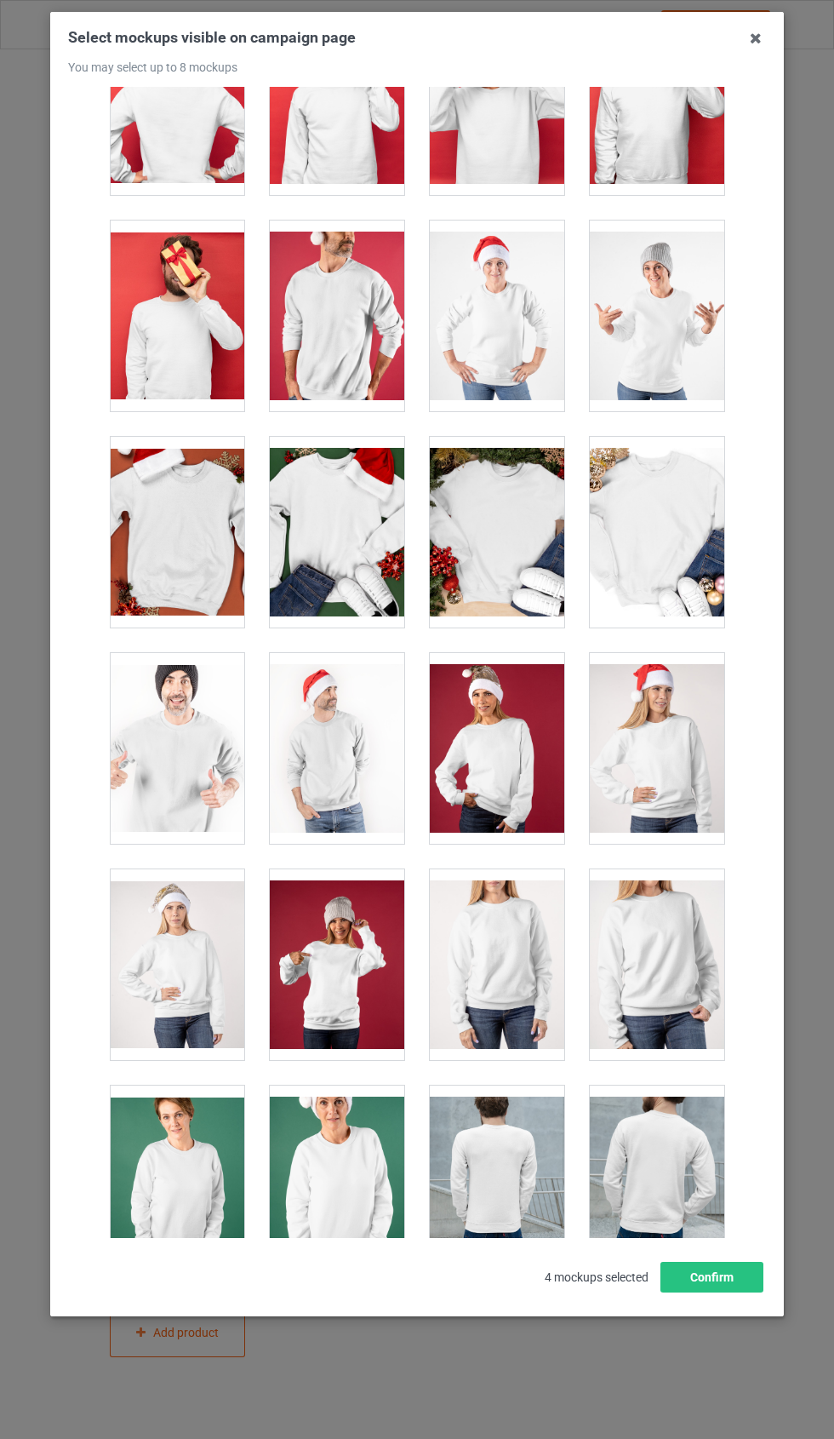
scroll to position [1950, 0]
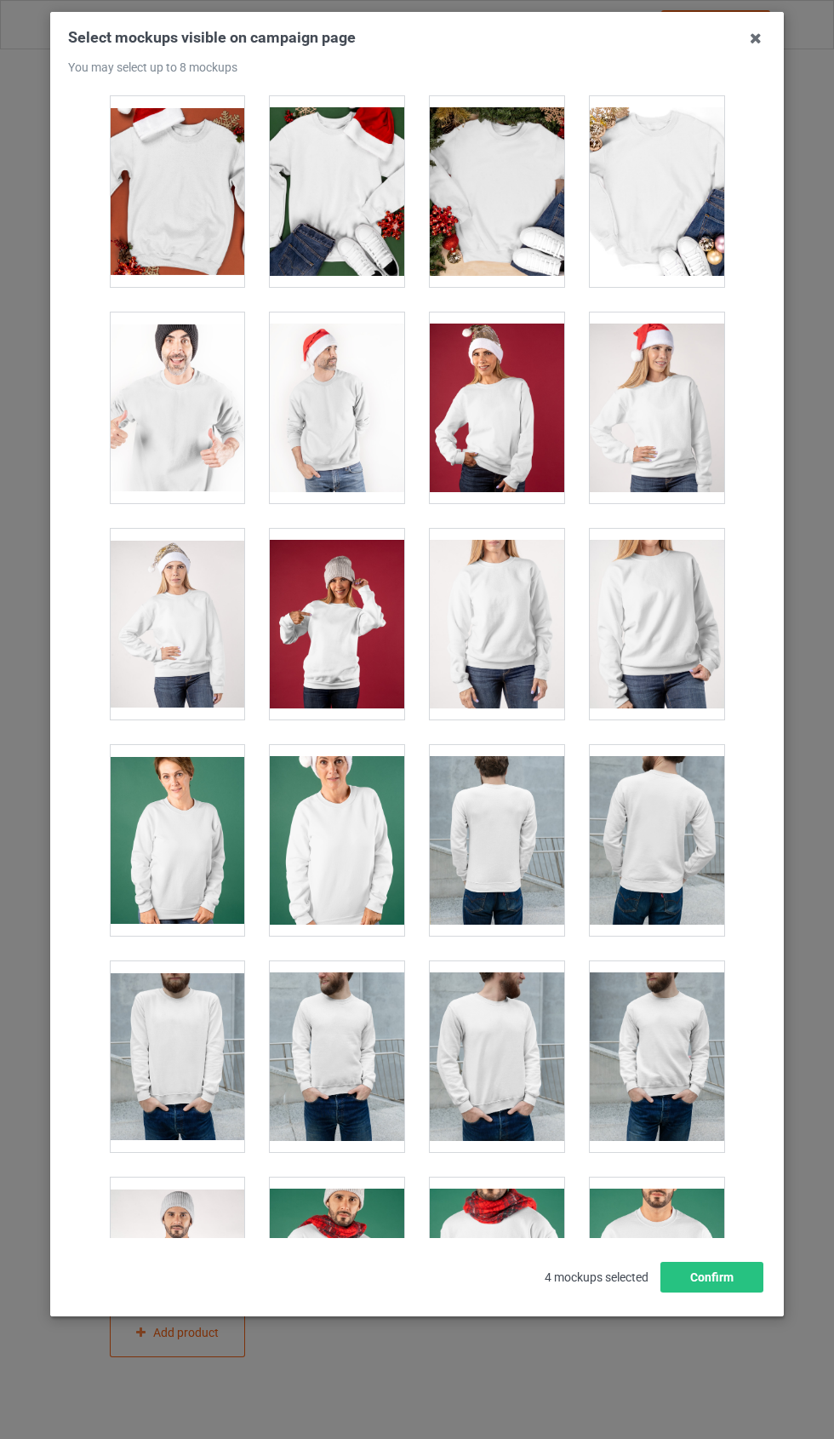
click at [674, 786] on div at bounding box center [657, 840] width 135 height 191
click at [524, 1054] on div at bounding box center [497, 1056] width 135 height 191
click at [774, 1316] on div "Select mockups visible on campaign page You may select up to 8 mockups 1 2 4 3 …" at bounding box center [417, 664] width 734 height 1304
click at [718, 1293] on button "Confirm" at bounding box center [712, 1277] width 103 height 31
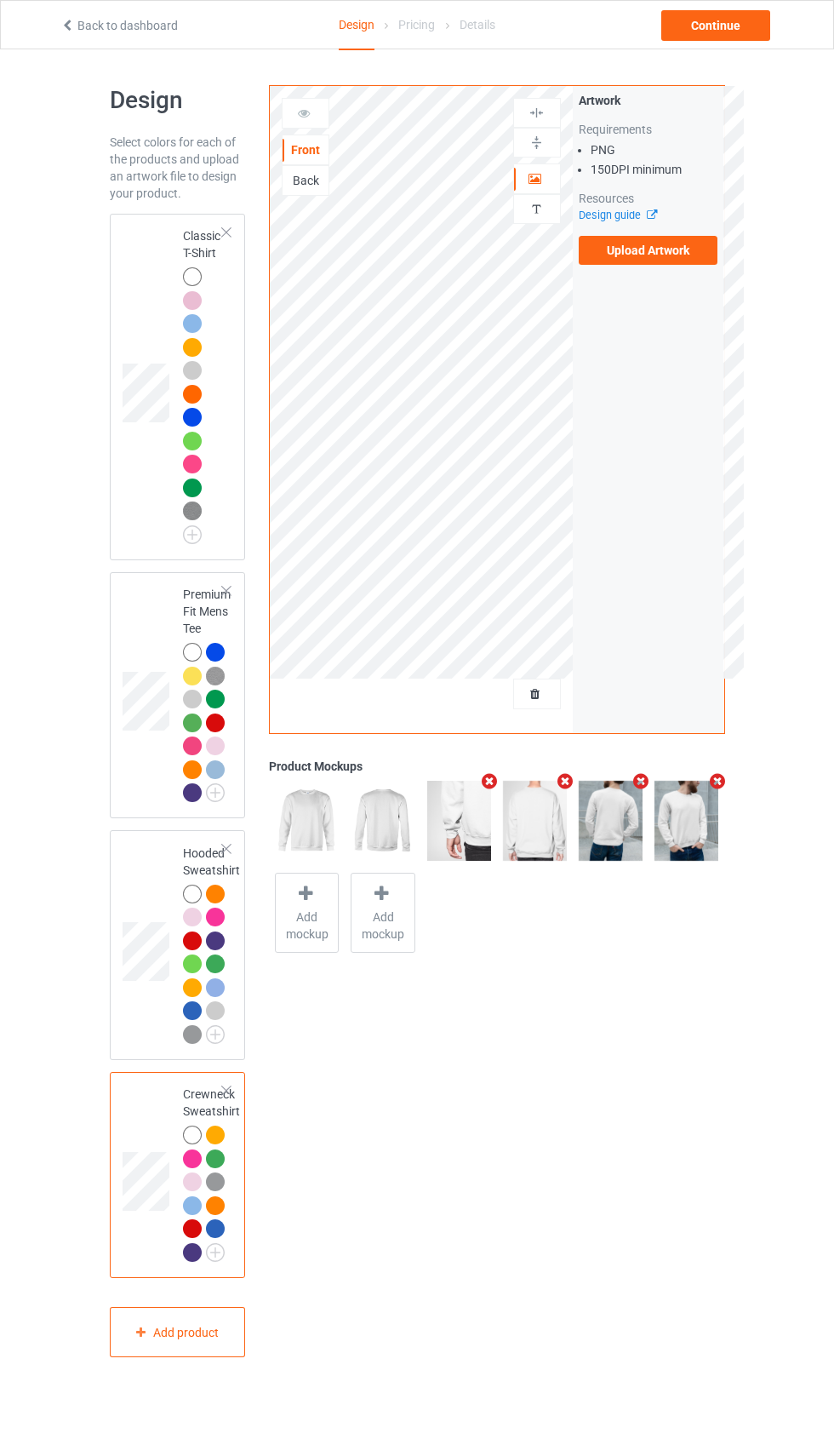
click at [139, 311] on td at bounding box center [148, 387] width 51 height 333
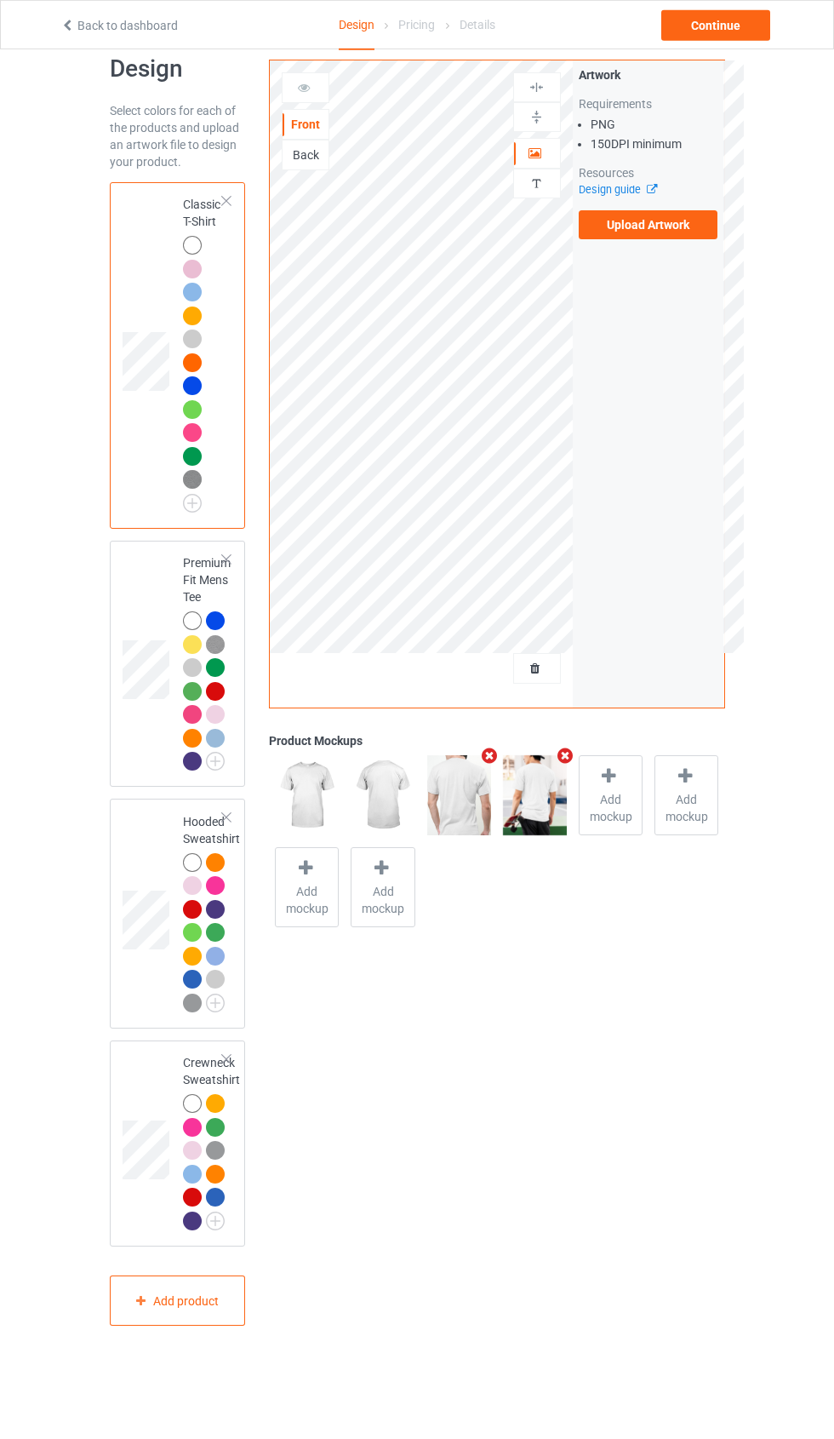
scroll to position [49, 0]
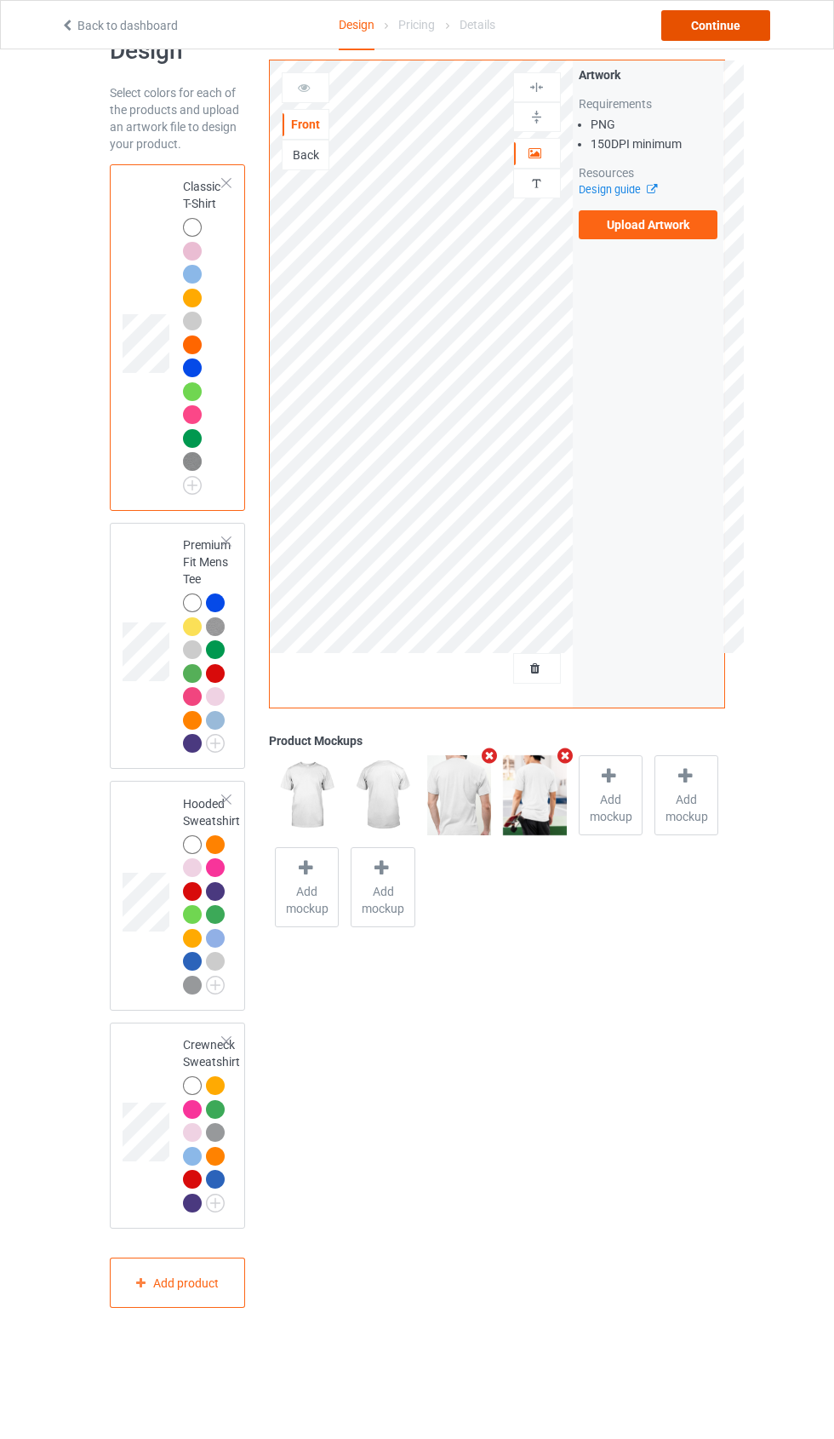
click at [737, 22] on div "Continue" at bounding box center [716, 25] width 109 height 31
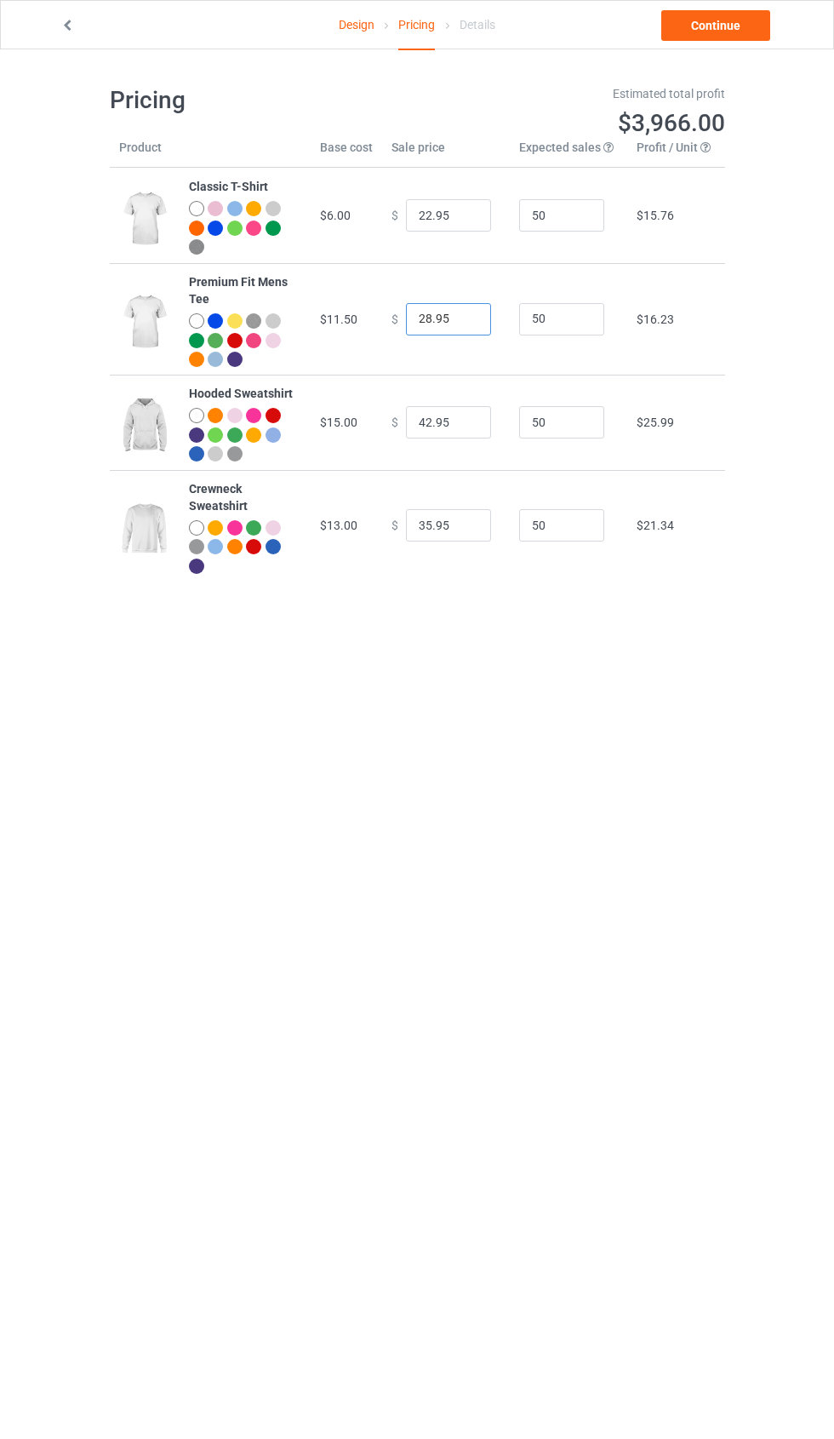
click at [456, 317] on input "28.95" at bounding box center [448, 319] width 85 height 32
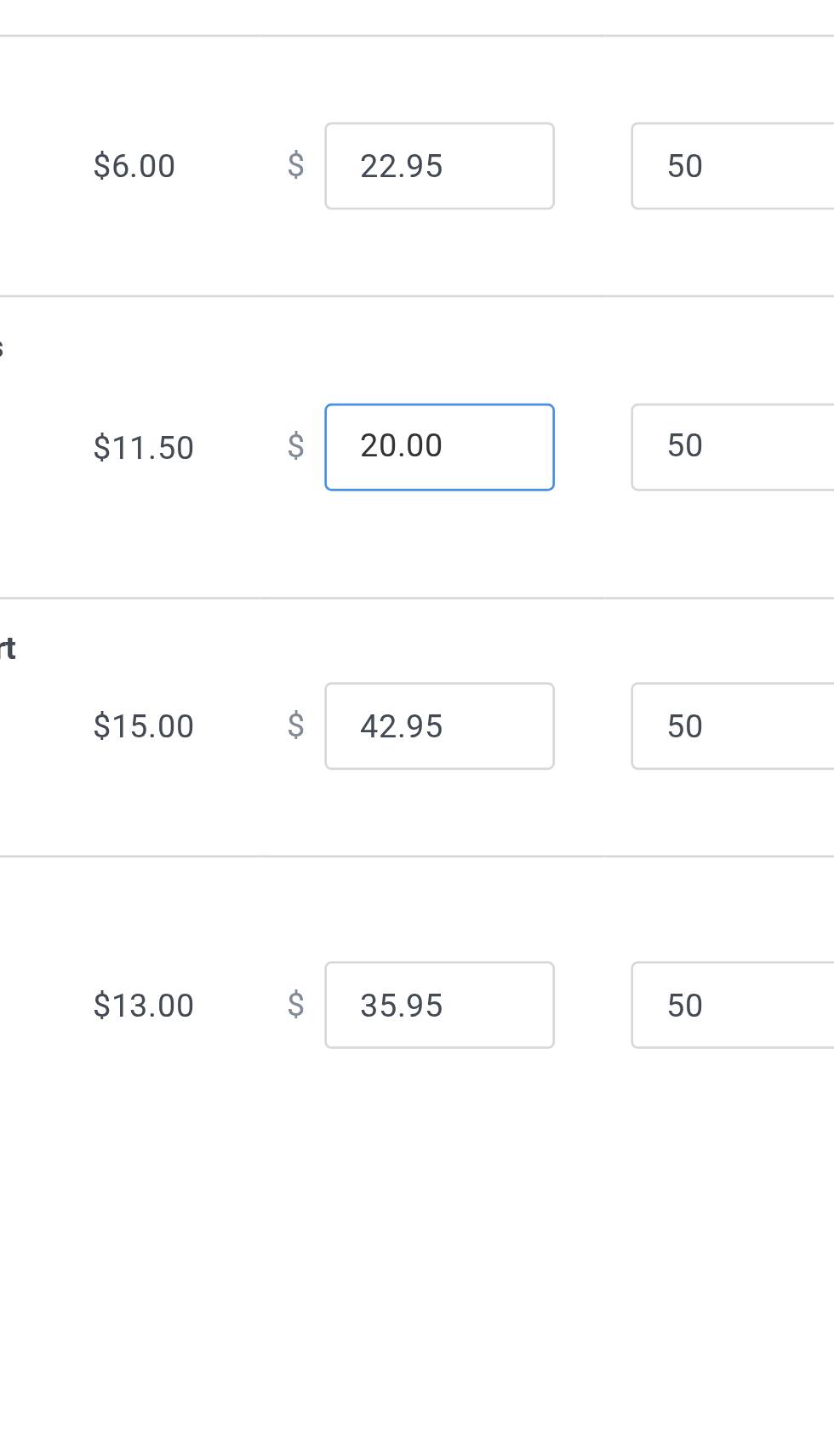
click at [406, 303] on input "20.00" at bounding box center [448, 319] width 85 height 32
type input "18.00"
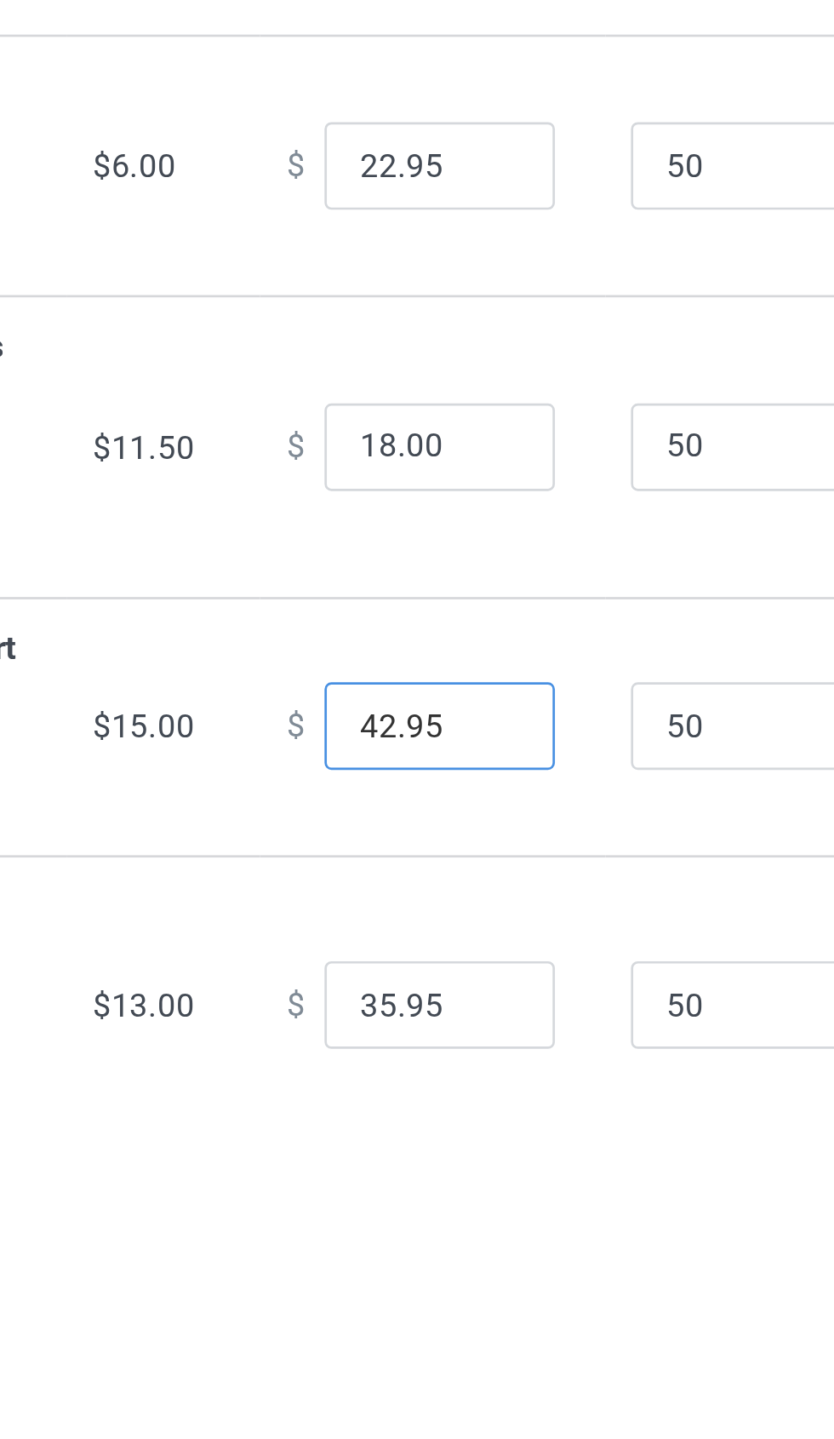
click at [406, 406] on input "42.95" at bounding box center [448, 422] width 85 height 32
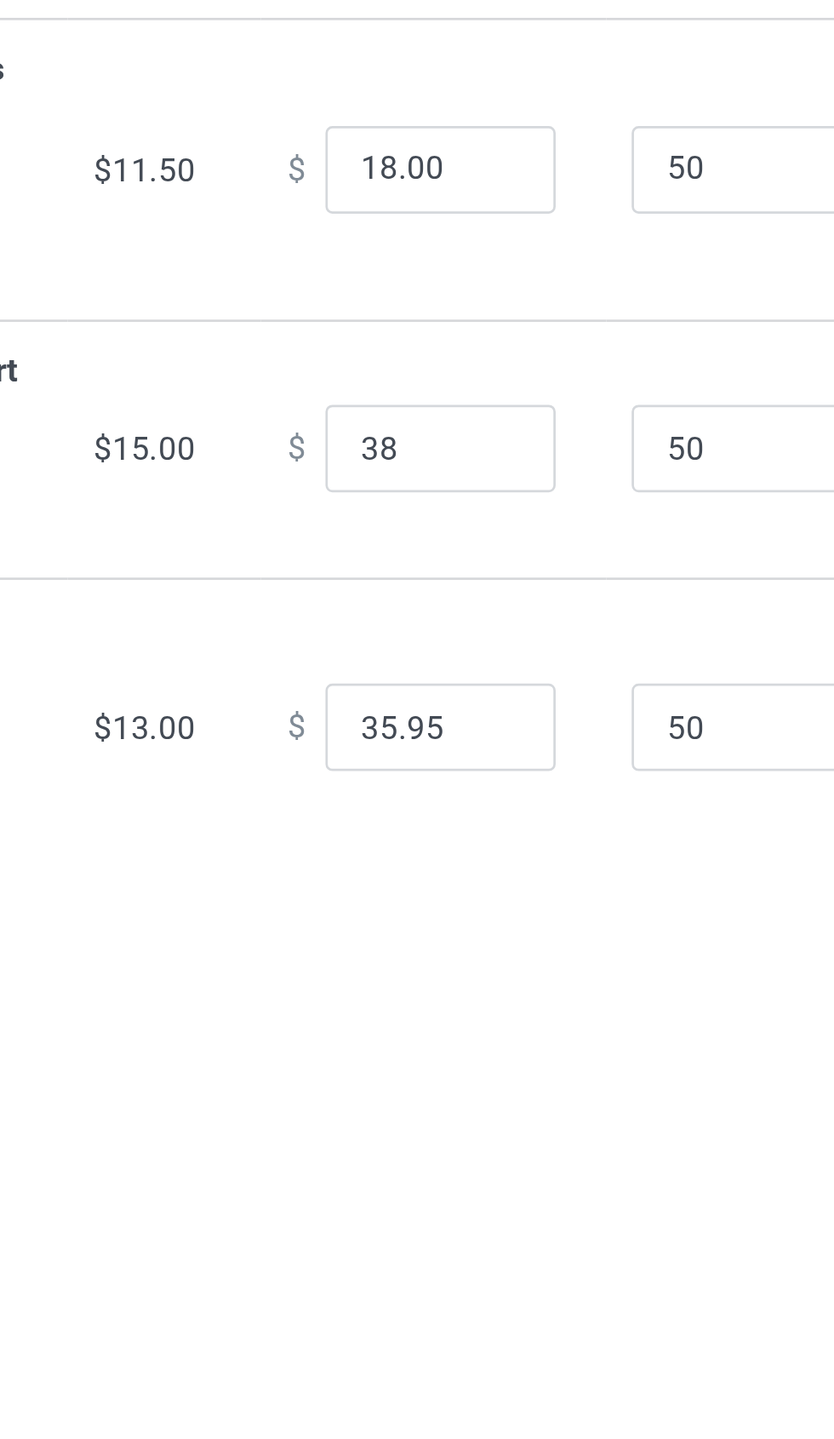
type input "38.00"
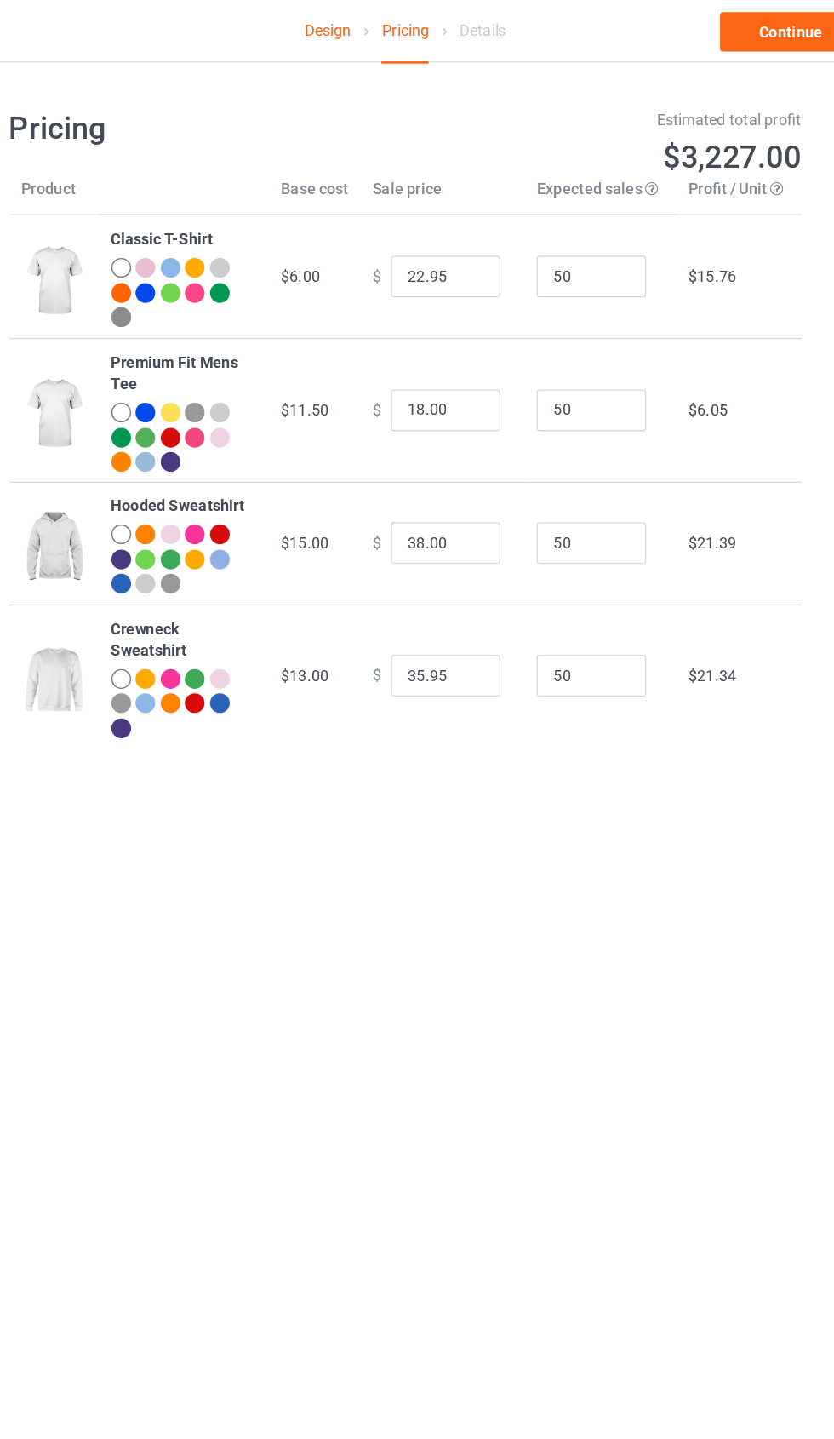
click at [662, 21] on link "Continue" at bounding box center [716, 25] width 109 height 31
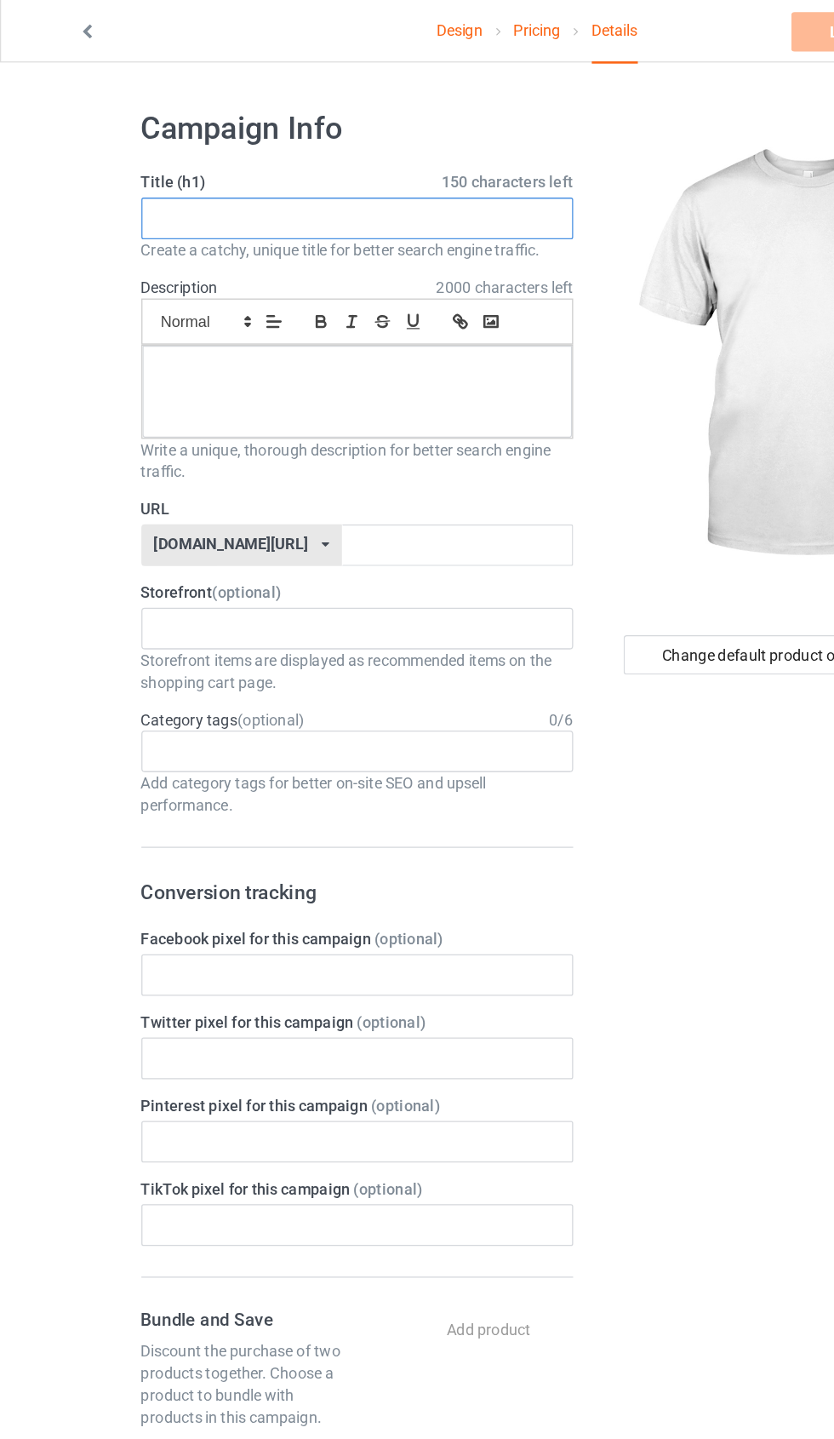
click at [393, 170] on input "text" at bounding box center [277, 170] width 335 height 32
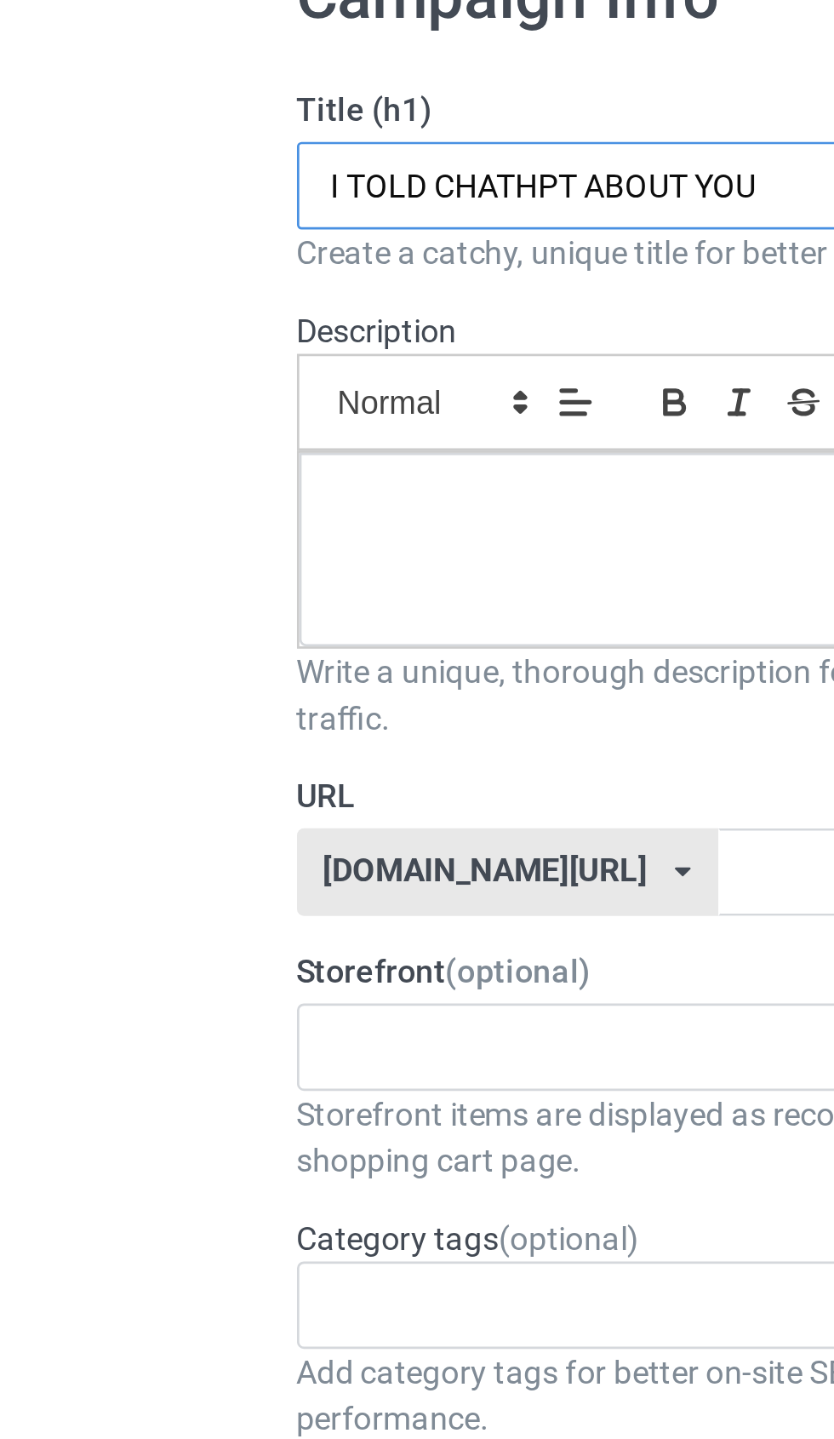
type input "I TOLD CHATHPT ABOUT YOU"
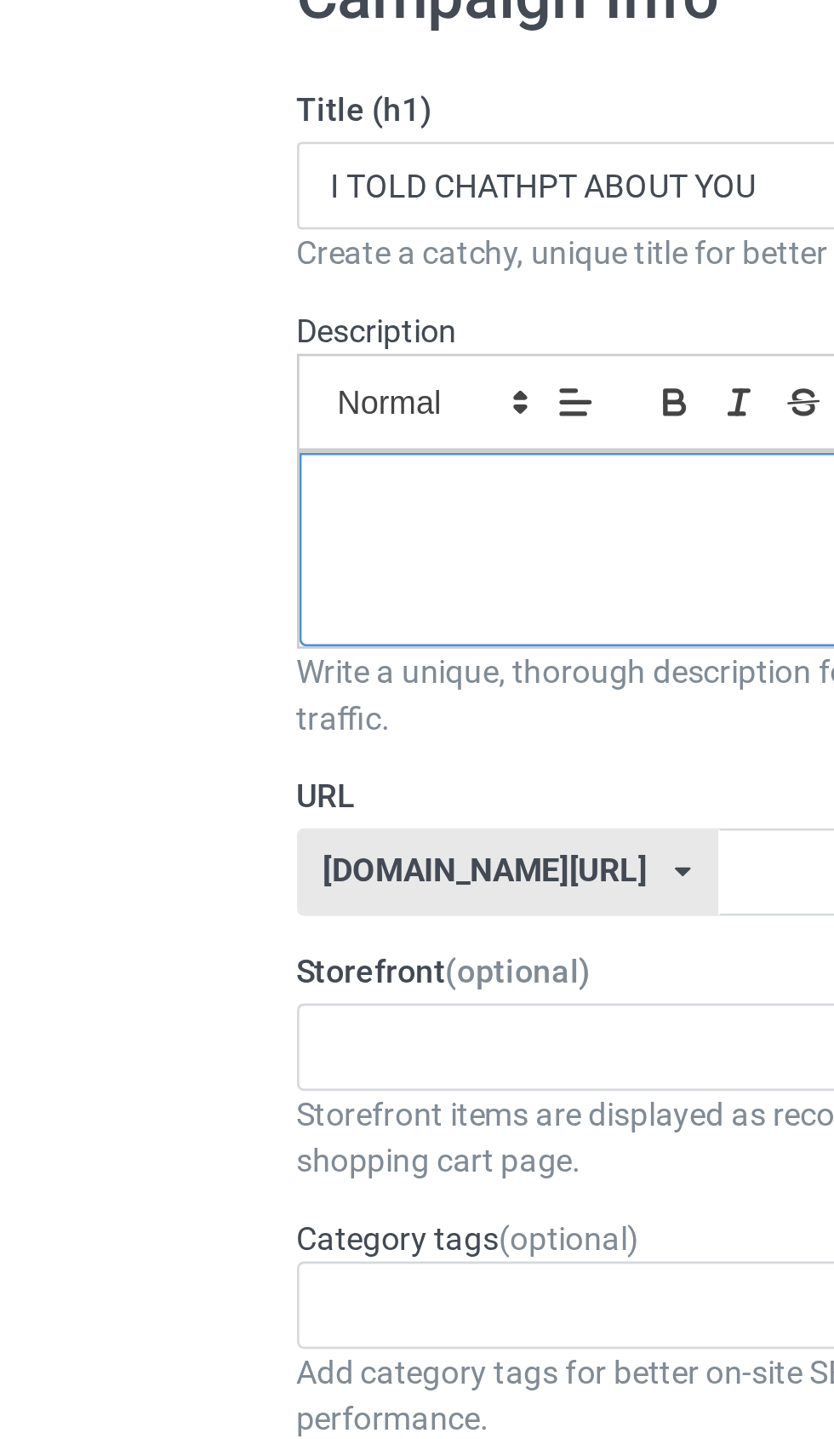
click at [234, 269] on div at bounding box center [278, 305] width 334 height 72
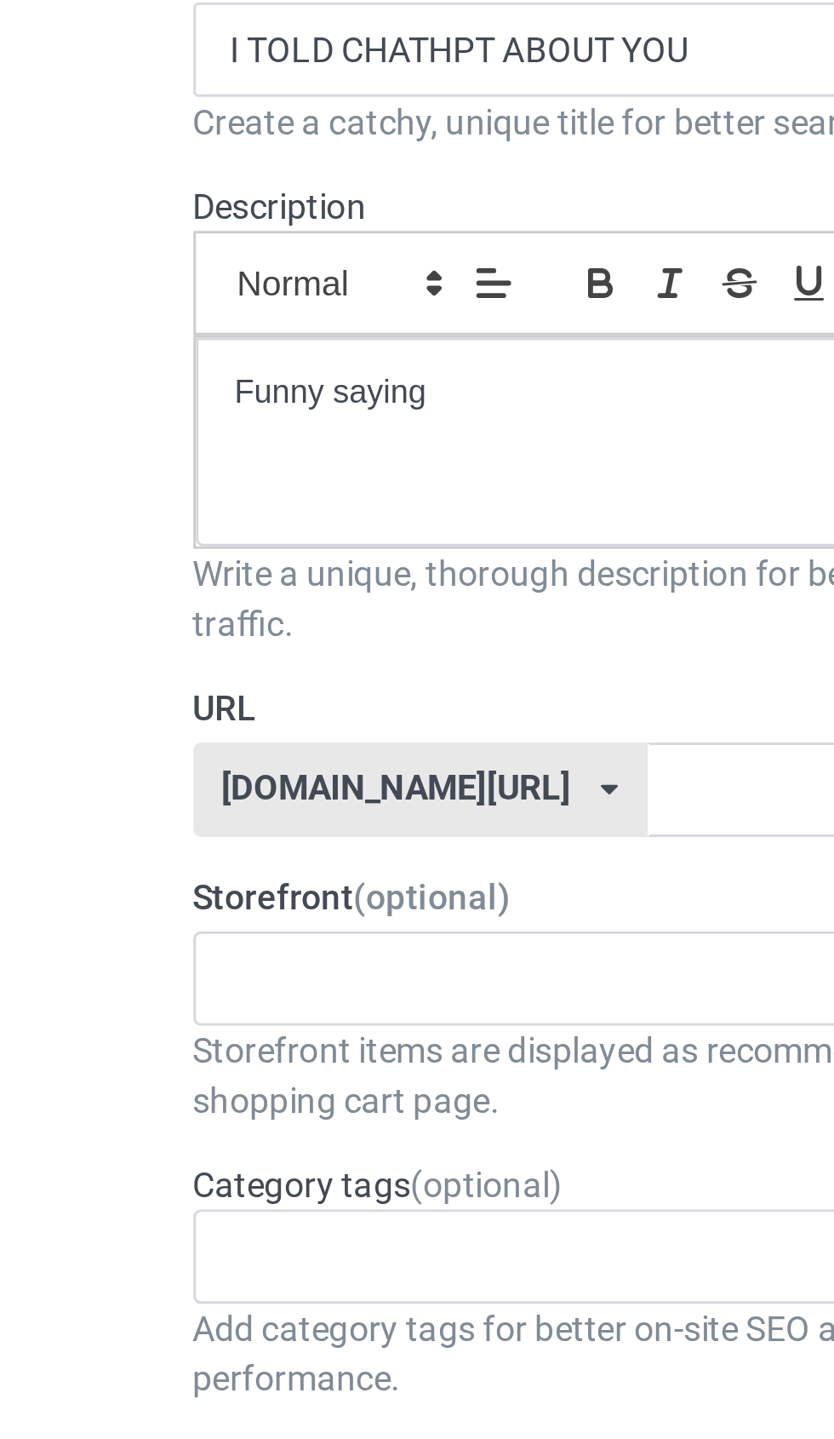
click at [164, 408] on div "[DOMAIN_NAME][URL] [DOMAIN_NAME][URL] 587d0d41cee36fd012c64a69" at bounding box center [188, 424] width 156 height 32
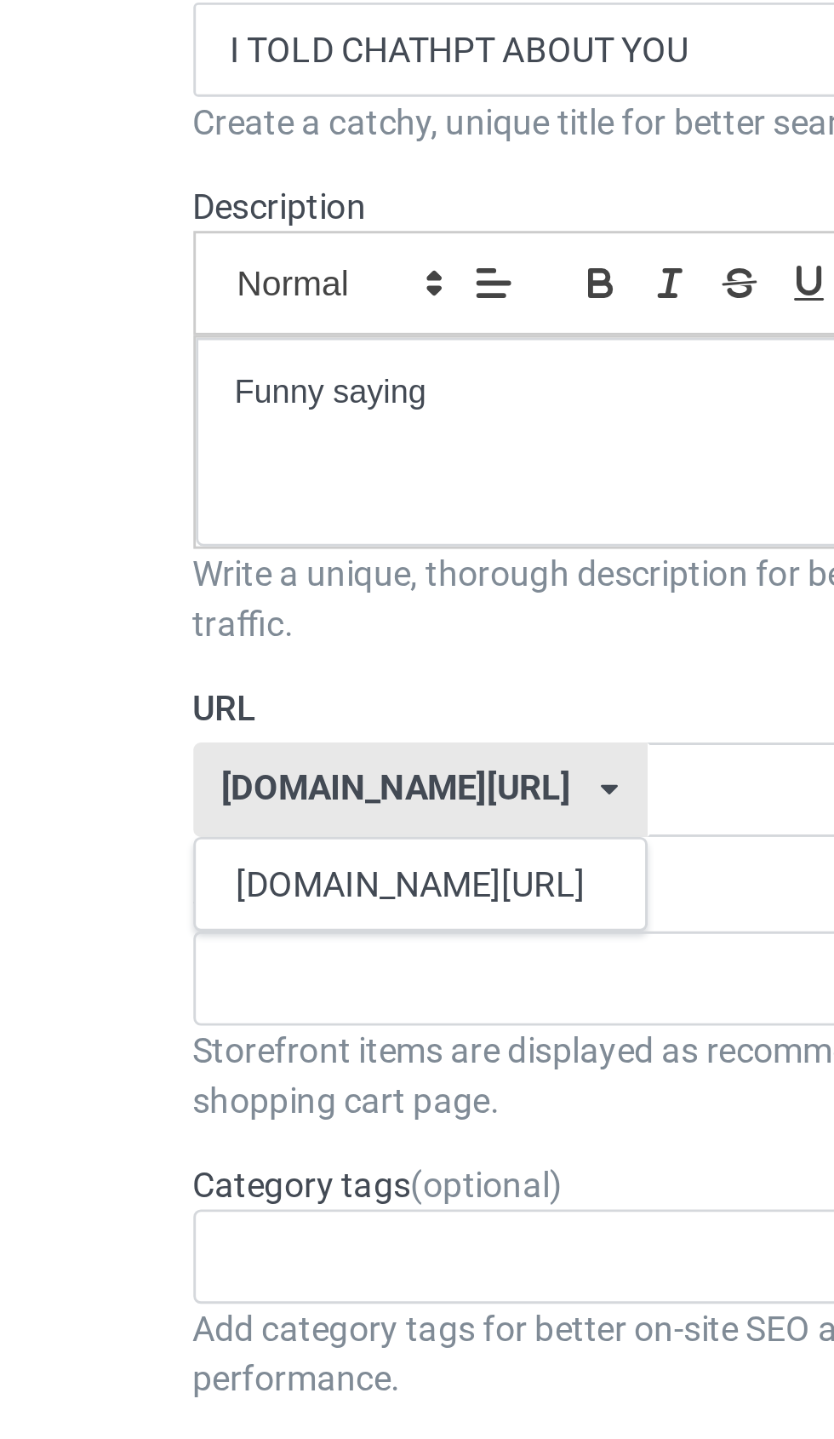
click at [155, 441] on div "[DOMAIN_NAME][URL]" at bounding box center [188, 456] width 154 height 31
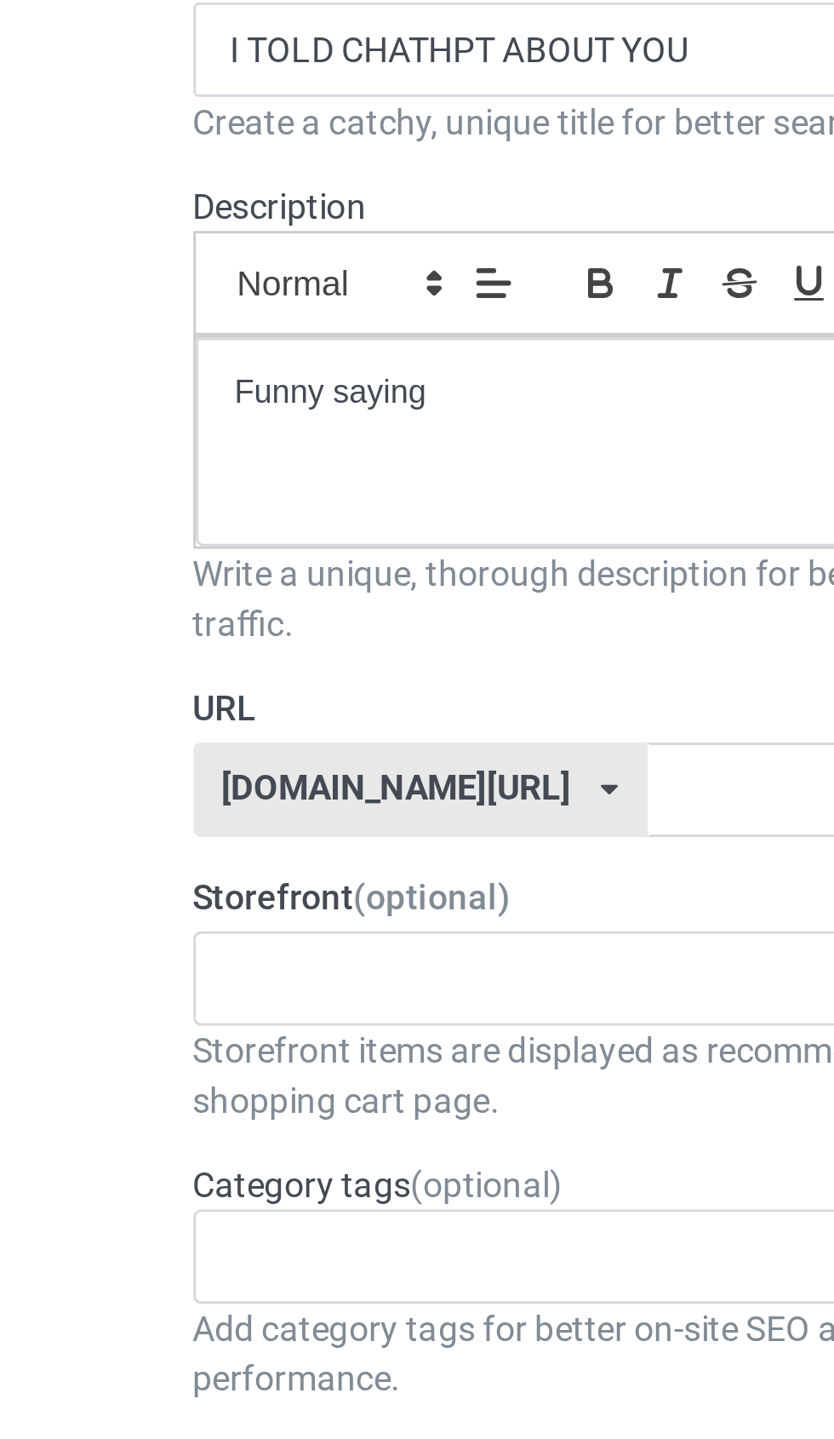
click at [210, 473] on div "ZSAMSTORE 64bd9022b19329002fed4a52" at bounding box center [277, 489] width 335 height 32
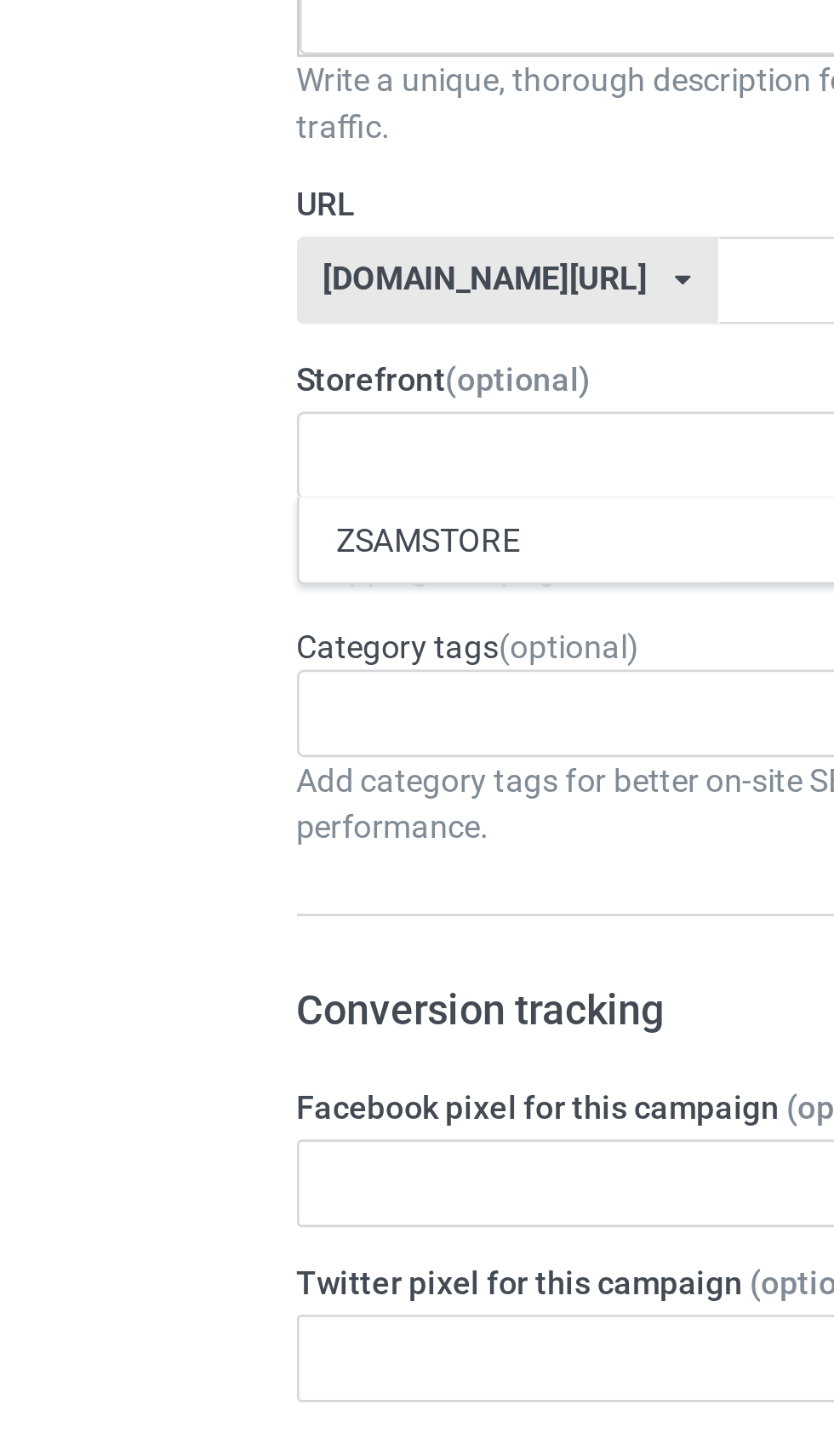
click at [246, 504] on div "ZSAMSTORE" at bounding box center [278, 520] width 334 height 32
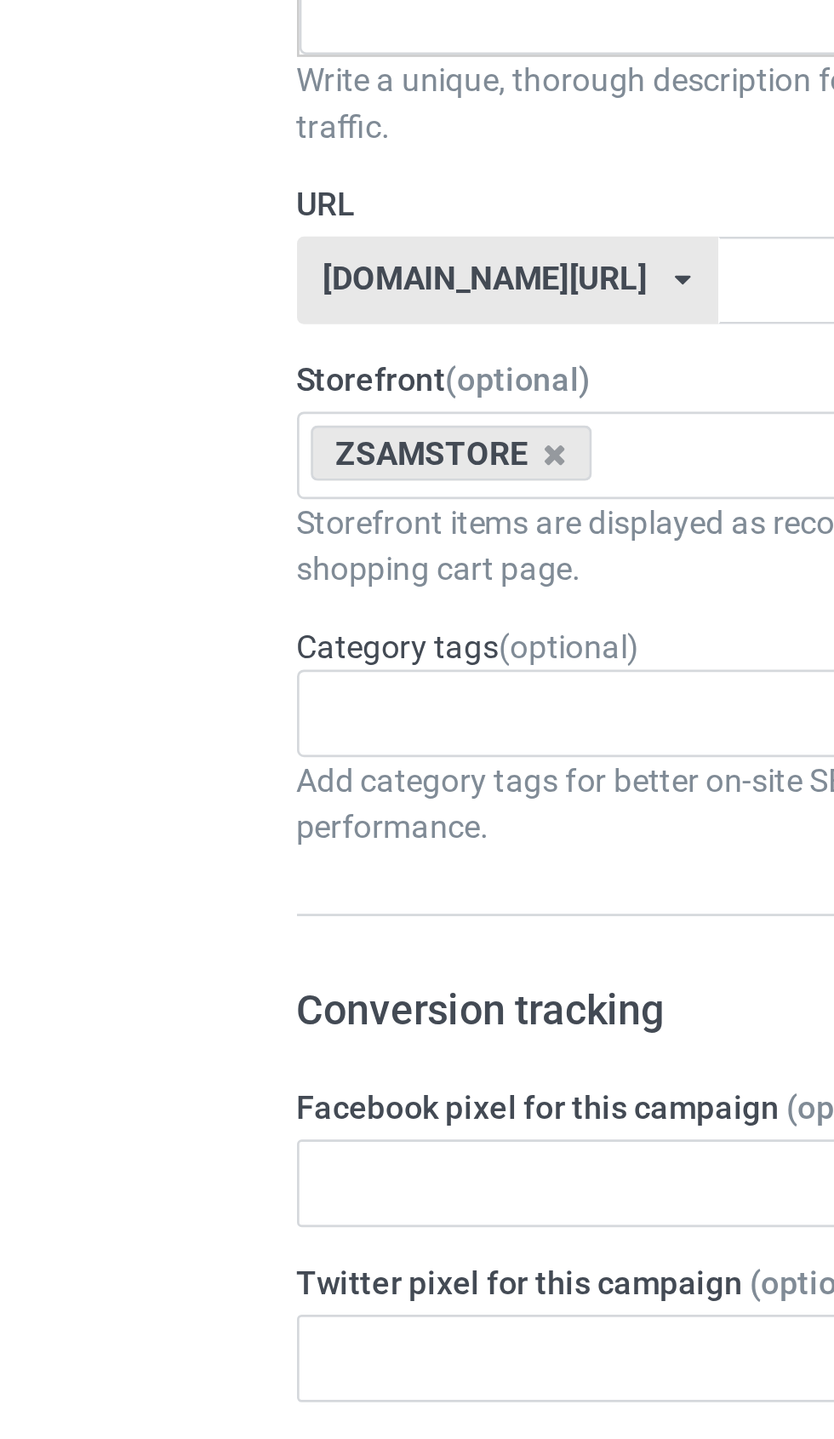
click at [254, 568] on div "Age > [DEMOGRAPHIC_DATA] > 1 Age > [DEMOGRAPHIC_DATA] Months > 1 Month Age > [D…" at bounding box center [277, 584] width 335 height 32
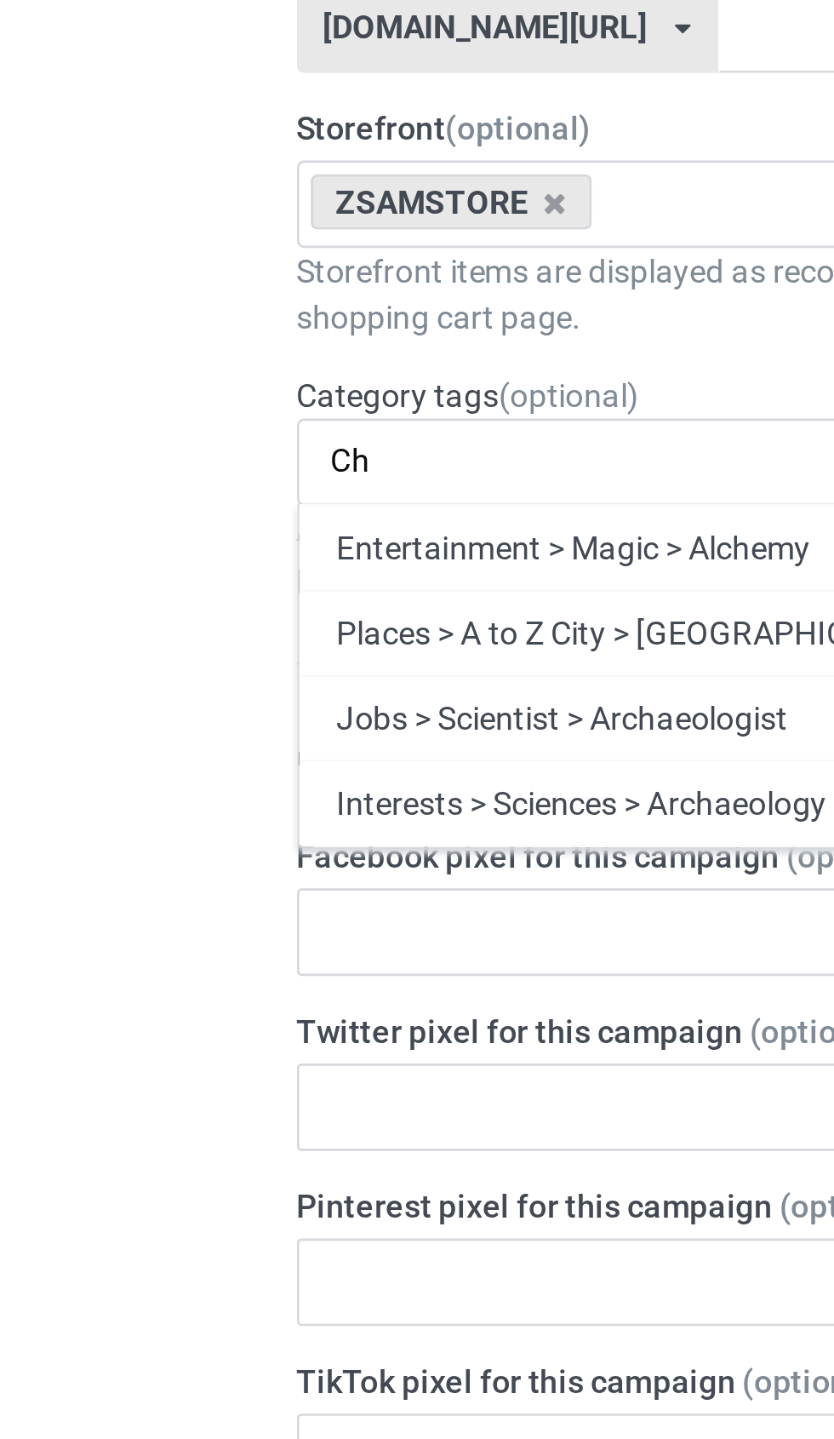
type input "C"
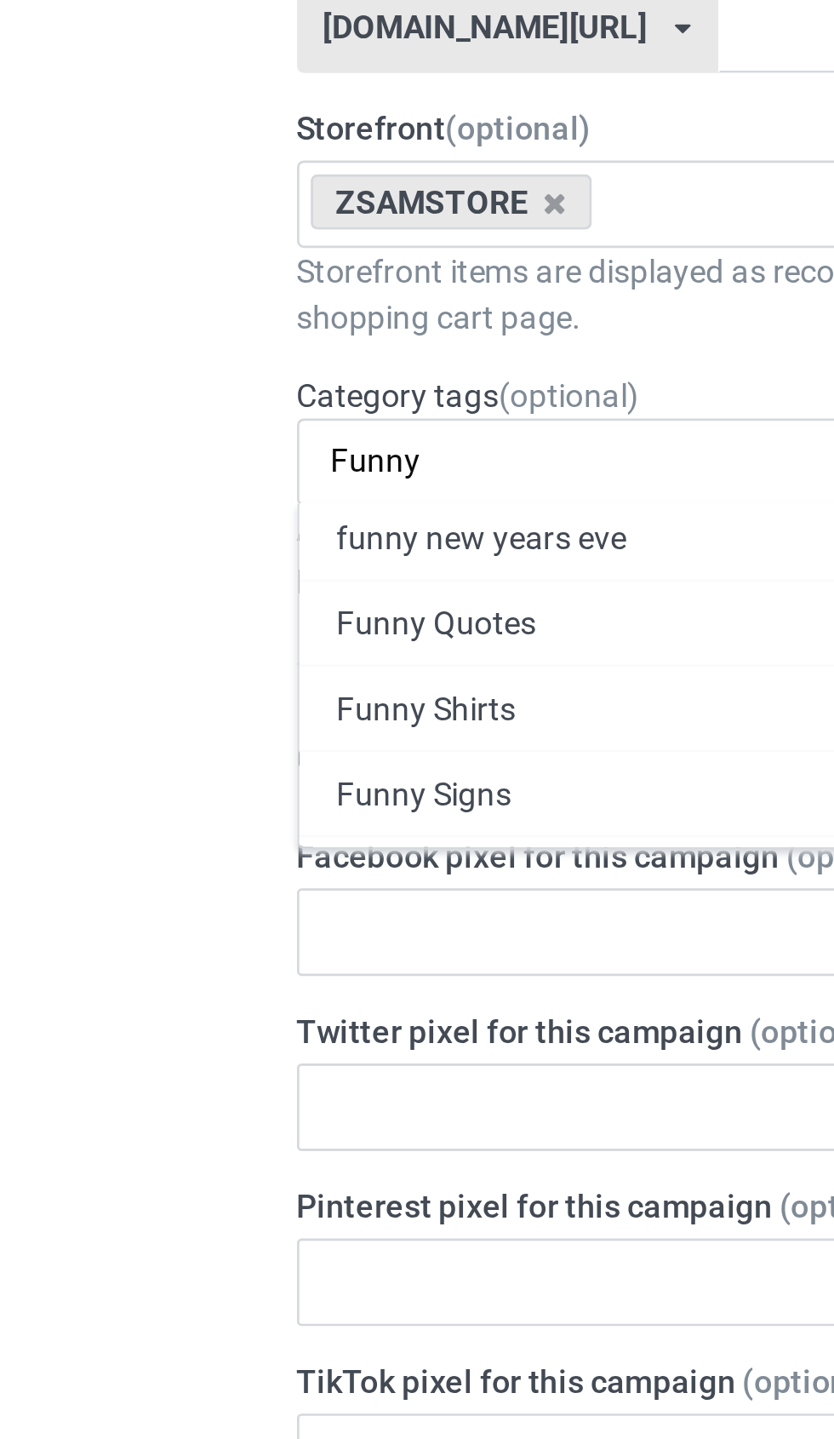
scroll to position [163, 0]
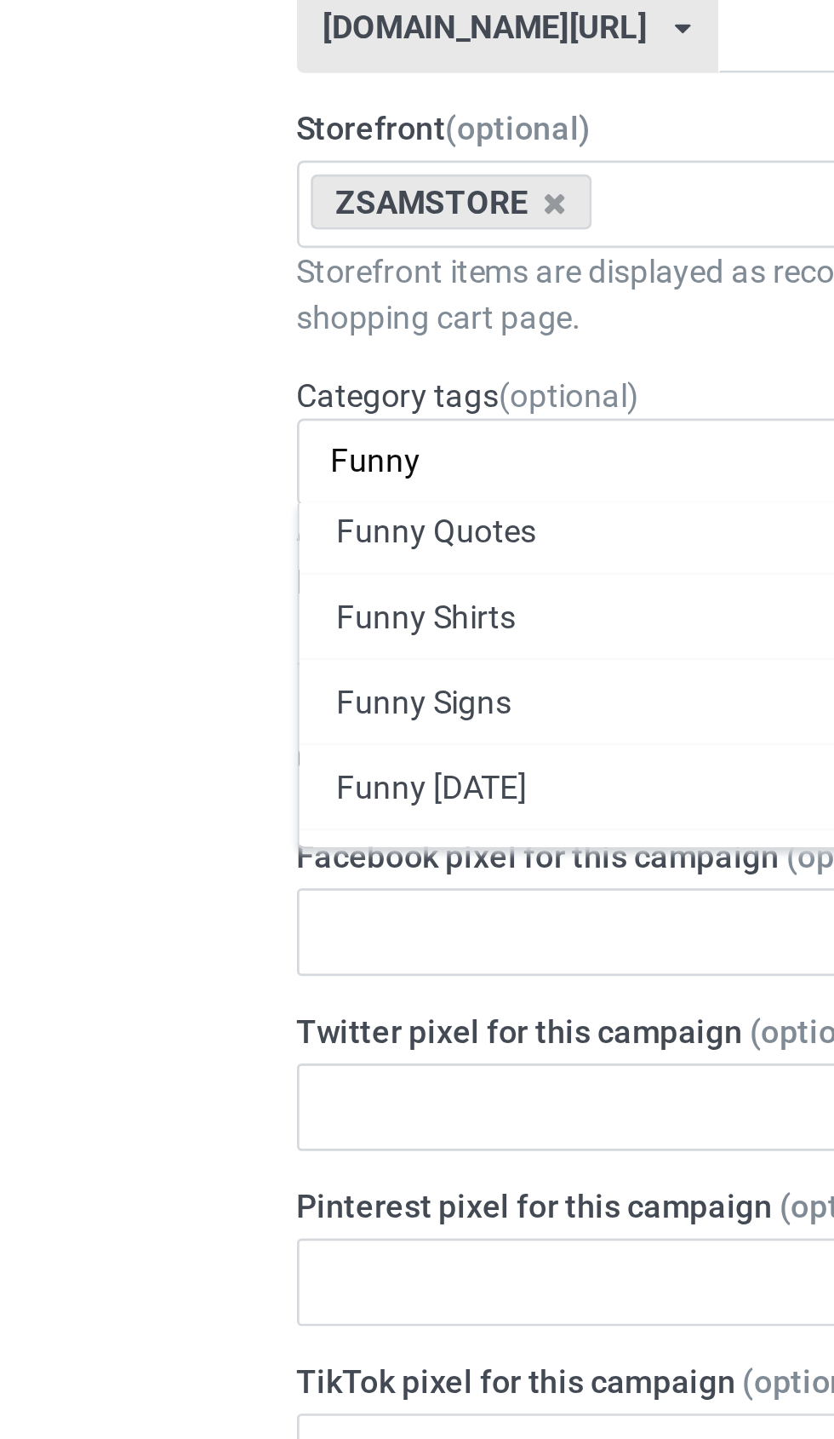
type input "Funny"
click at [240, 625] on div "Funny Shirts" at bounding box center [278, 641] width 334 height 32
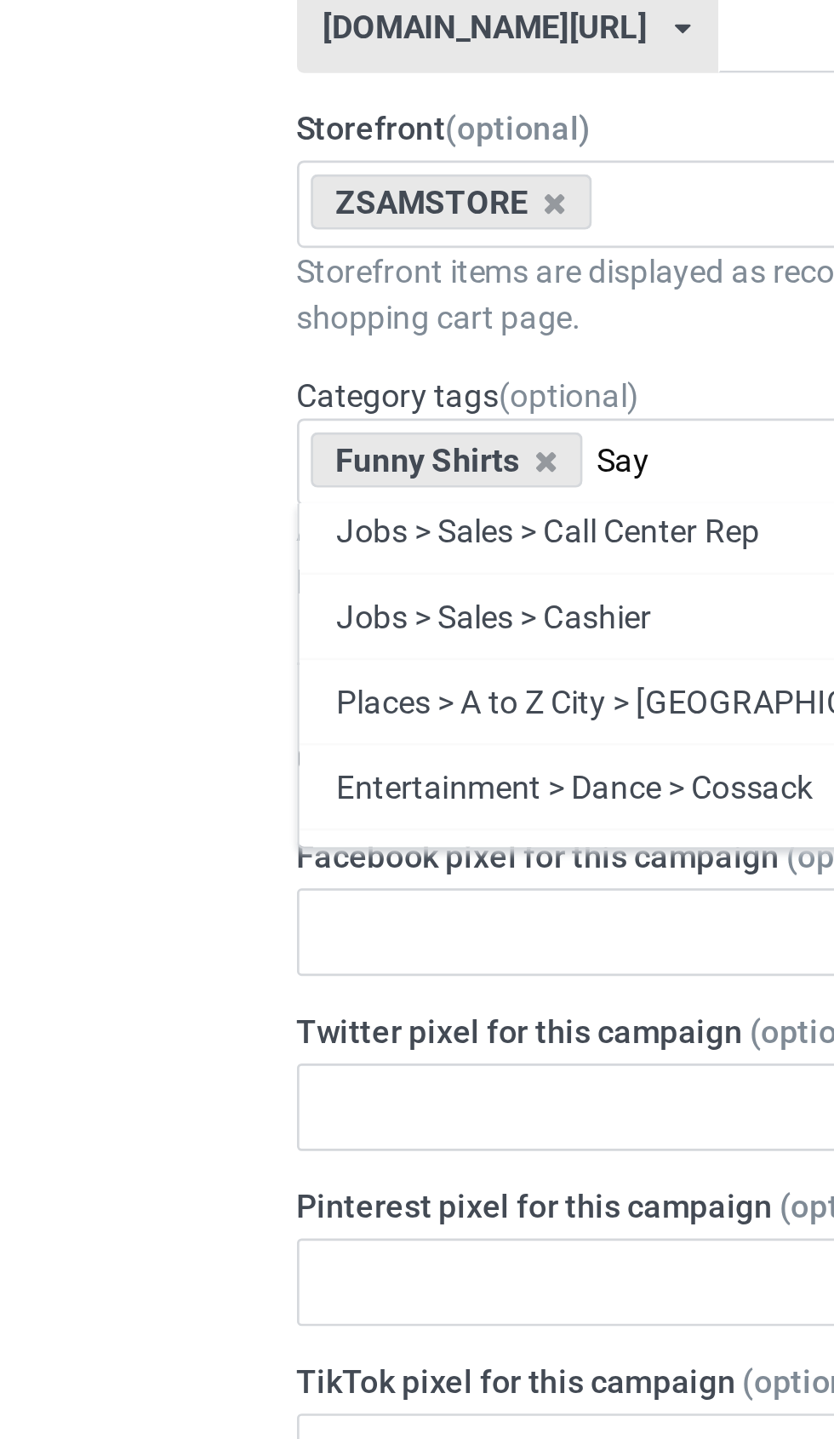
scroll to position [0, 0]
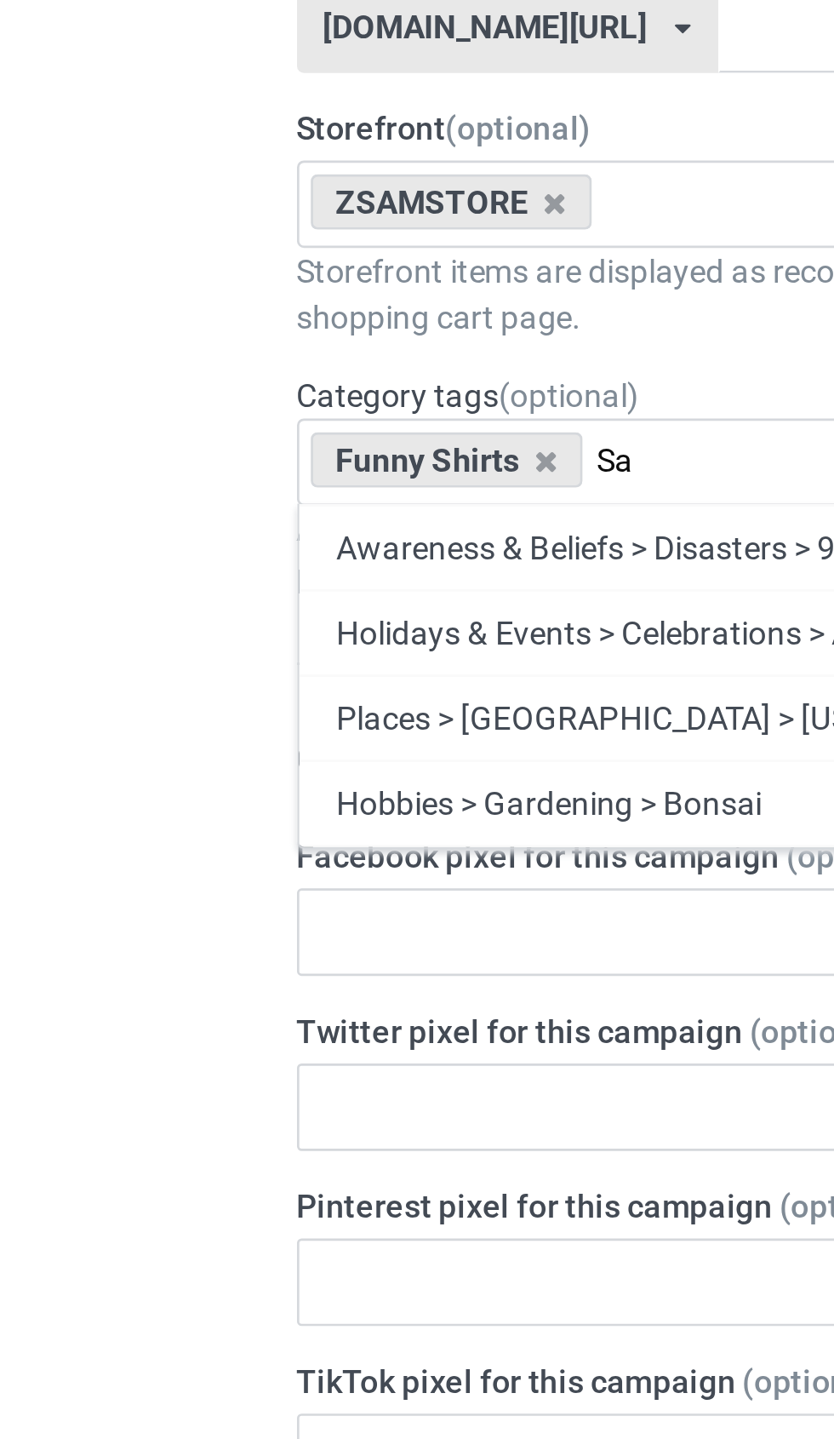
type input "S"
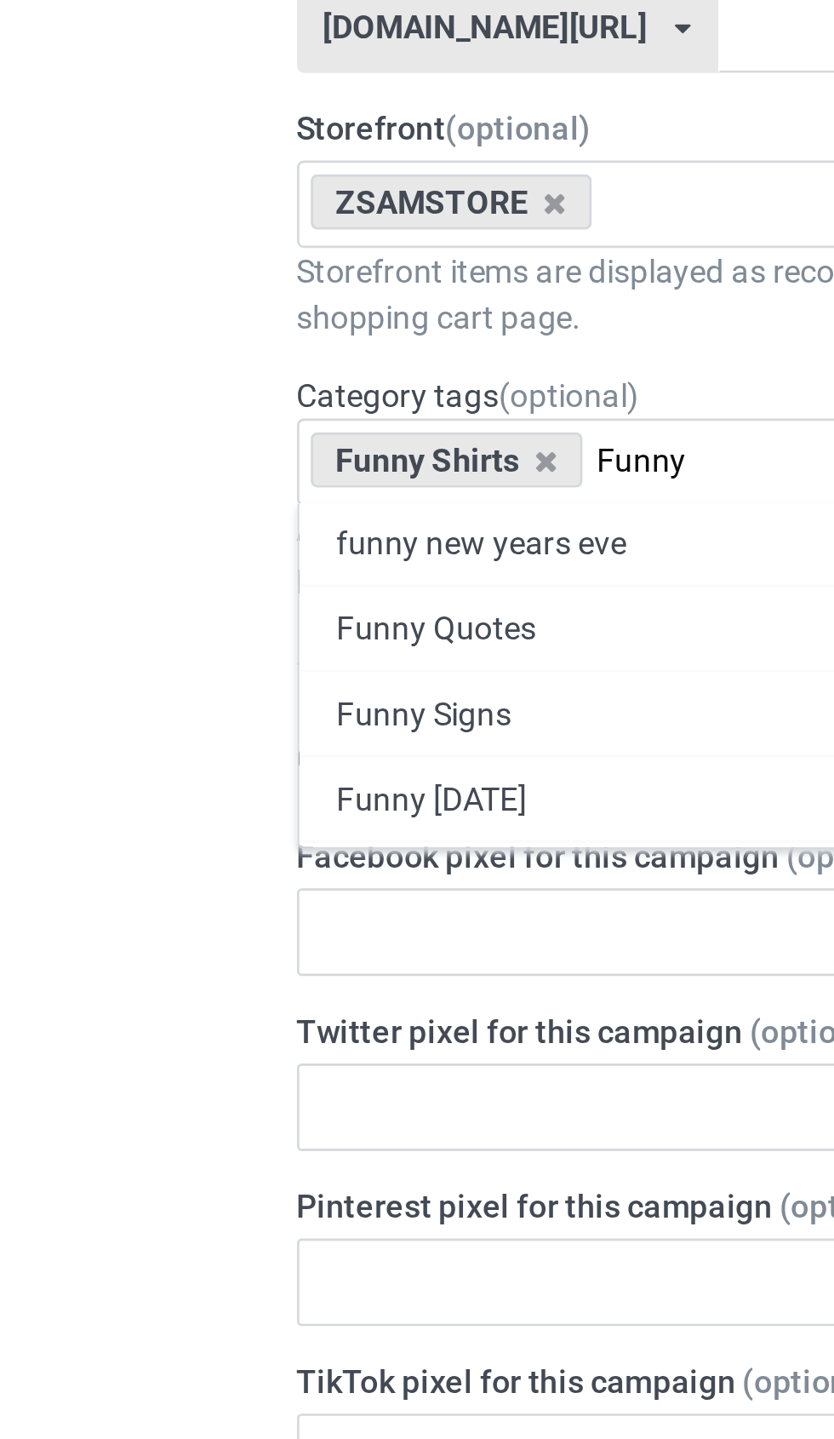
scroll to position [132, 0]
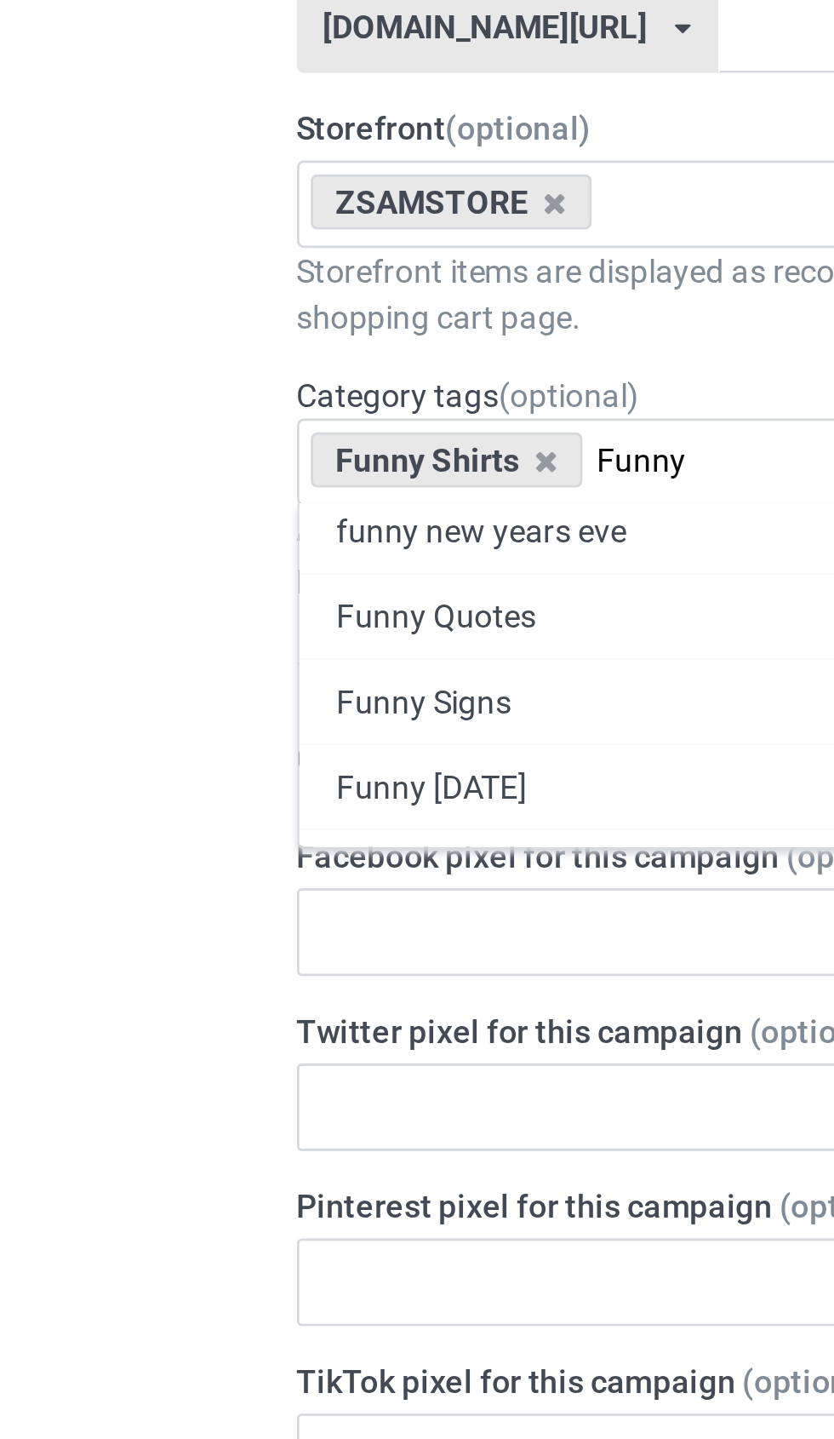
type input "Funny"
click at [230, 656] on div "Funny Signs" at bounding box center [278, 672] width 334 height 32
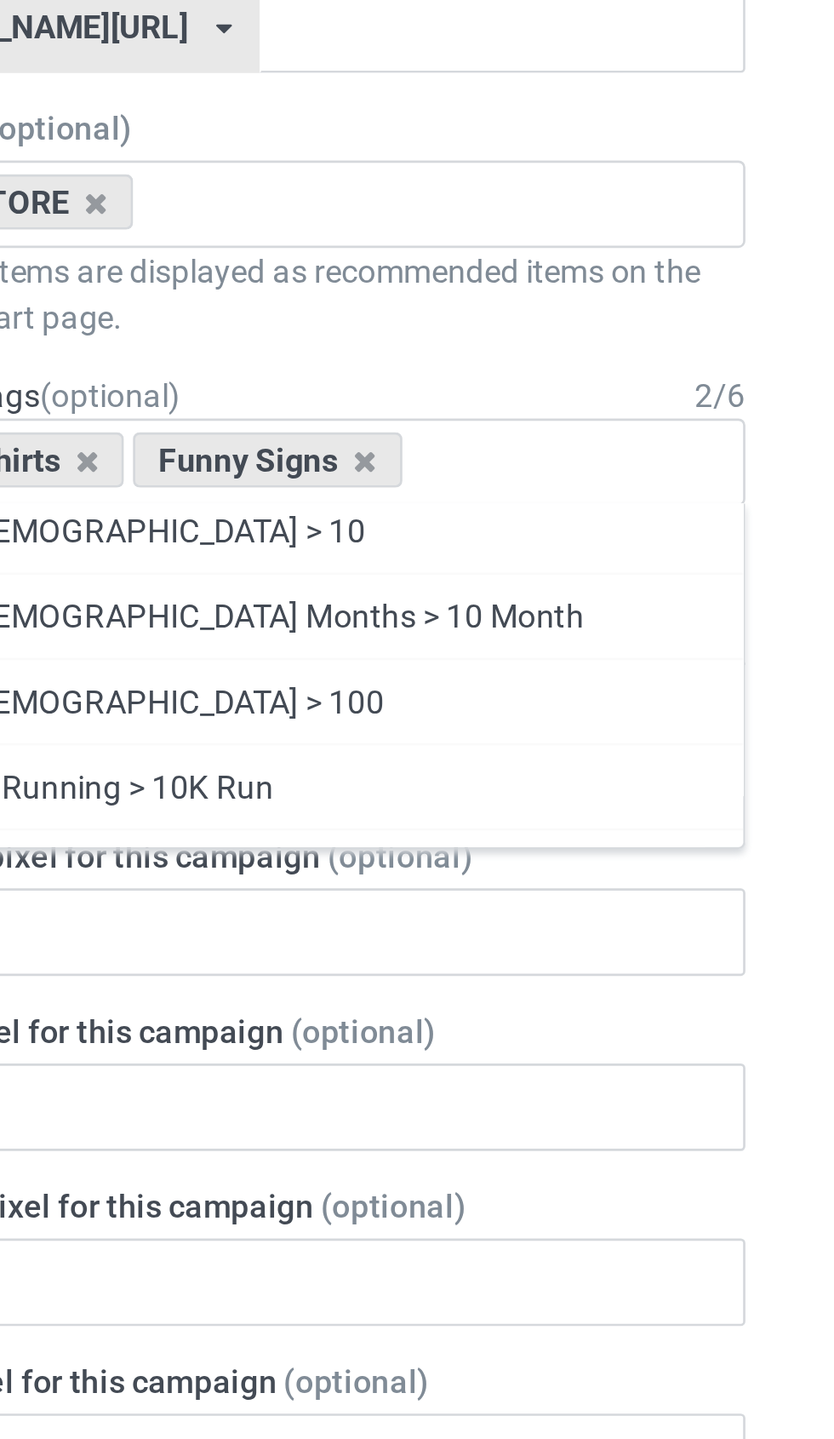
type input "G"
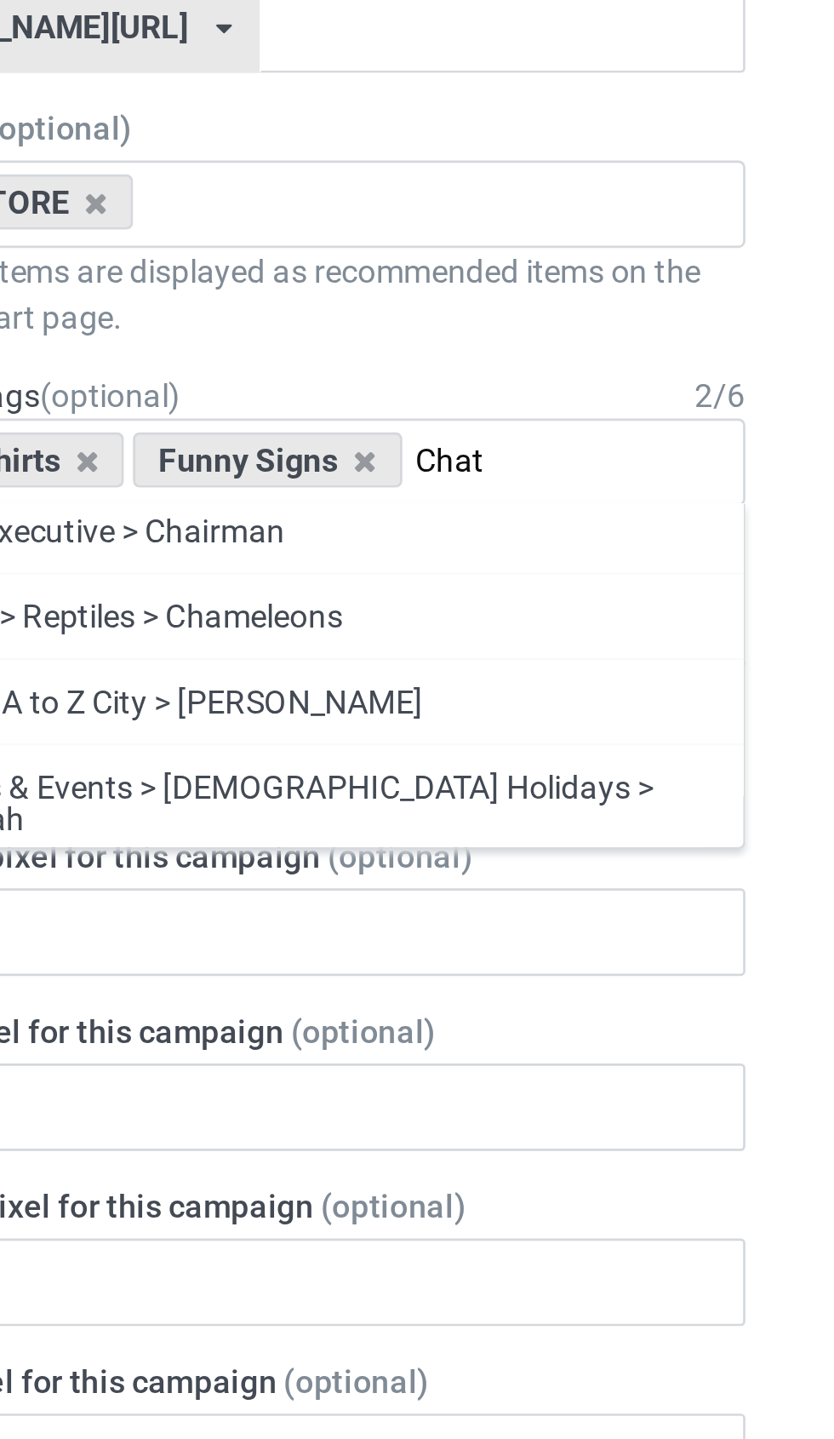
scroll to position [0, 0]
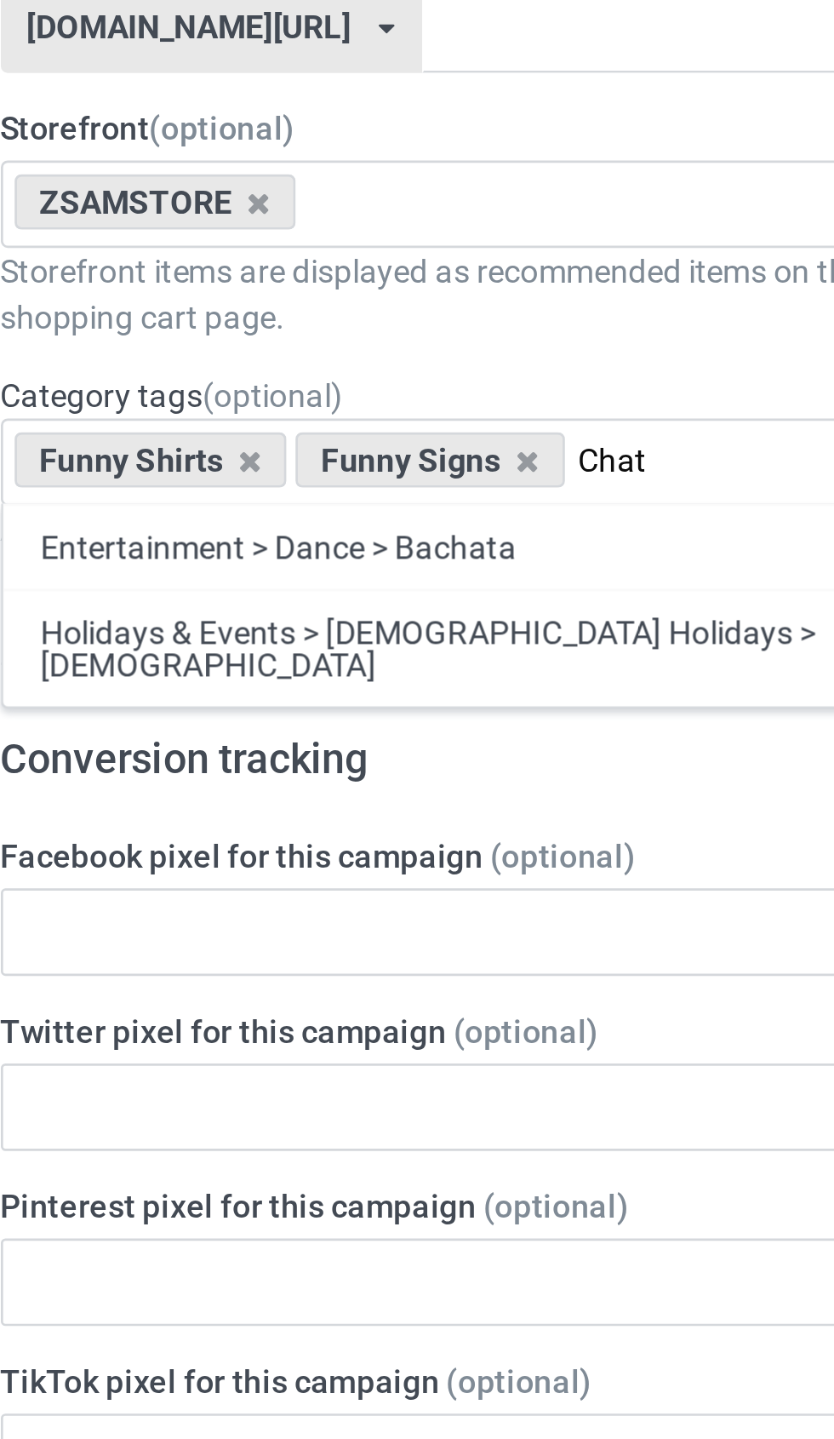
type input "Chat"
click at [264, 631] on div "Holidays & Events > [DEMOGRAPHIC_DATA] Holidays > [DEMOGRAPHIC_DATA]" at bounding box center [278, 652] width 334 height 43
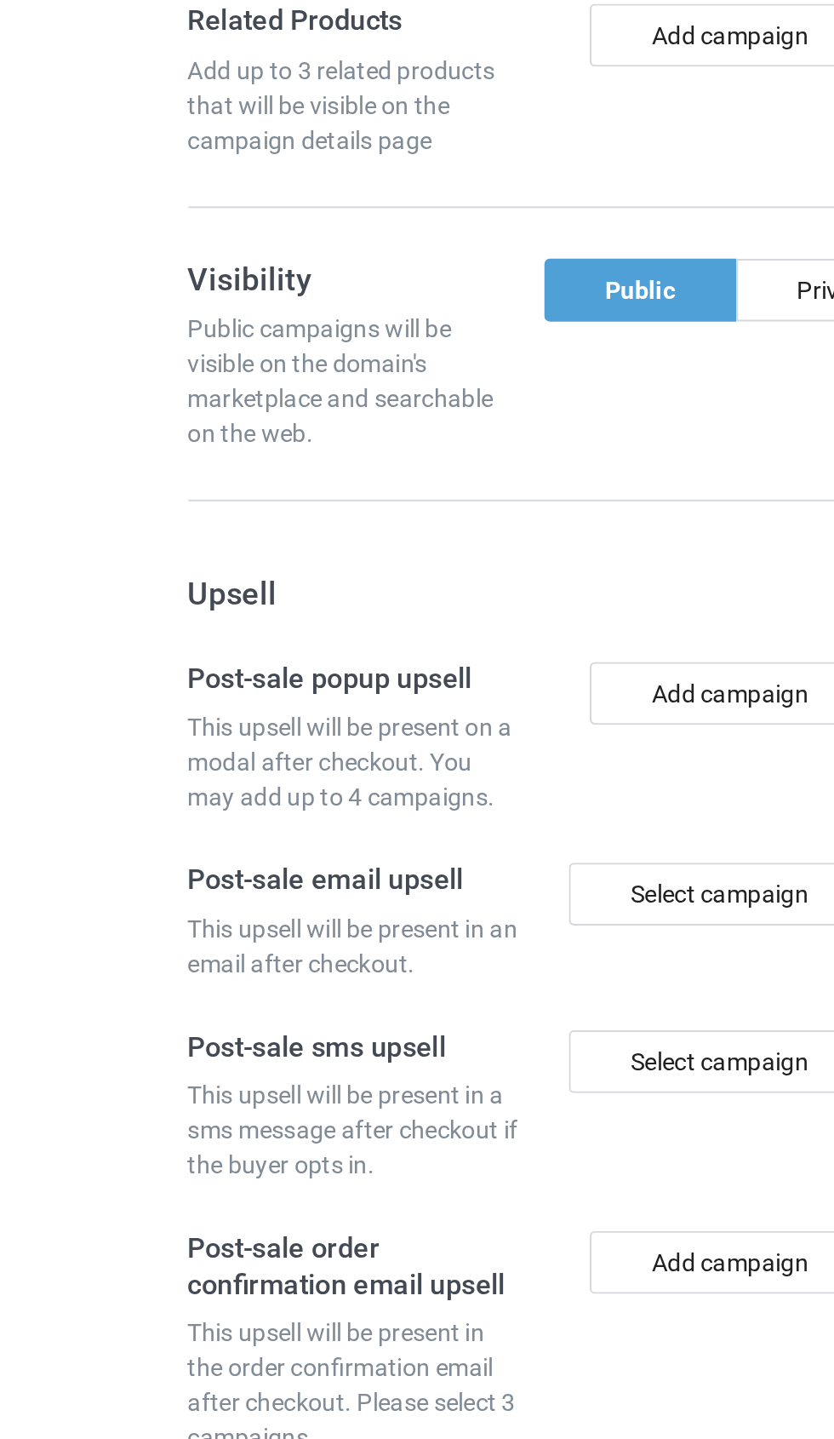
scroll to position [604, 0]
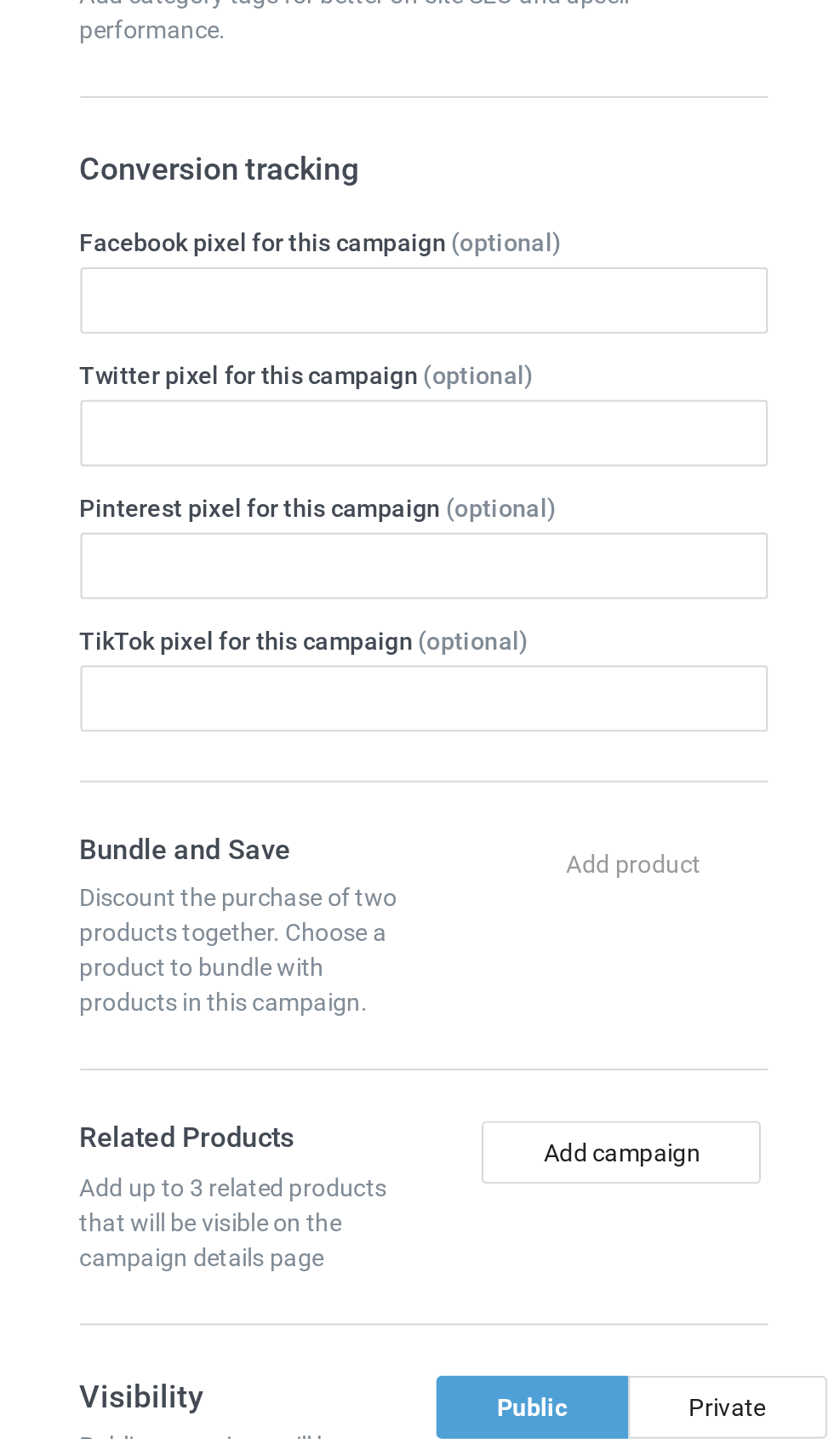
click at [322, 626] on button "Add campaign" at bounding box center [374, 641] width 136 height 31
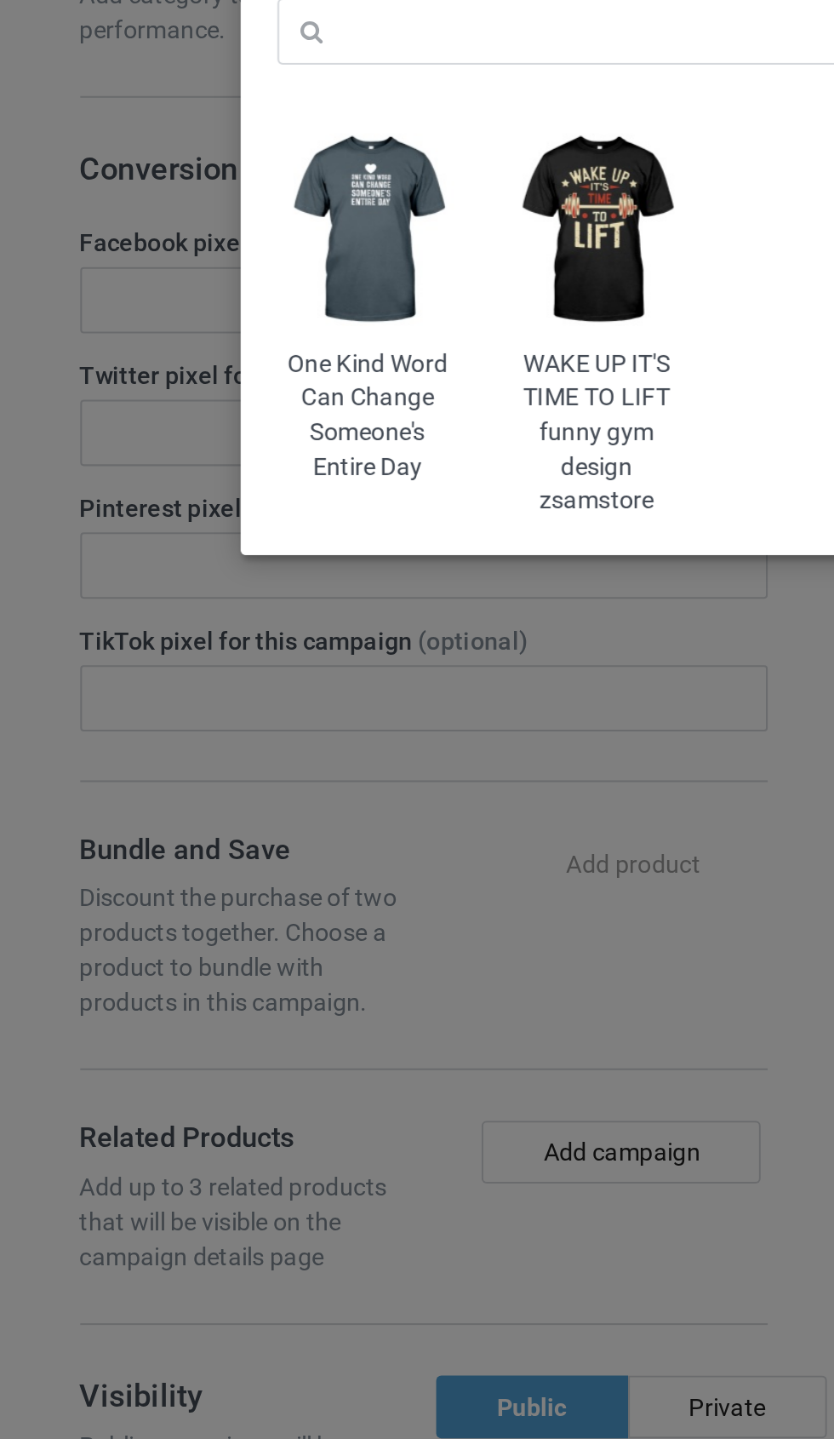
click at [206, 136] on img at bounding box center [250, 191] width 88 height 110
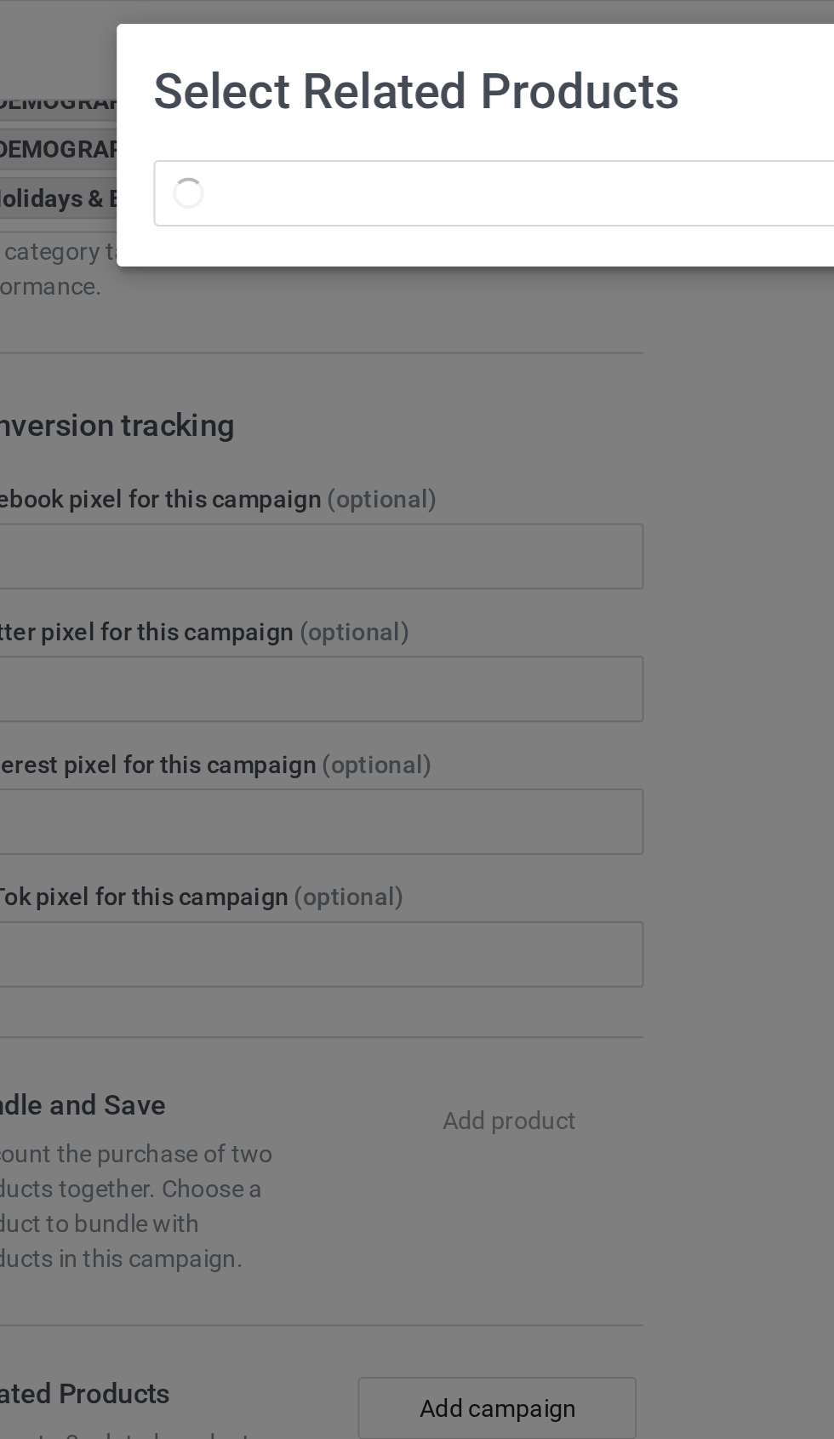
scroll to position [552, 0]
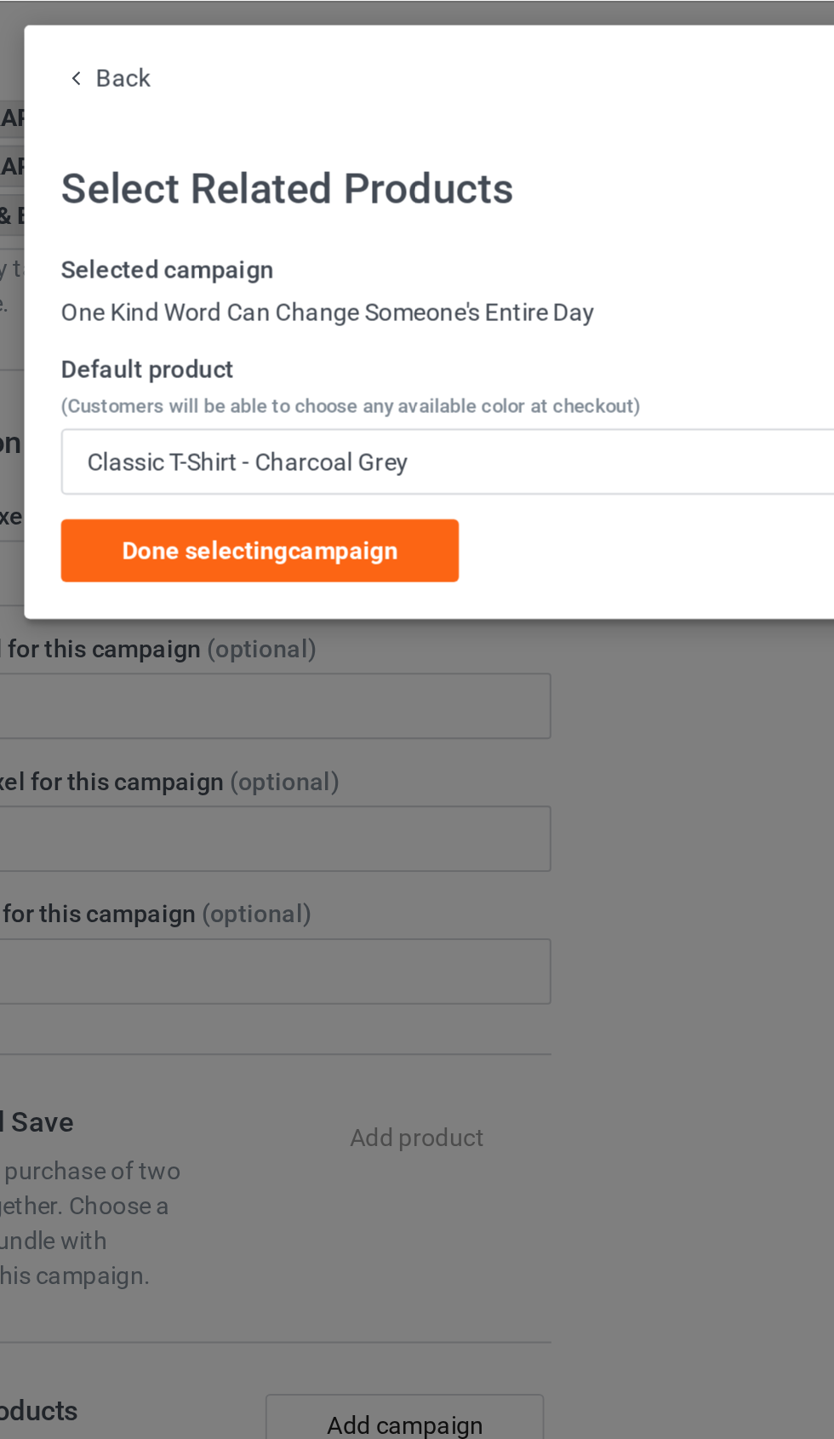
click at [206, 272] on div "Done selecting campaign" at bounding box center [303, 268] width 194 height 31
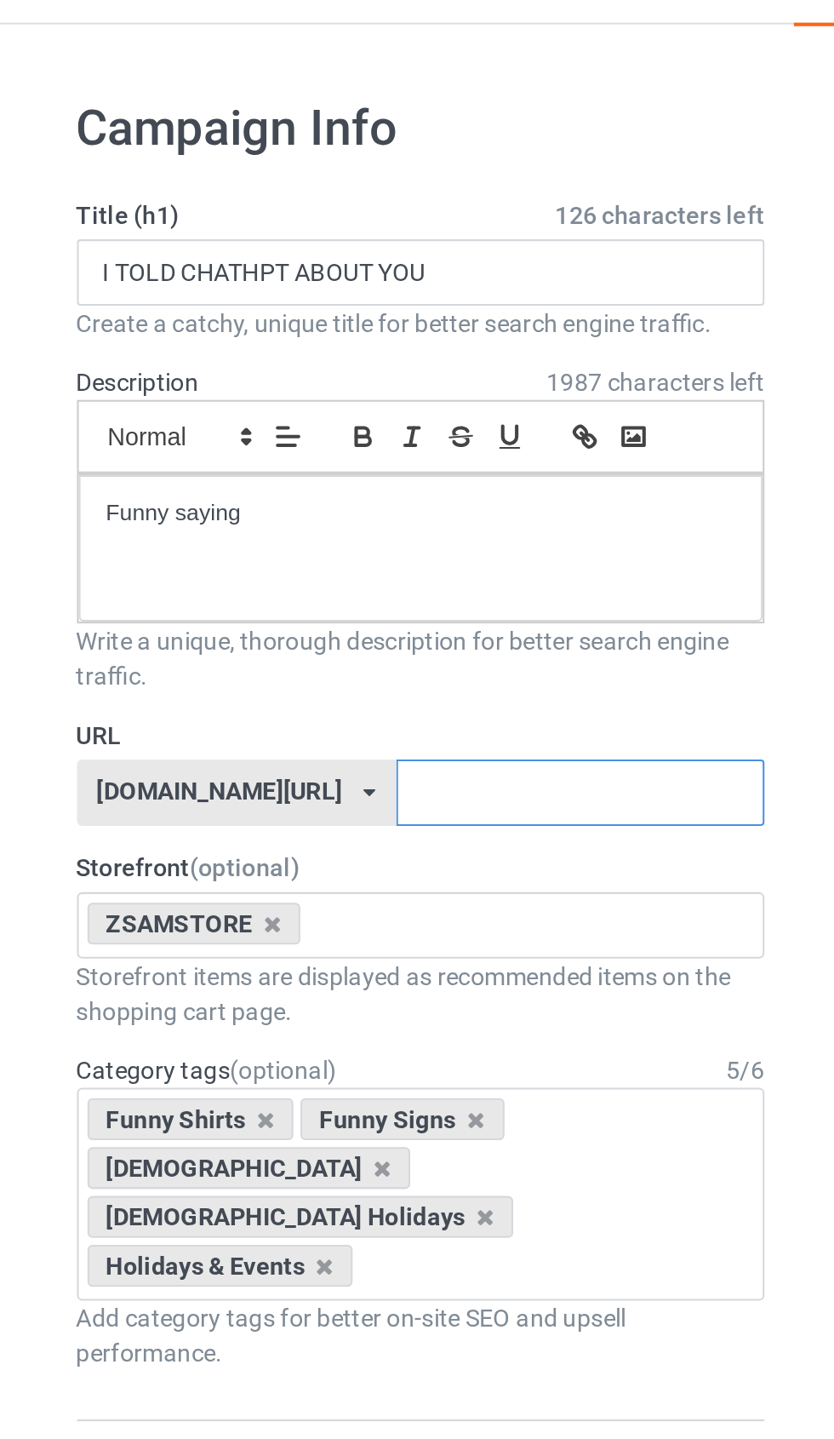
click at [284, 408] on input "text" at bounding box center [356, 424] width 180 height 32
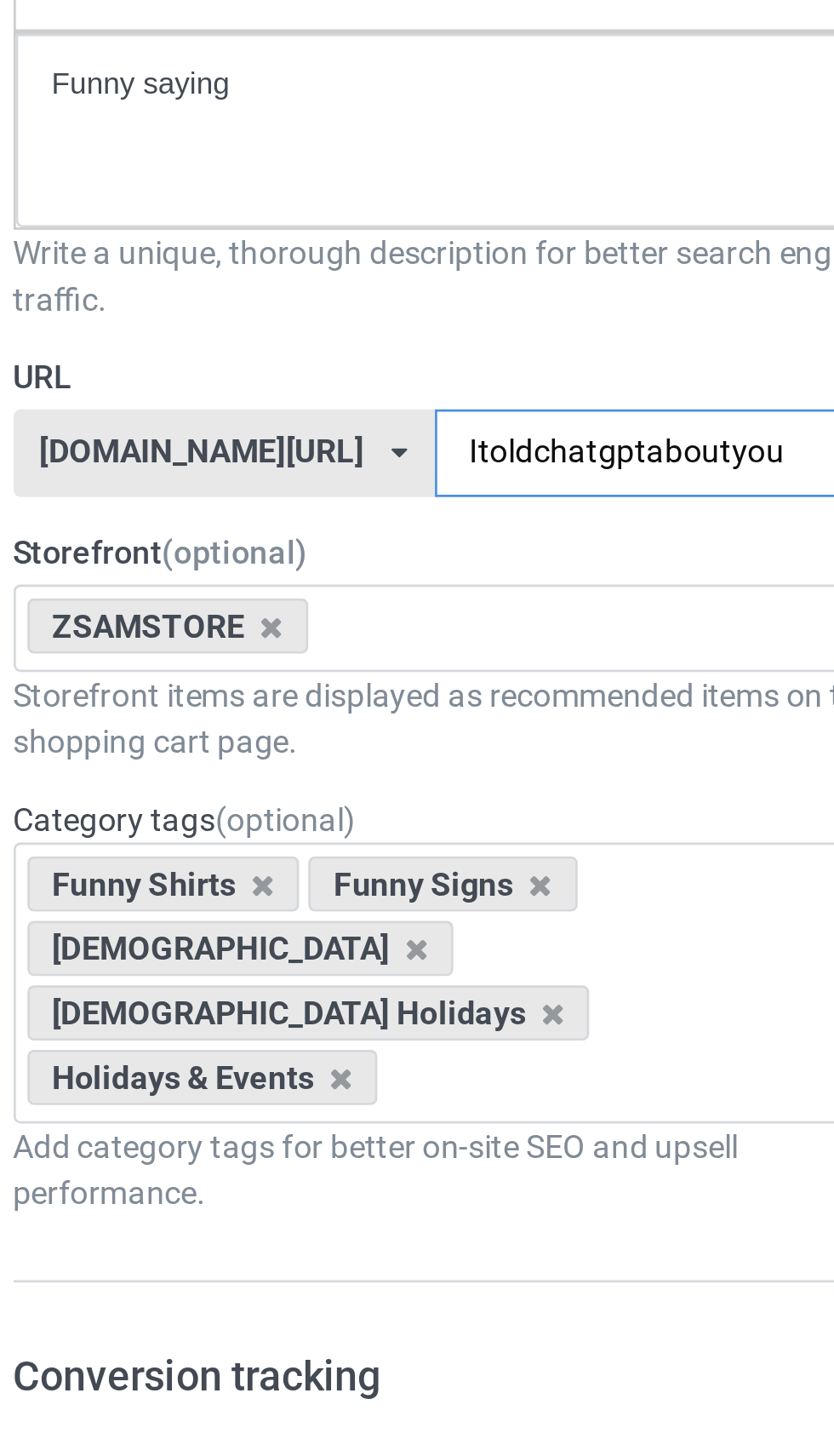
type input "Itoldchatgptaboutyou"
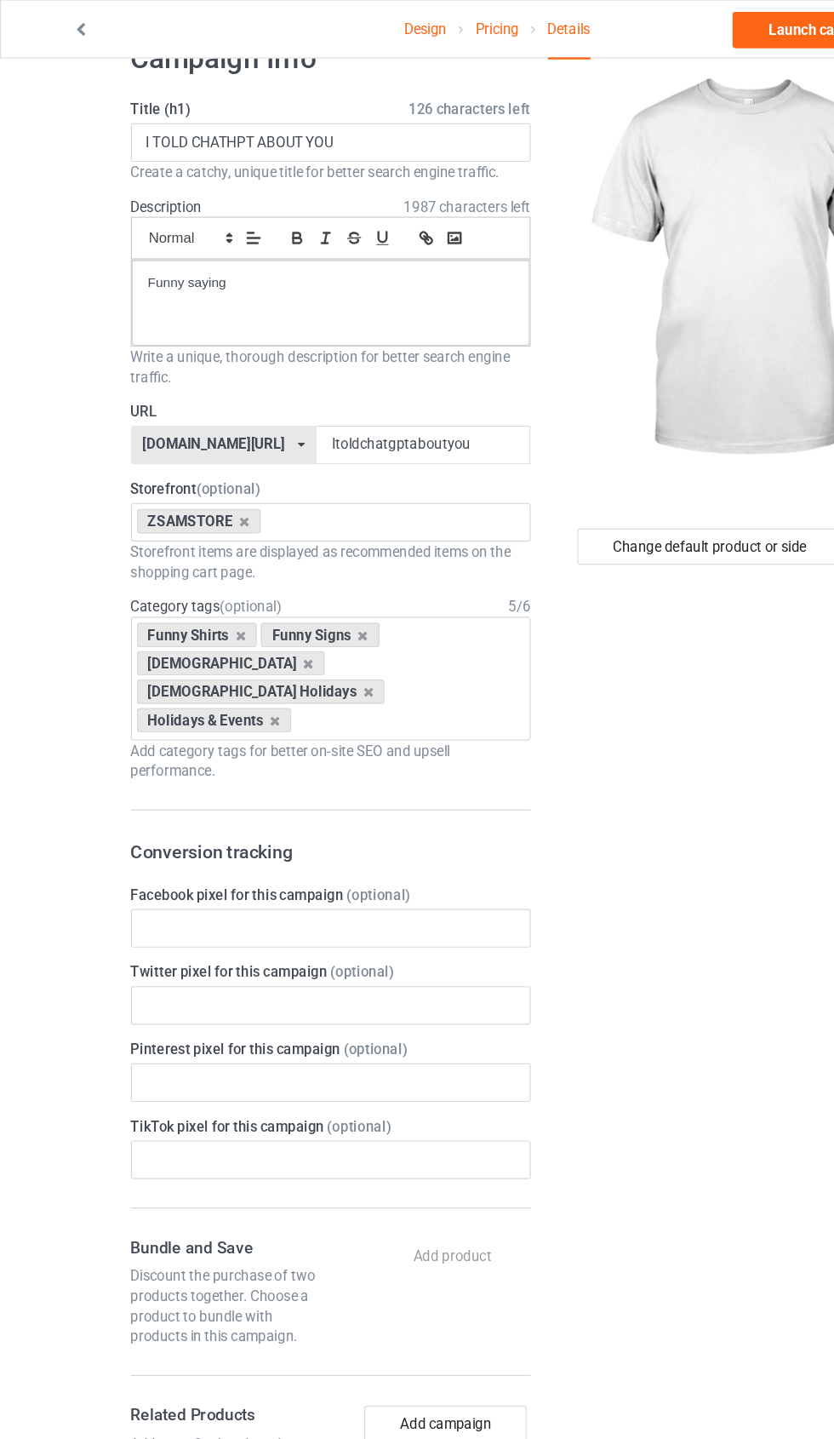
scroll to position [40, 0]
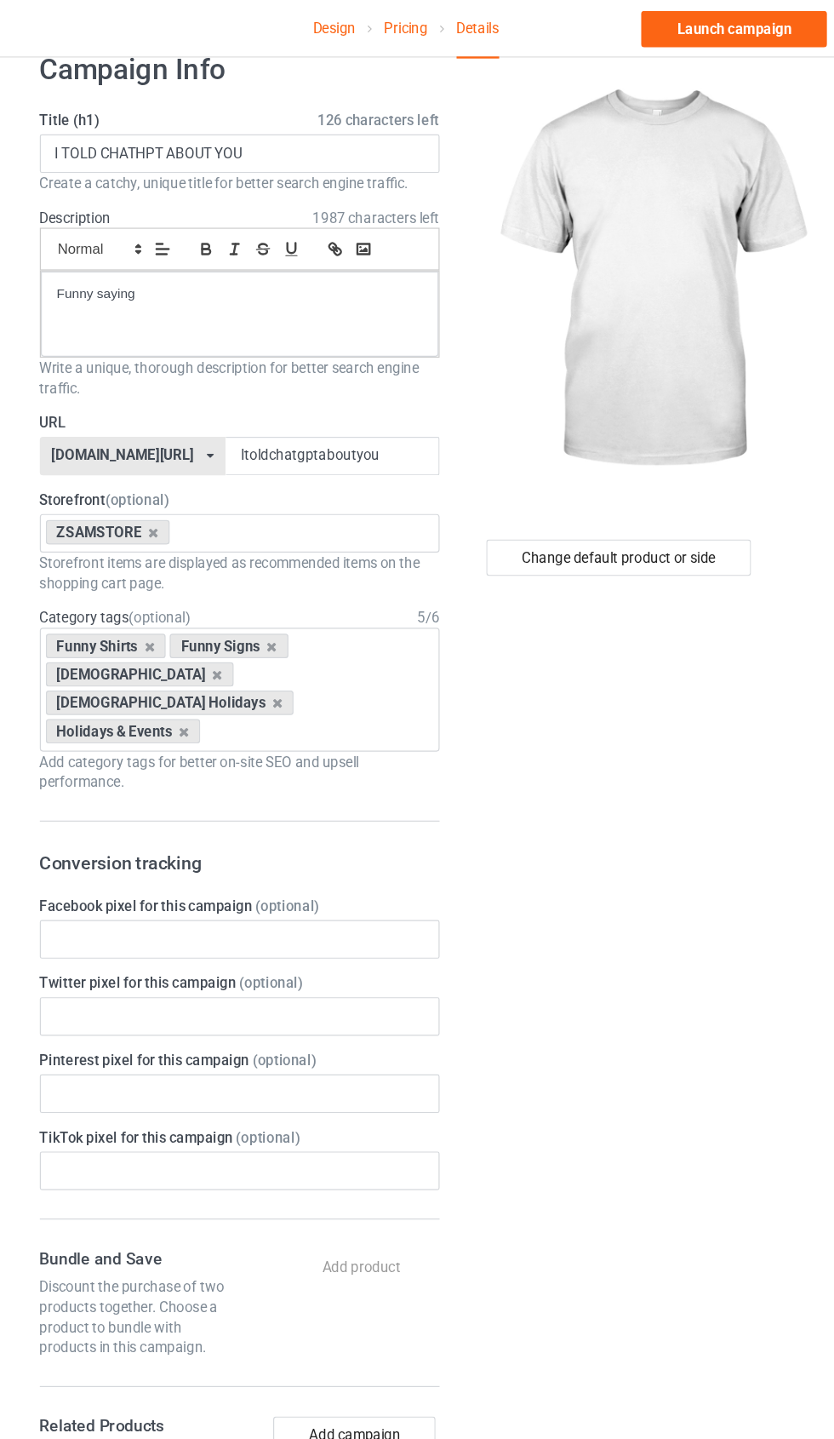
click at [631, 24] on link "Launch campaign" at bounding box center [693, 25] width 156 height 31
